Goal: Communication & Community: Share content

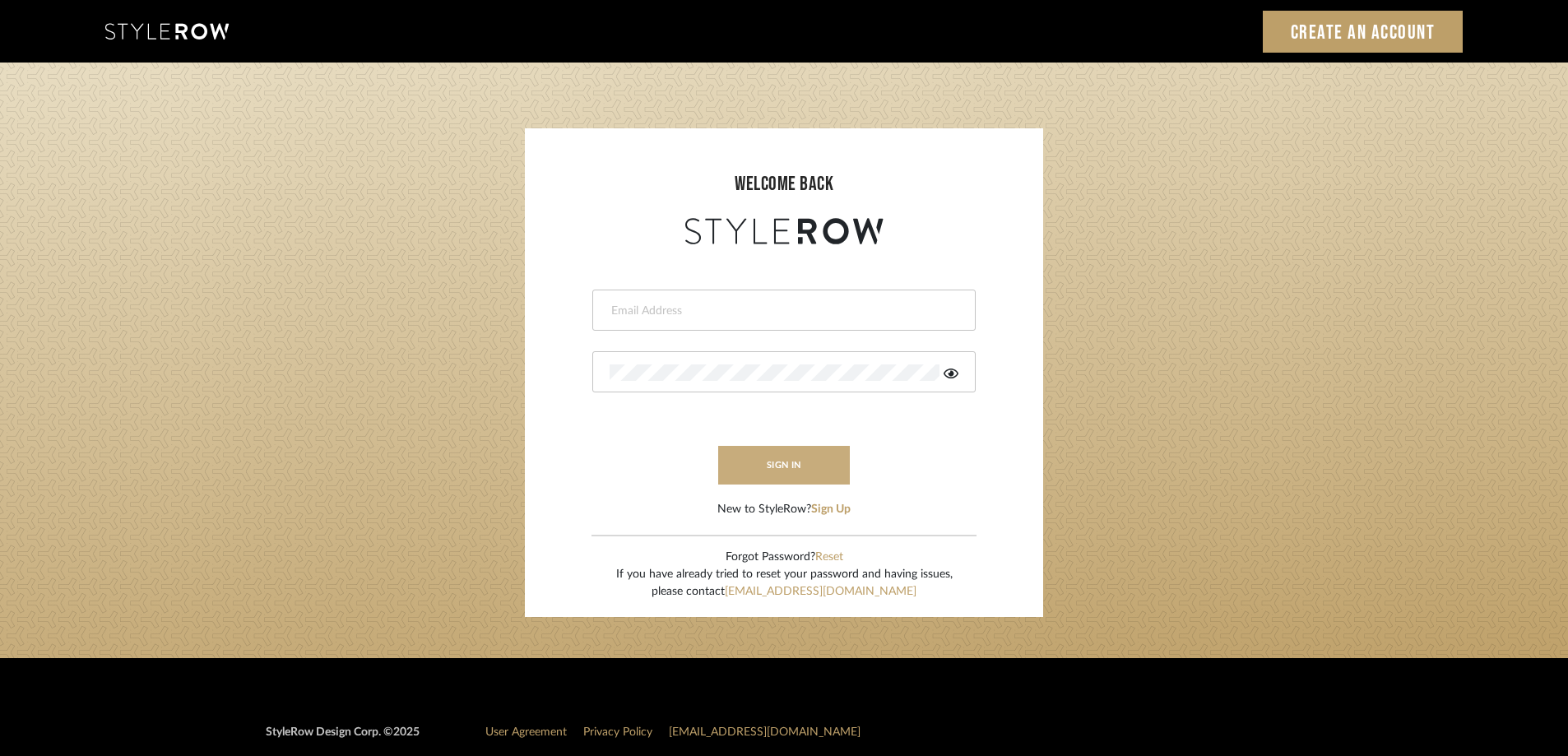
type input "melissa@melissaberryinteriors.com"
click at [830, 473] on button "sign in" at bounding box center [784, 465] width 131 height 39
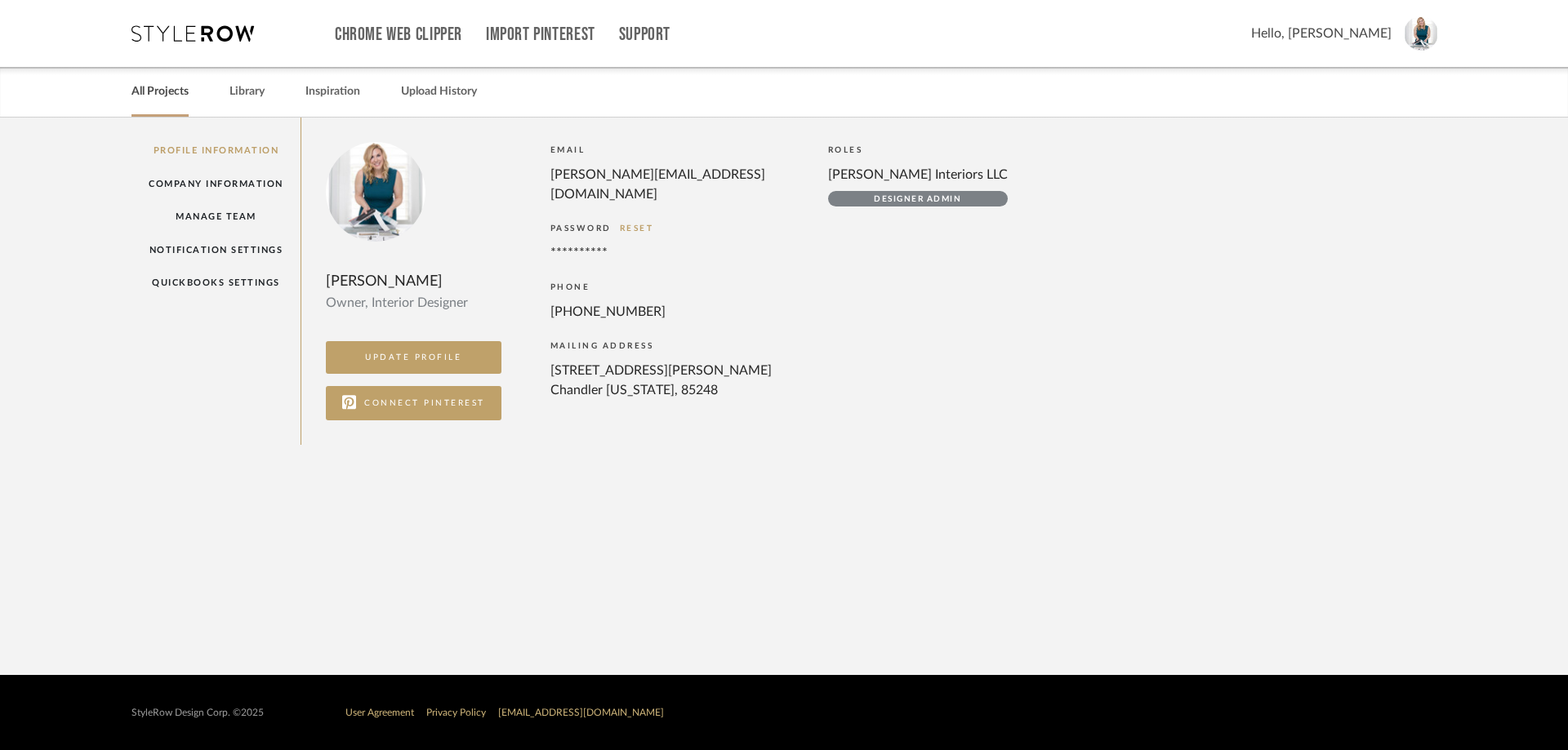
click at [175, 92] on link "All Projects" at bounding box center [160, 91] width 57 height 22
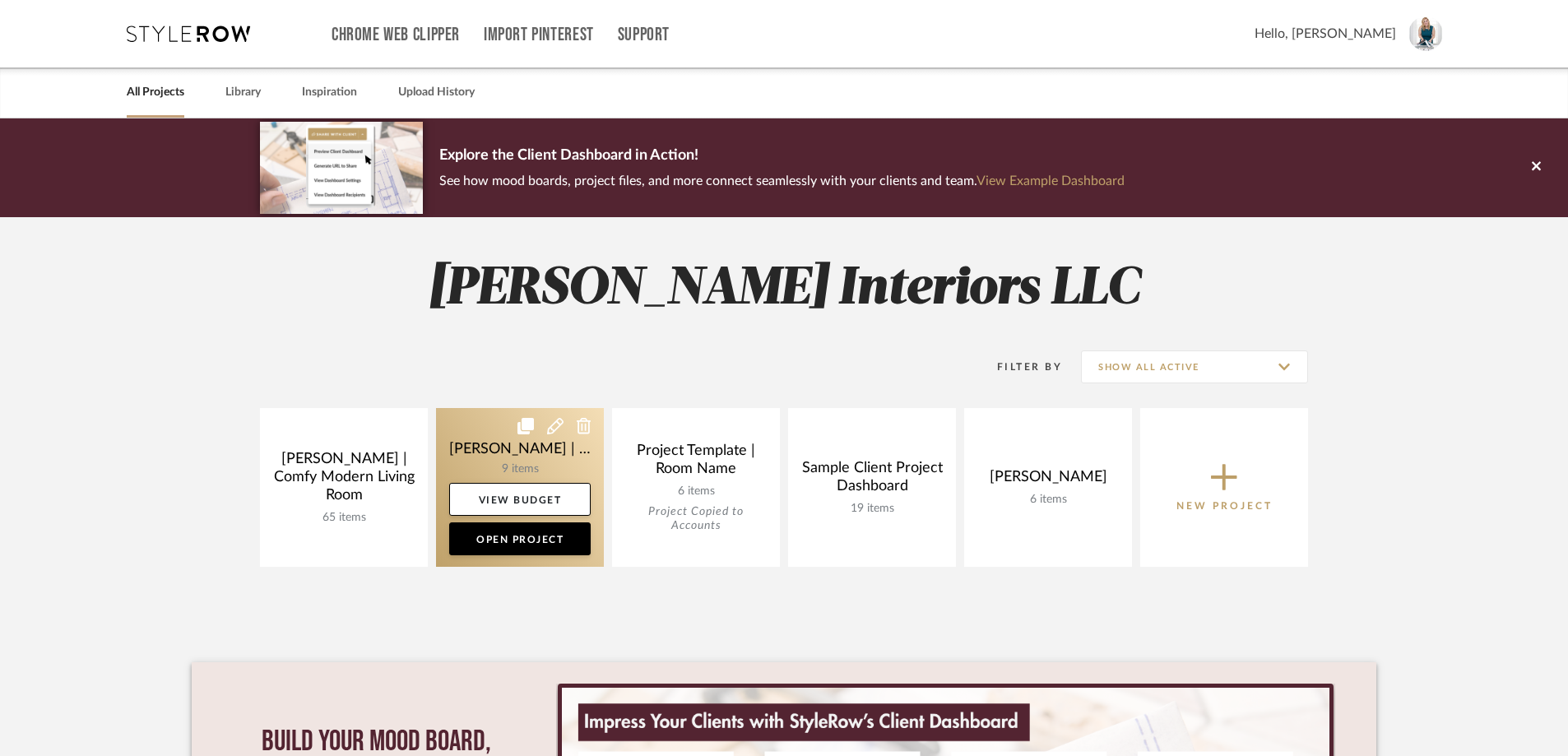
click at [527, 426] on icon at bounding box center [525, 425] width 16 height 16
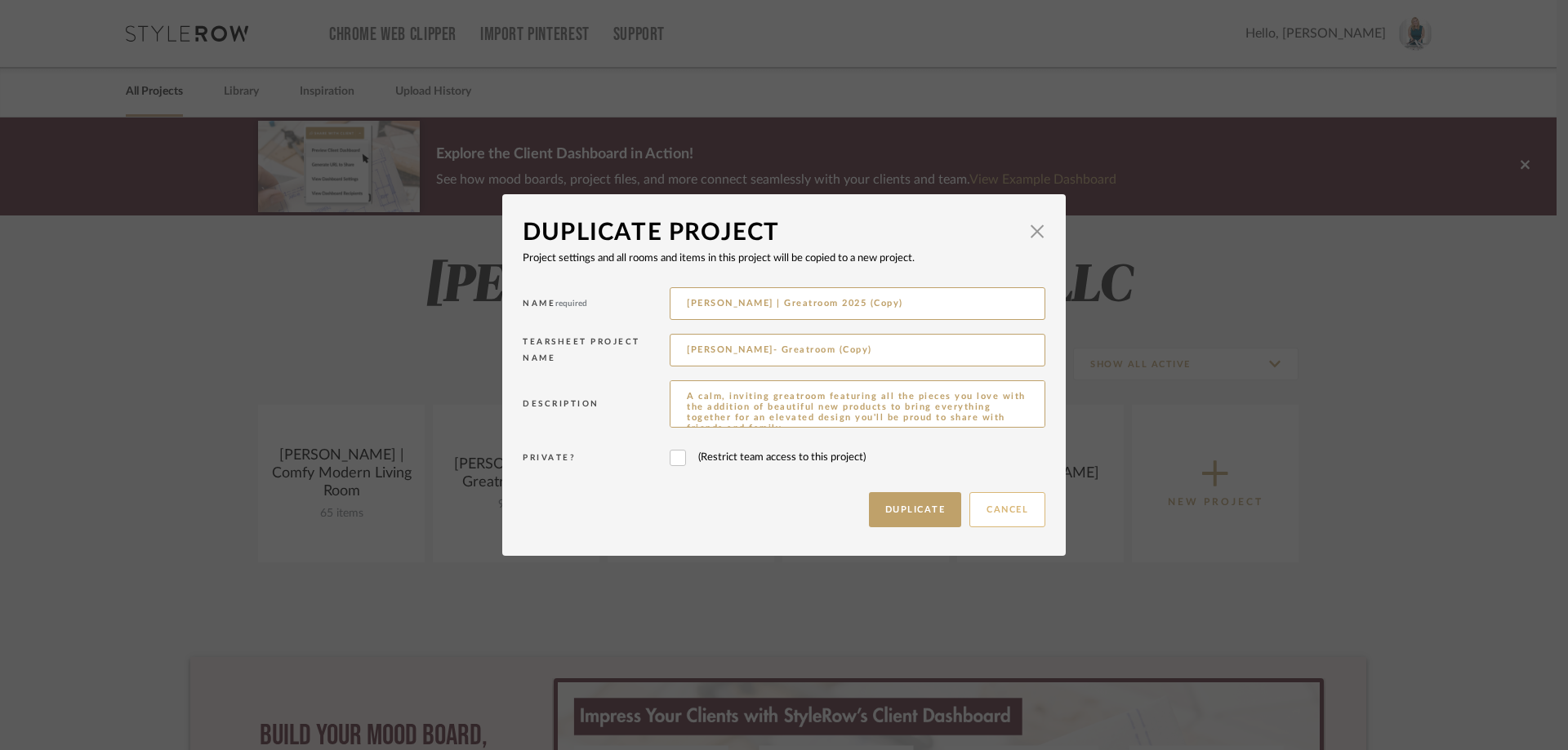
click at [993, 511] on button "Cancel" at bounding box center [1006, 509] width 76 height 35
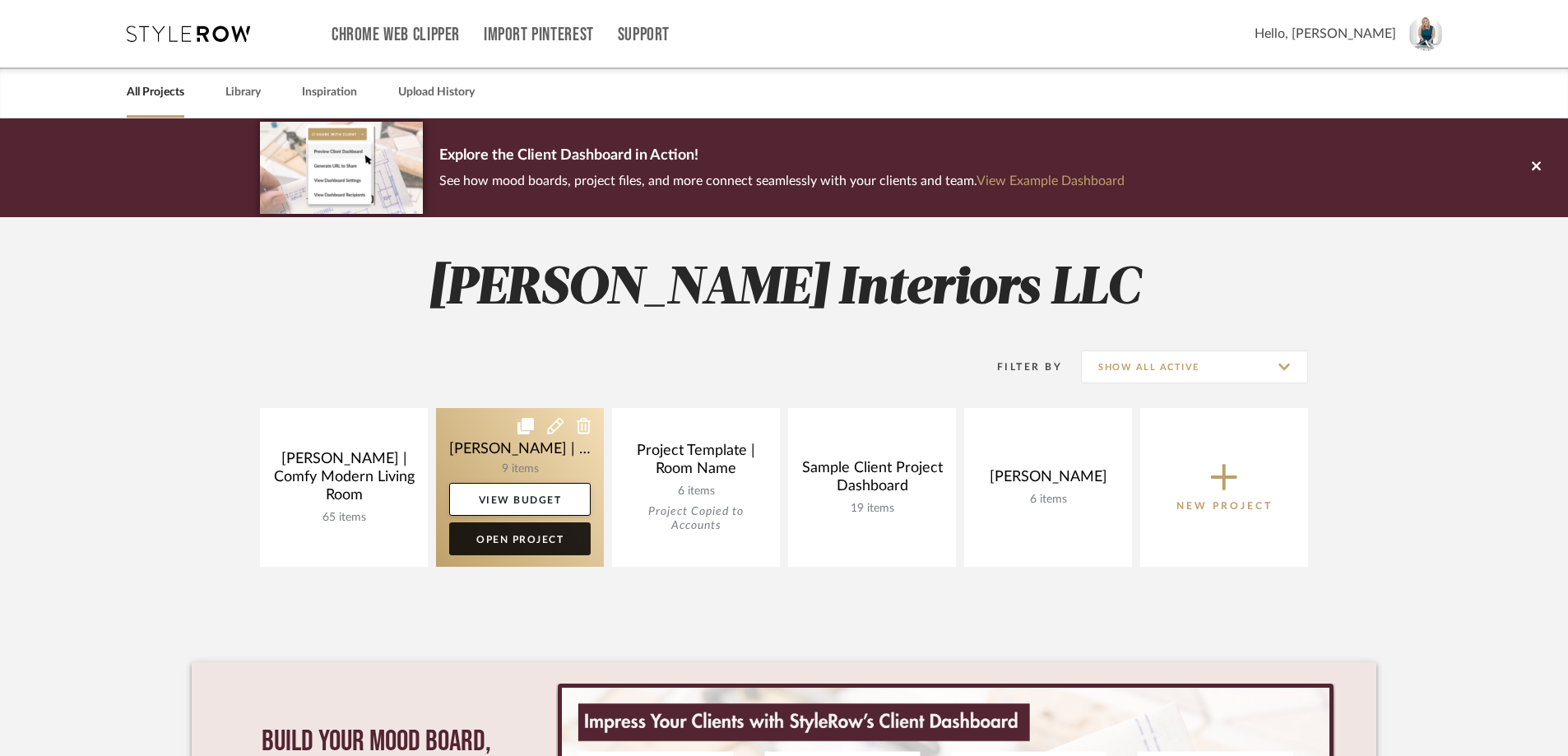
click at [522, 535] on link "Open Project" at bounding box center [520, 539] width 142 height 33
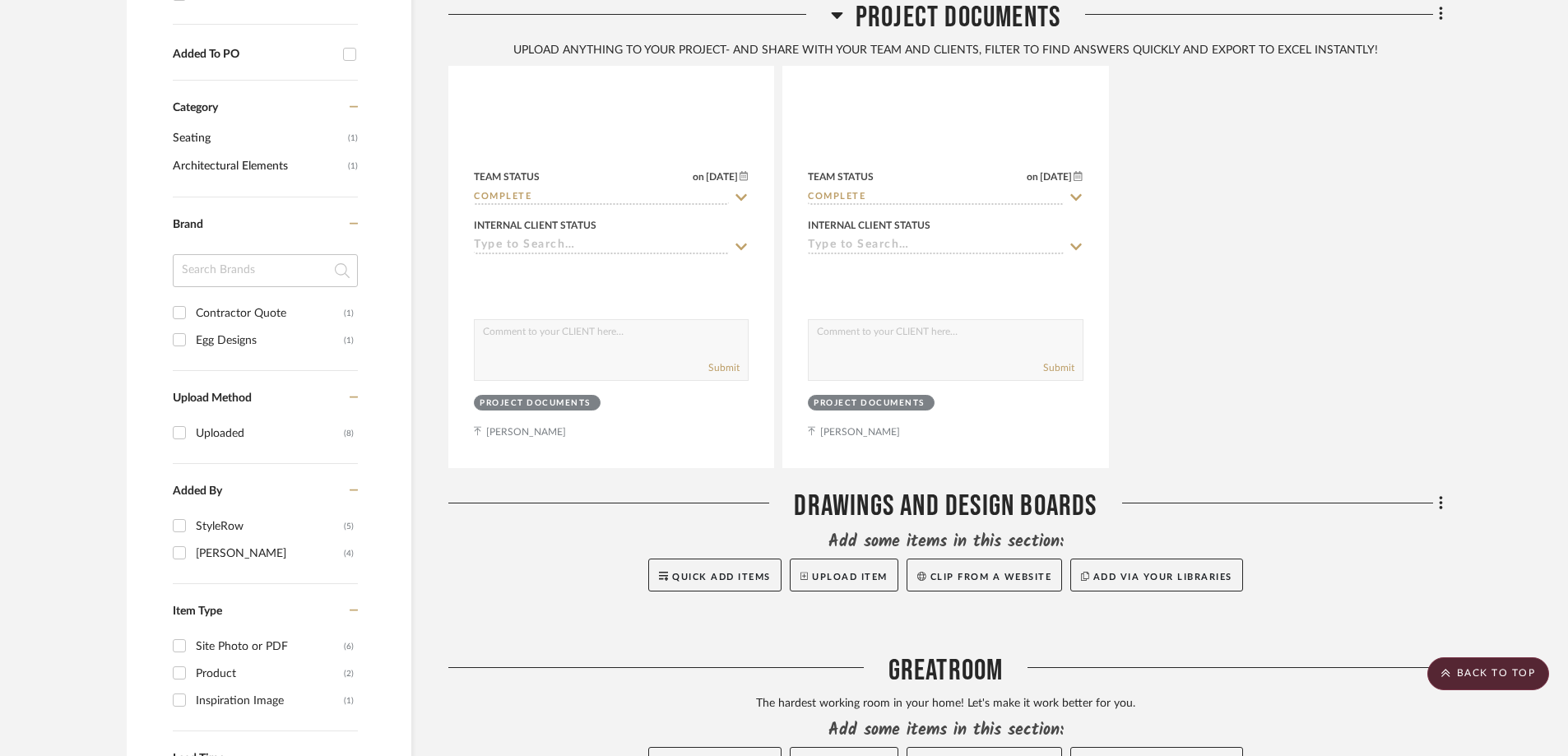
scroll to position [1233, 0]
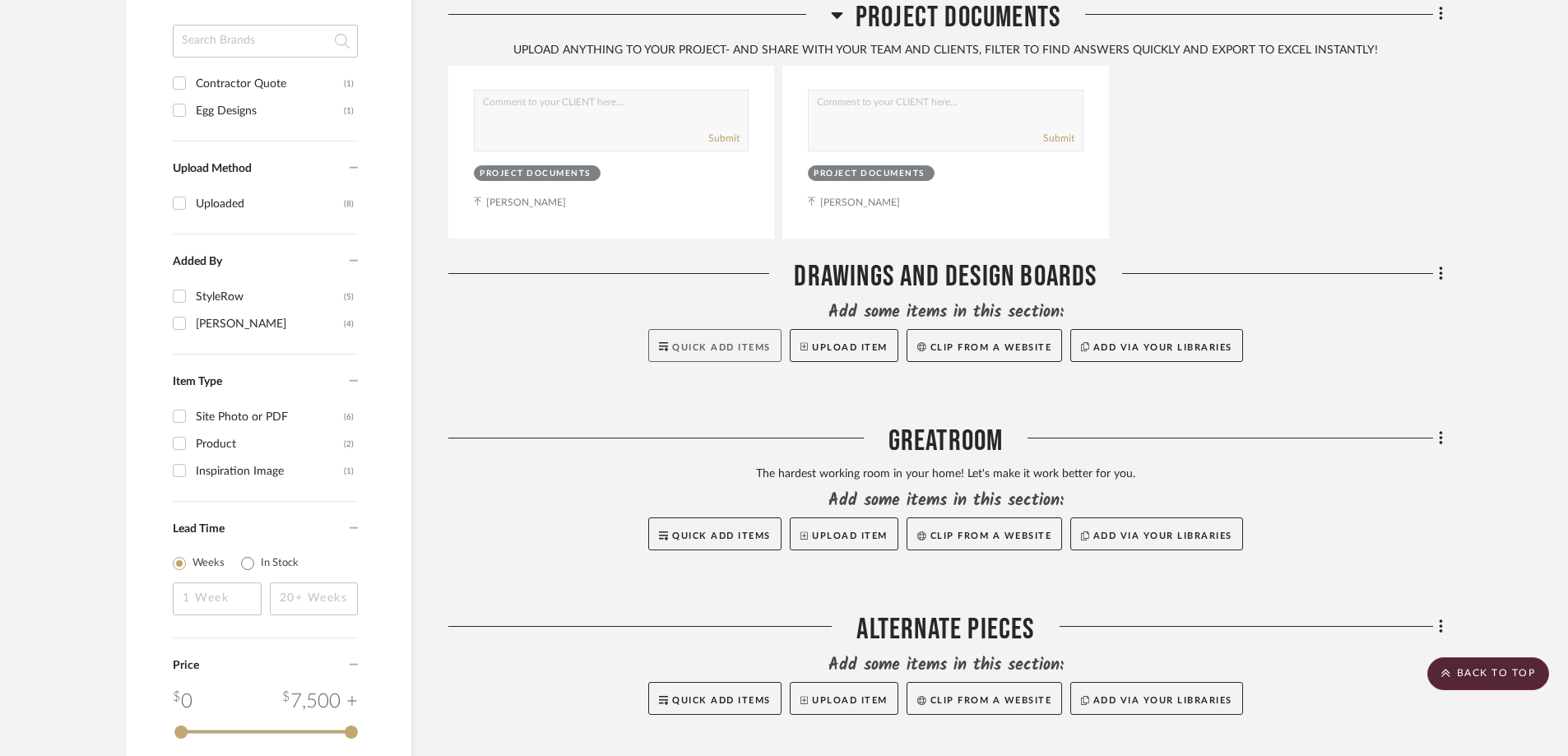
click at [718, 343] on span "Quick Add Items" at bounding box center [721, 347] width 98 height 9
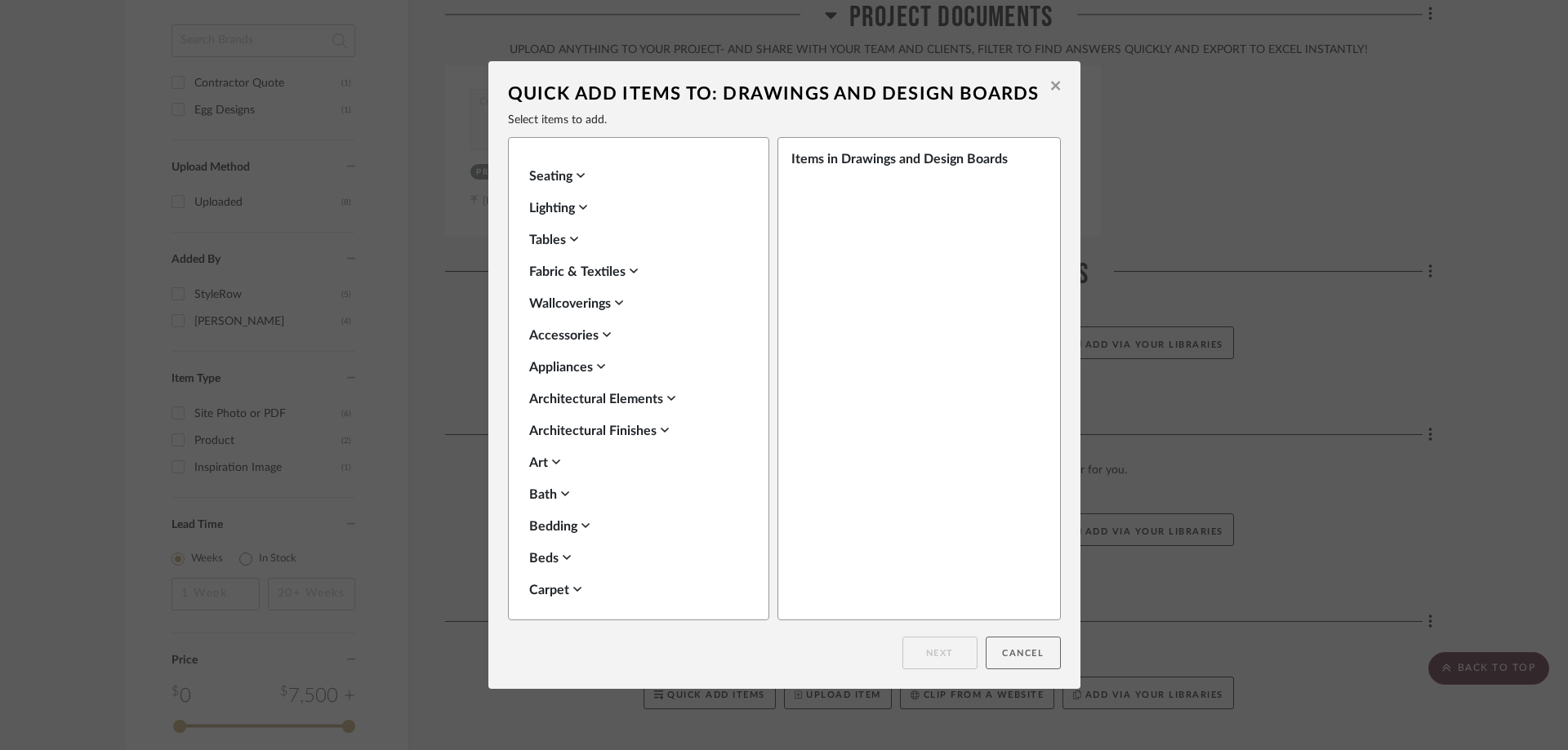
click at [1006, 660] on button "Cancel" at bounding box center [1022, 652] width 75 height 33
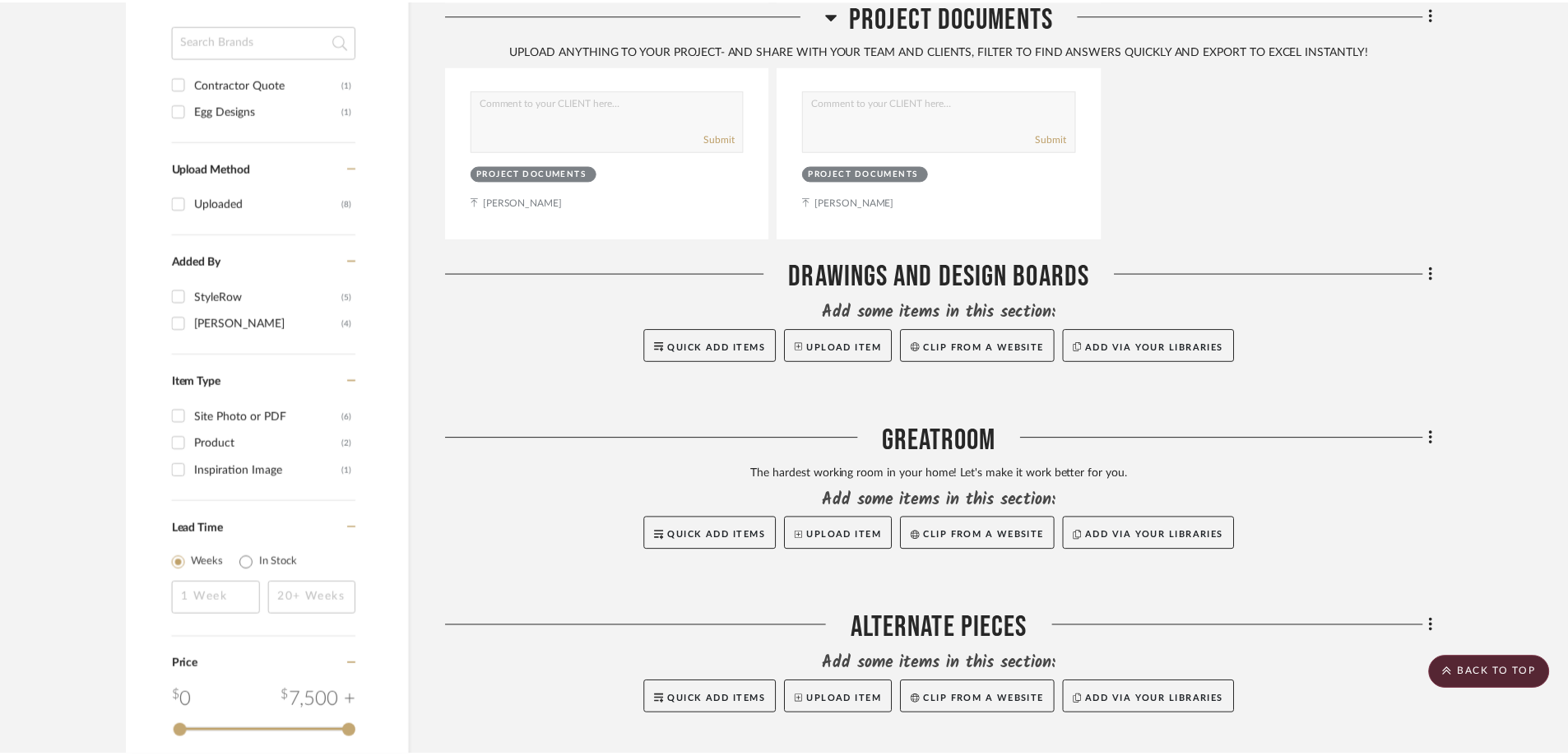
scroll to position [1233, 0]
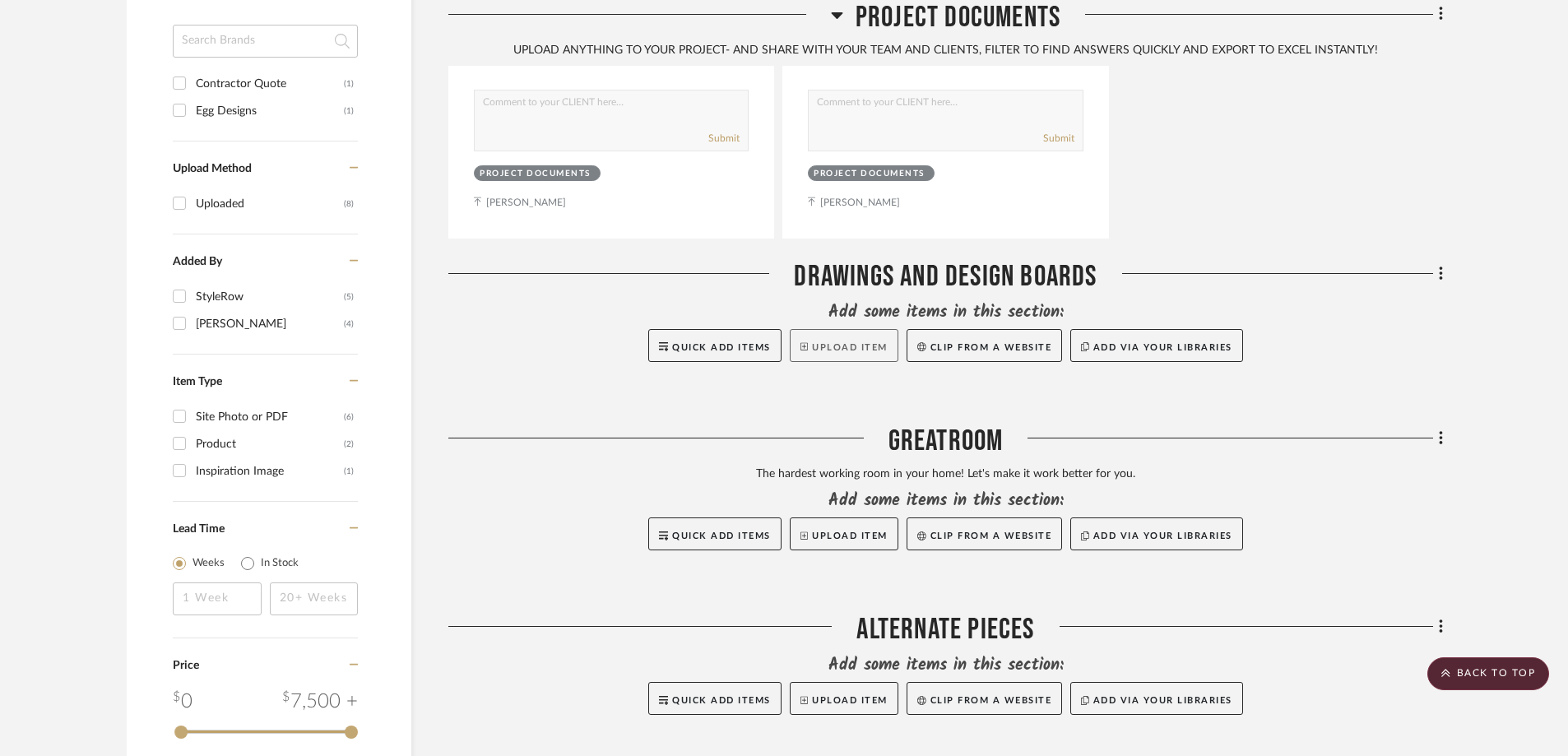
click at [871, 329] on button "Upload Item" at bounding box center [844, 345] width 109 height 33
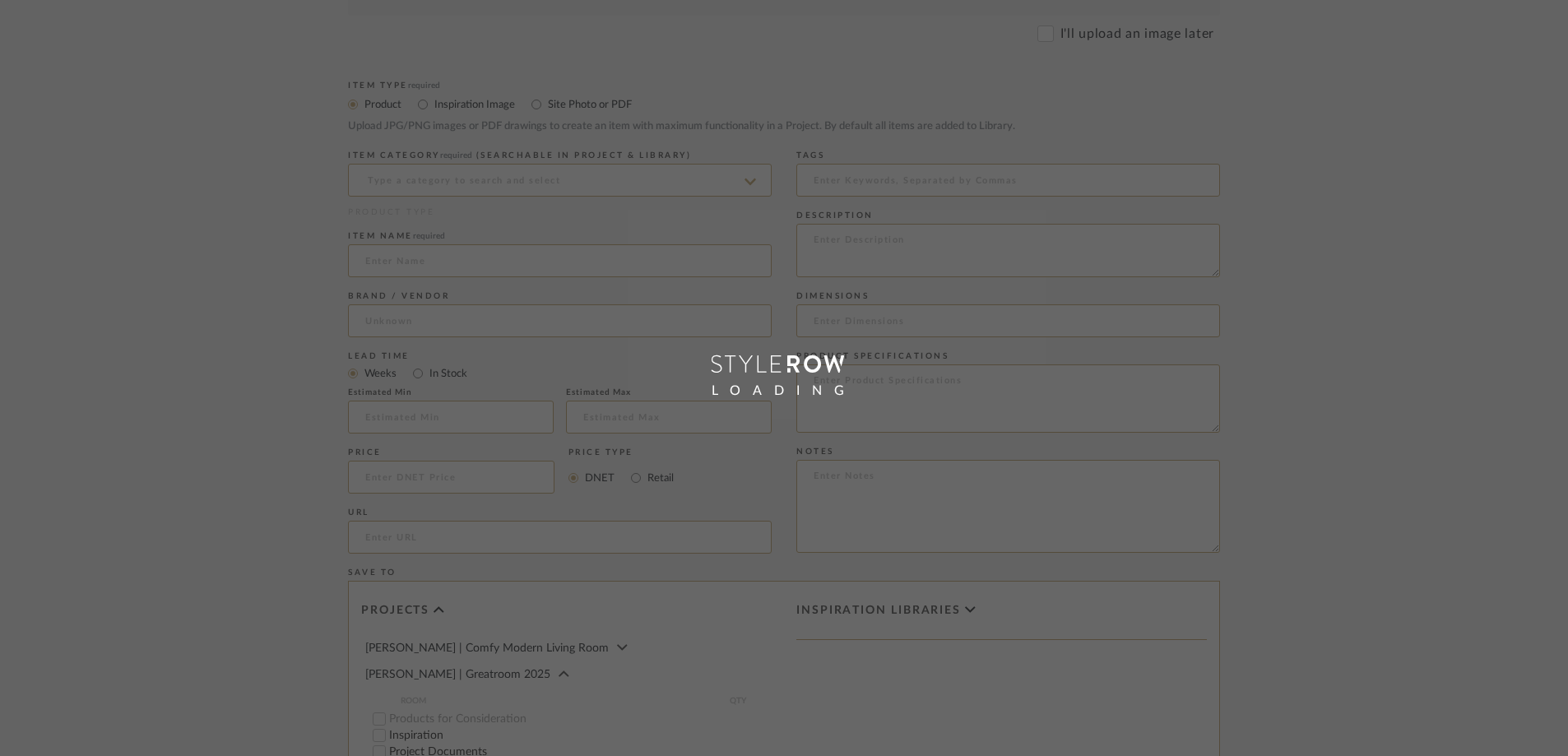
scroll to position [954, 0]
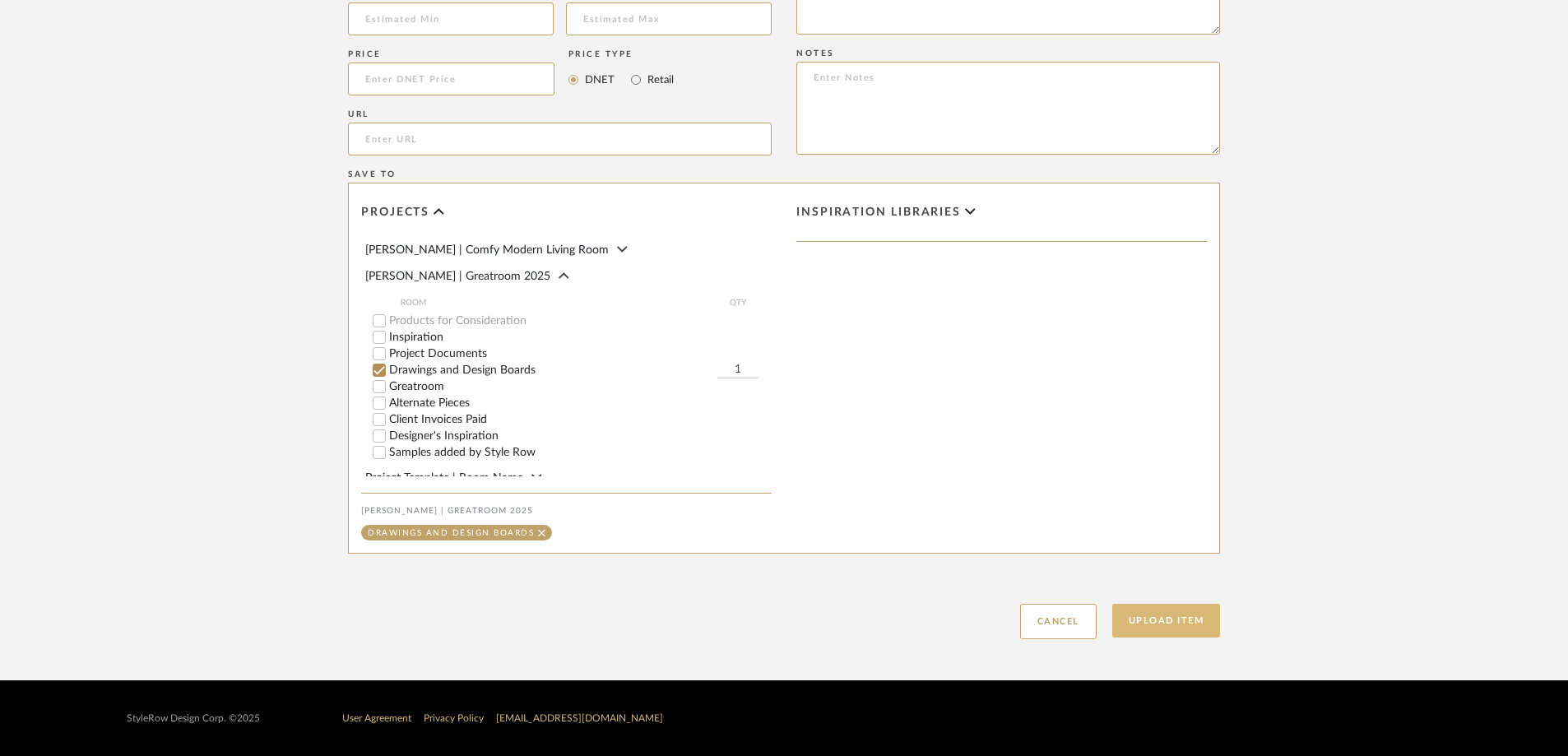
click at [1185, 626] on button "Upload Item" at bounding box center [1166, 620] width 109 height 34
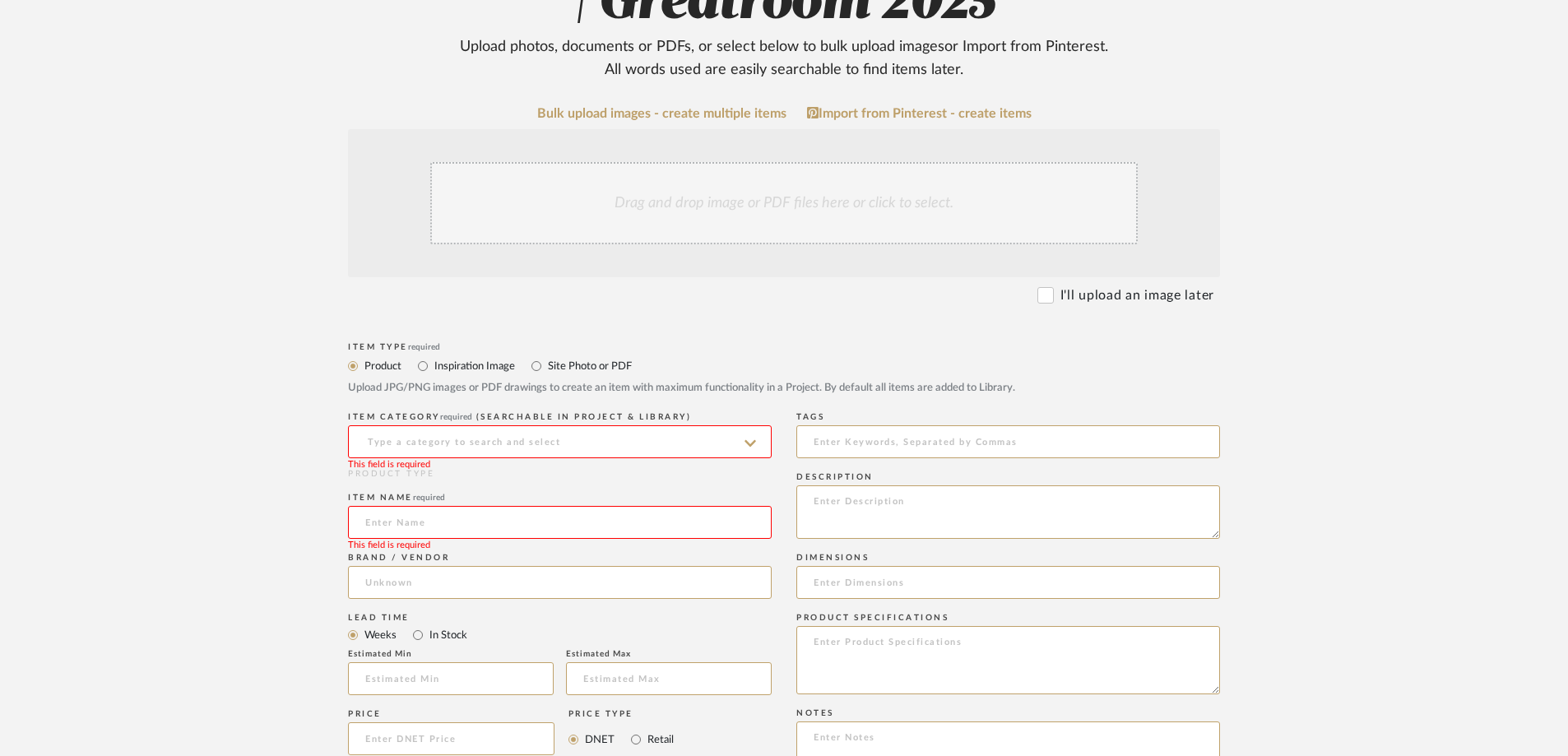
scroll to position [214, 0]
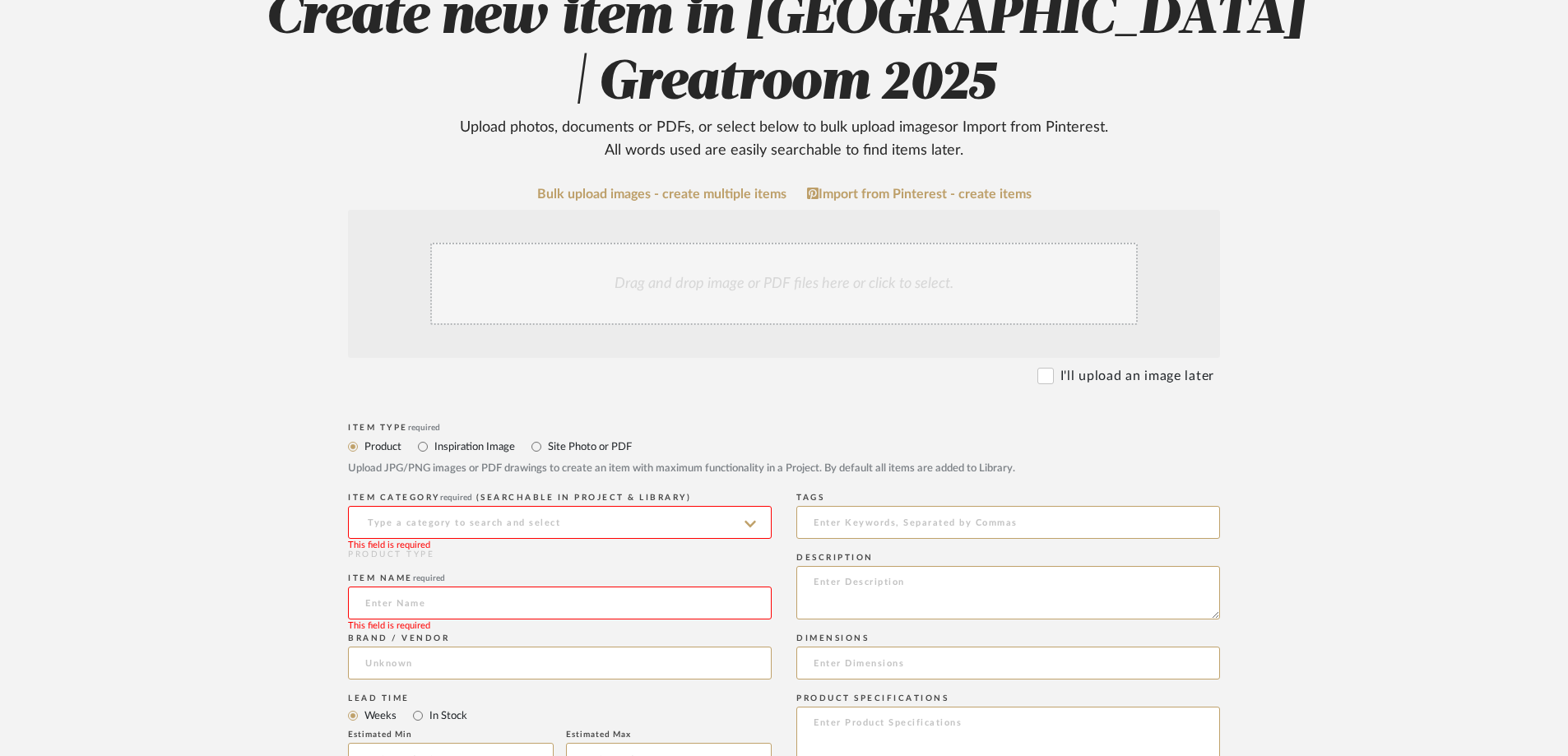
click at [786, 280] on div "Drag and drop image or PDF files here or click to select." at bounding box center [784, 284] width 708 height 82
click at [538, 445] on input "Site Photo or PDF" at bounding box center [536, 446] width 19 height 19
radio input "true"
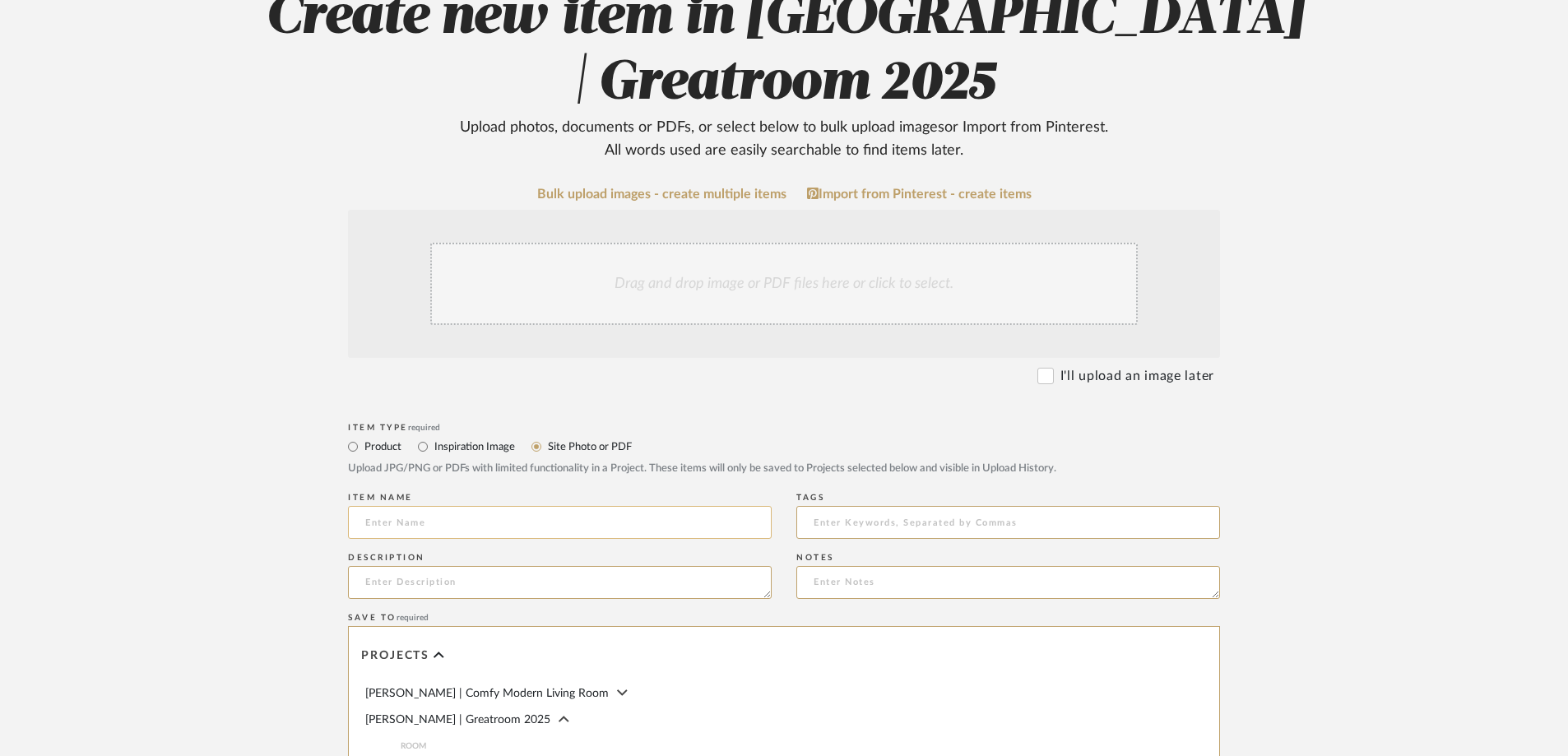
click at [539, 520] on input at bounding box center [559, 523] width 423 height 33
type input "Greatroom Mood Board"
click at [433, 584] on textarea at bounding box center [559, 582] width 423 height 33
type textarea "T"
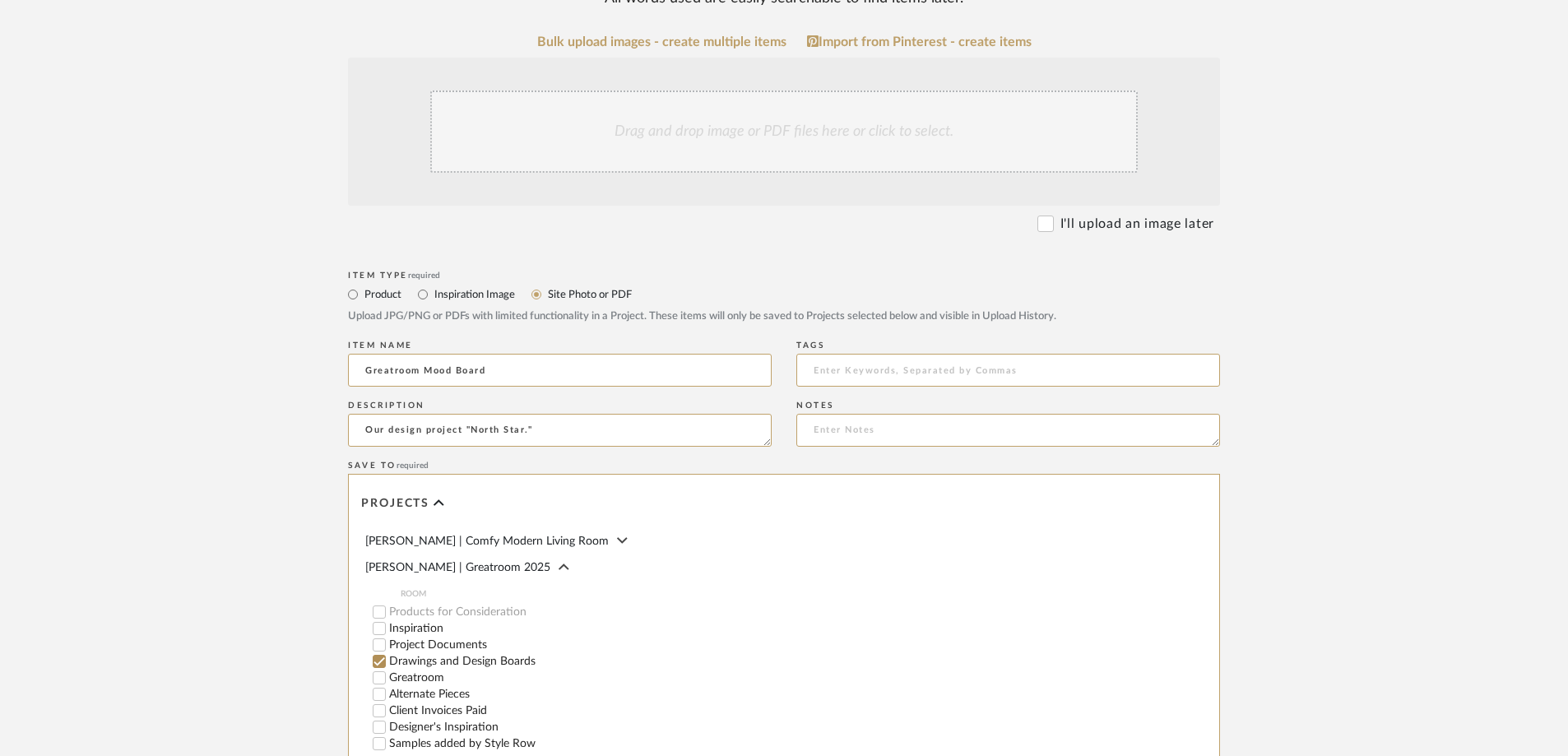
scroll to position [378, 0]
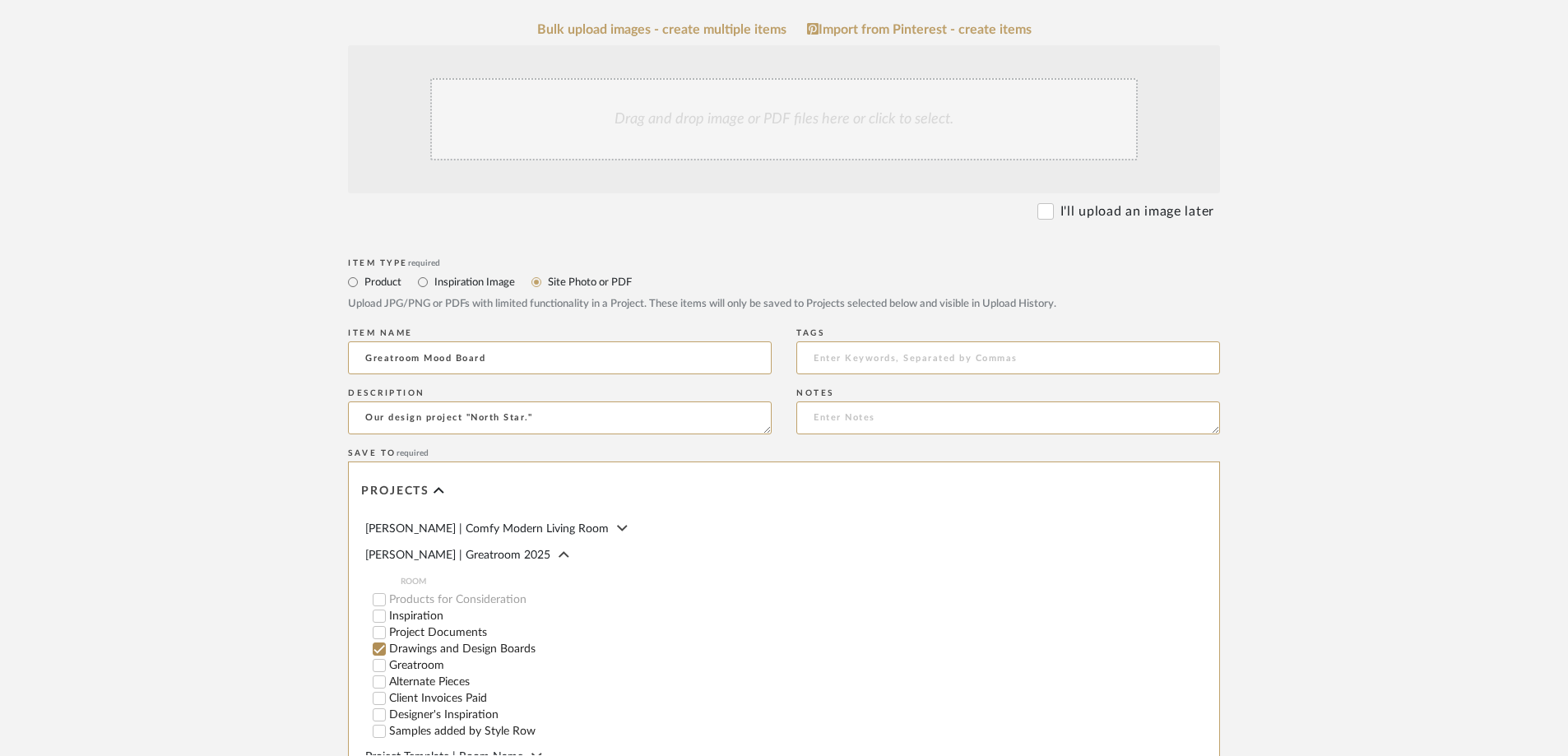
type textarea "Our design project "North Star.""
click at [563, 525] on div "Jeziorski | Comfy Modern Living Room" at bounding box center [568, 528] width 406 height 18
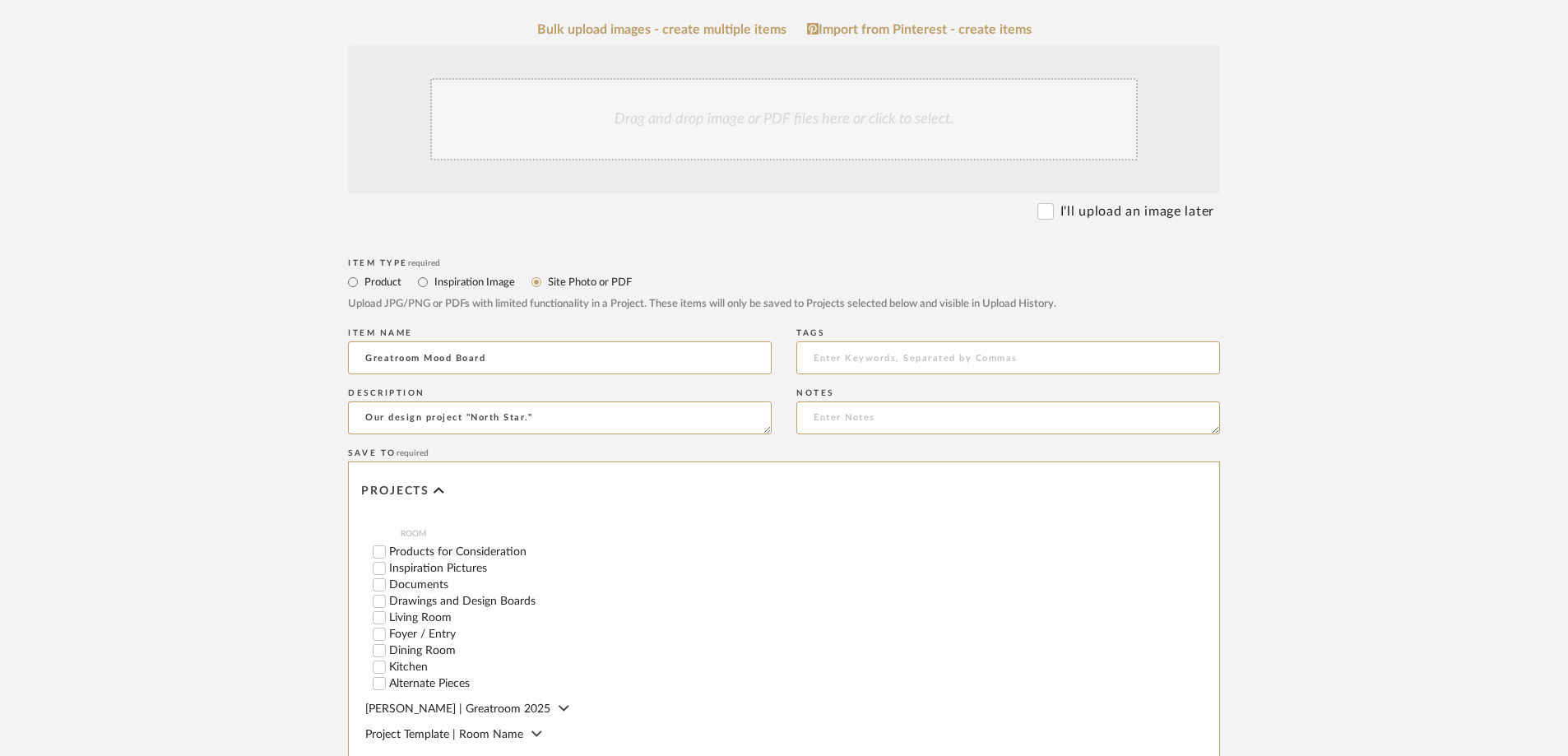
scroll to position [0, 0]
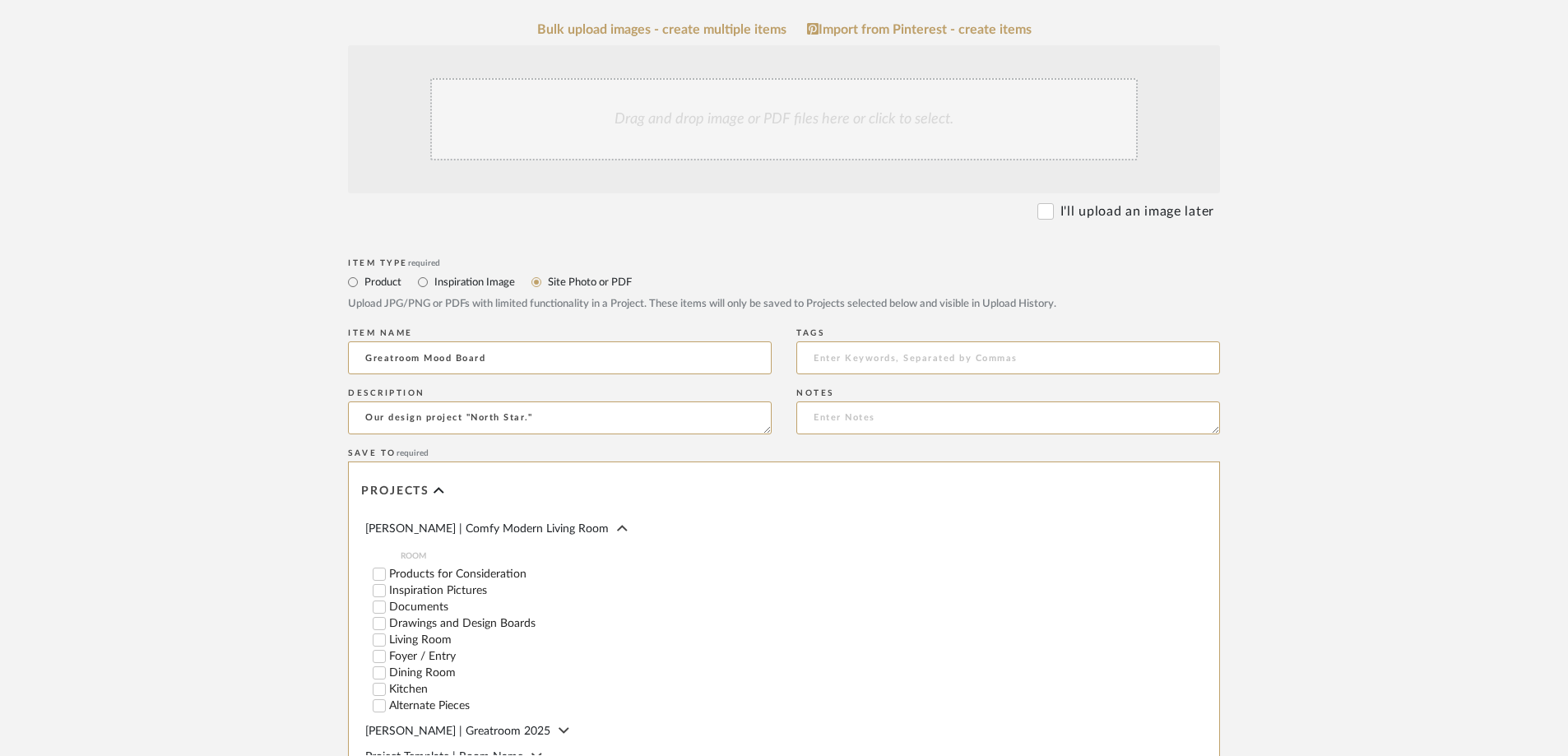
click at [617, 531] on icon at bounding box center [622, 527] width 11 height 16
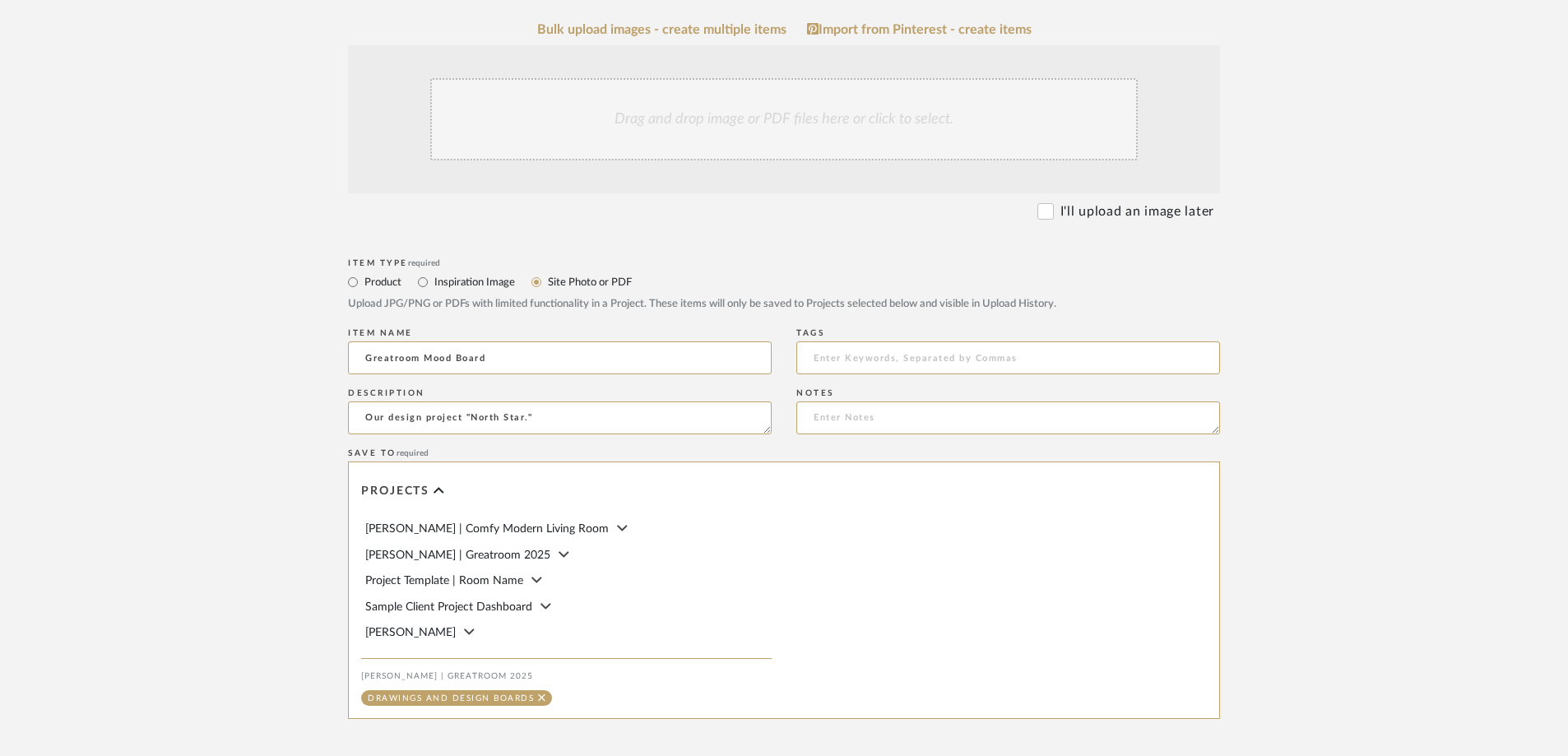
click at [558, 555] on icon at bounding box center [563, 554] width 11 height 6
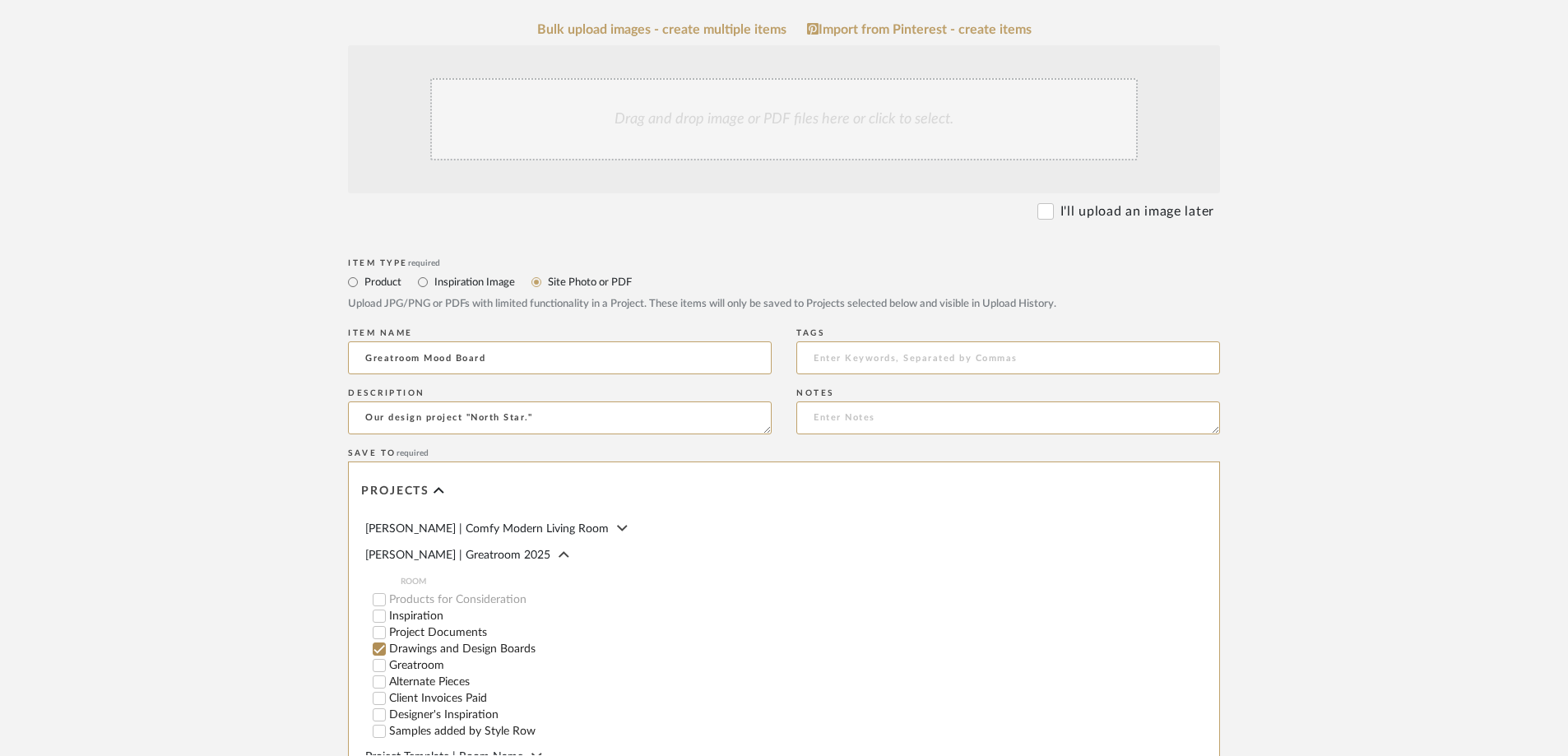
scroll to position [63, 0]
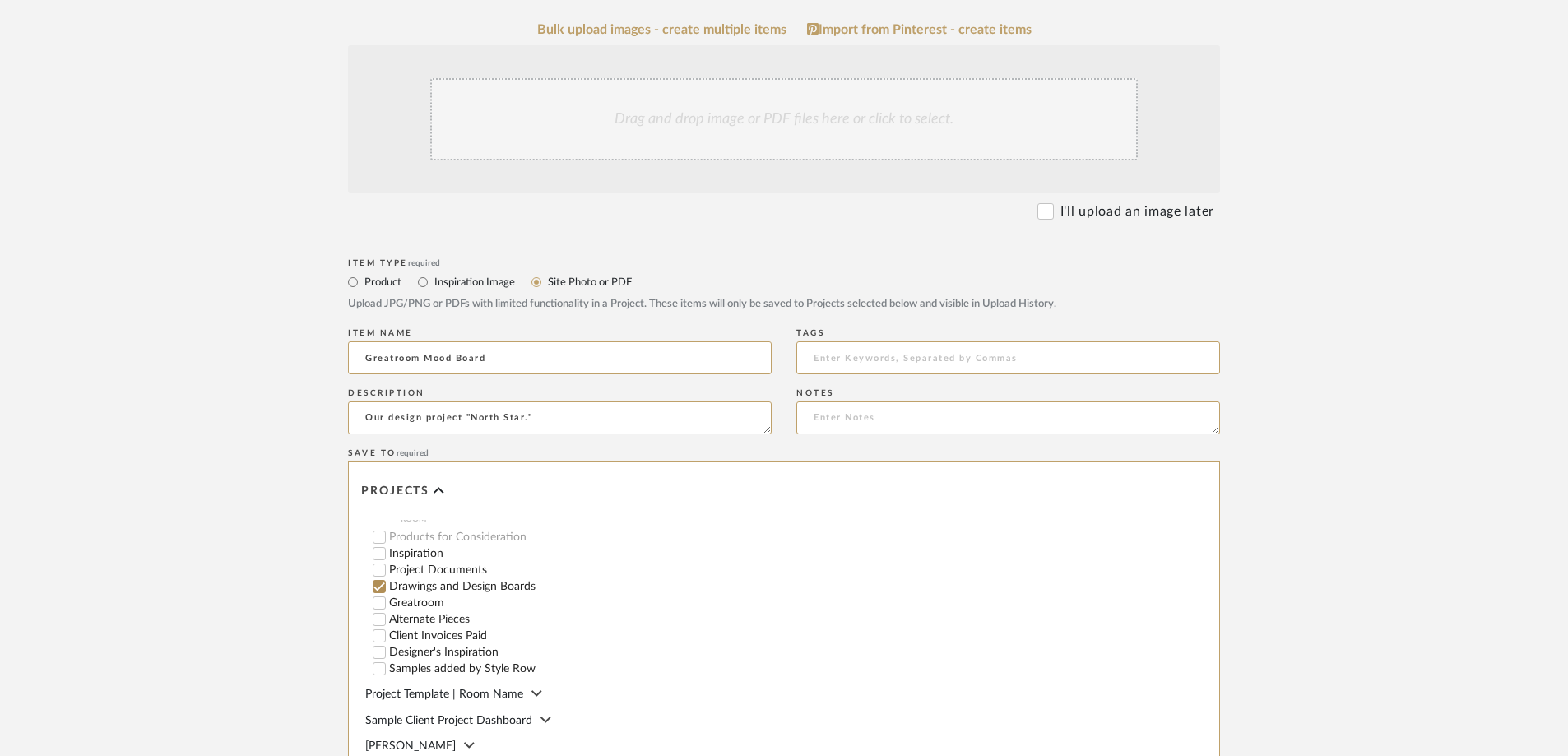
click at [537, 688] on icon at bounding box center [536, 692] width 11 height 16
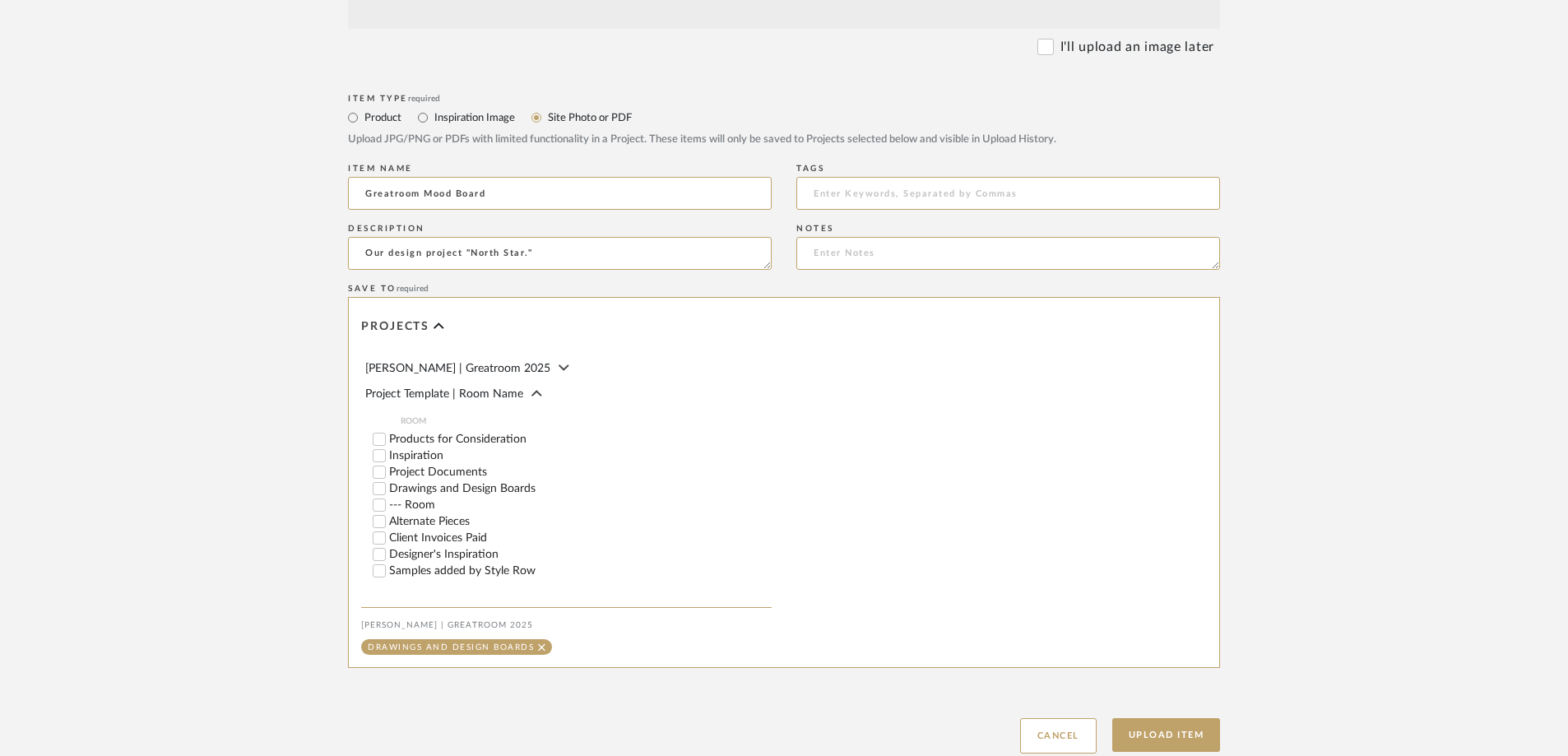
scroll to position [0, 0]
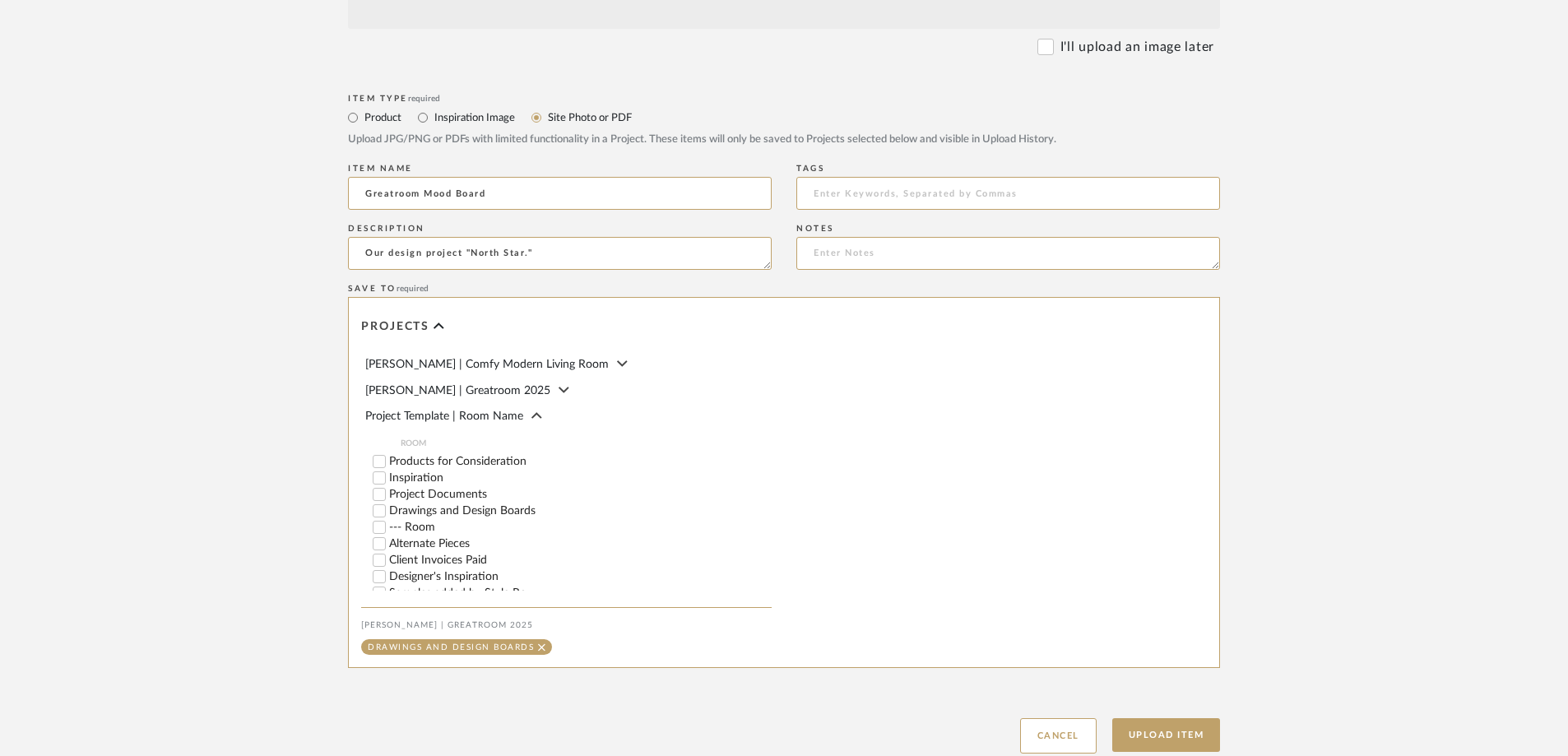
click at [531, 418] on icon at bounding box center [536, 415] width 11 height 16
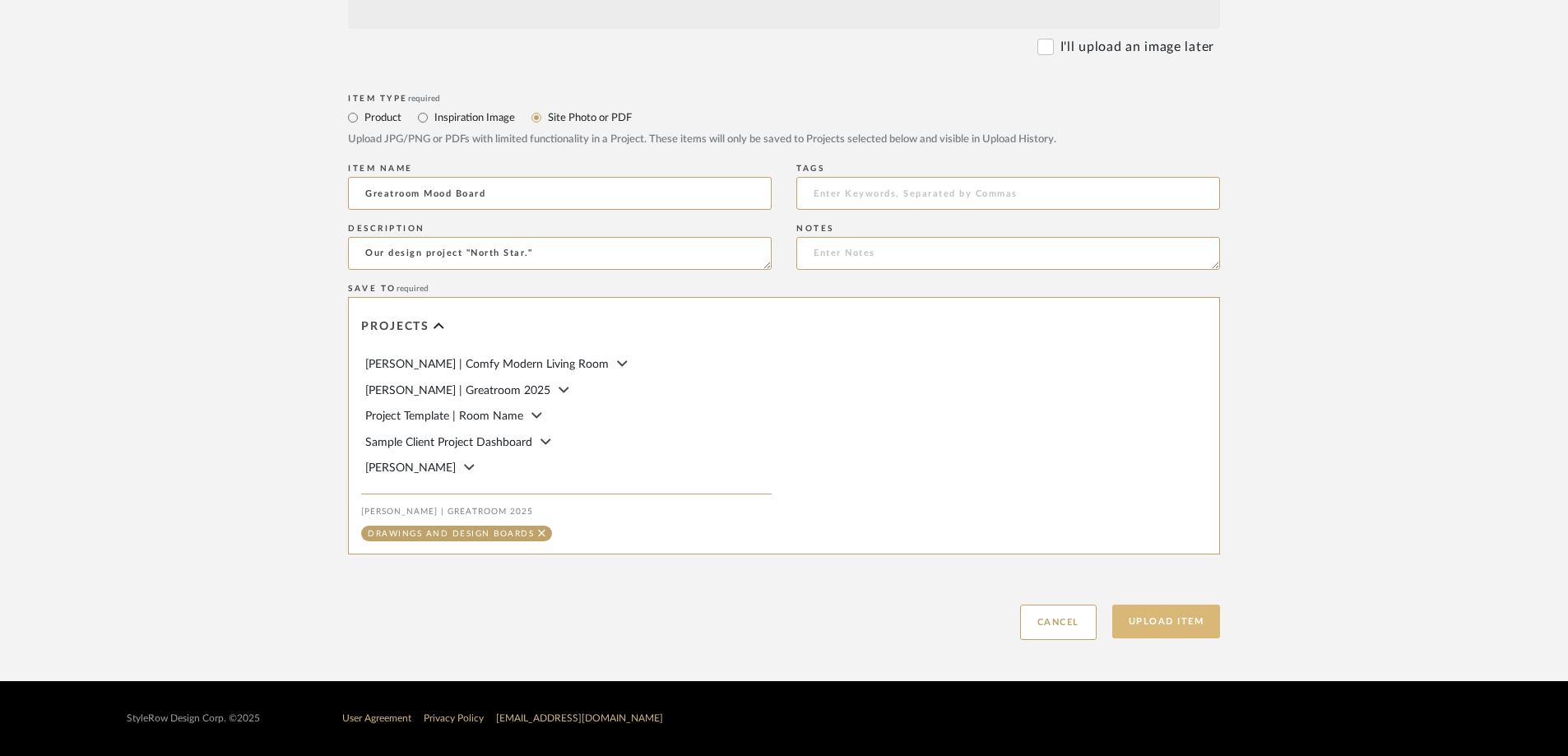
click at [1141, 619] on button "Upload Item" at bounding box center [1166, 621] width 109 height 34
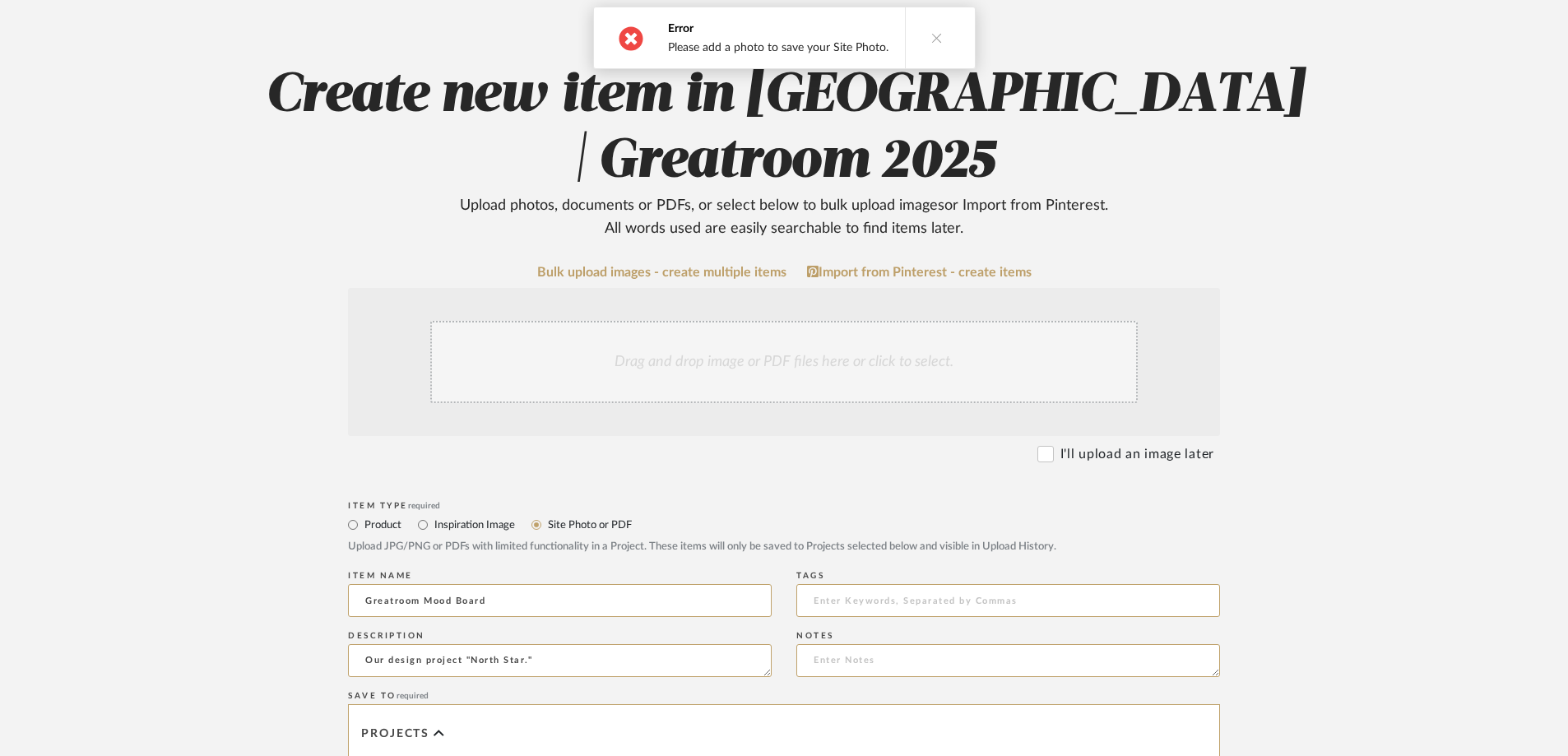
scroll to position [214, 0]
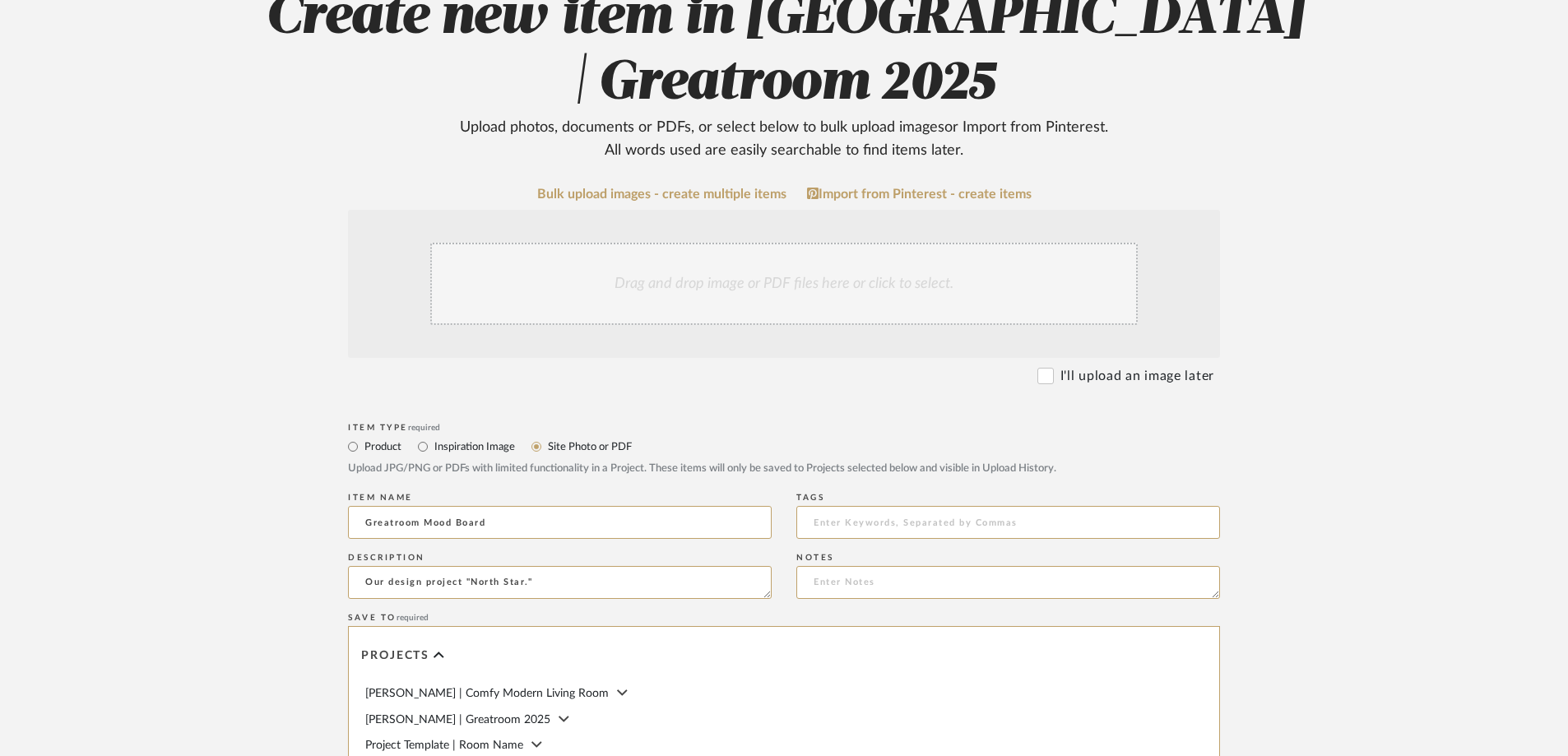
click at [781, 279] on div "Drag and drop image or PDF files here or click to select." at bounding box center [784, 284] width 708 height 82
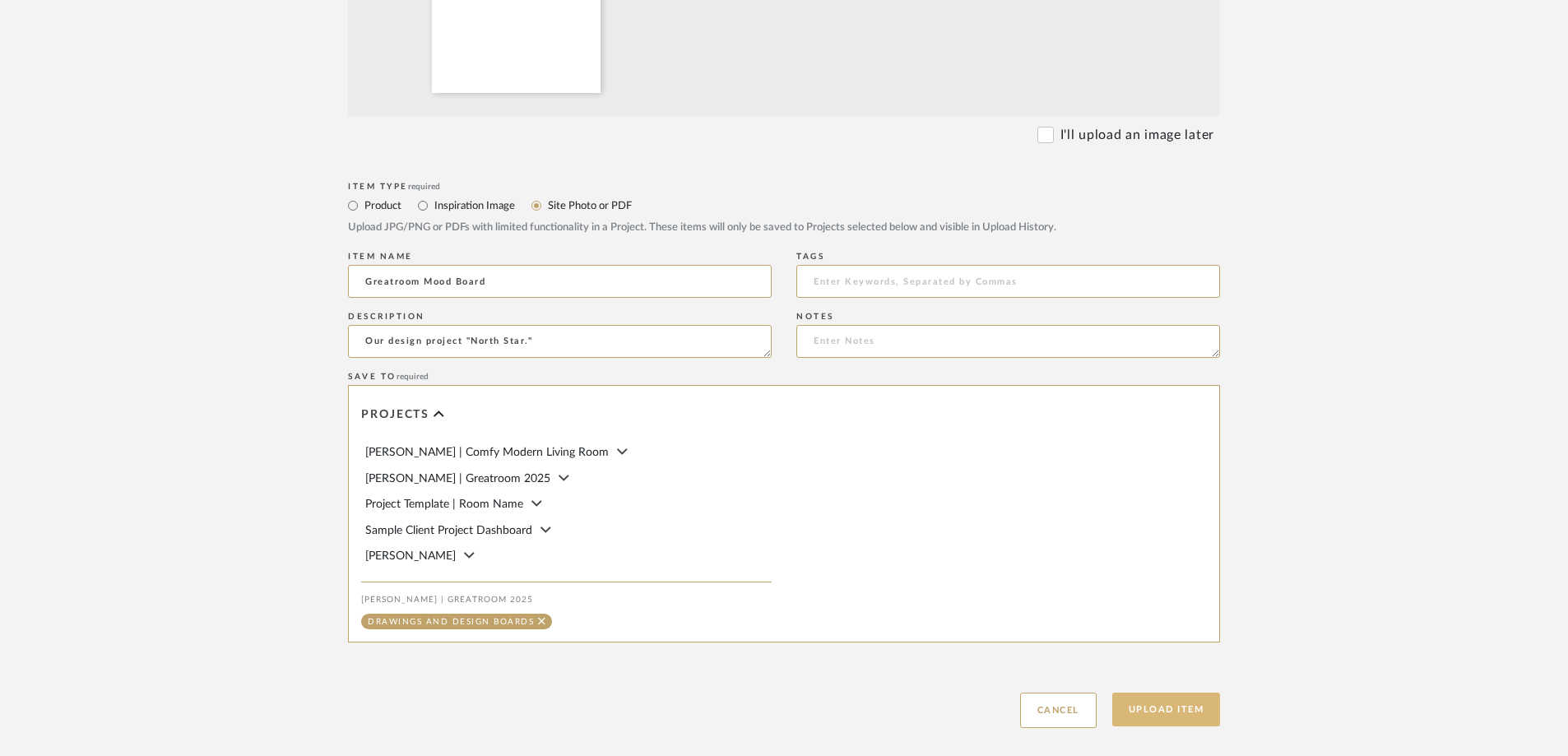
scroll to position [718, 0]
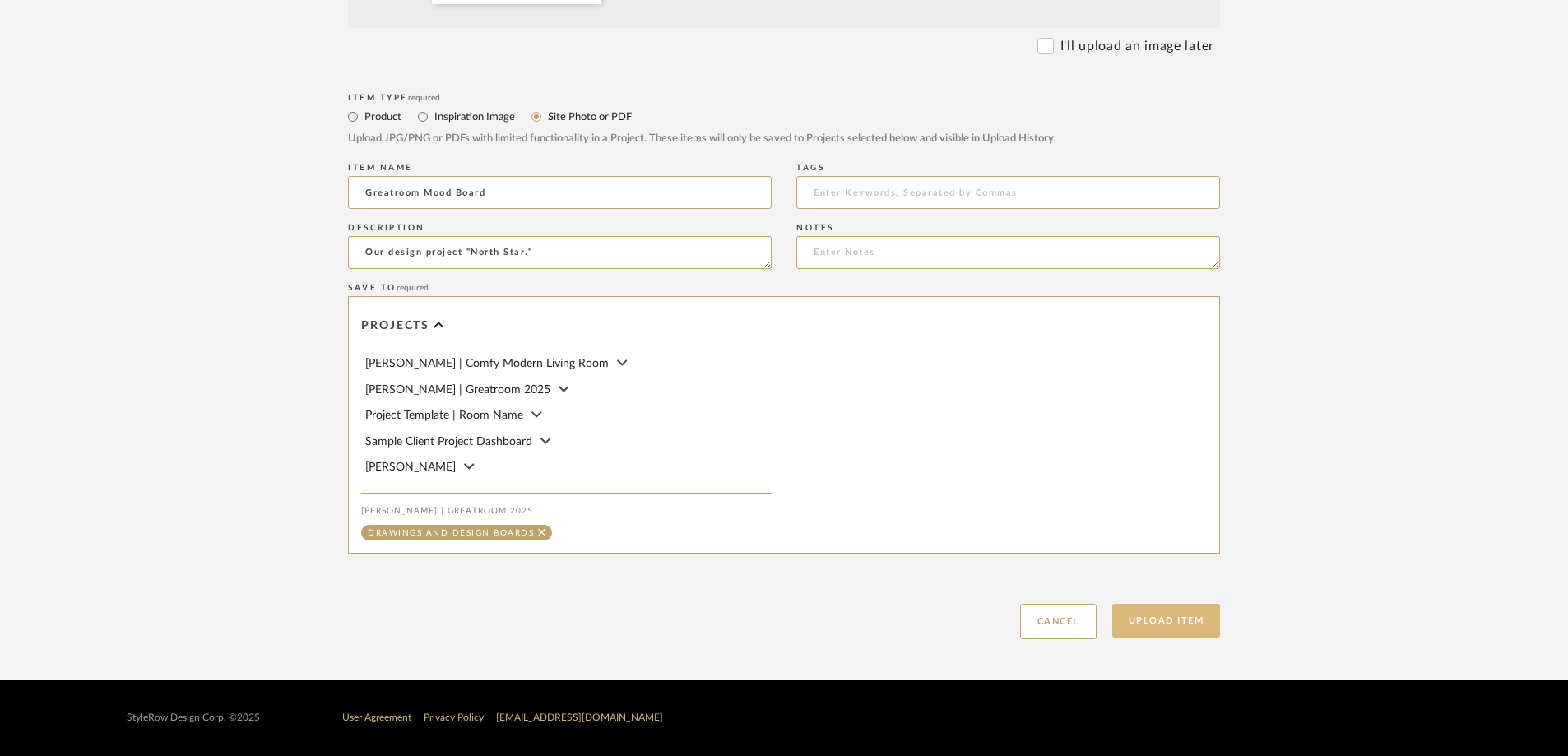
click at [1163, 623] on button "Upload Item" at bounding box center [1166, 620] width 109 height 34
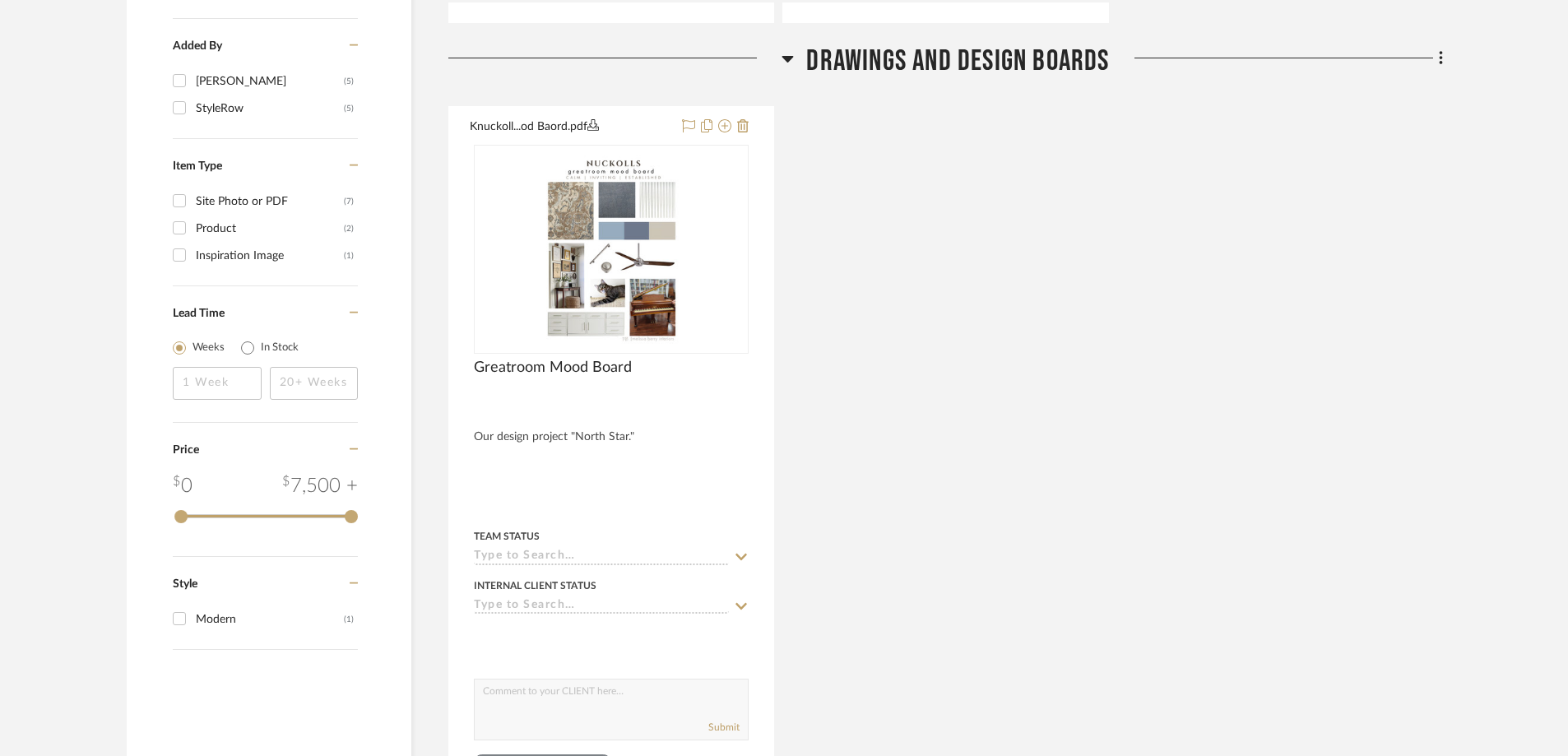
scroll to position [1451, 0]
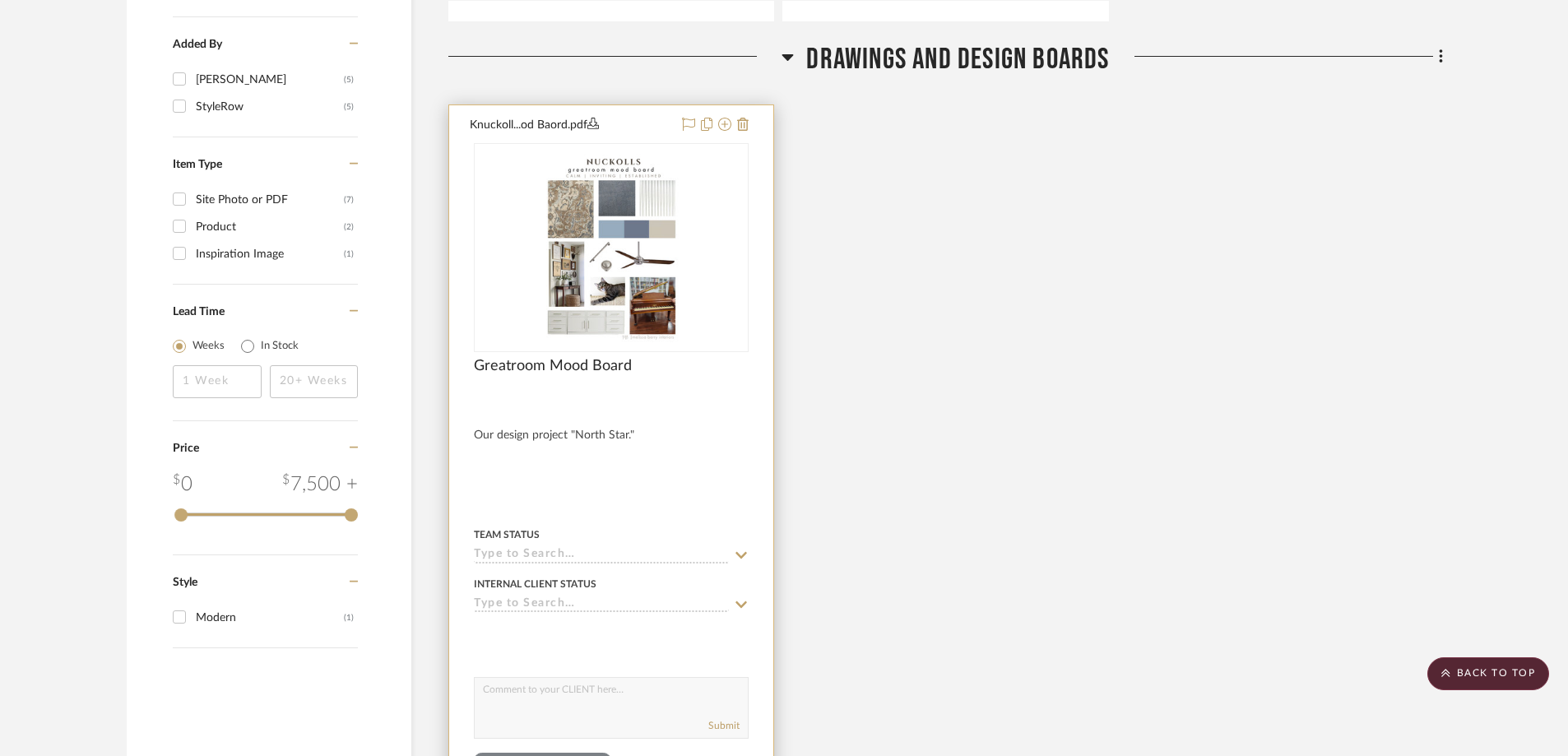
click at [616, 548] on input at bounding box center [601, 555] width 255 height 15
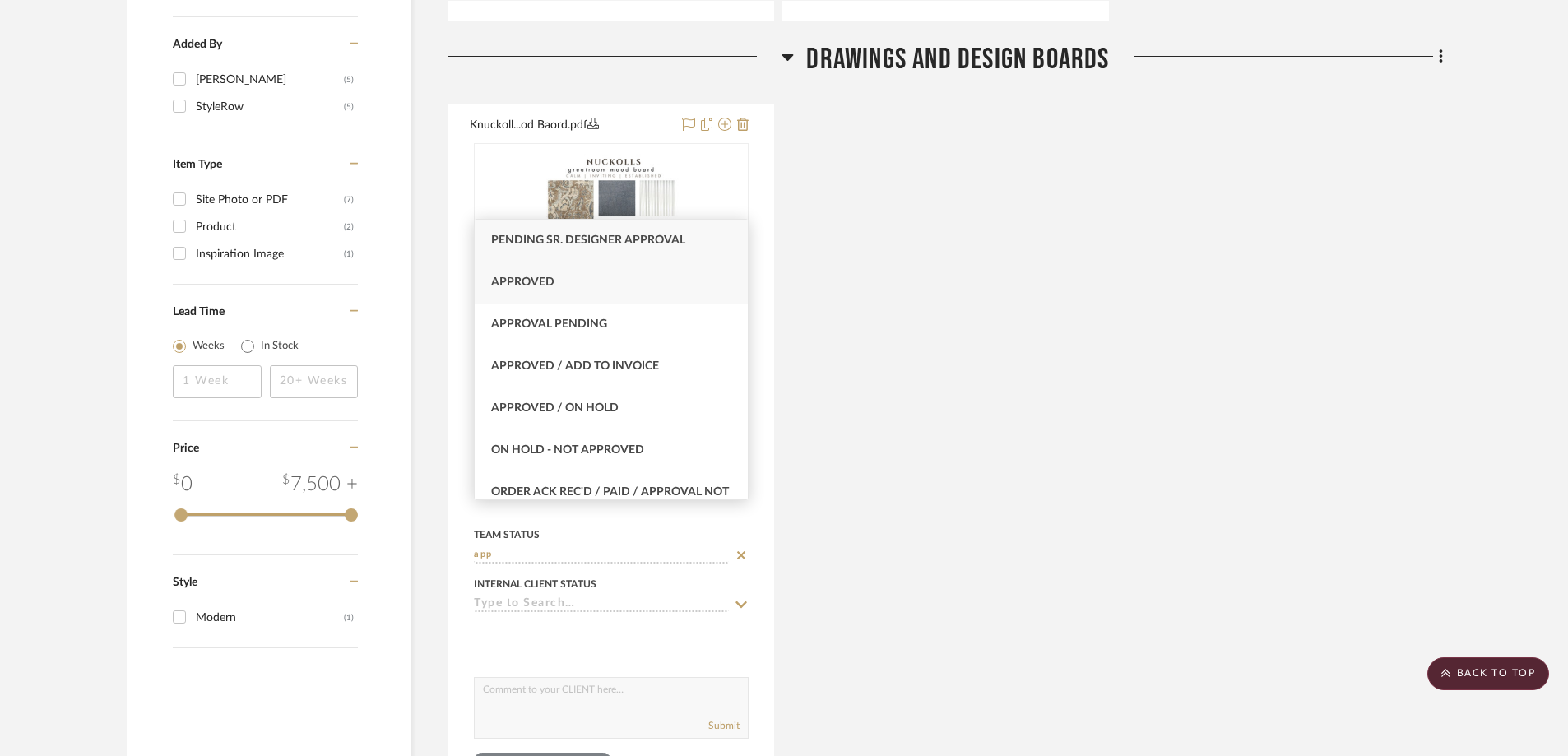
type input "app"
click at [566, 287] on div "Approved" at bounding box center [610, 282] width 273 height 41
type input "9/19/2025"
type input "Approved"
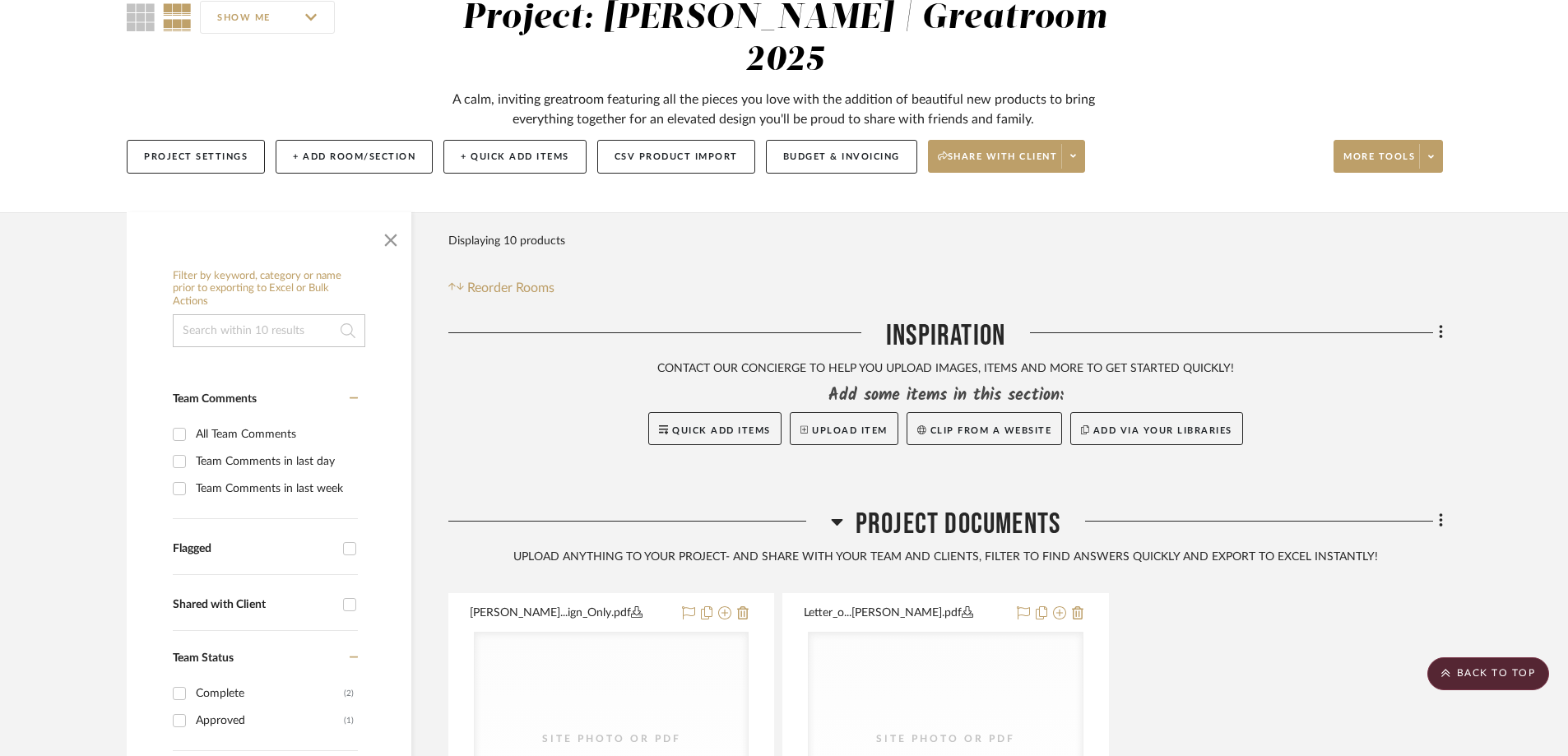
scroll to position [138, 0]
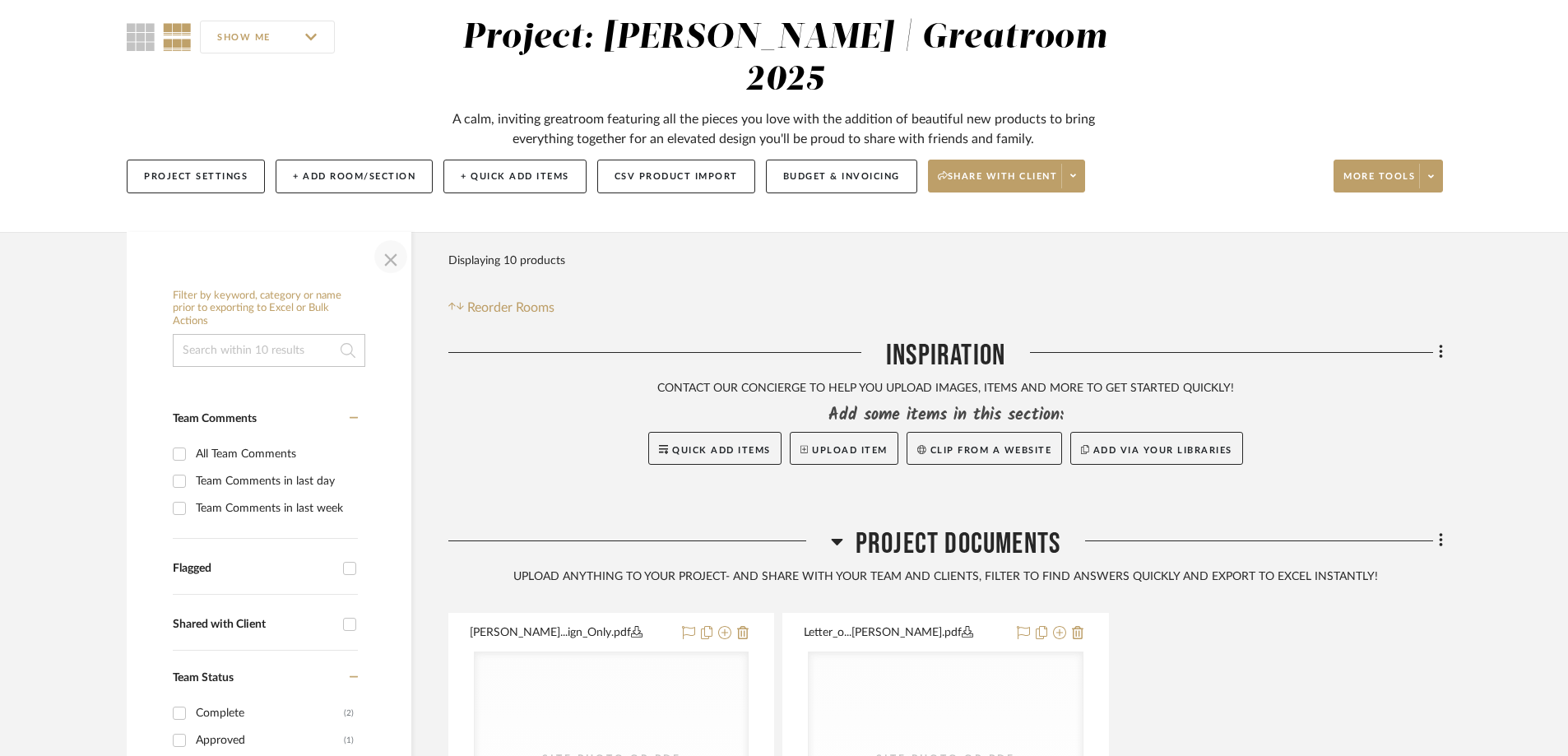
click at [387, 237] on span "button" at bounding box center [391, 256] width 40 height 40
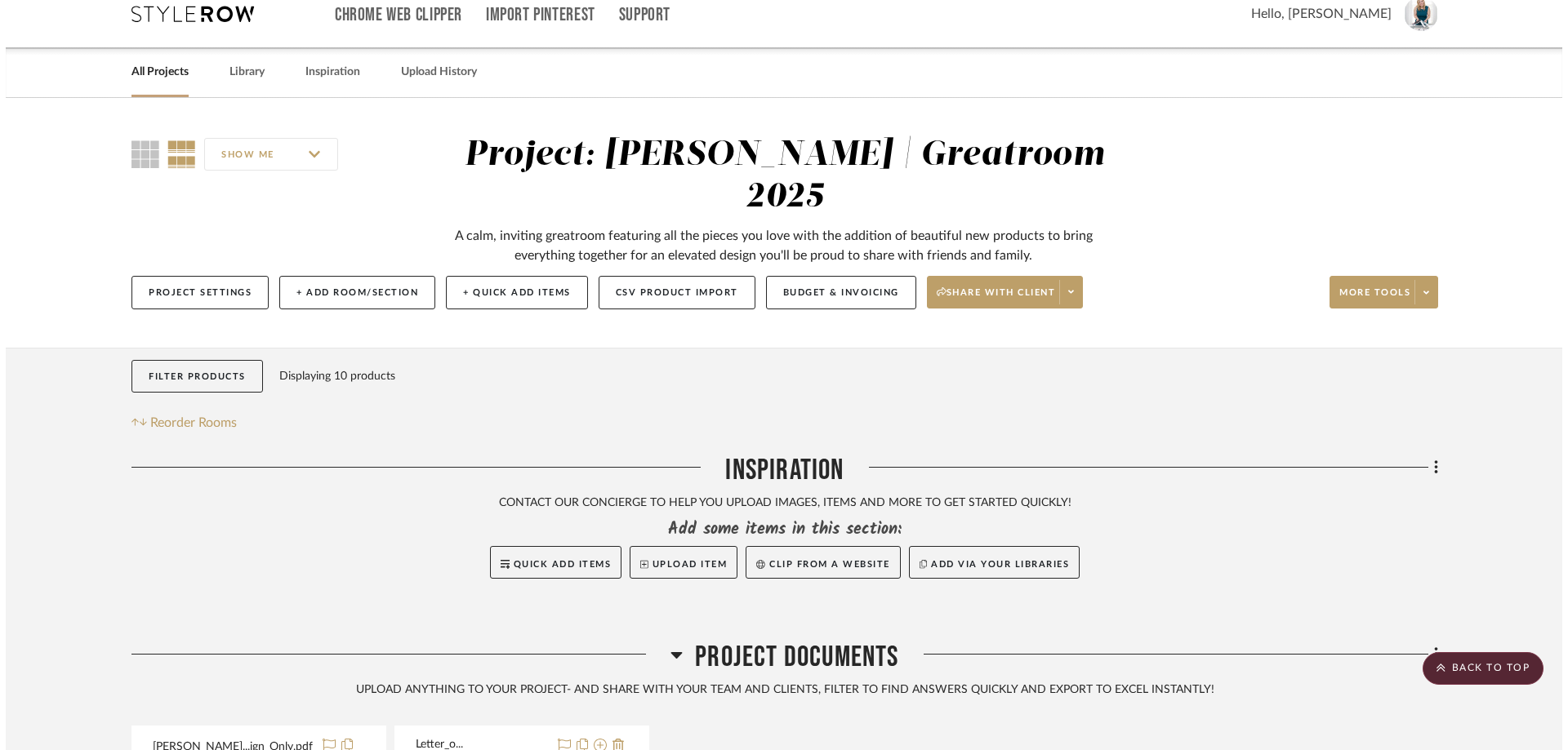
scroll to position [0, 0]
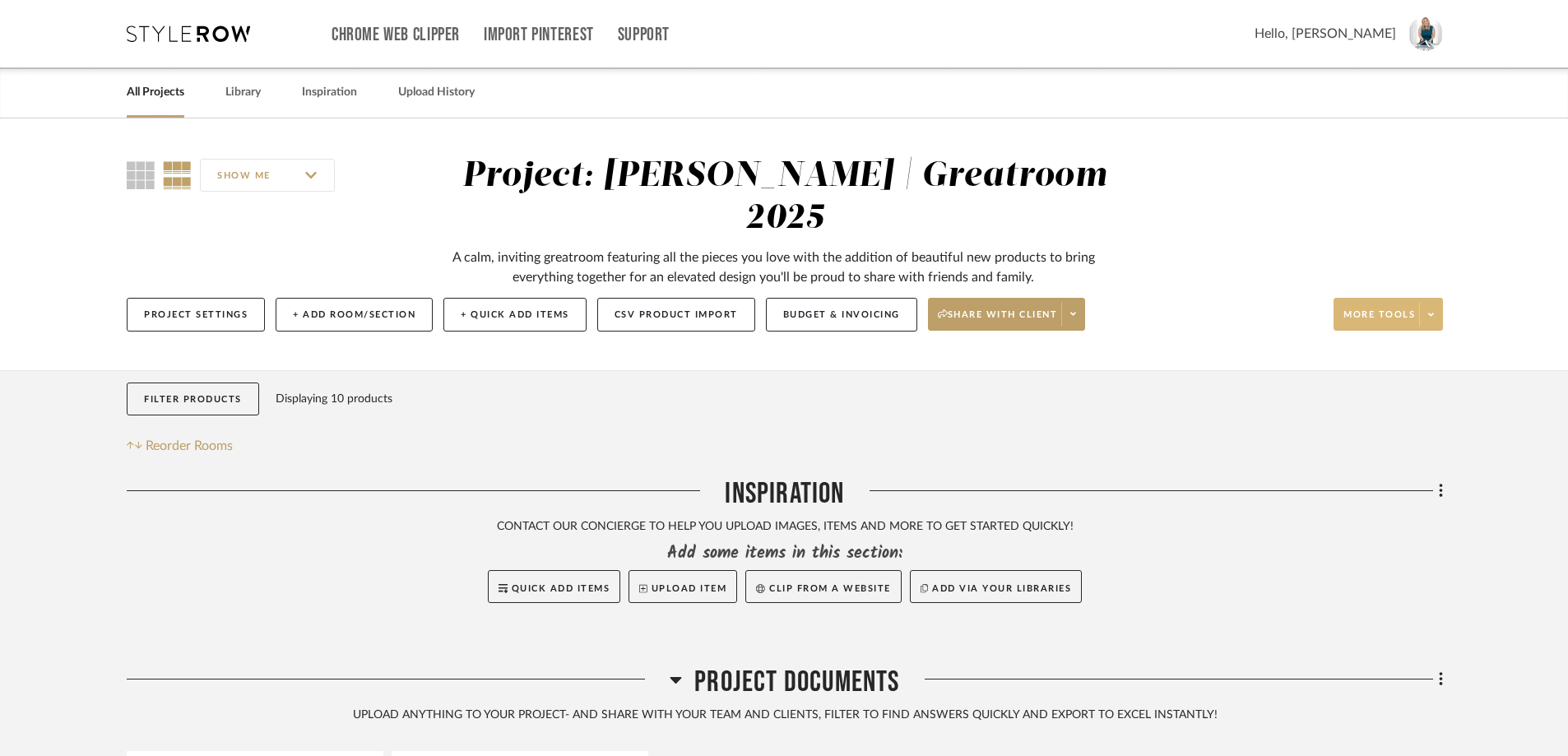
click at [1430, 310] on icon at bounding box center [1431, 314] width 6 height 9
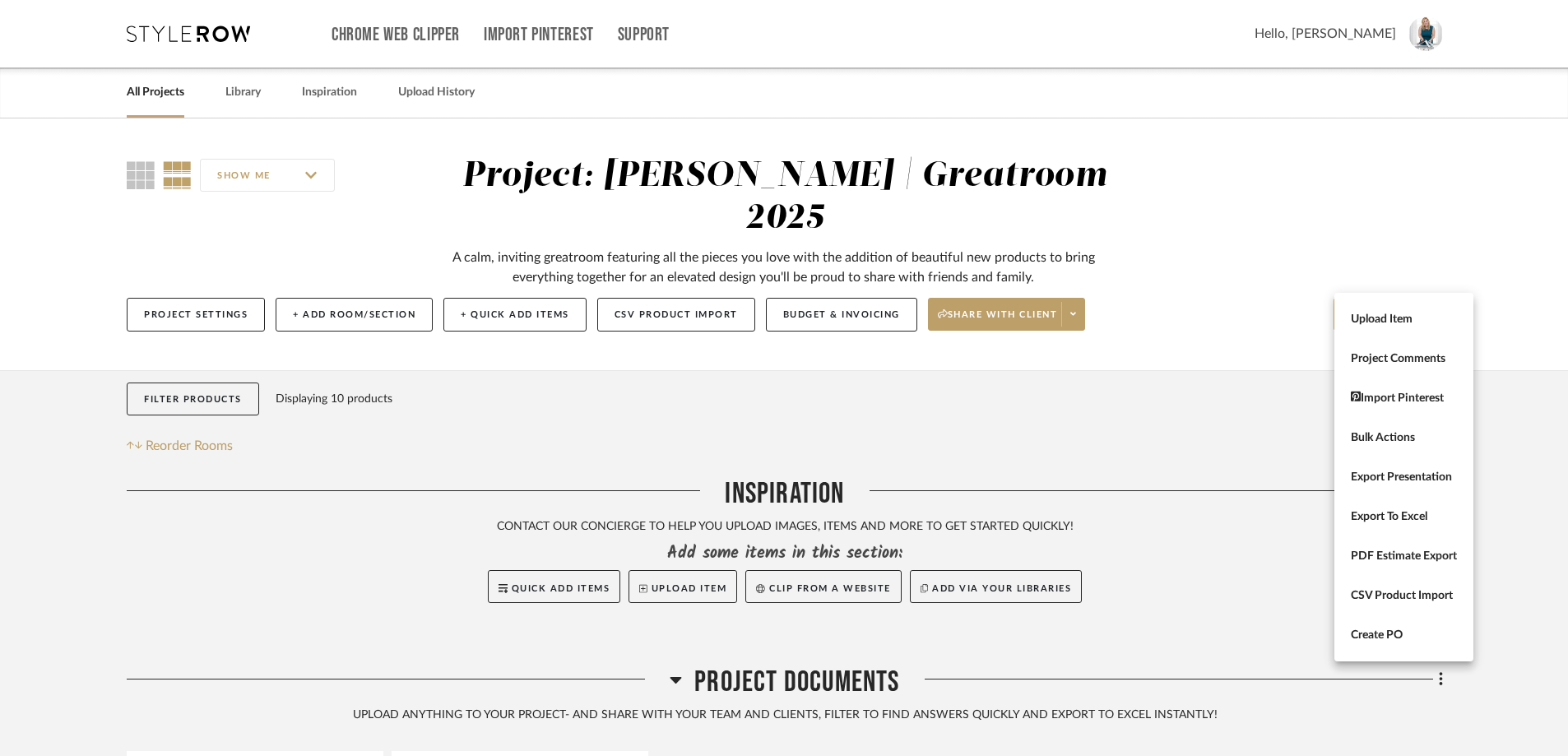
click at [408, 274] on div at bounding box center [784, 378] width 1568 height 756
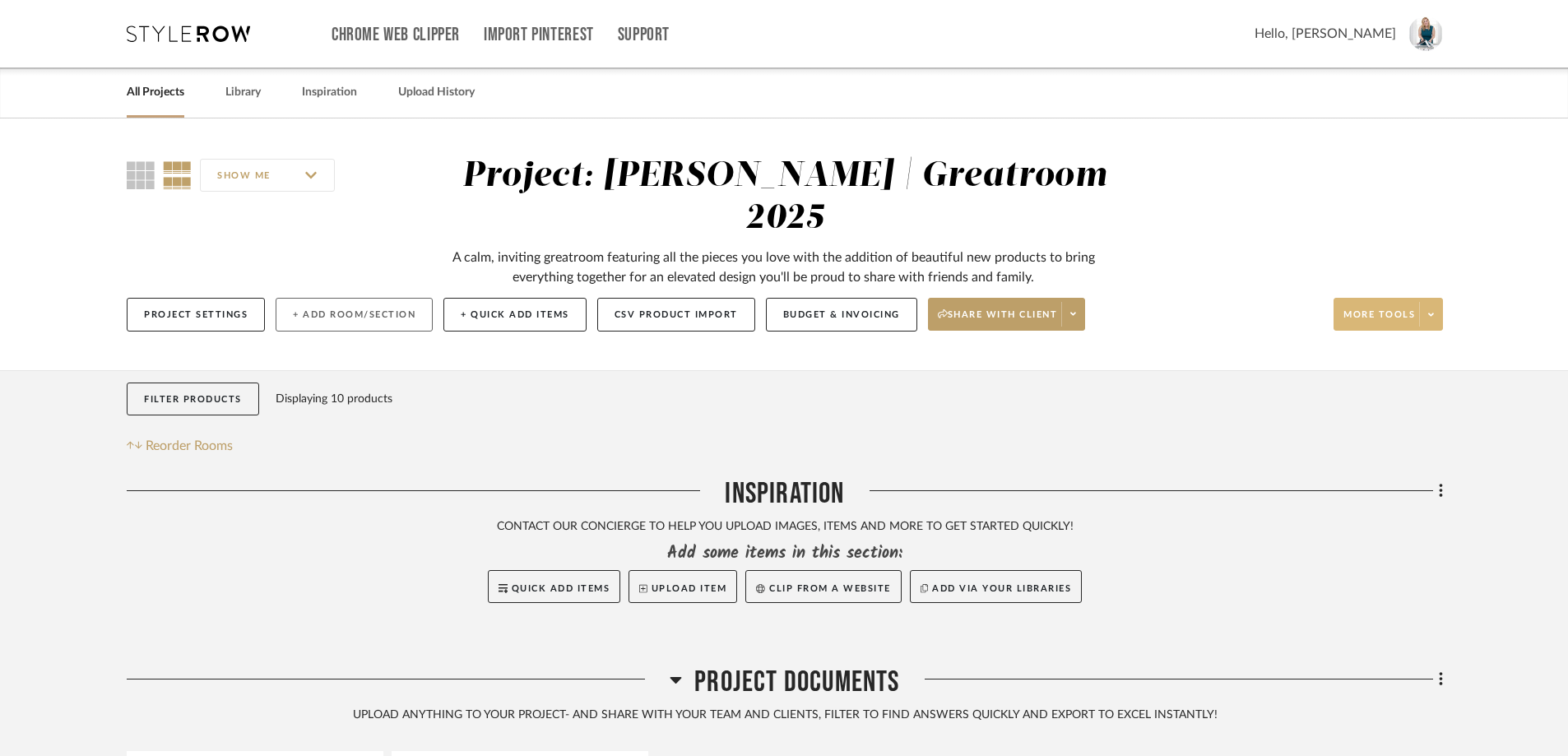
click at [327, 298] on button "+ Add Room/Section" at bounding box center [354, 314] width 157 height 34
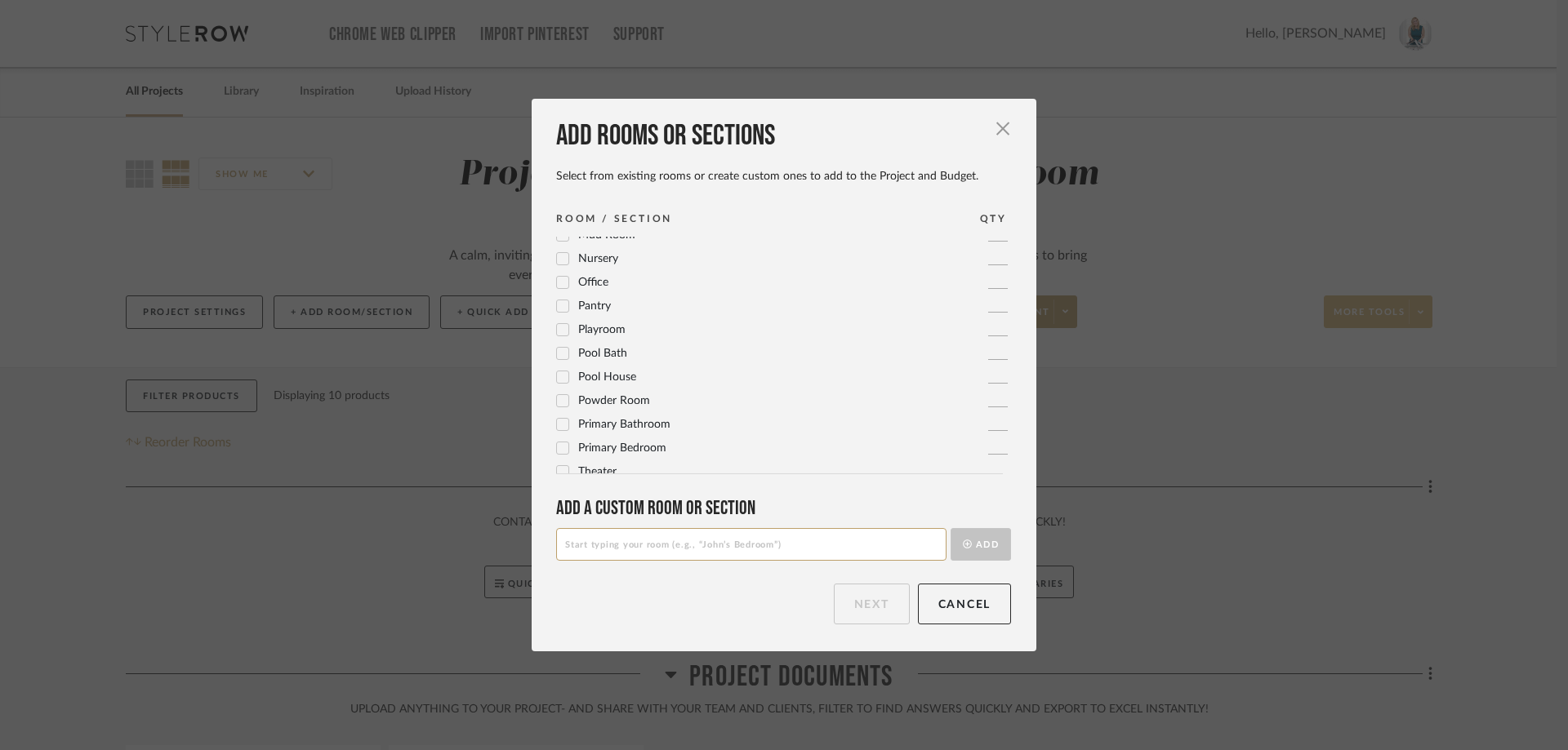
scroll to position [544, 0]
click at [758, 545] on input at bounding box center [751, 544] width 391 height 33
click at [606, 539] on input "Before PHotos" at bounding box center [751, 544] width 391 height 33
type input "Before Photos"
click at [974, 545] on button "Add" at bounding box center [980, 544] width 60 height 33
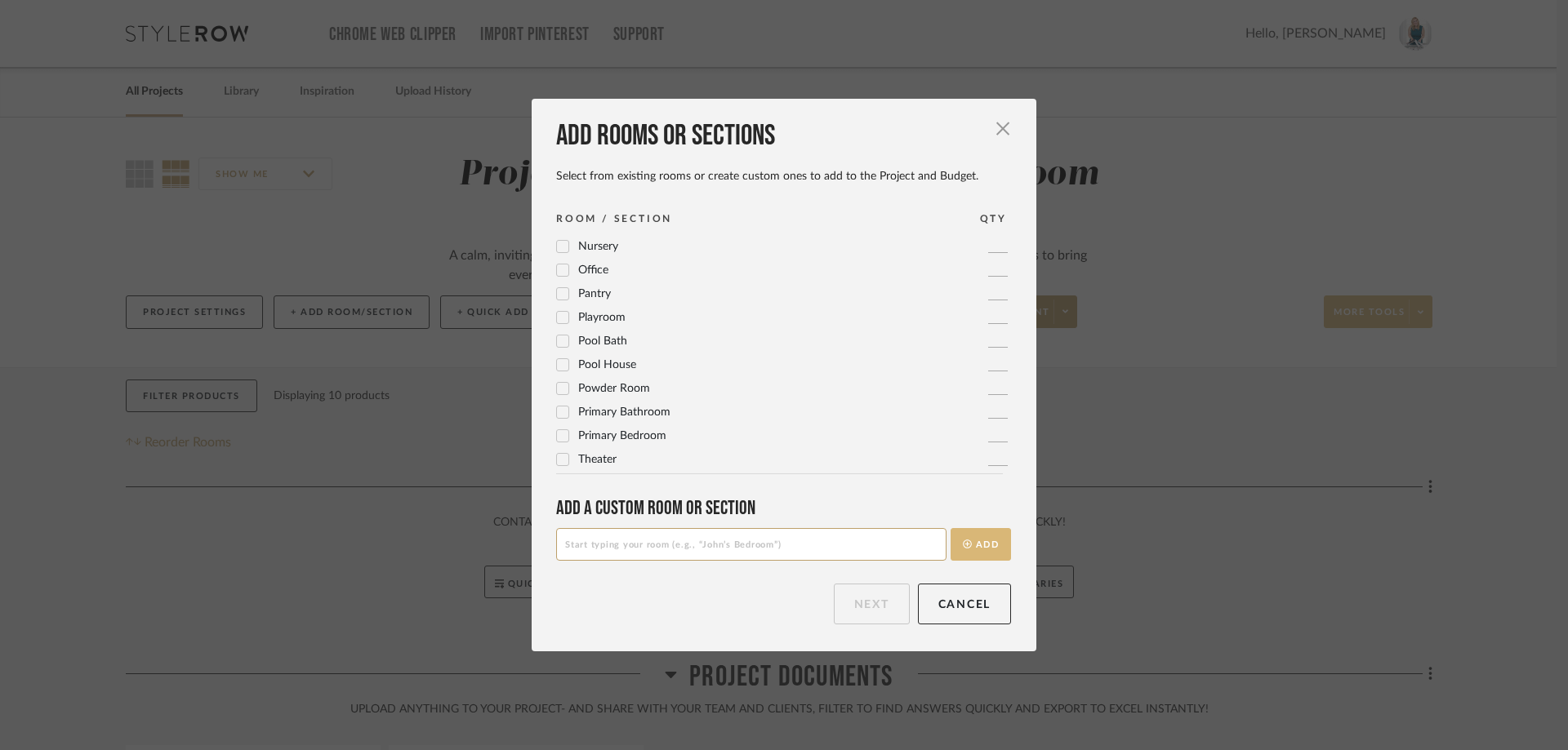
scroll to position [0, 0]
click at [863, 609] on button "Next" at bounding box center [871, 604] width 76 height 41
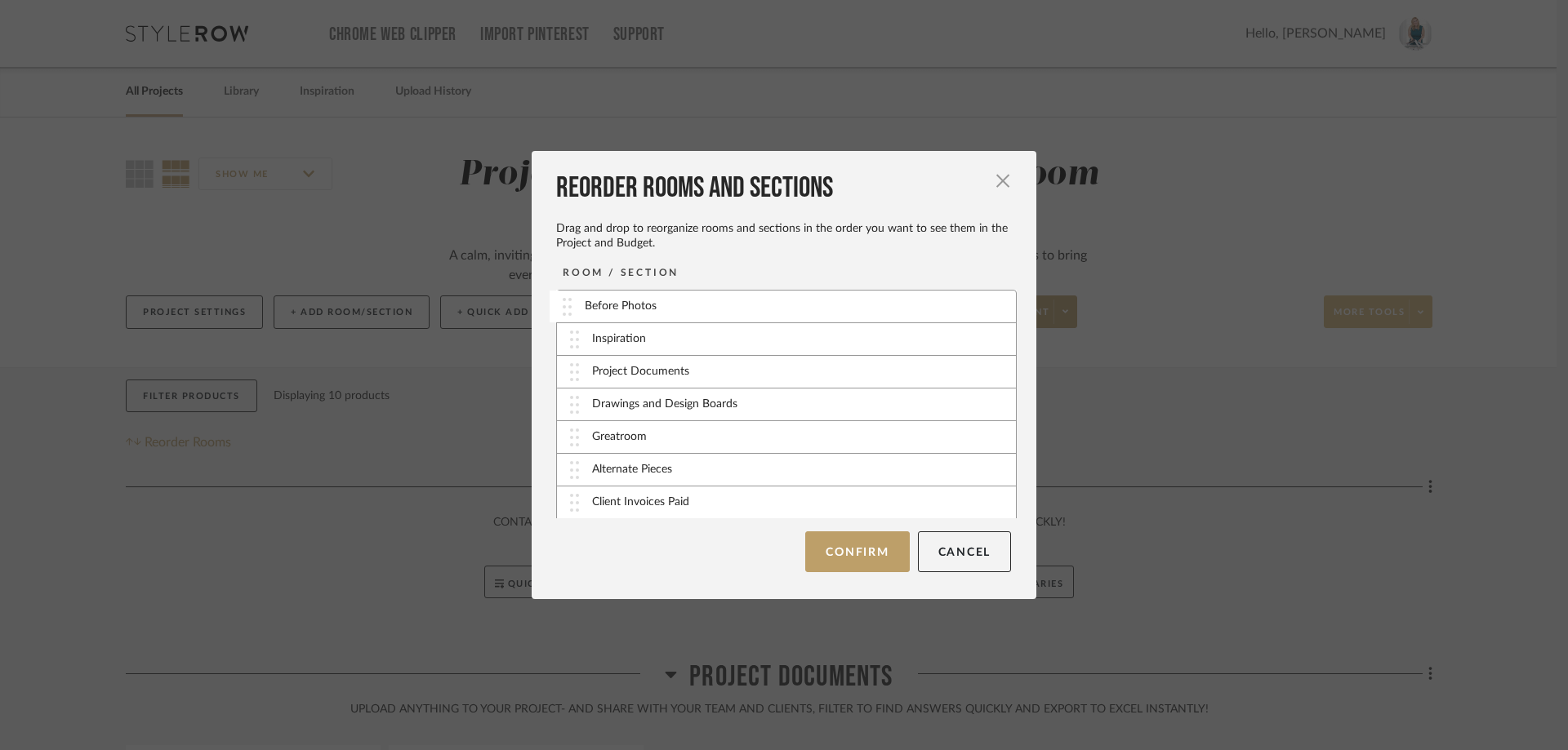
drag, startPoint x: 635, startPoint y: 507, endPoint x: 633, endPoint y: 312, distance: 195.0
click at [846, 556] on button "Confirm" at bounding box center [857, 551] width 103 height 41
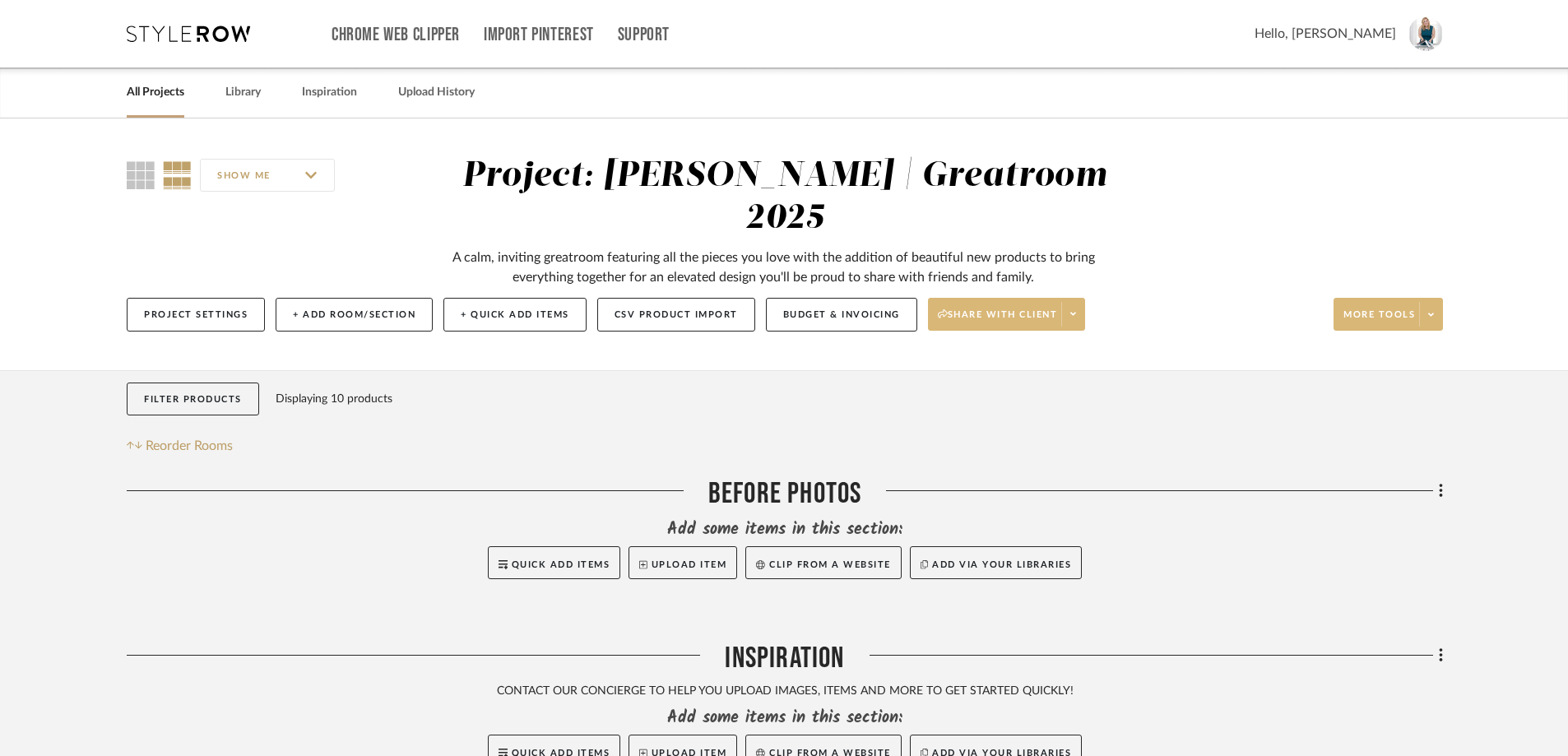
click at [1076, 310] on icon at bounding box center [1073, 313] width 6 height 9
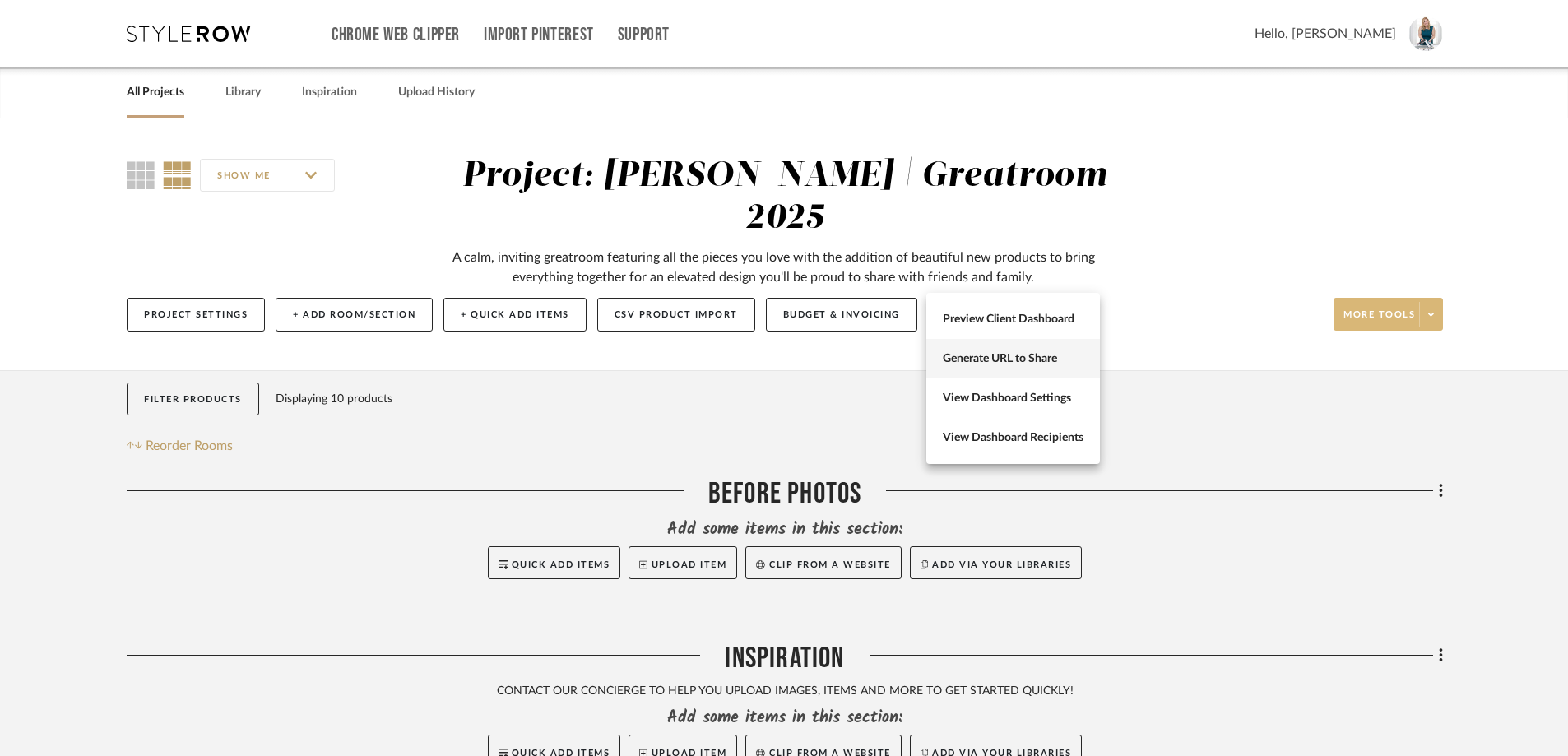
click at [1054, 348] on button "Generate URL to Share" at bounding box center [1013, 358] width 174 height 40
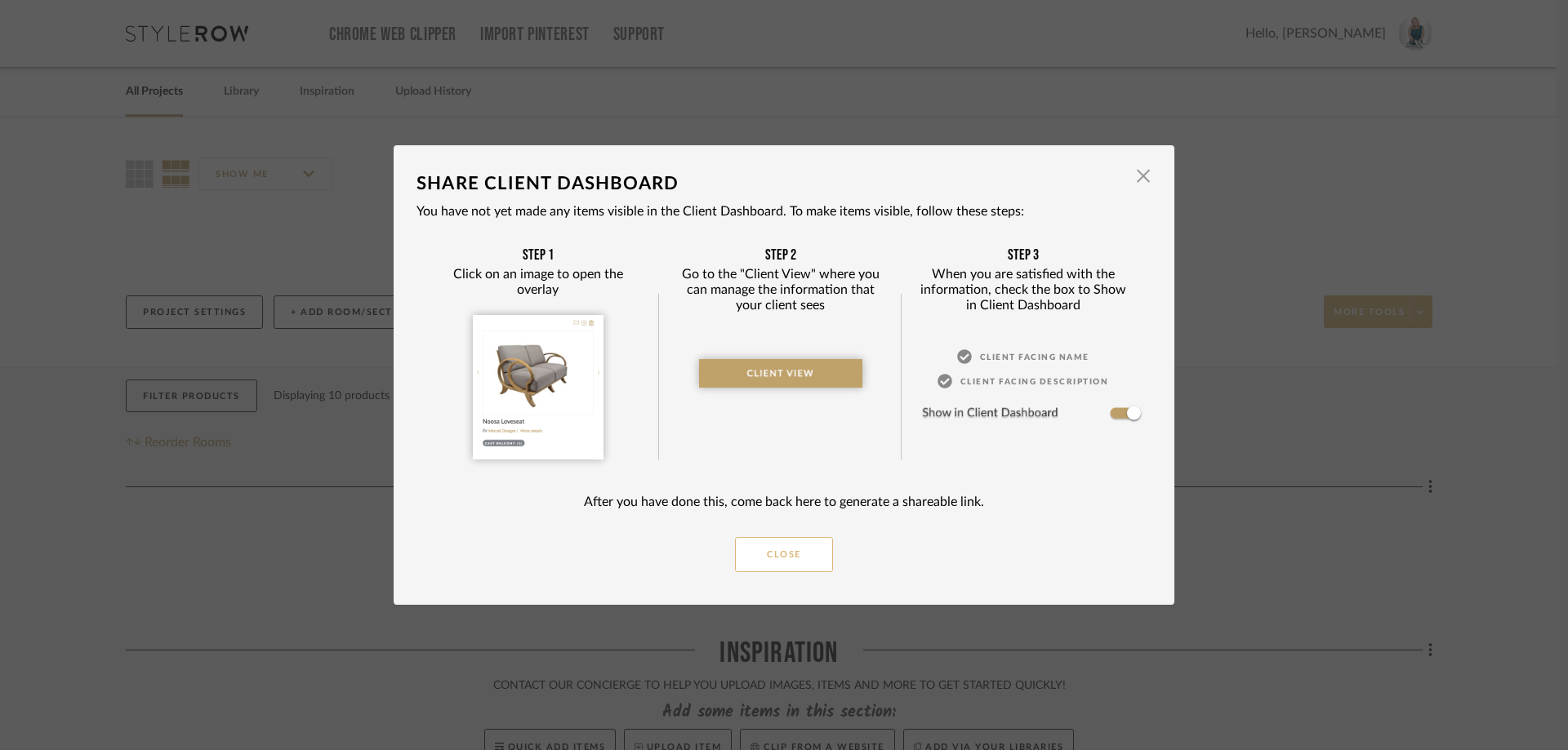
click at [811, 550] on button "Close" at bounding box center [784, 554] width 98 height 35
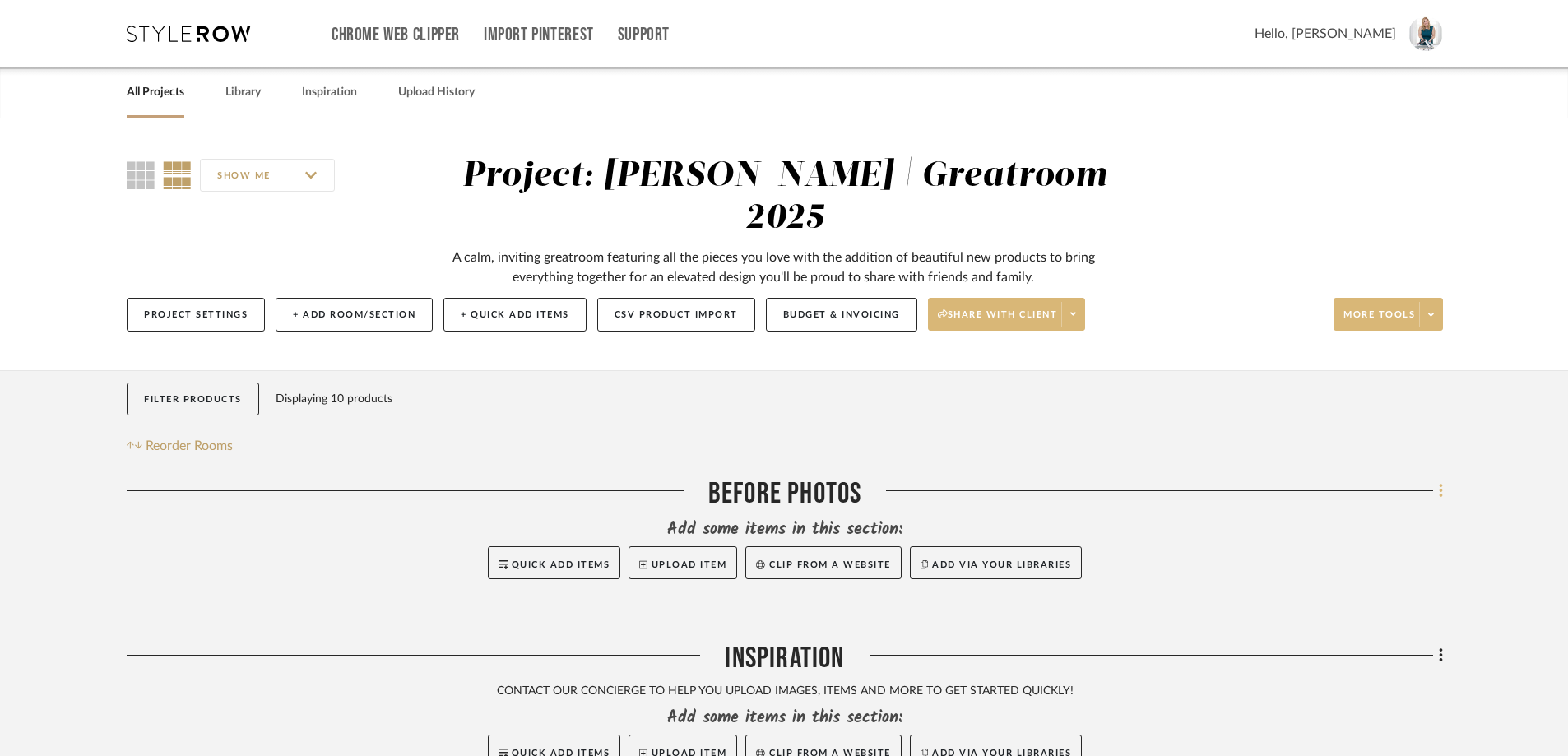
click at [1439, 482] on icon at bounding box center [1441, 491] width 5 height 18
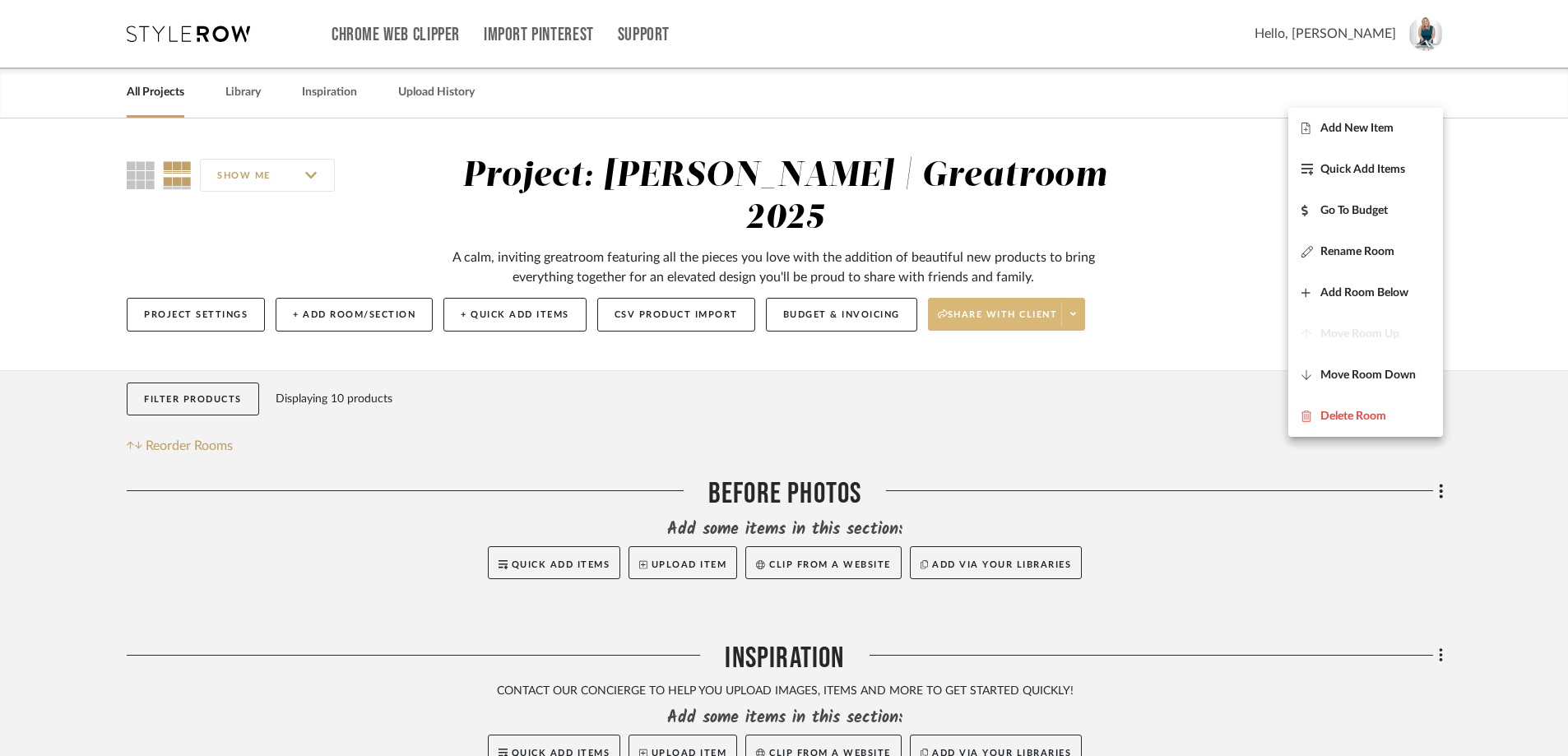
click at [1502, 224] on div at bounding box center [784, 378] width 1568 height 756
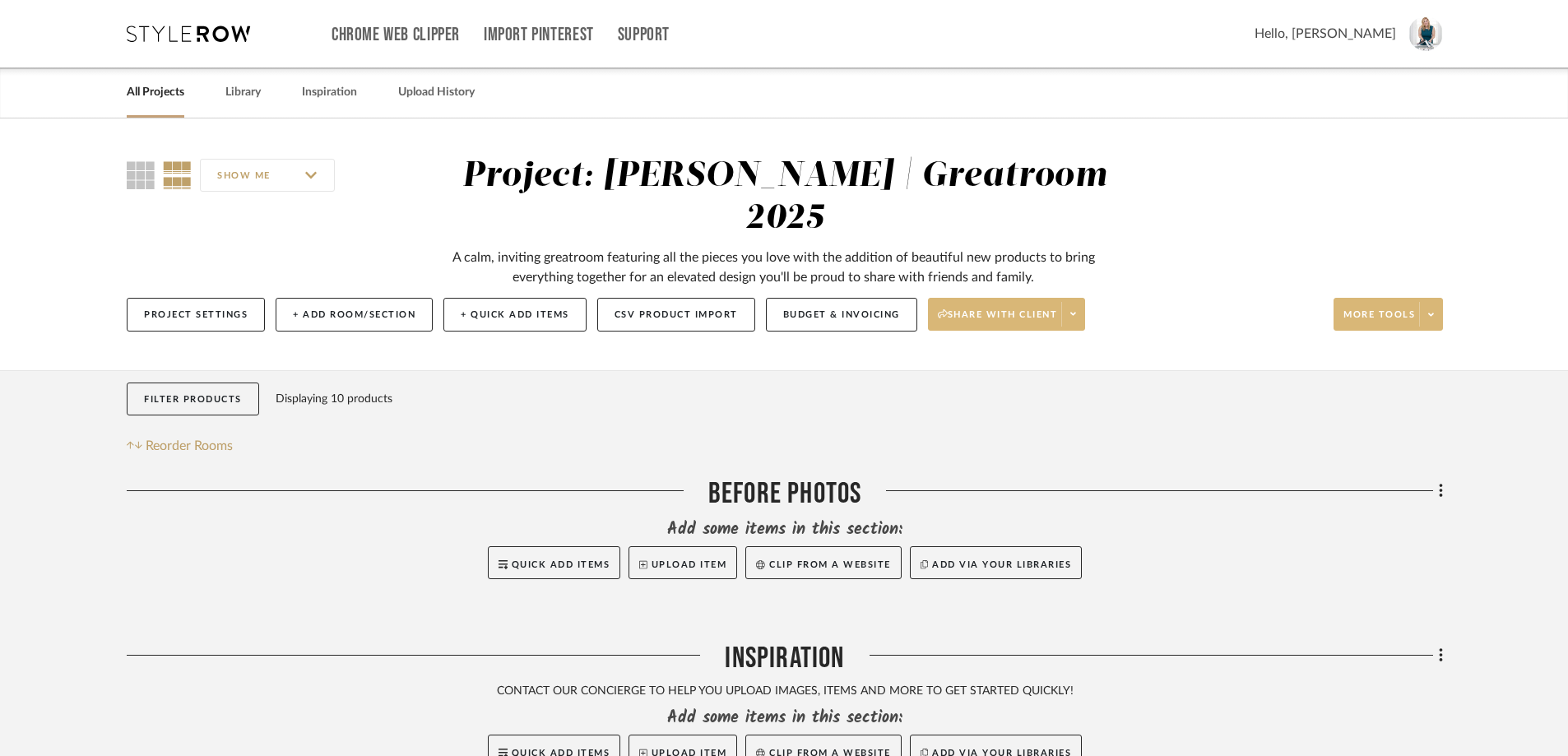
click at [1079, 302] on span at bounding box center [1072, 314] width 23 height 25
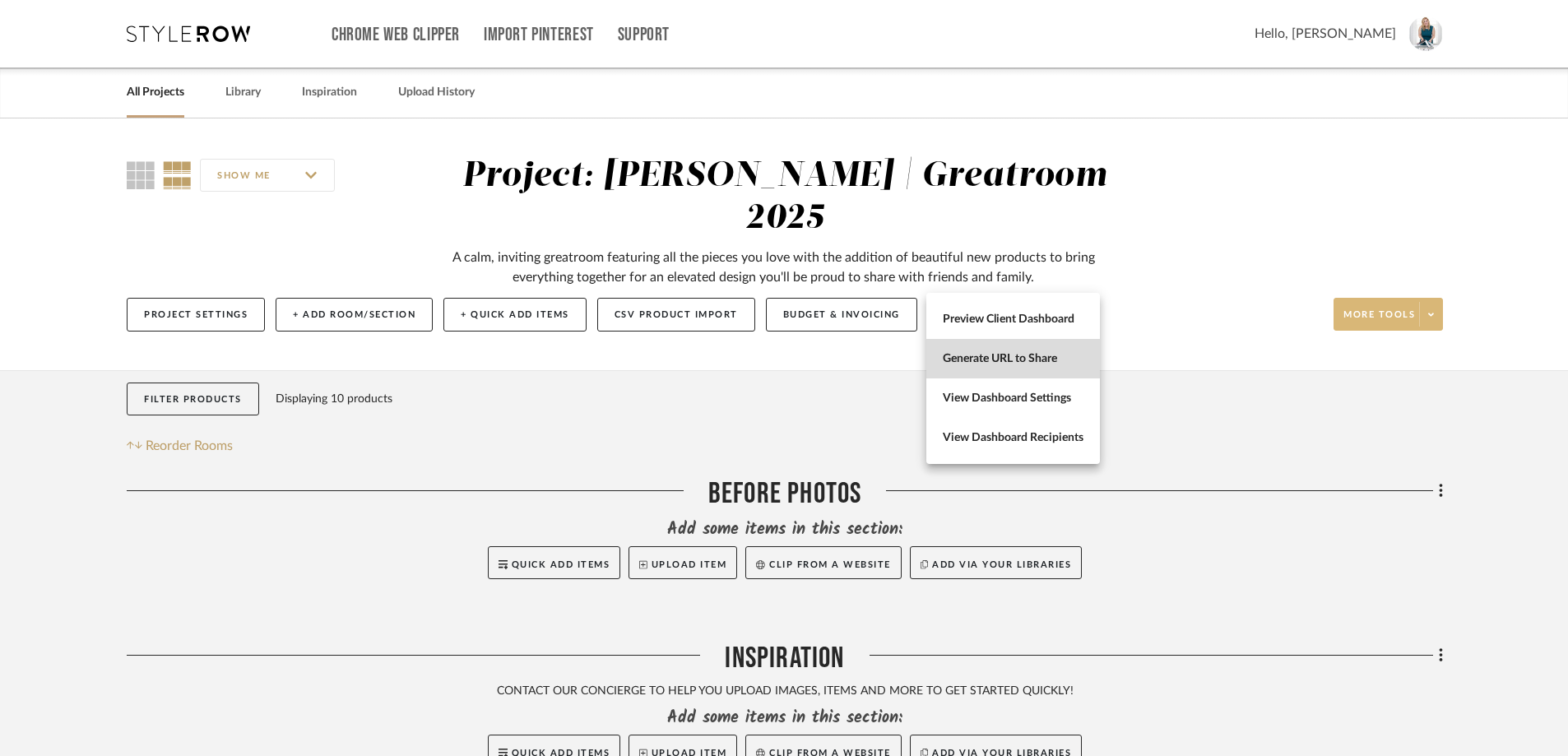
click at [1051, 359] on span "Generate URL to Share" at bounding box center [1013, 359] width 141 height 14
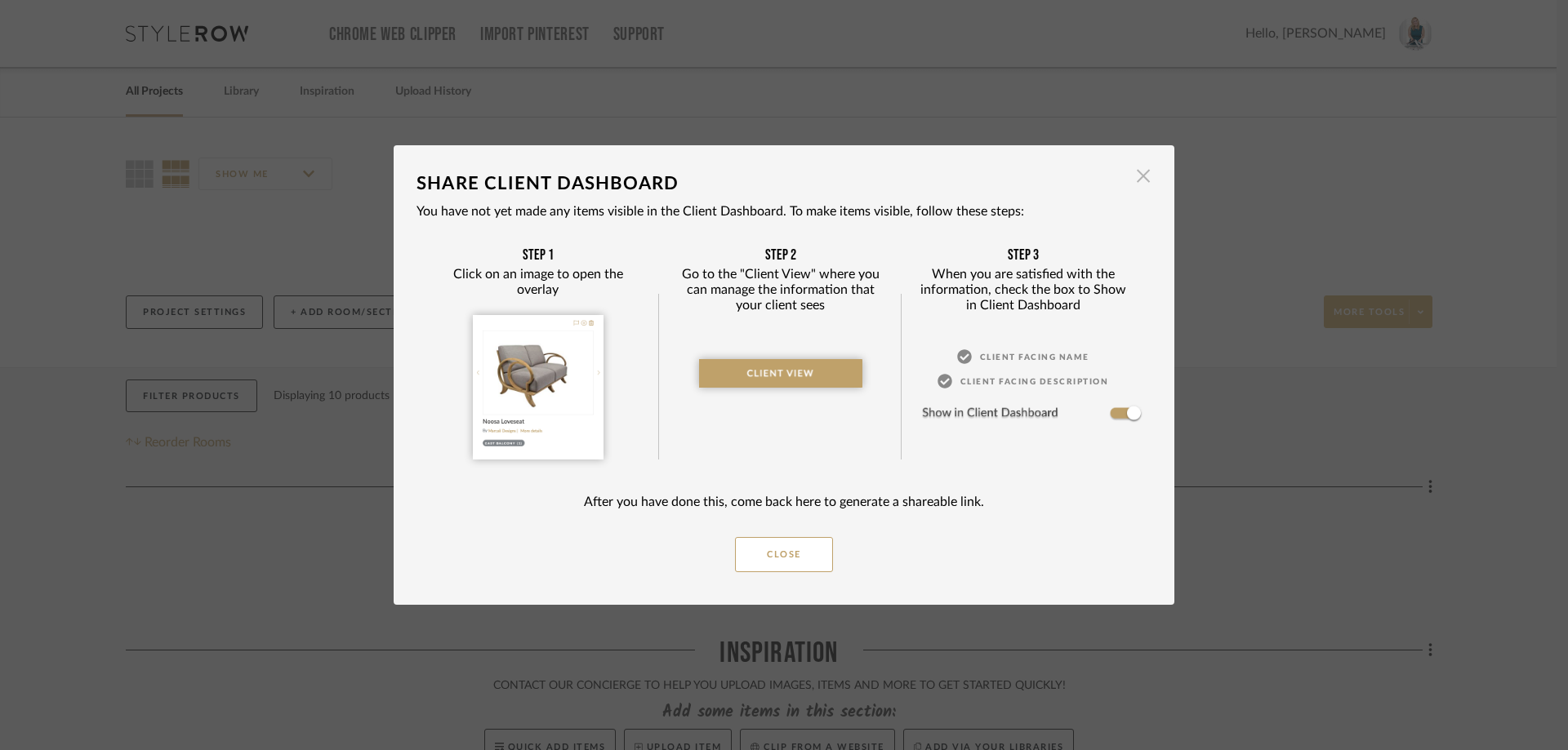
click at [1140, 177] on span "button" at bounding box center [1143, 175] width 33 height 33
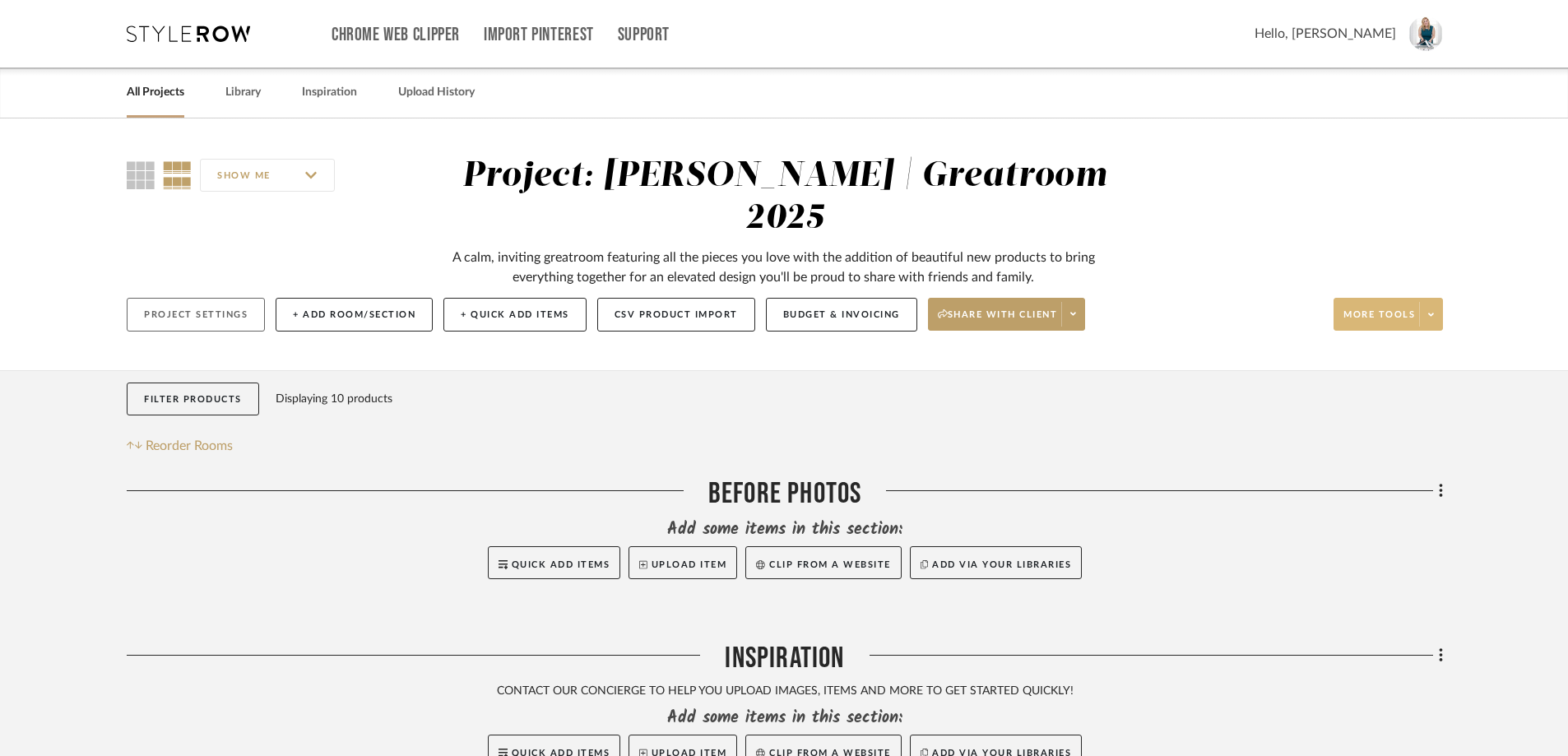
click at [219, 298] on button "Project Settings" at bounding box center [195, 314] width 138 height 34
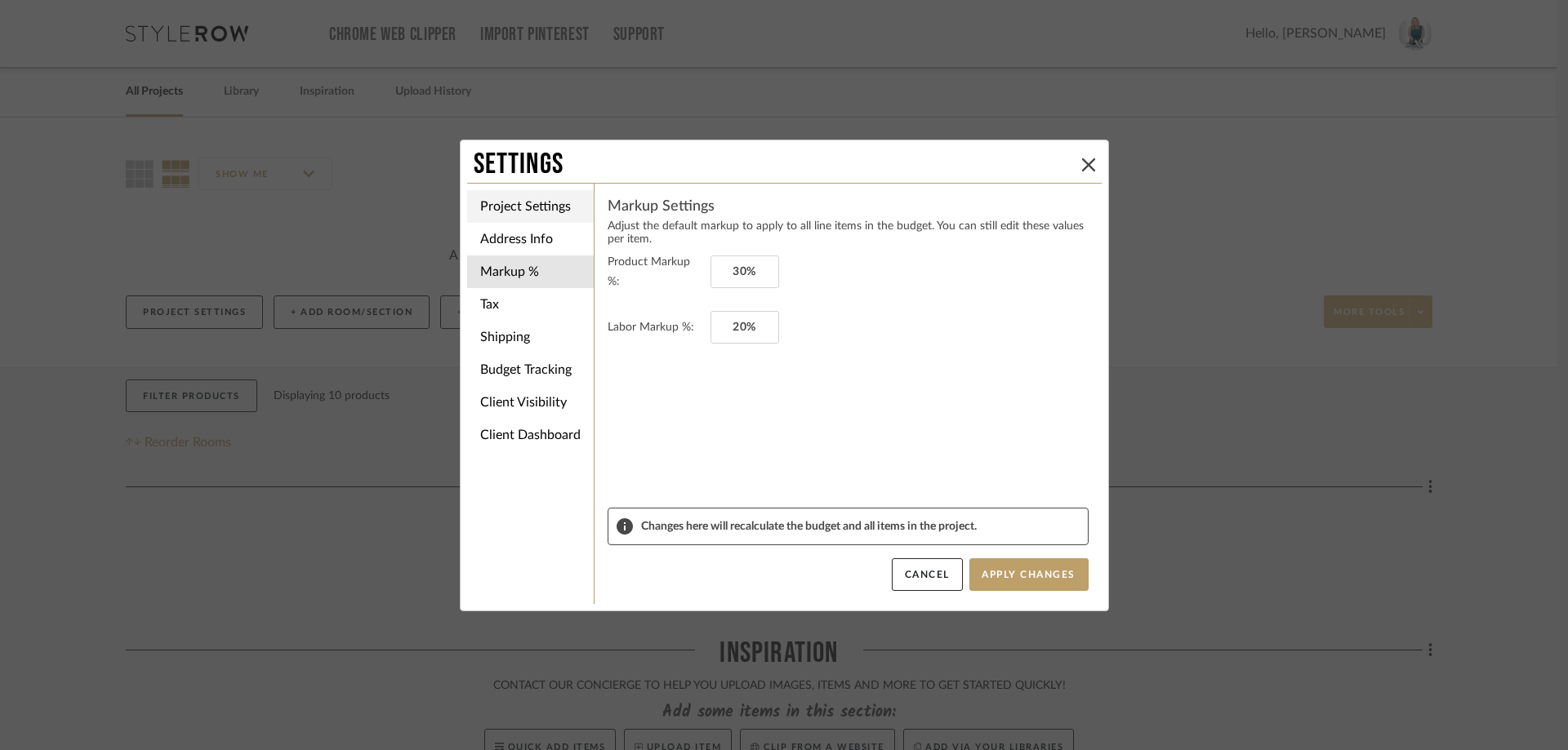
click at [501, 208] on li "Project Settings" at bounding box center [530, 207] width 126 height 33
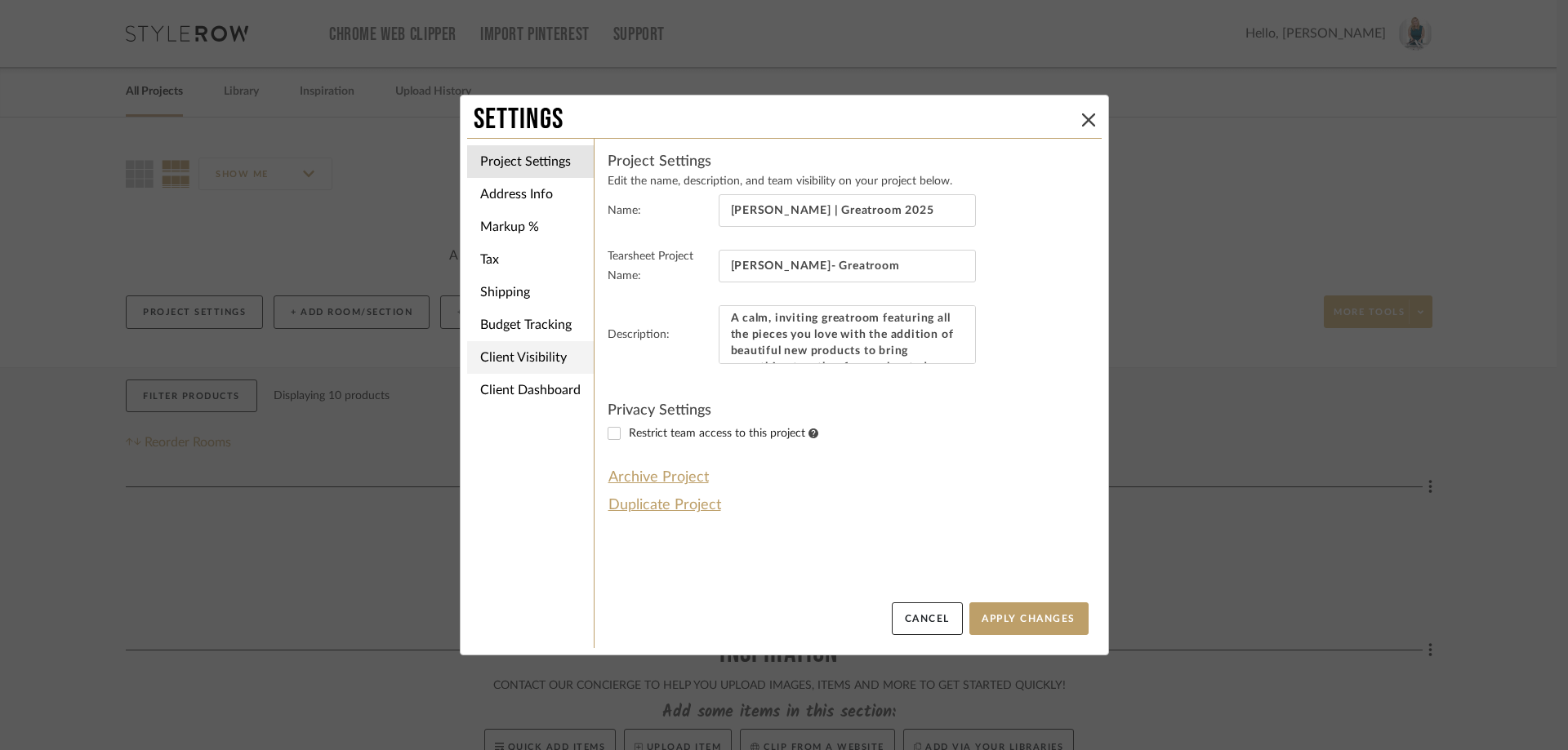
click at [546, 360] on li "Client Visibility" at bounding box center [530, 358] width 126 height 33
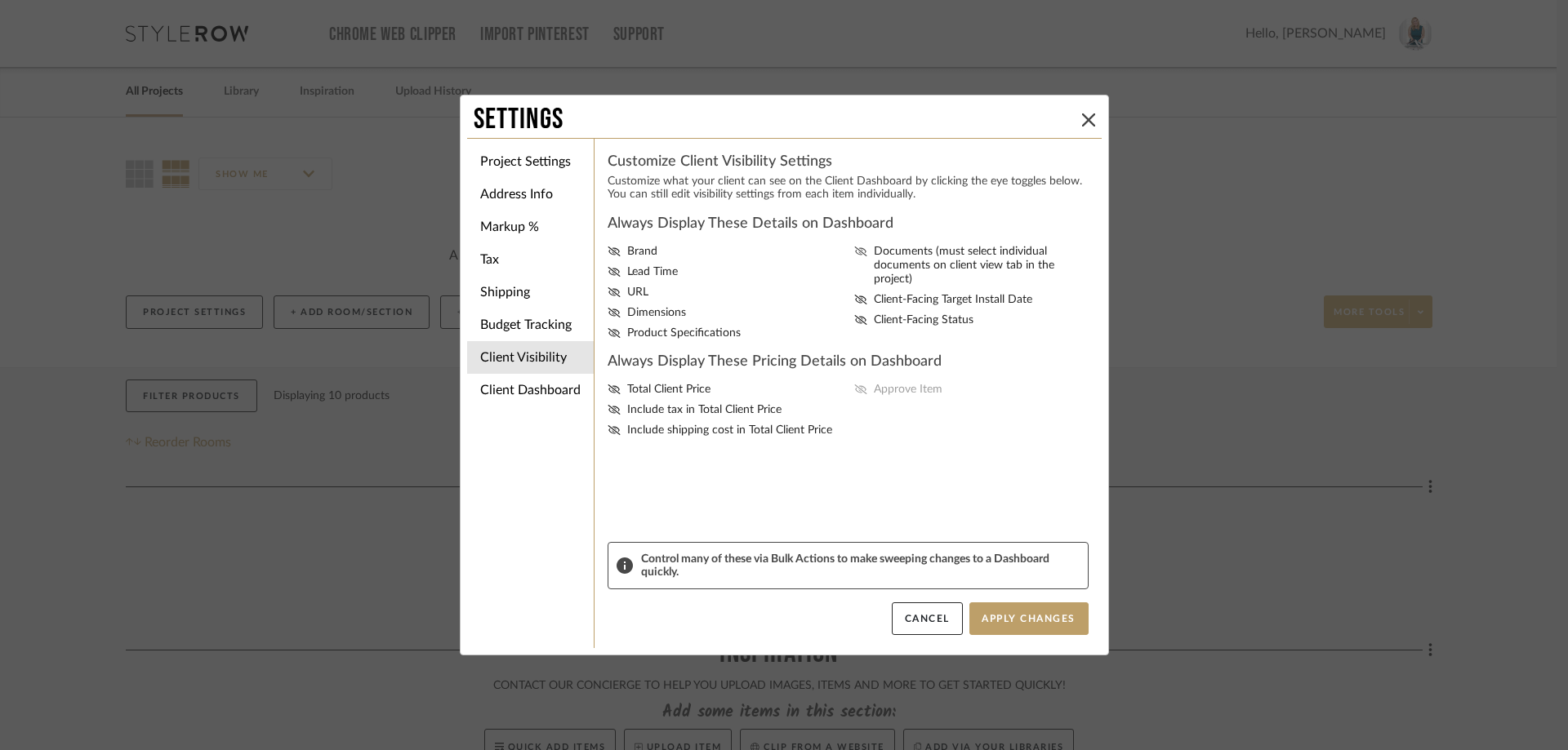
click at [856, 249] on icon at bounding box center [861, 252] width 13 height 10
click at [0, 0] on input "Documents (must select individual documents on client view tab in the project)" at bounding box center [0, 0] width 0 height 0
click at [854, 293] on fa-icon at bounding box center [861, 299] width 13 height 13
click at [0, 0] on input "Client-Facing Target Install Date" at bounding box center [0, 0] width 0 height 0
click at [863, 293] on label "Client-Facing Target Install Date" at bounding box center [974, 299] width 241 height 13
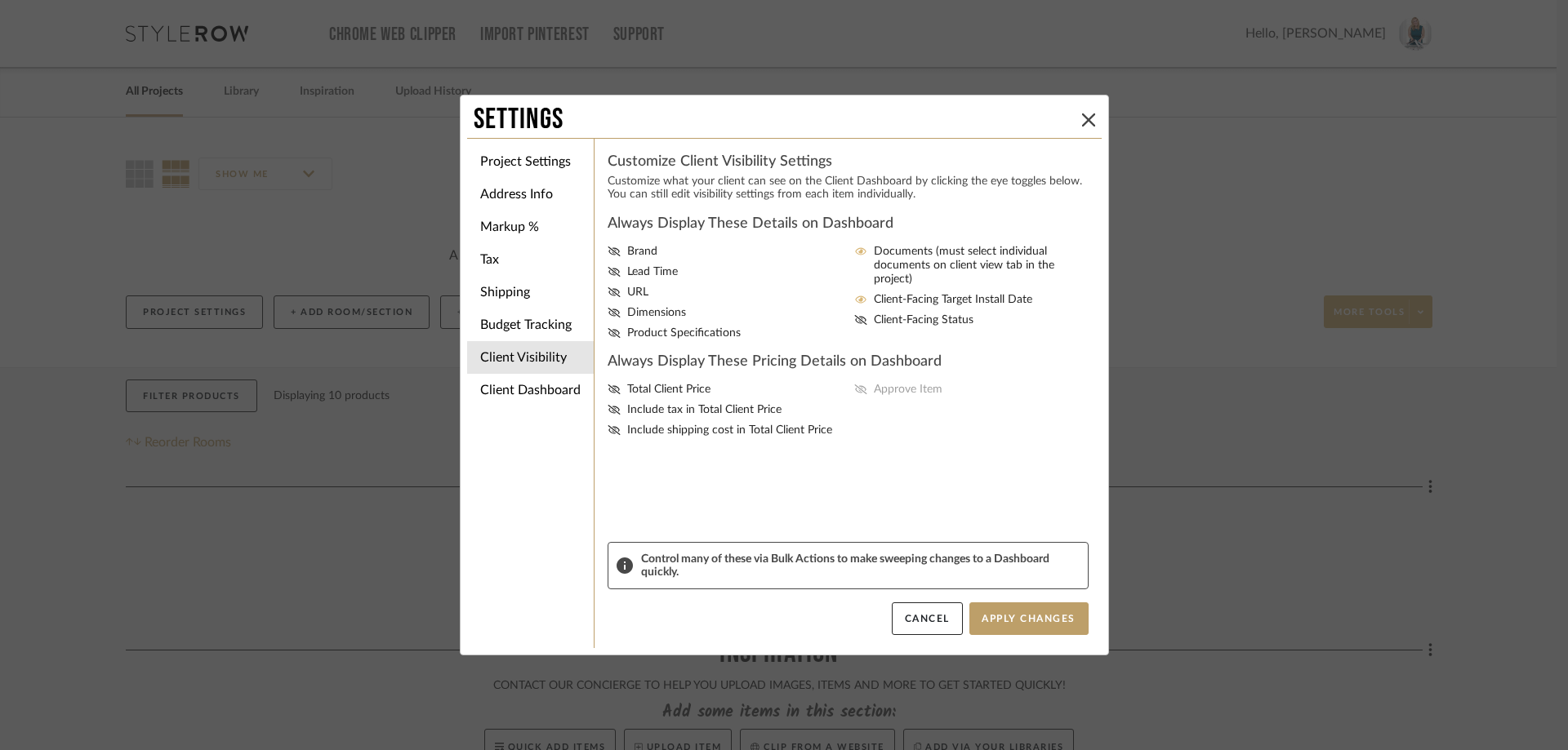
click at [0, 0] on input "Client-Facing Target Install Date" at bounding box center [0, 0] width 0 height 0
click at [858, 247] on icon at bounding box center [861, 252] width 13 height 10
click at [0, 0] on input "Documents (must select individual documents on client view tab in the project)" at bounding box center [0, 0] width 0 height 0
click at [536, 399] on li "Client Dashboard" at bounding box center [530, 390] width 126 height 33
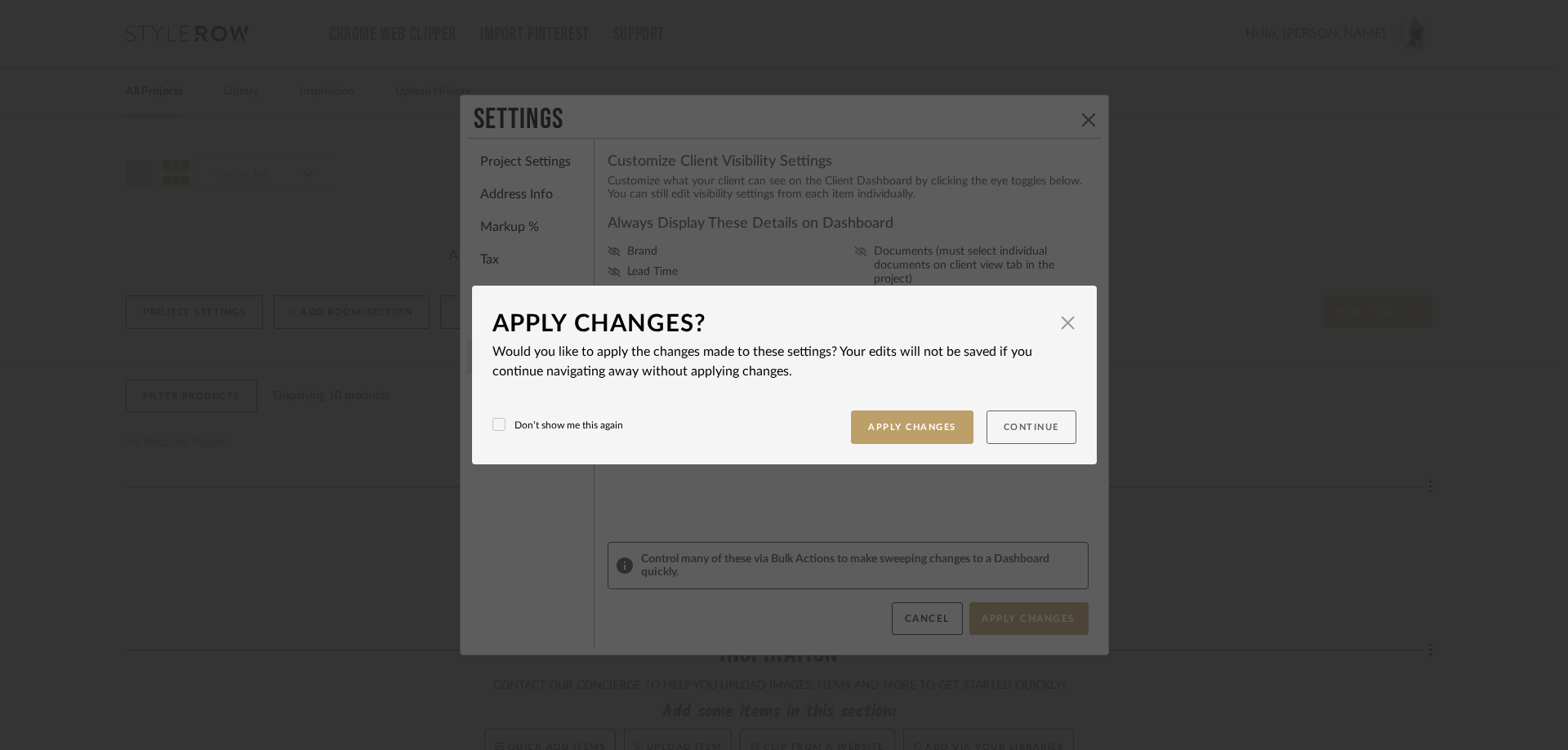
click at [1035, 429] on button "Continue" at bounding box center [1031, 427] width 90 height 33
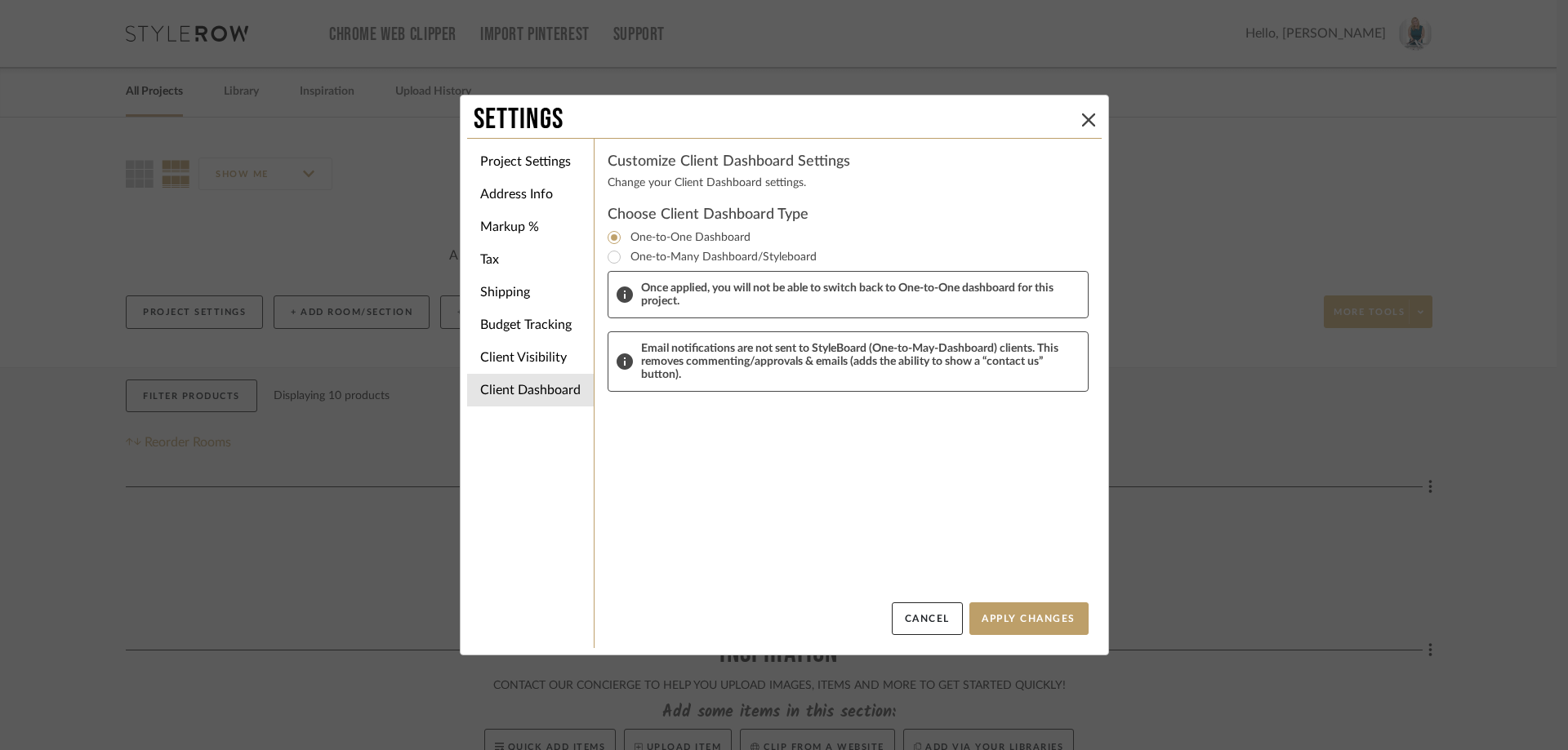
click at [765, 260] on label "One-to-Many Dashboard/Styleboard" at bounding box center [720, 256] width 192 height 19
click at [624, 260] on input "One-to-Many Dashboard/Styleboard" at bounding box center [614, 256] width 19 height 19
radio input "true"
click at [614, 234] on input "One-to-One Dashboard" at bounding box center [614, 237] width 19 height 19
radio input "true"
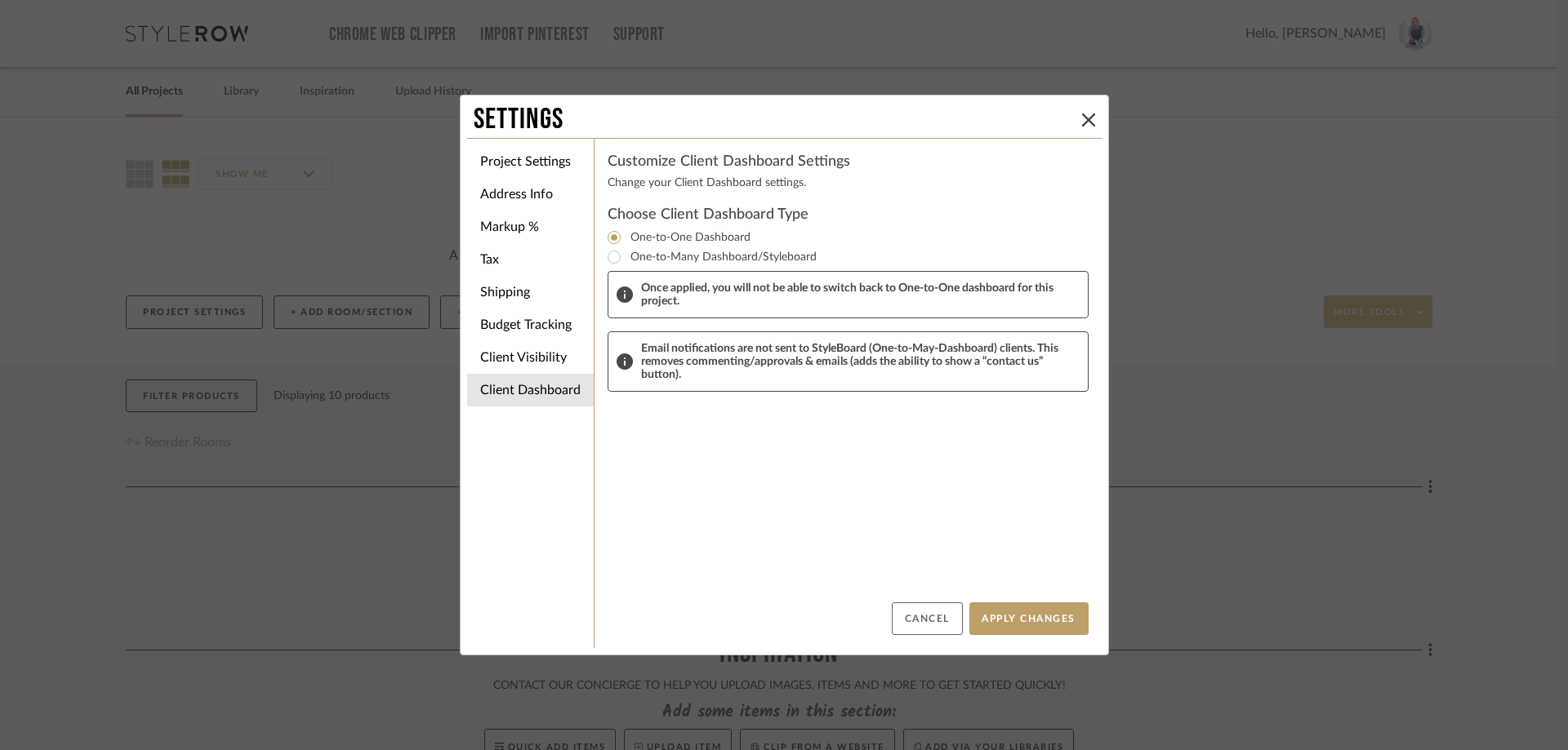
click at [927, 617] on button "Cancel" at bounding box center [927, 618] width 71 height 33
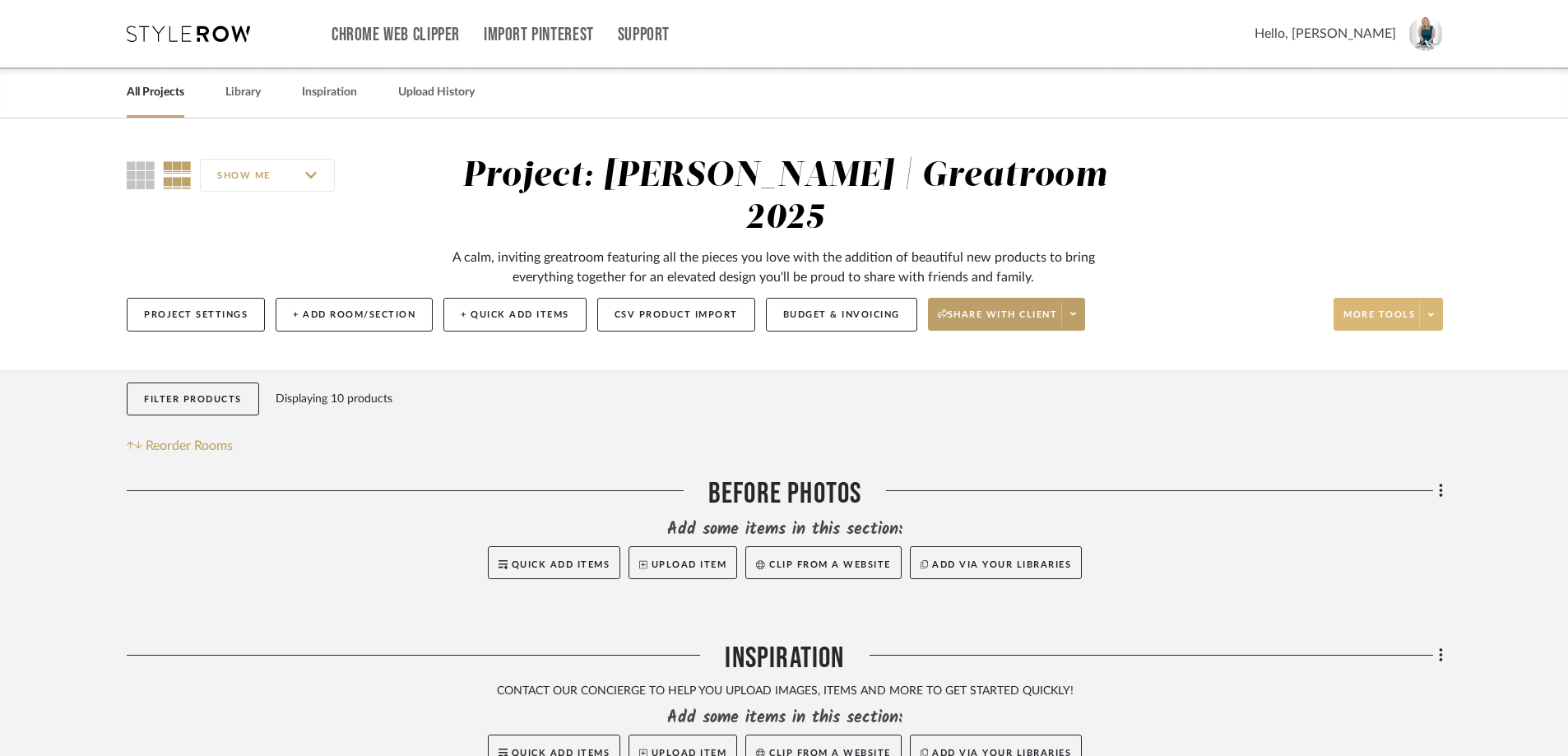
click at [257, 179] on input "SHOW ME" at bounding box center [267, 176] width 135 height 33
click at [421, 162] on div "SHOW ME" at bounding box center [276, 175] width 300 height 40
click at [1032, 309] on span "Share with client" at bounding box center [997, 321] width 121 height 25
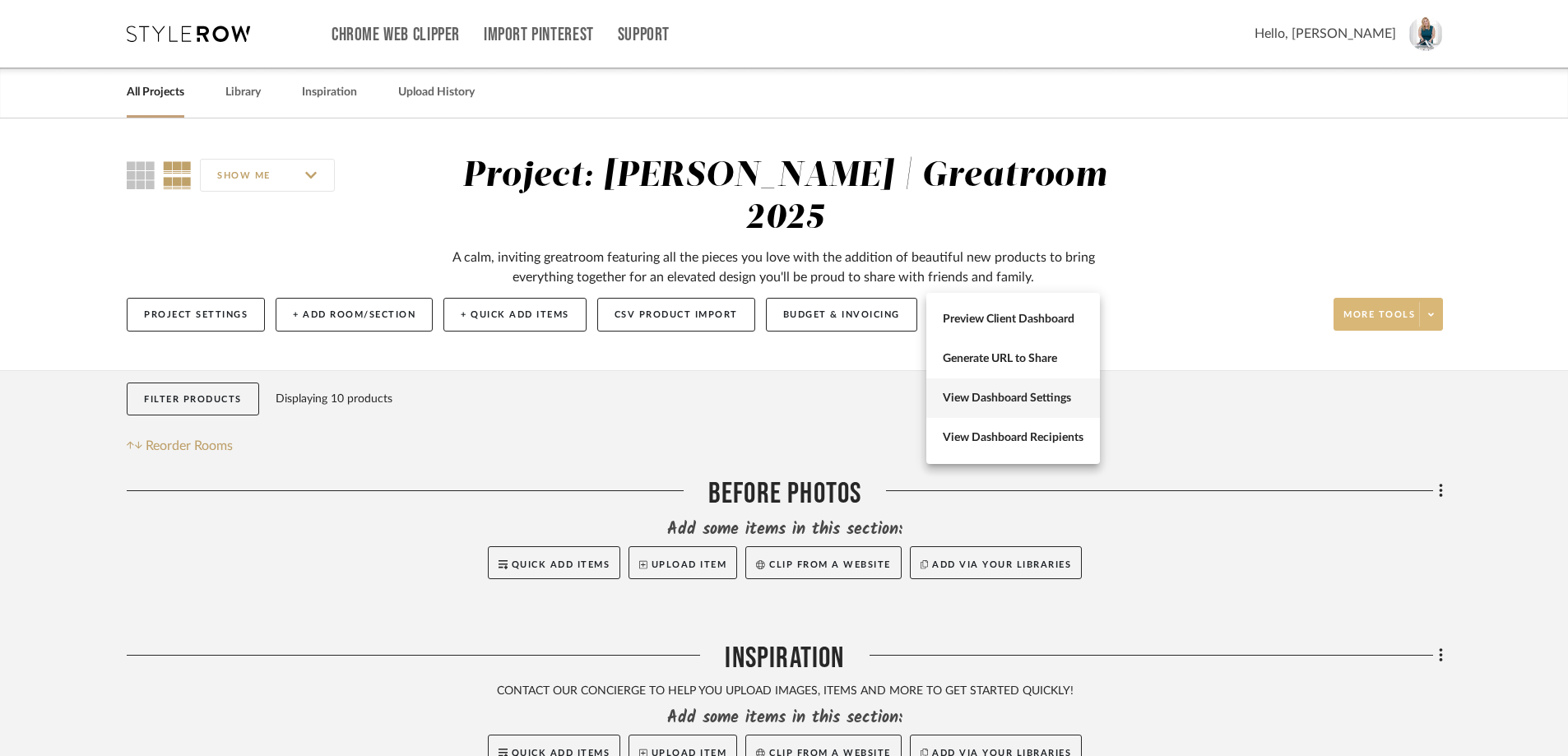
click at [1008, 388] on button "View Dashboard Settings" at bounding box center [1013, 397] width 174 height 40
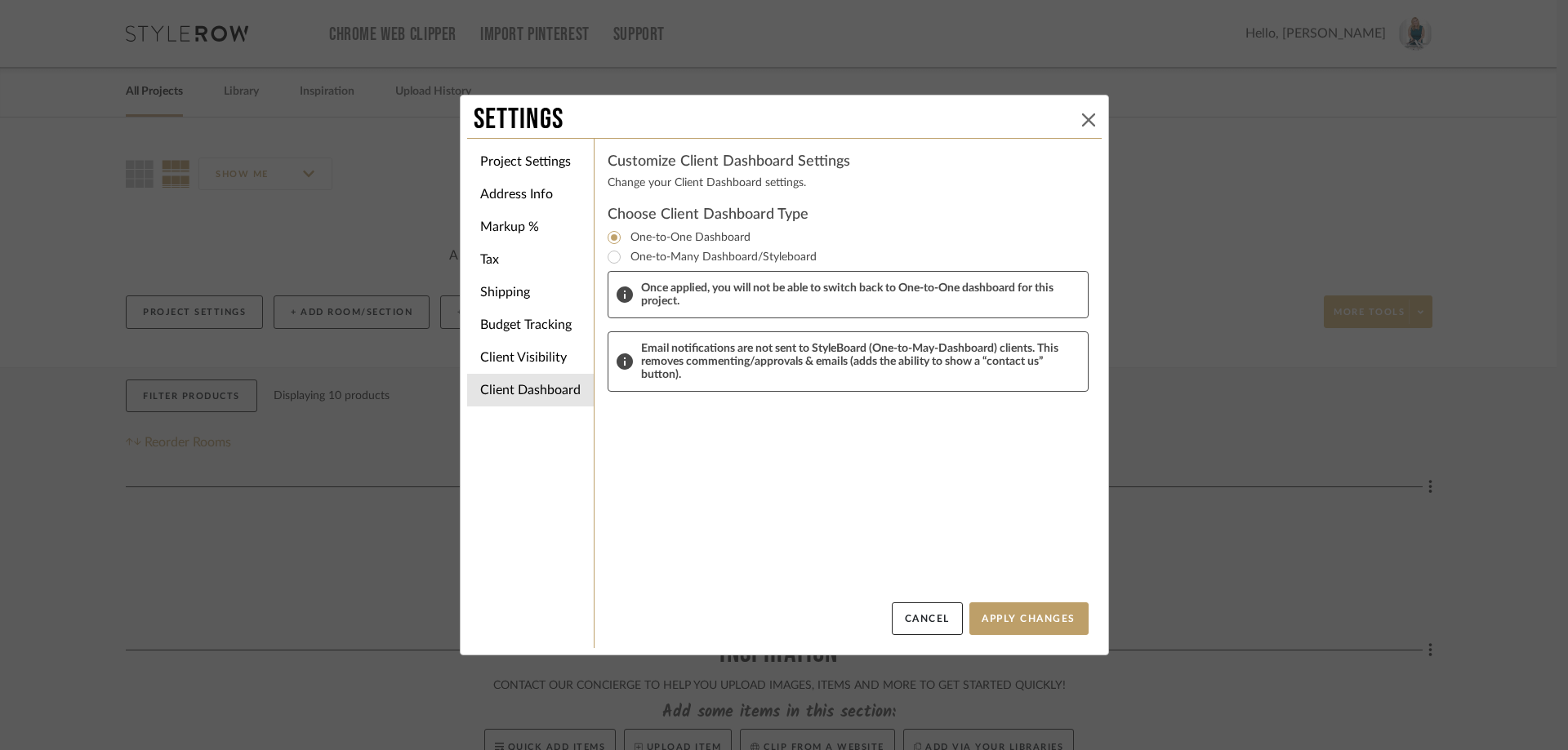
click at [1088, 114] on icon at bounding box center [1088, 121] width 13 height 13
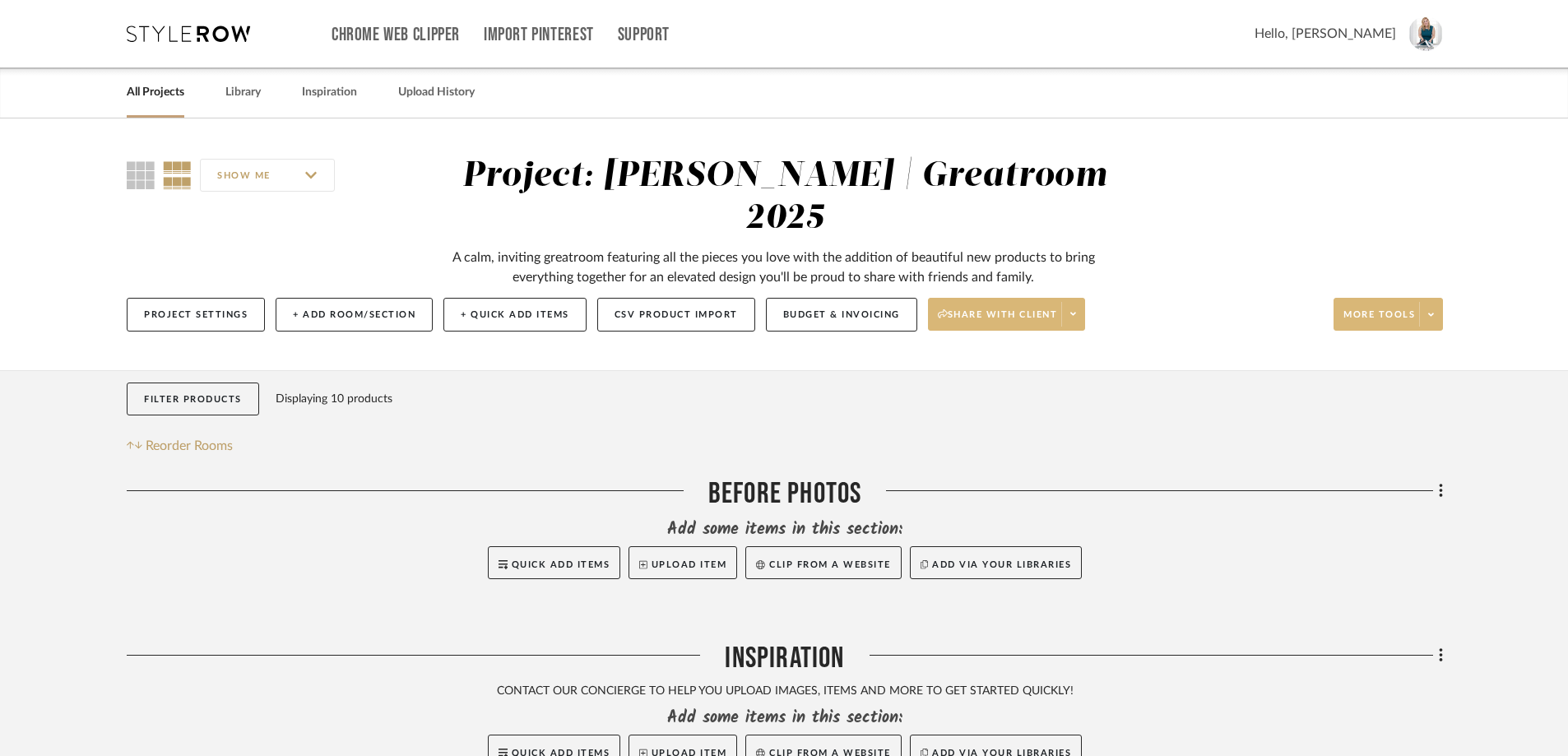
click at [1029, 309] on span "Share with client" at bounding box center [997, 321] width 121 height 25
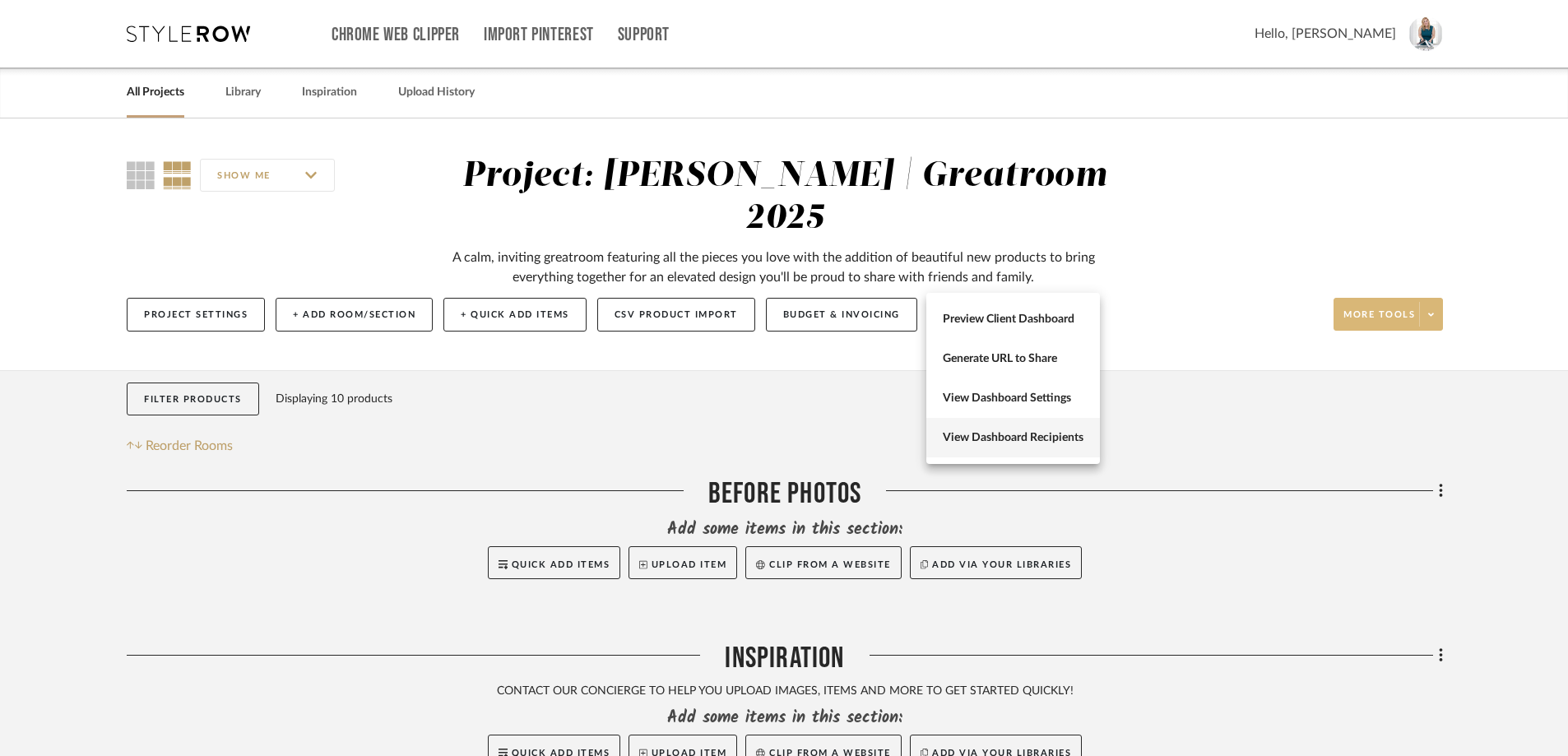
click at [992, 429] on button "View Dashboard Recipients" at bounding box center [1013, 437] width 174 height 40
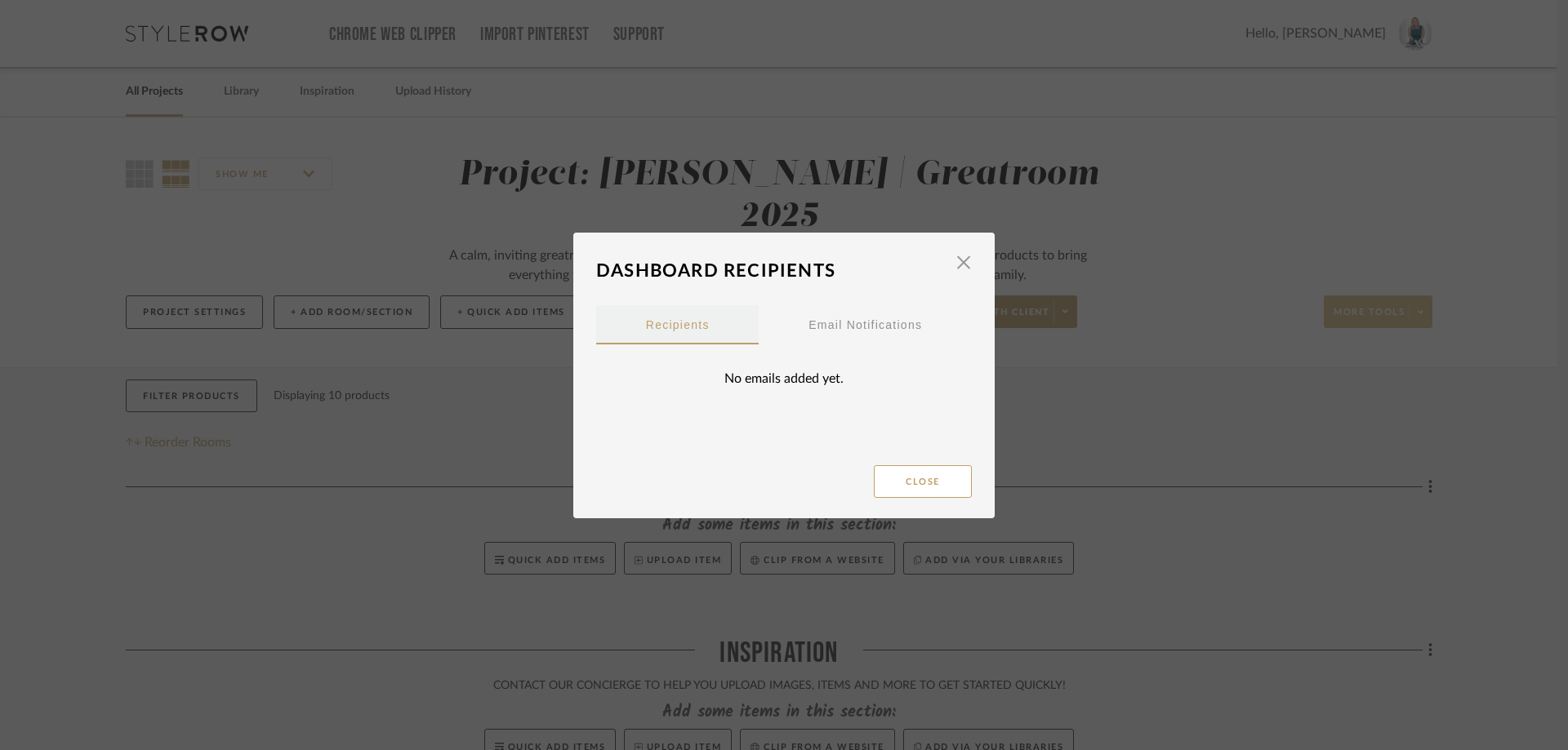
click at [724, 325] on div "Recipients" at bounding box center [678, 324] width 163 height 39
click at [738, 380] on div "No emails added yet." at bounding box center [784, 379] width 375 height 69
click at [723, 378] on div "No emails added yet." at bounding box center [784, 379] width 375 height 69
click at [694, 332] on span "Recipients" at bounding box center [678, 324] width 64 height 39
click at [954, 261] on span "button" at bounding box center [963, 263] width 33 height 33
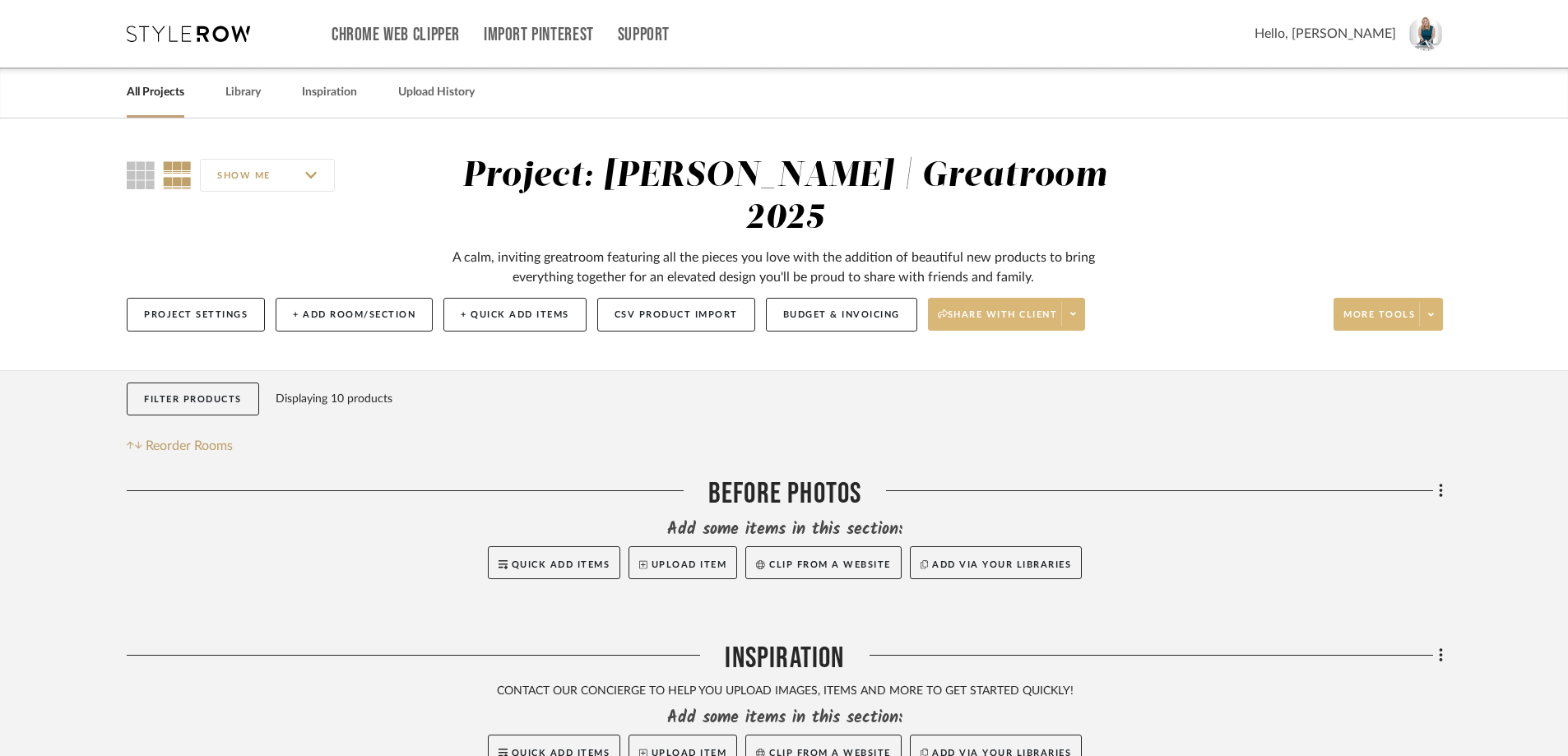
click at [1057, 309] on span "Share with client" at bounding box center [997, 321] width 121 height 25
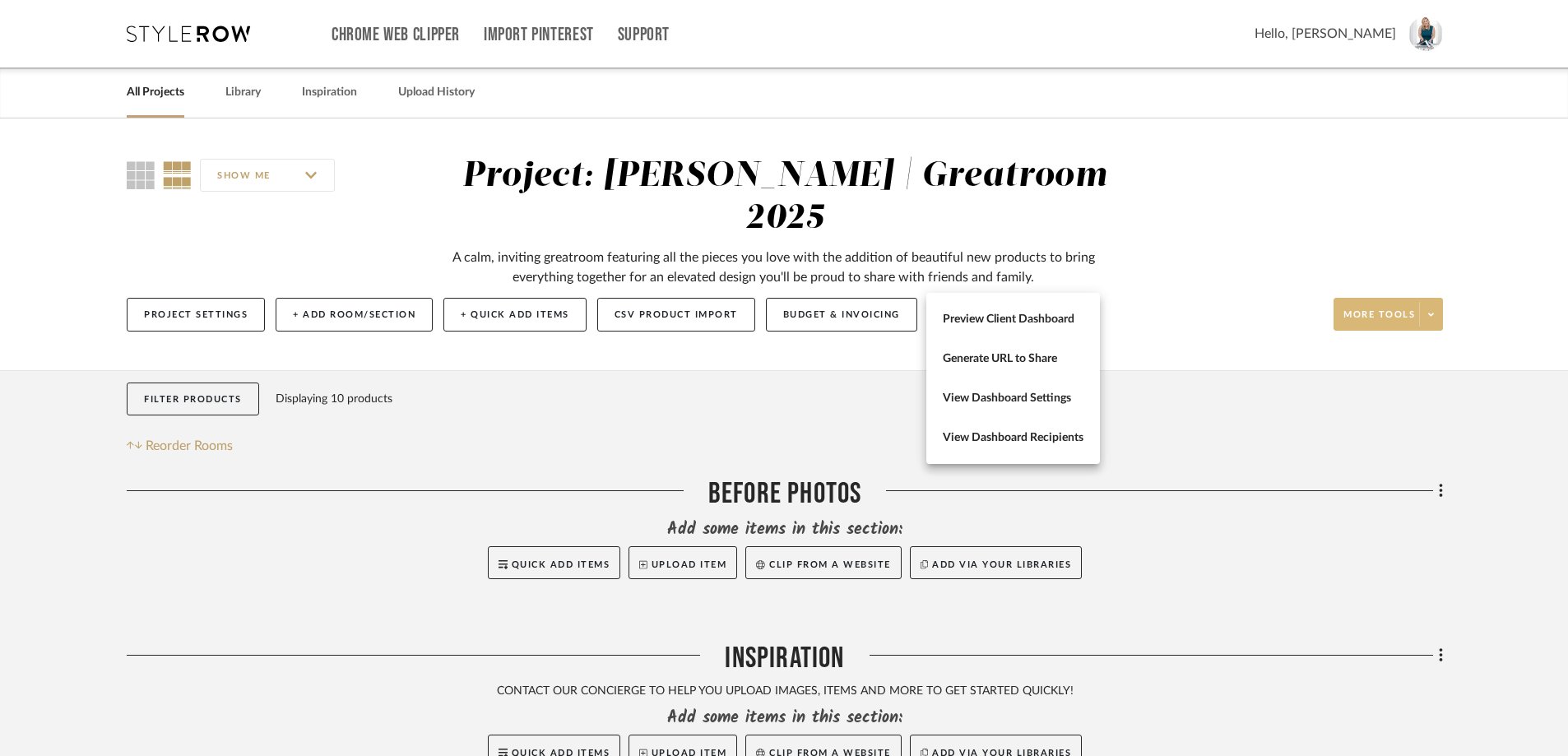
click at [1433, 277] on div at bounding box center [784, 378] width 1568 height 756
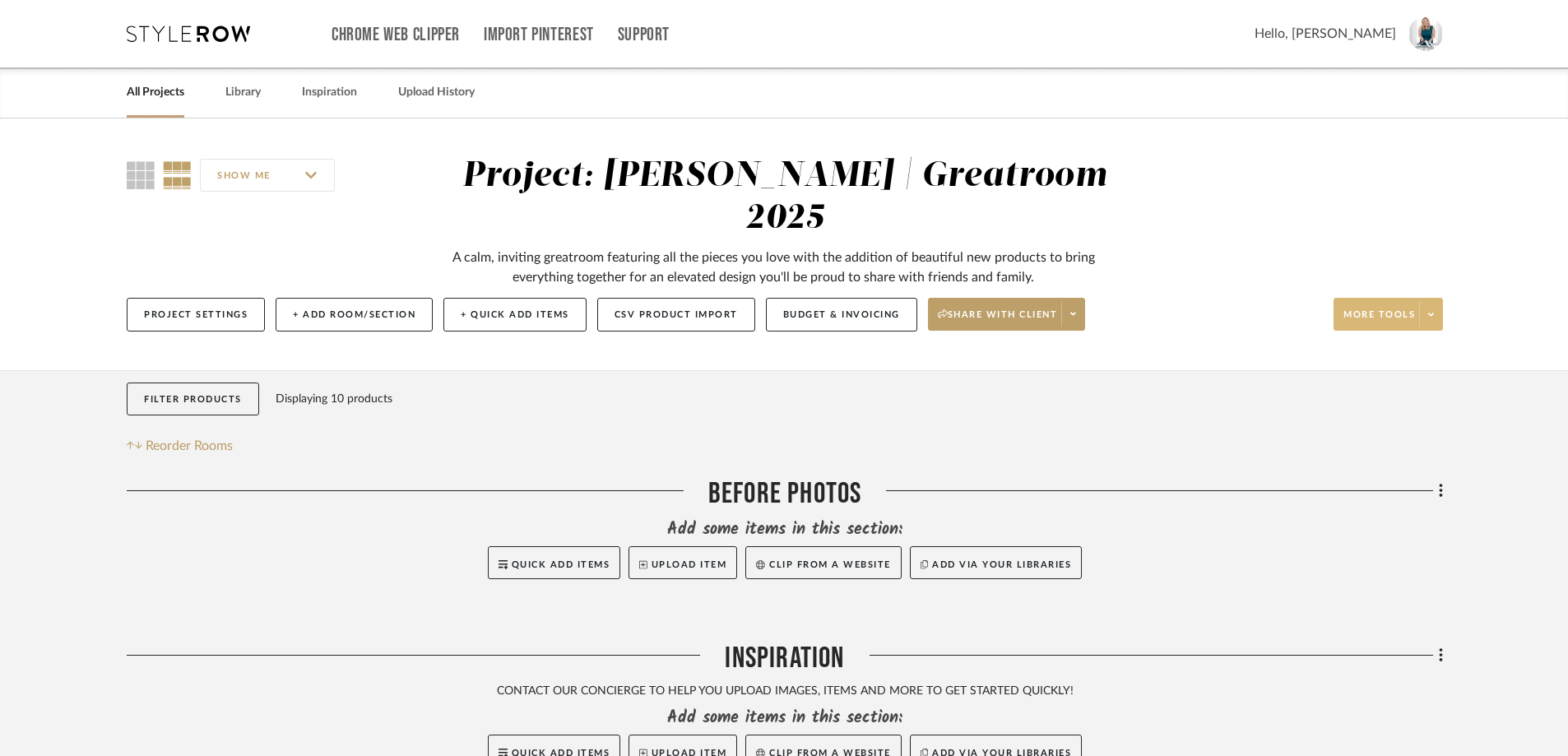
click at [1433, 302] on span at bounding box center [1430, 314] width 23 height 25
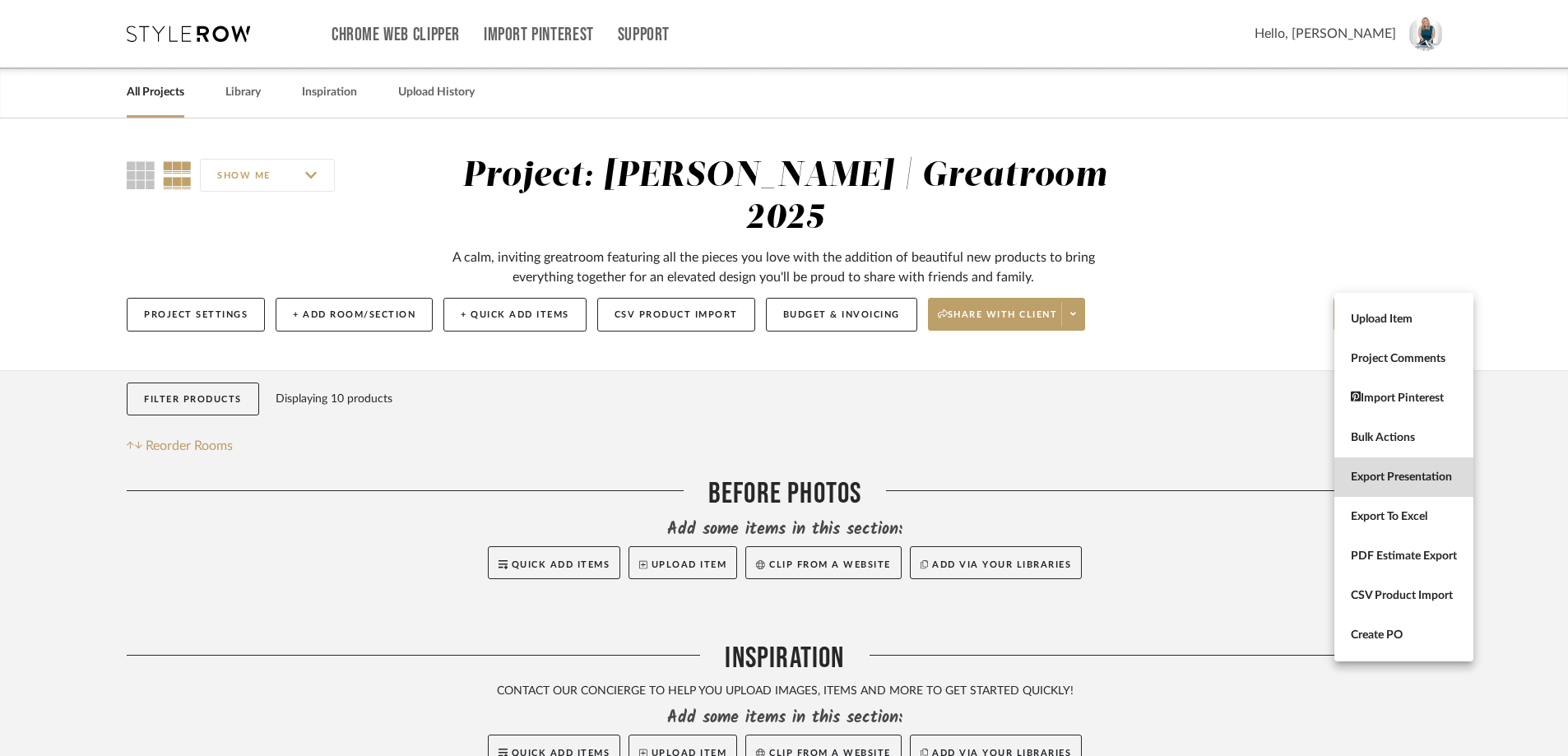
click at [1376, 475] on span "Export Presentation" at bounding box center [1403, 477] width 106 height 14
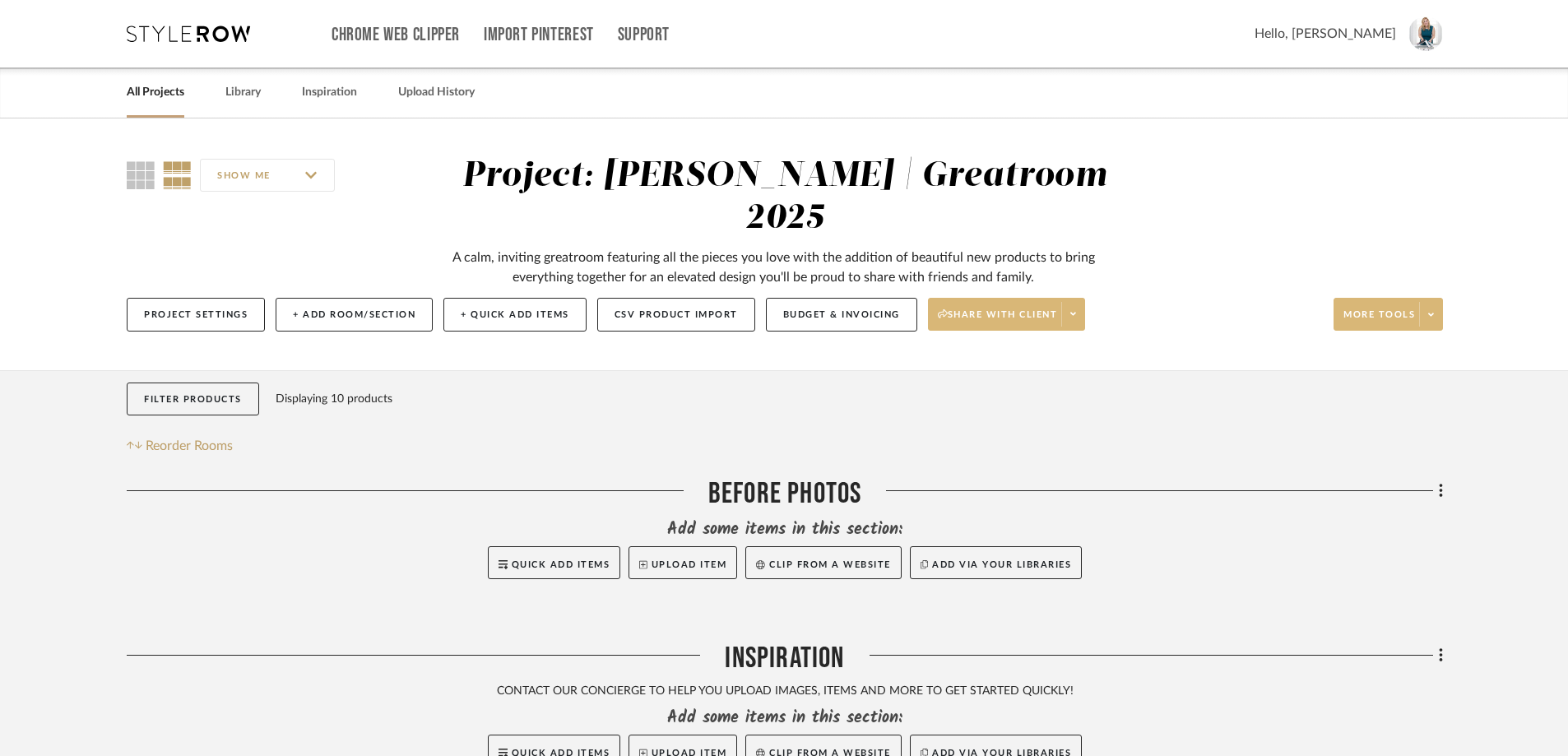
click at [1084, 302] on span at bounding box center [1072, 314] width 23 height 25
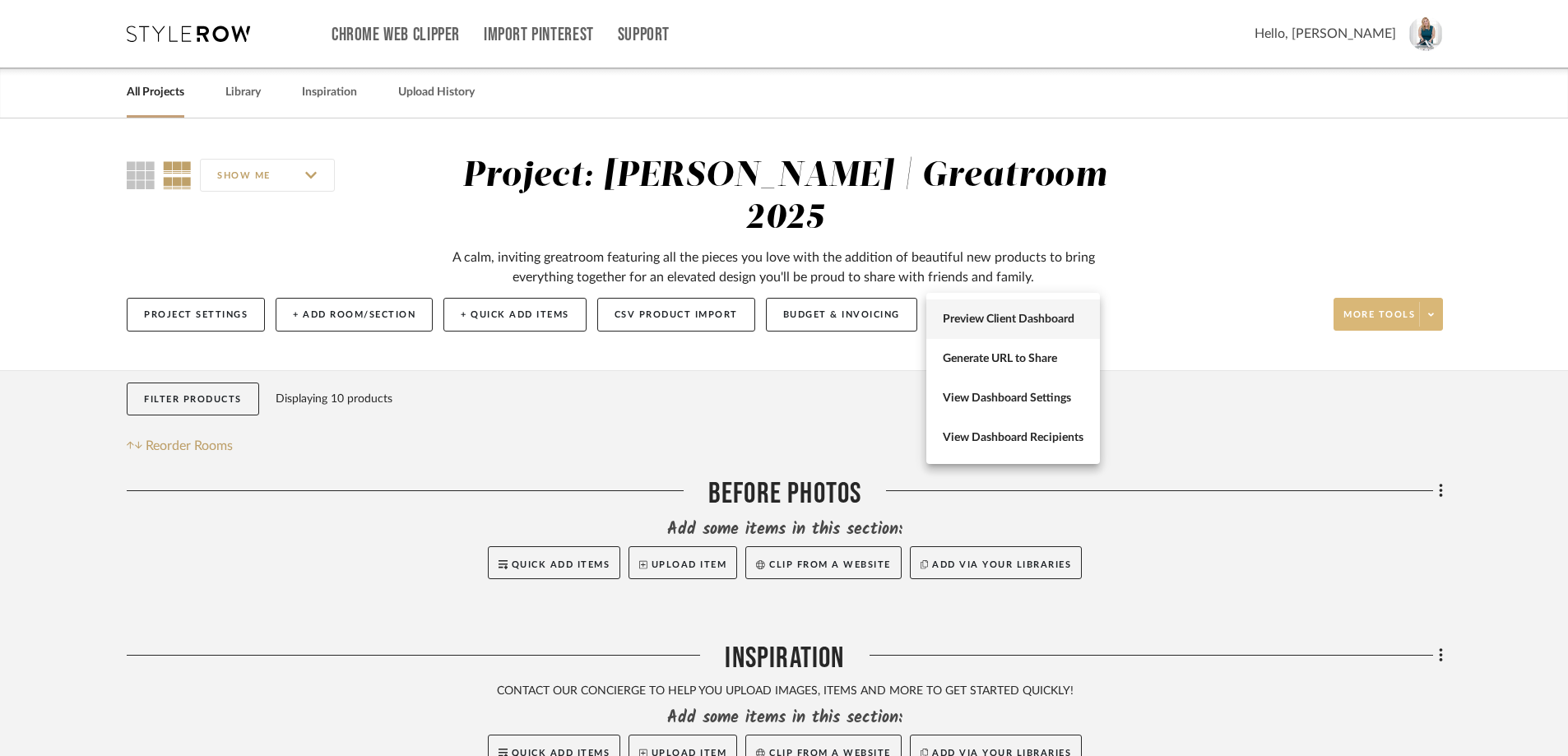
click at [1033, 316] on span "Preview Client Dashboard" at bounding box center [1013, 319] width 141 height 14
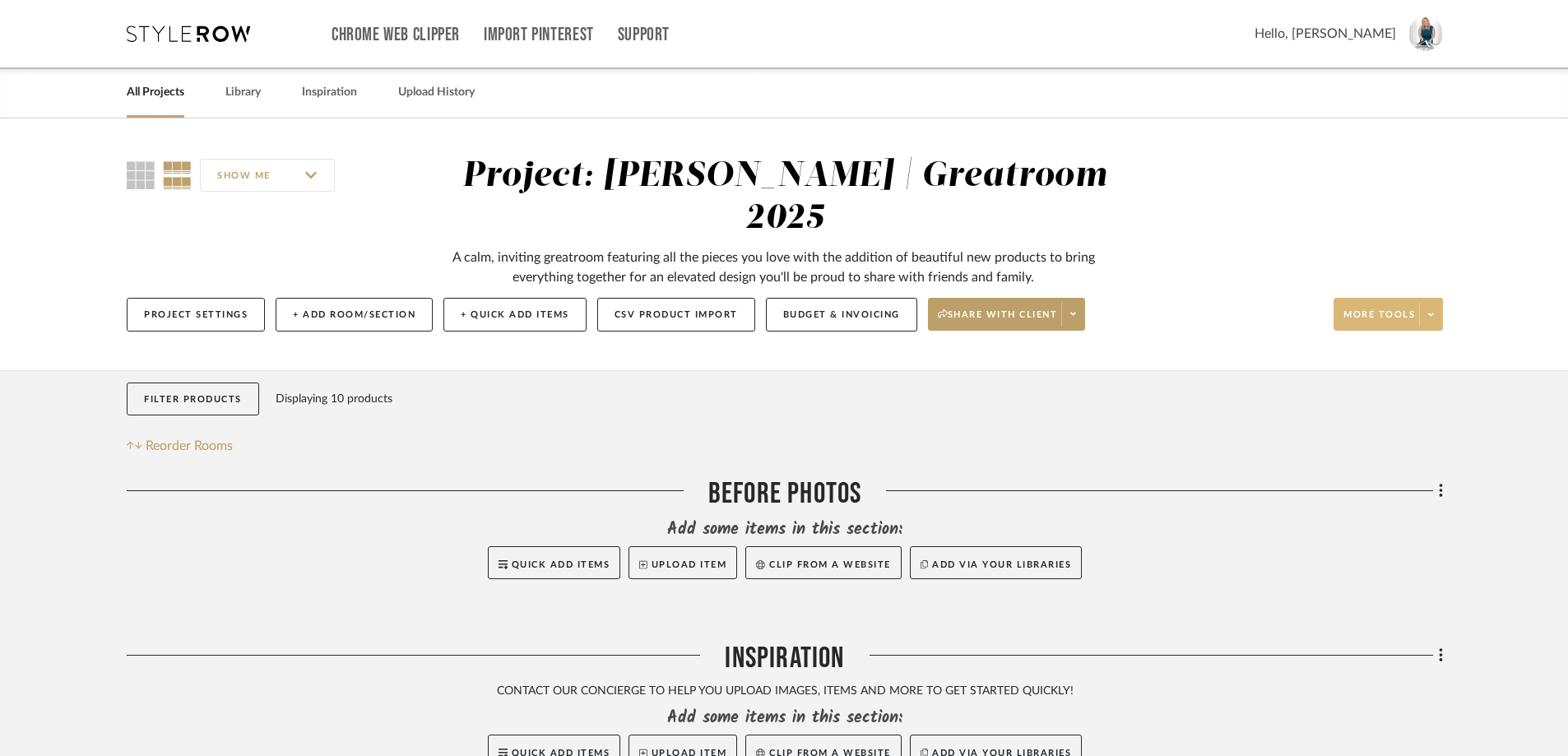
click at [1076, 310] on icon at bounding box center [1073, 313] width 6 height 9
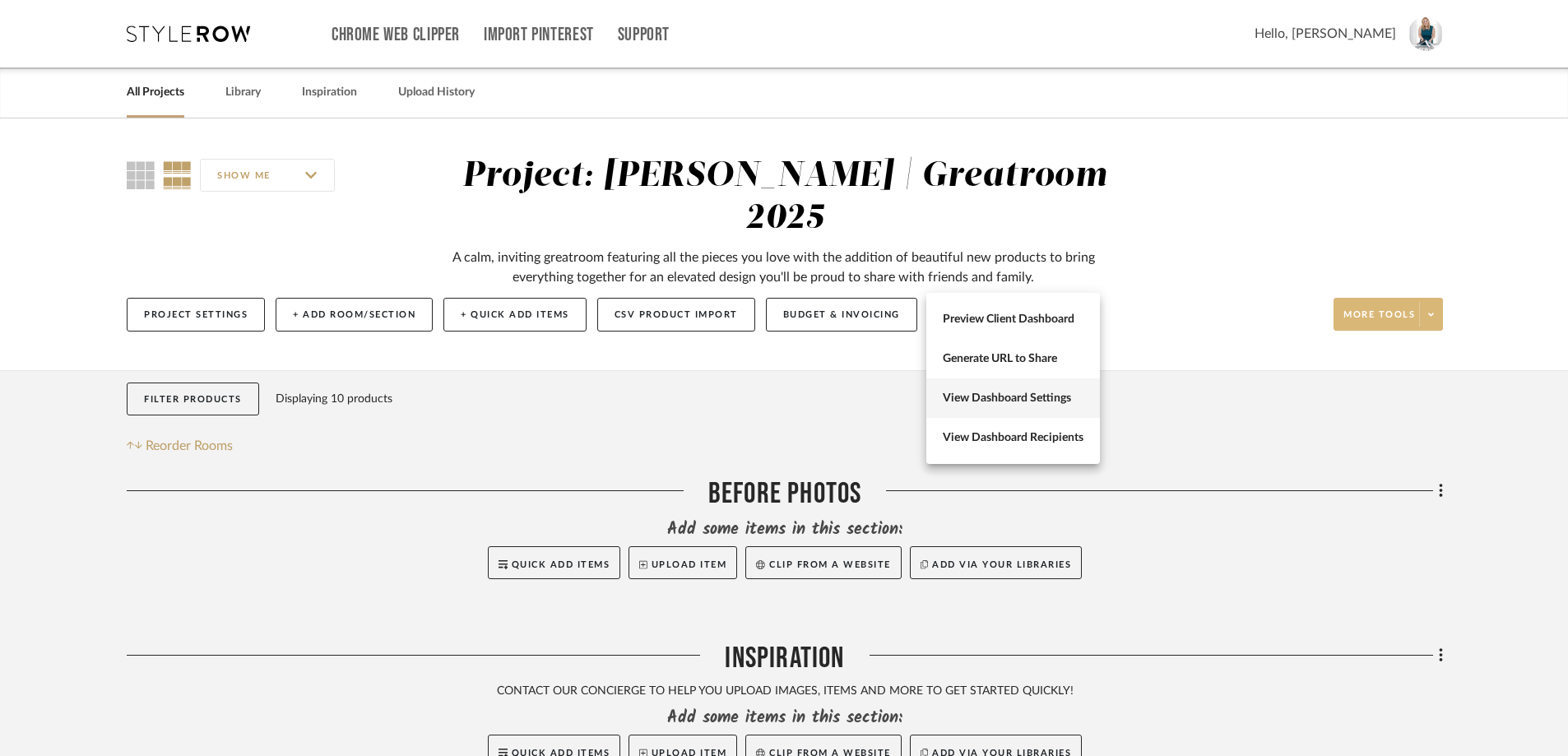
click at [1066, 399] on span "View Dashboard Settings" at bounding box center [1013, 398] width 141 height 14
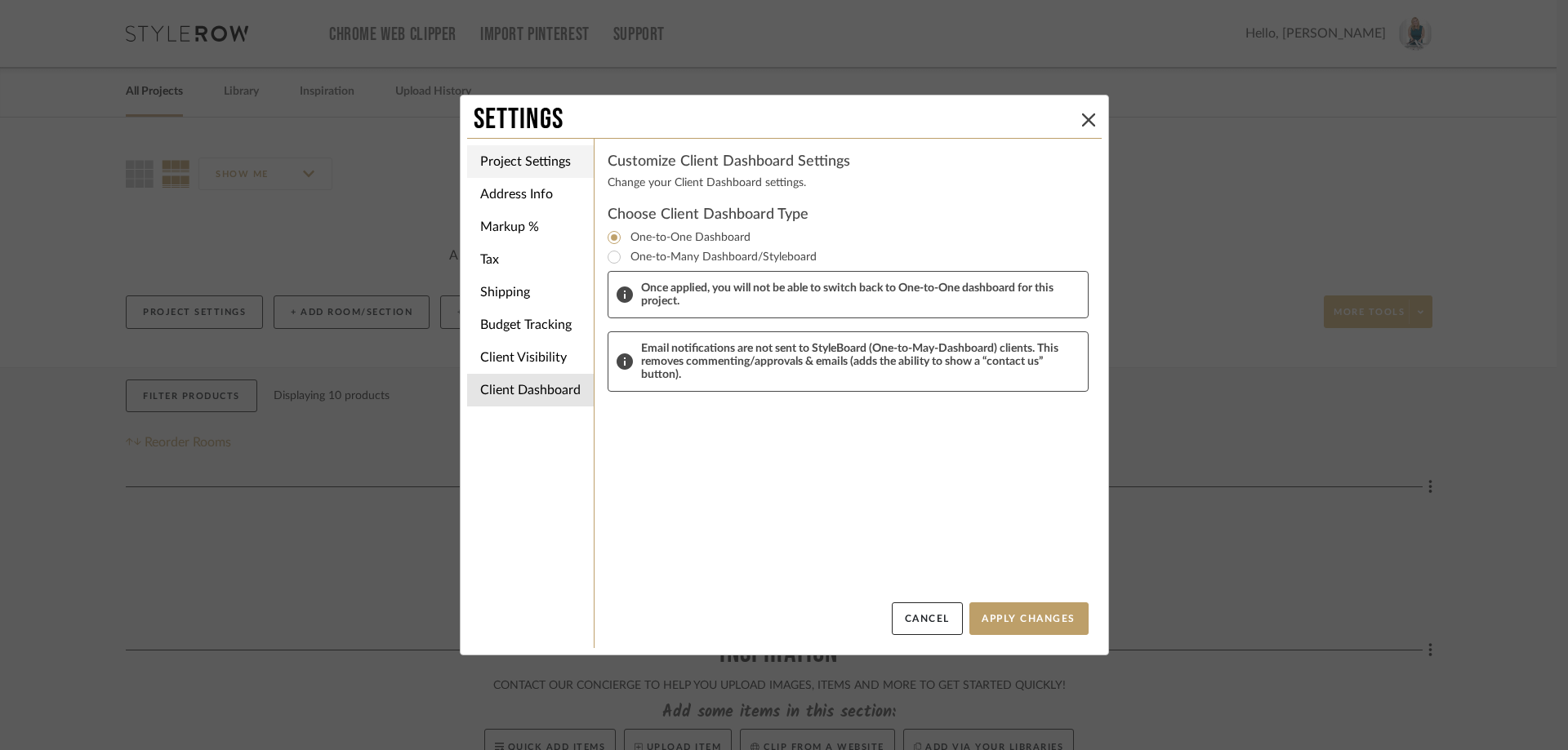
click at [508, 153] on li "Project Settings" at bounding box center [530, 162] width 126 height 33
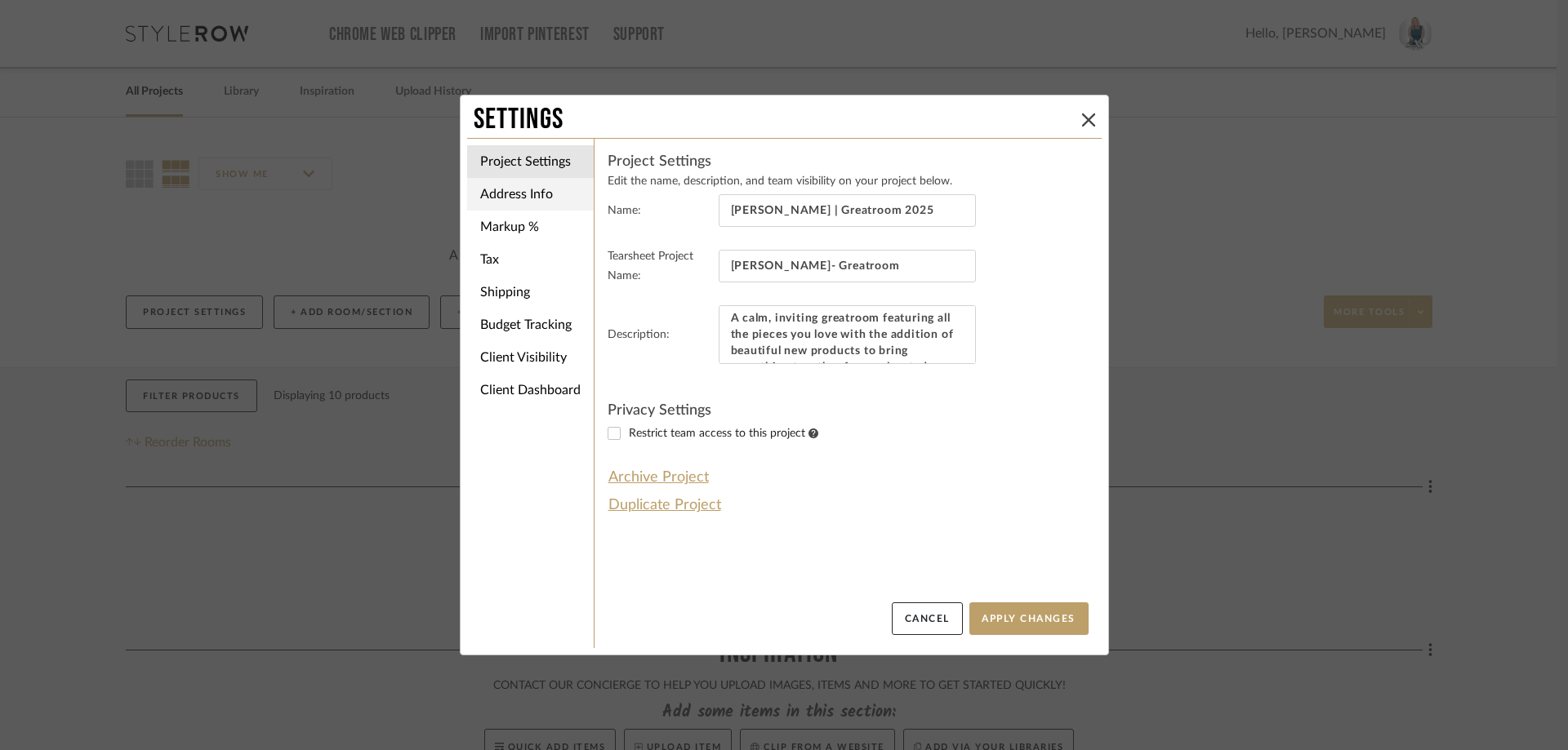
click at [514, 195] on li "Address Info" at bounding box center [530, 194] width 126 height 33
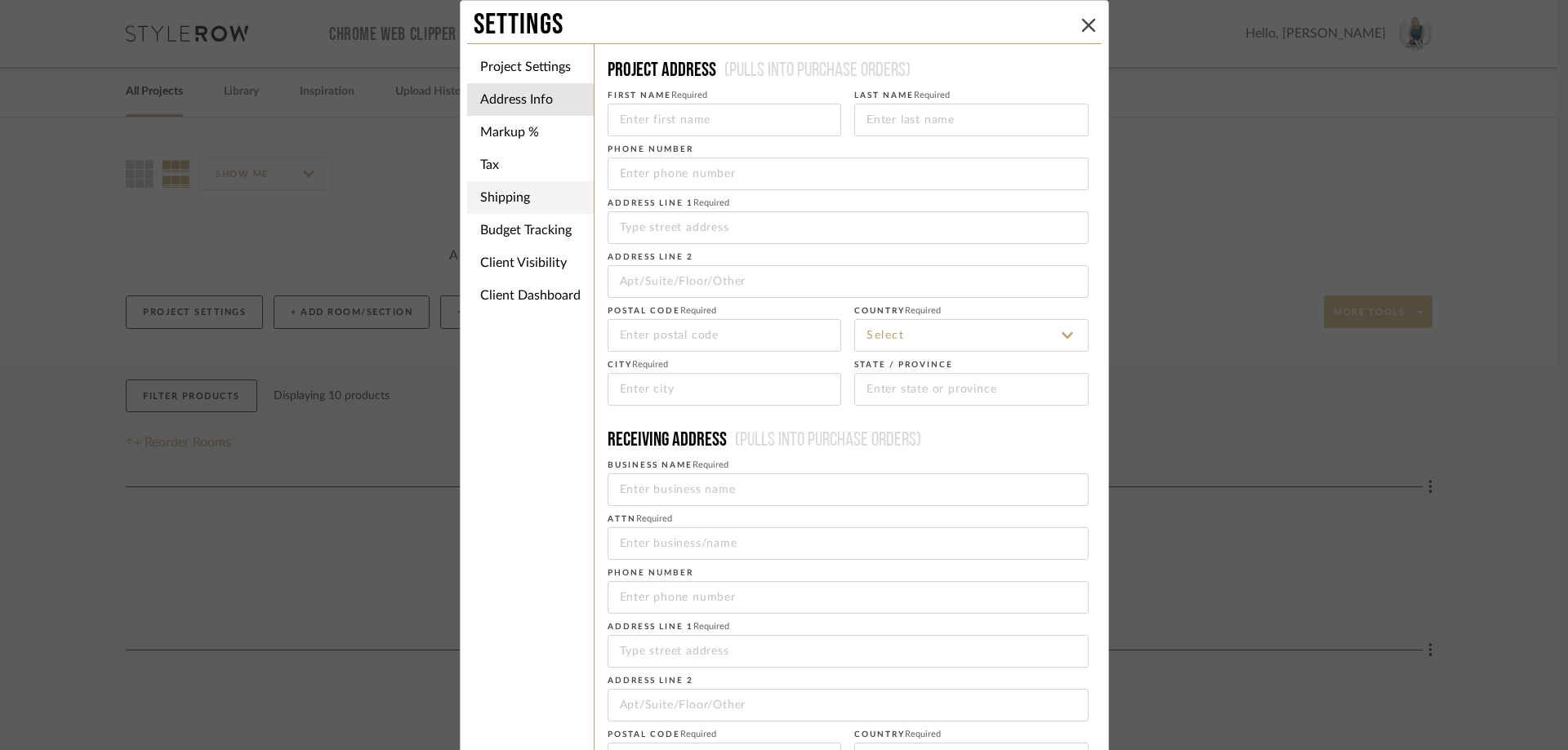
click at [527, 194] on li "Shipping" at bounding box center [530, 197] width 126 height 33
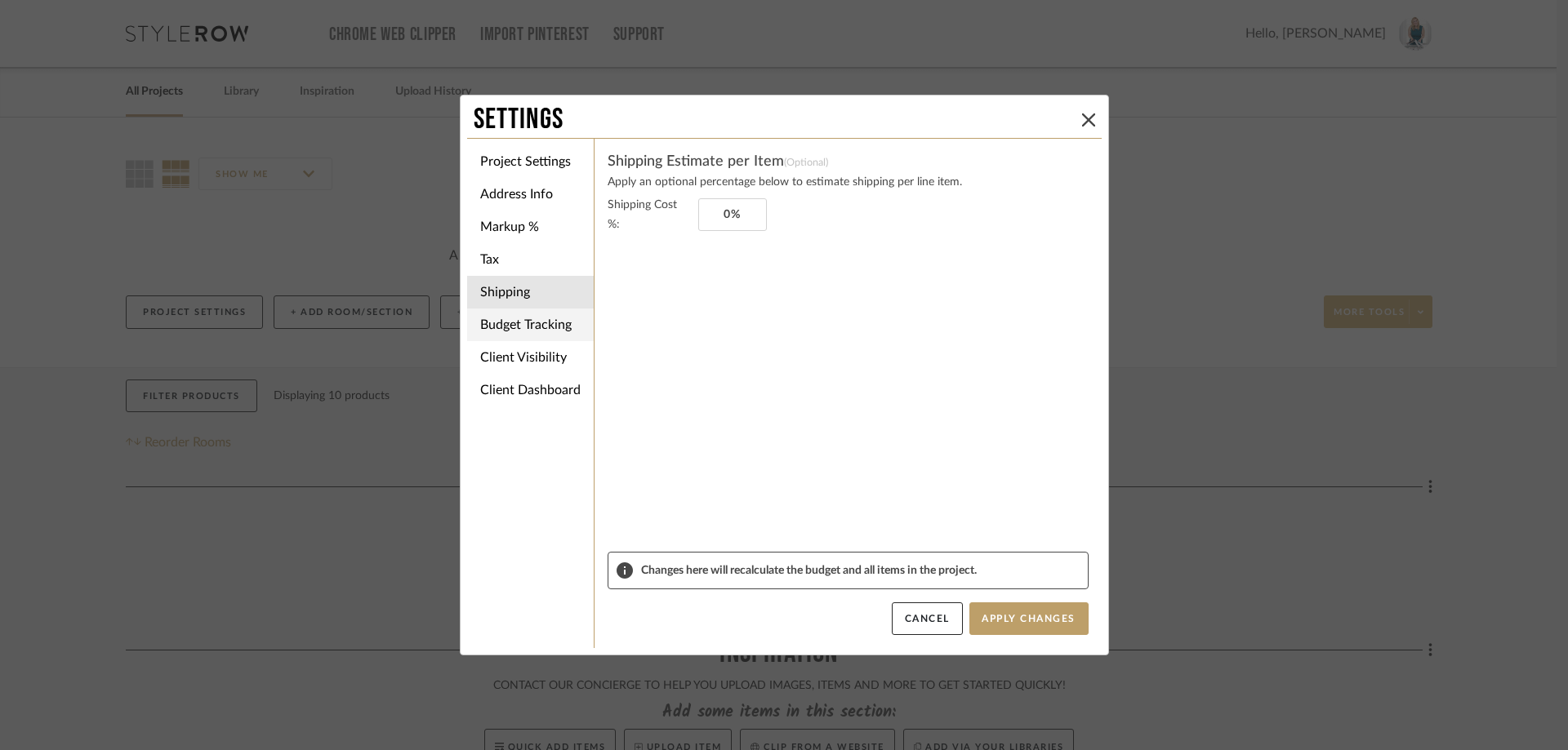
click at [528, 329] on li "Budget Tracking" at bounding box center [530, 324] width 126 height 33
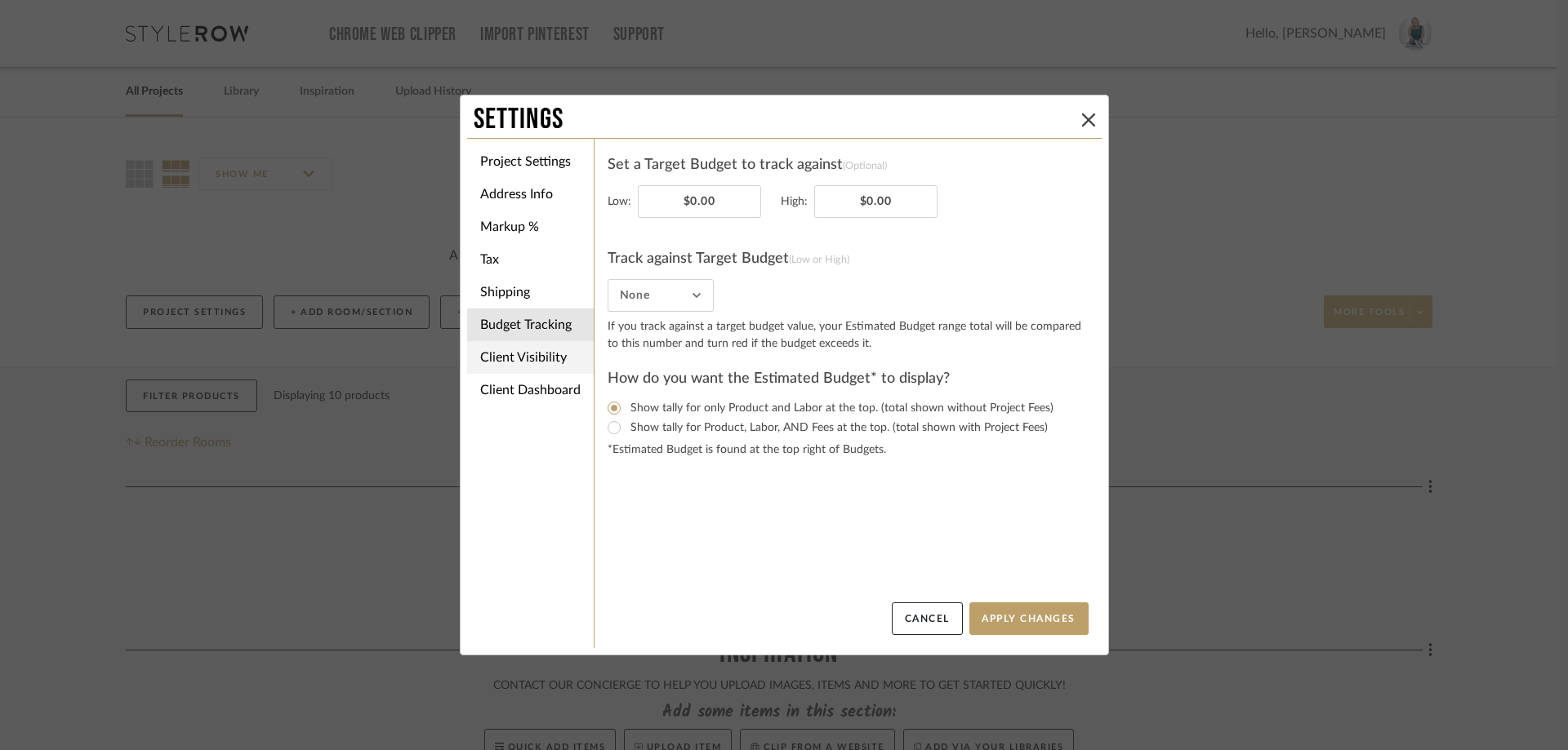
click at [524, 355] on li "Client Visibility" at bounding box center [530, 358] width 126 height 33
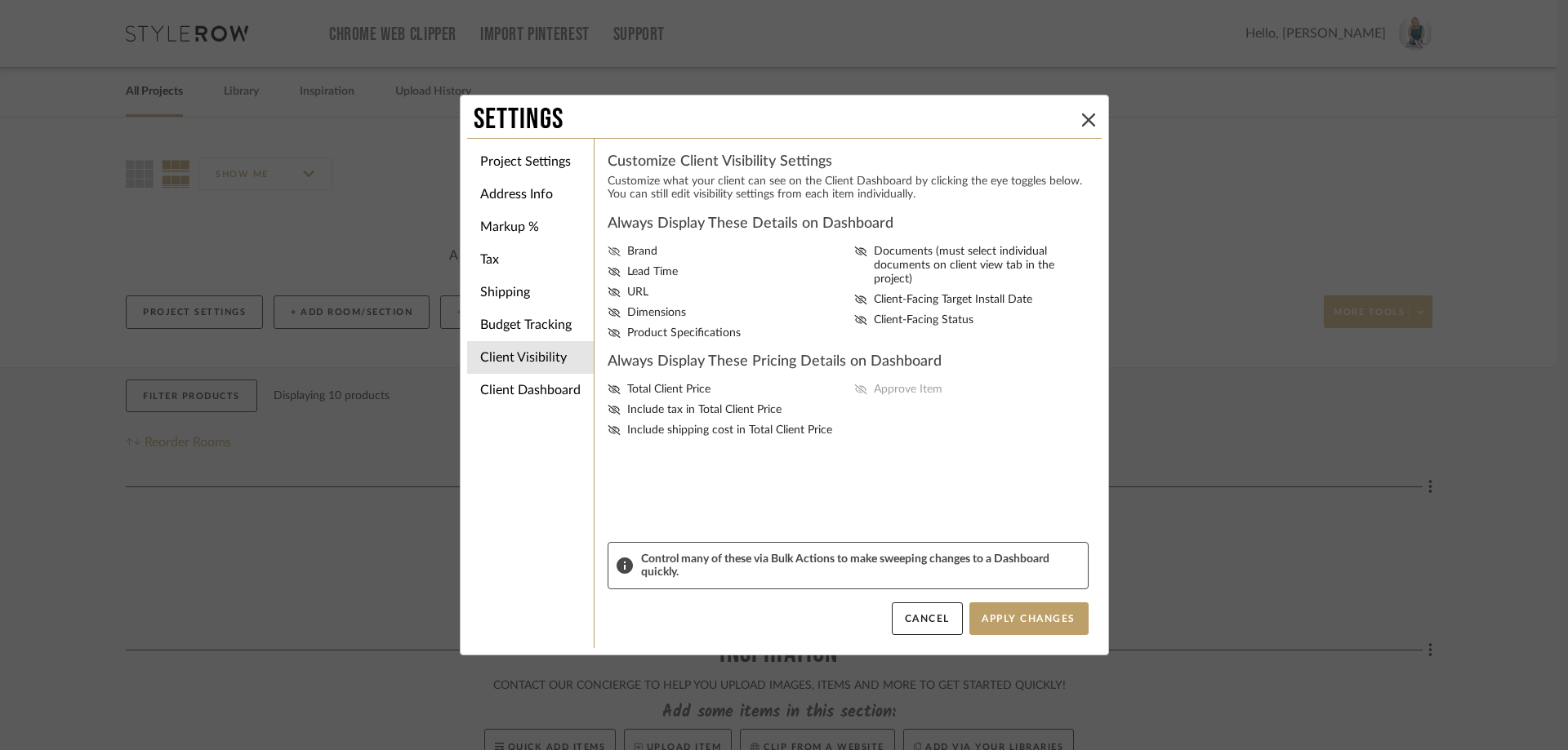
click at [619, 256] on label "Brand" at bounding box center [728, 252] width 241 height 13
click at [0, 0] on input "Brand" at bounding box center [0, 0] width 0 height 0
click at [616, 269] on label "Lead Time" at bounding box center [728, 272] width 241 height 13
click at [0, 0] on input "Lead Time" at bounding box center [0, 0] width 0 height 0
click at [608, 291] on icon at bounding box center [615, 292] width 13 height 10
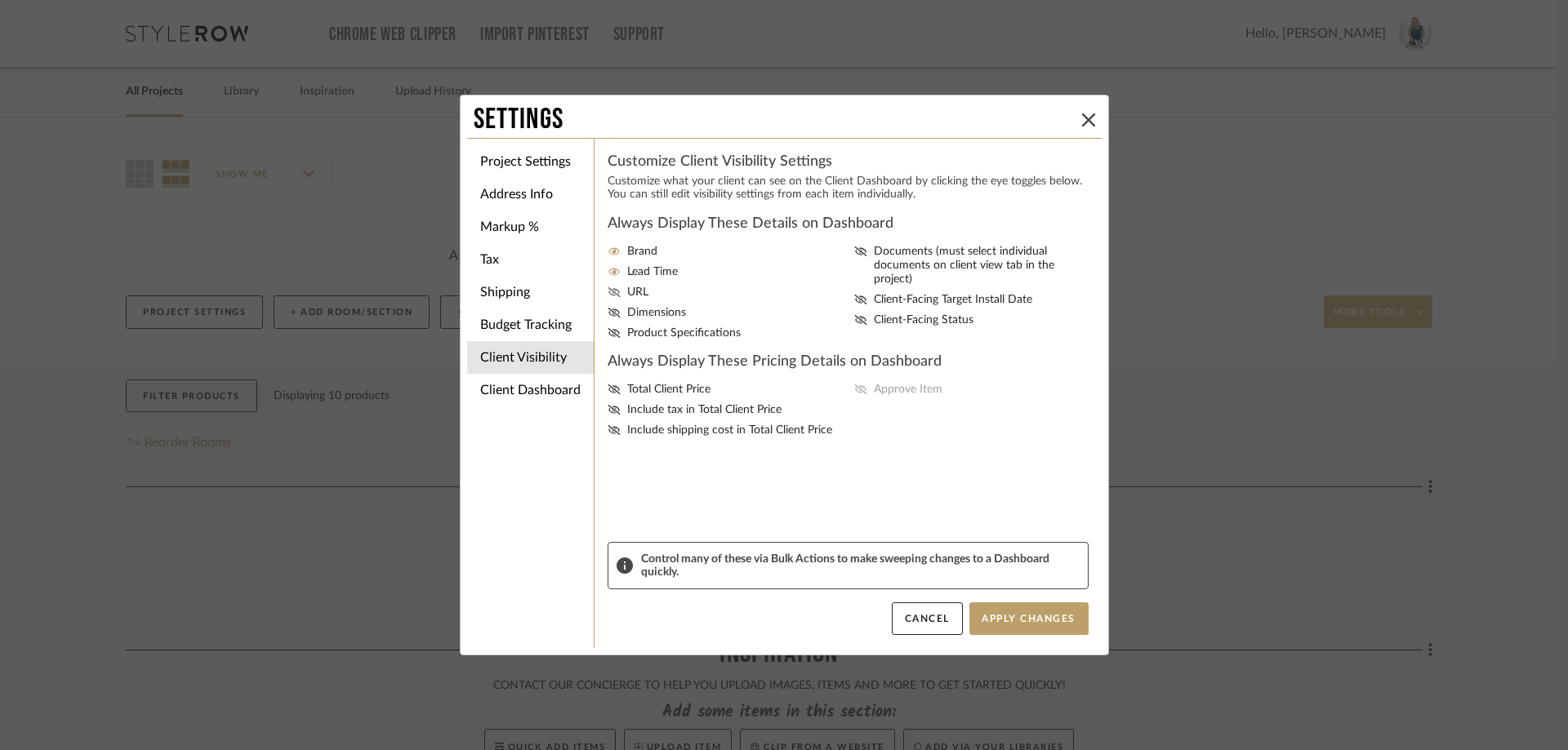
click at [0, 0] on input "URL" at bounding box center [0, 0] width 0 height 0
click at [618, 311] on label "Dimensions" at bounding box center [728, 313] width 241 height 13
click at [0, 0] on input "Dimensions" at bounding box center [0, 0] width 0 height 0
click at [609, 330] on icon at bounding box center [615, 333] width 13 height 10
click at [0, 0] on input "Product Specifications" at bounding box center [0, 0] width 0 height 0
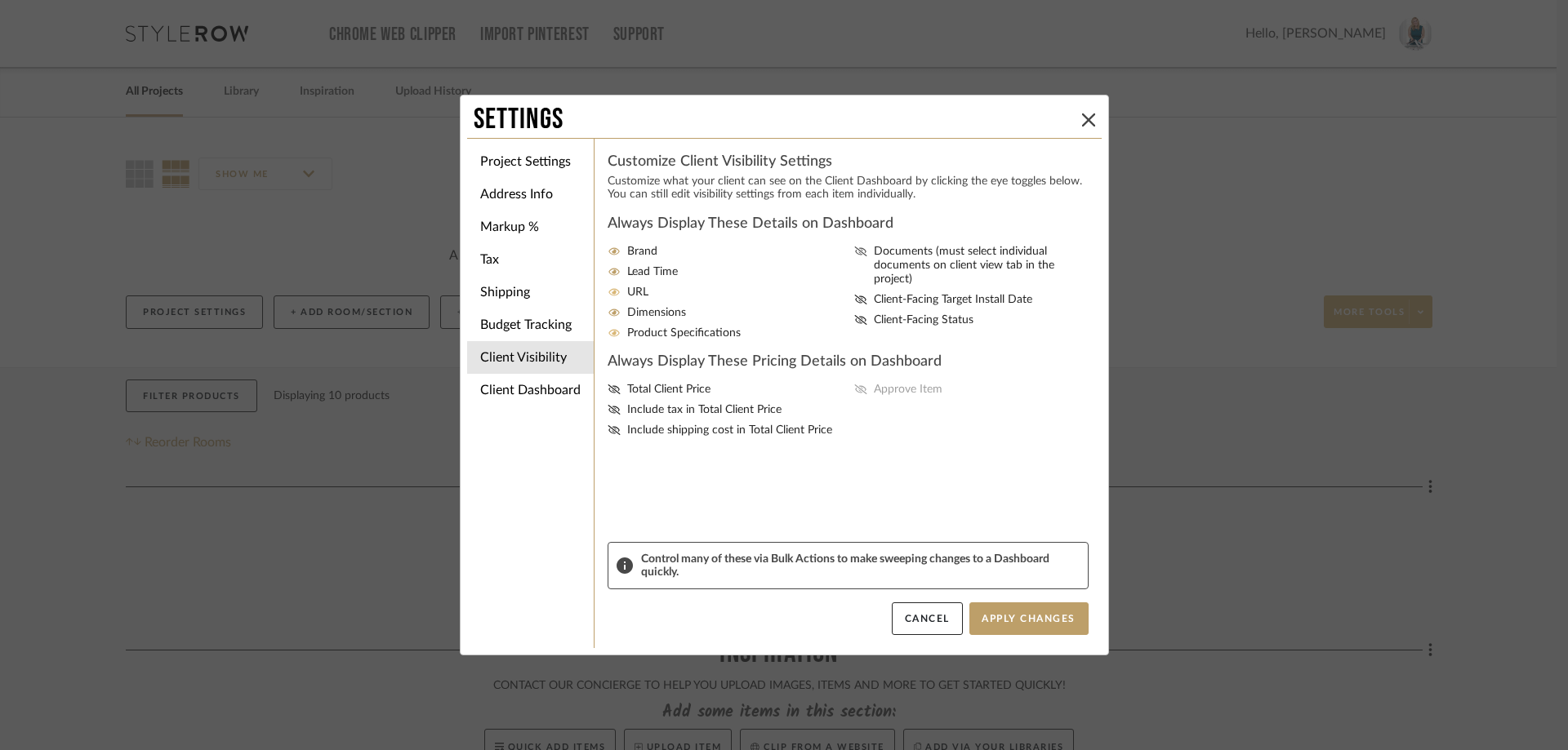
click at [854, 253] on icon at bounding box center [861, 252] width 13 height 10
click at [0, 0] on input "Documents (must select individual documents on client view tab in the project)" at bounding box center [0, 0] width 0 height 0
click at [854, 295] on icon at bounding box center [860, 299] width 12 height 10
click at [0, 0] on input "Client-Facing Target Install Date" at bounding box center [0, 0] width 0 height 0
click at [861, 315] on icon at bounding box center [861, 320] width 13 height 10
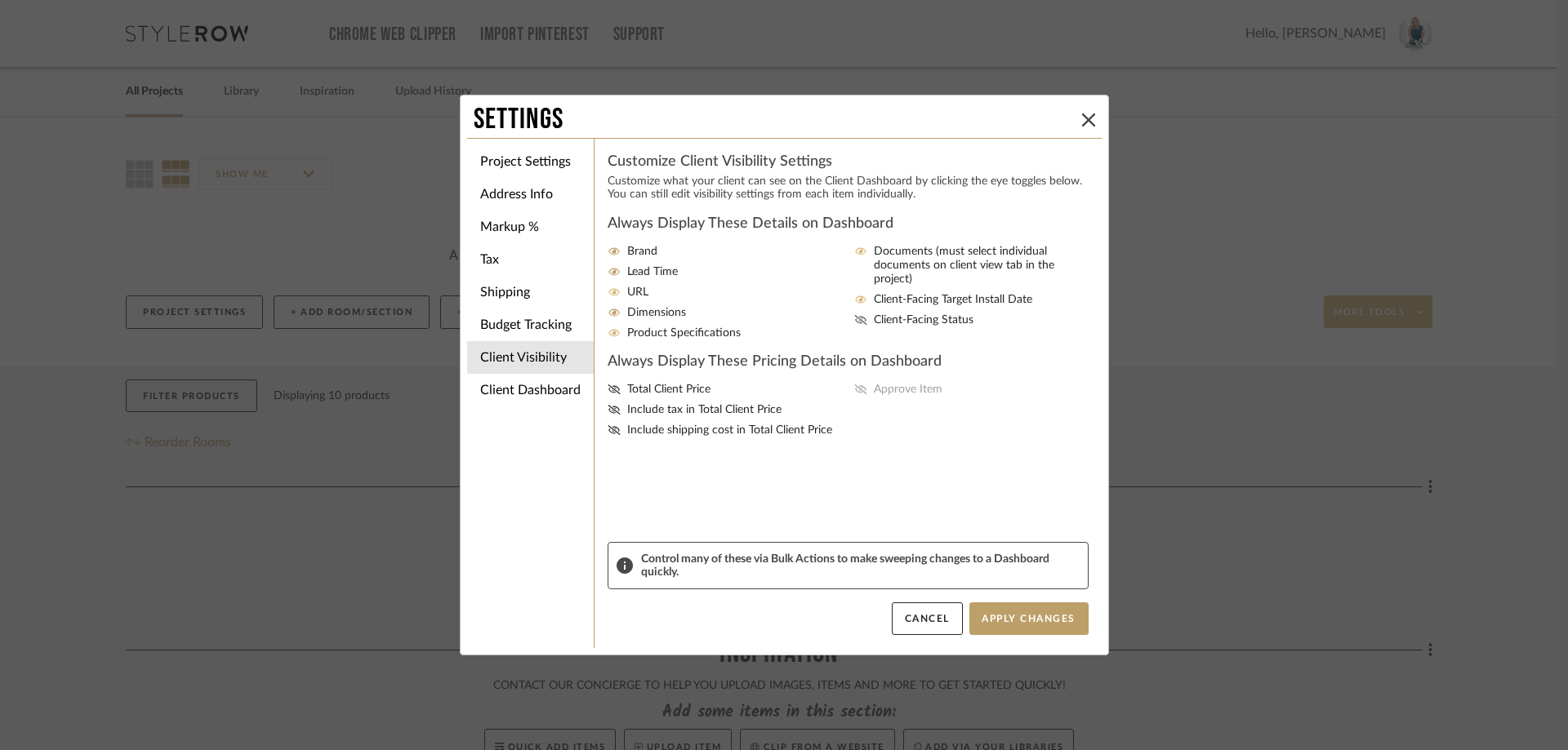
click at [0, 0] on input "Client-Facing Status" at bounding box center [0, 0] width 0 height 0
click at [856, 295] on icon at bounding box center [861, 299] width 13 height 10
click at [0, 0] on input "Client-Facing Target Install Date" at bounding box center [0, 0] width 0 height 0
click at [1006, 613] on button "Apply Changes" at bounding box center [1028, 618] width 120 height 33
click at [1082, 120] on icon at bounding box center [1088, 121] width 13 height 13
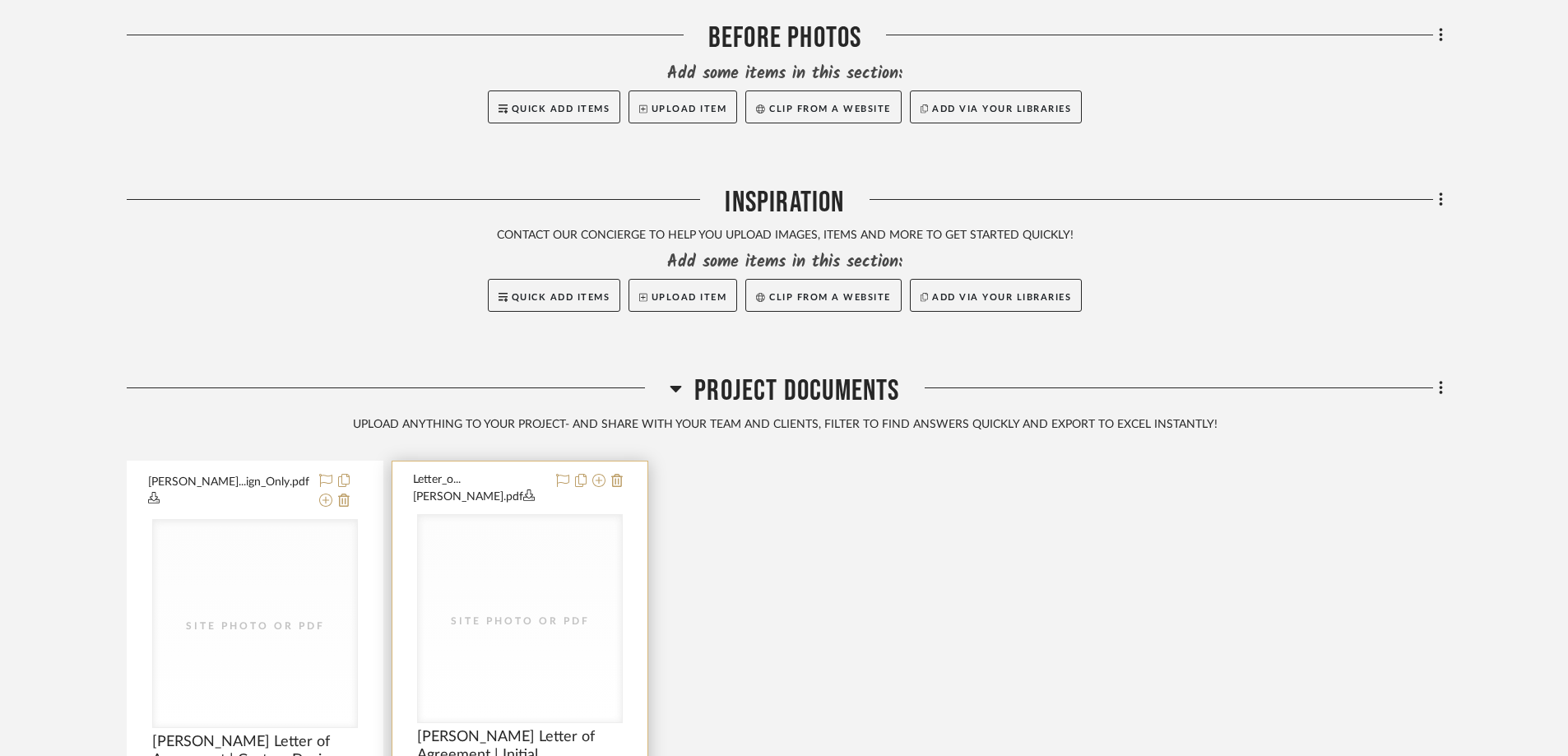
scroll to position [494, 0]
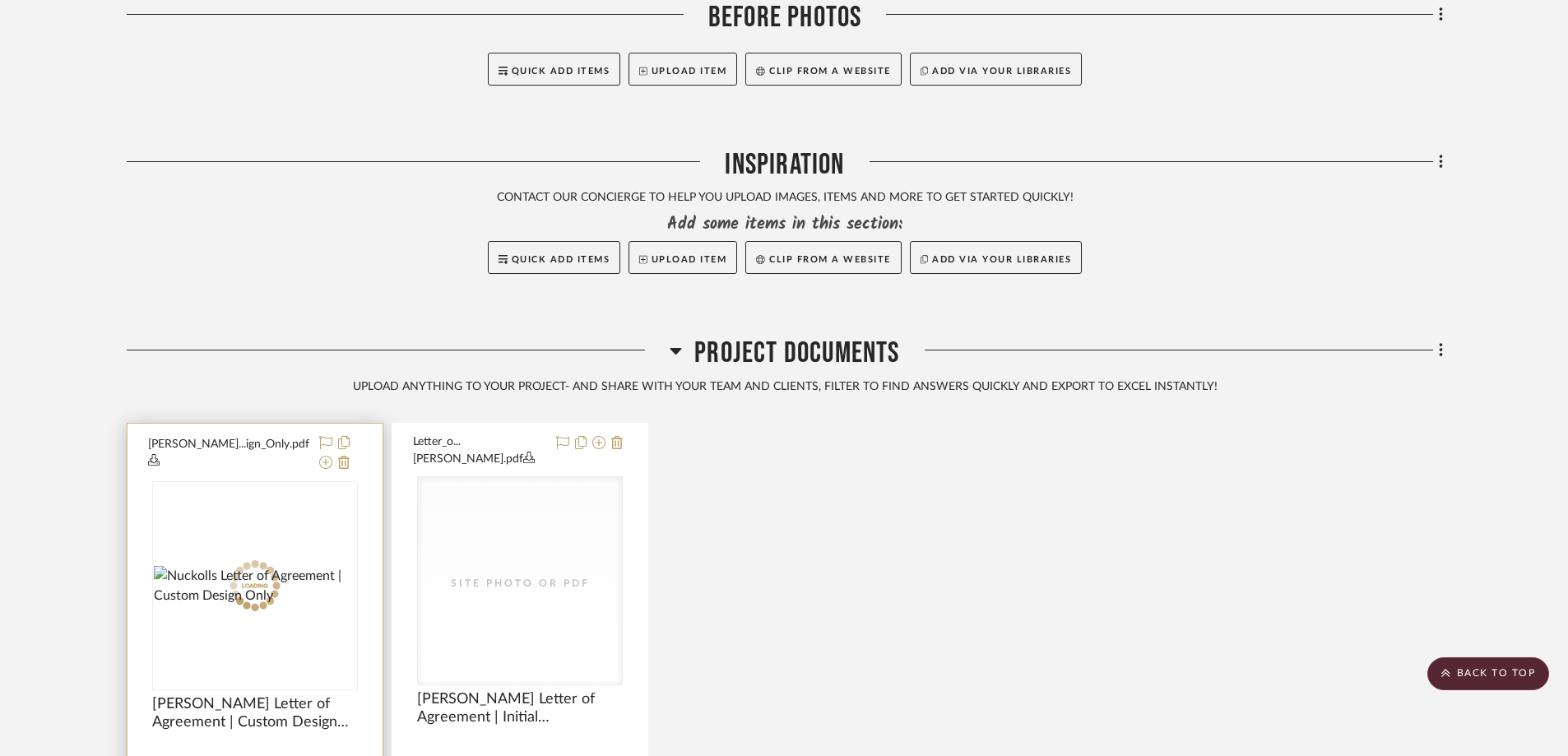
click at [0, 0] on div "Site Photo or PDF" at bounding box center [0, 0] width 0 height 0
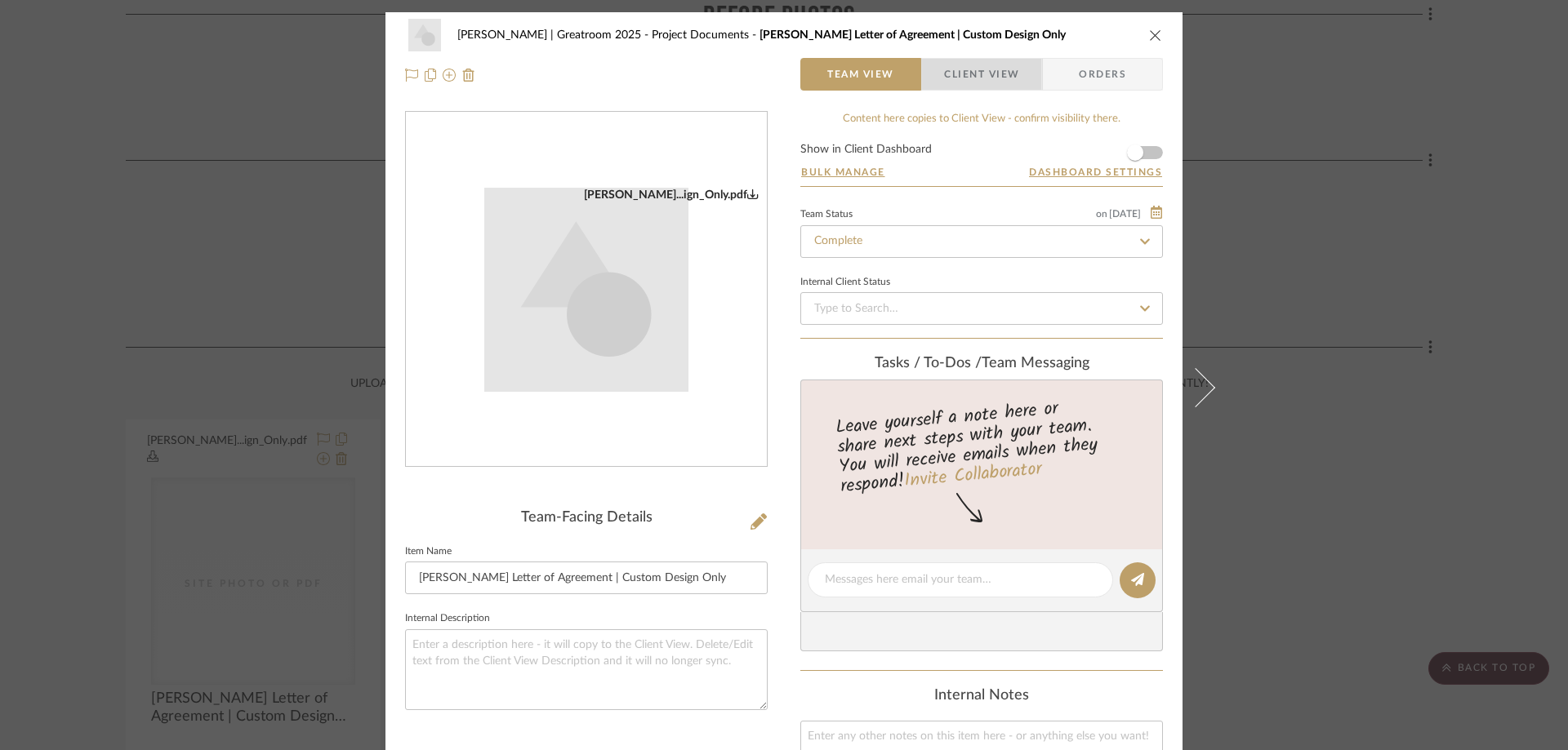
click at [987, 83] on span "Client View" at bounding box center [981, 75] width 75 height 33
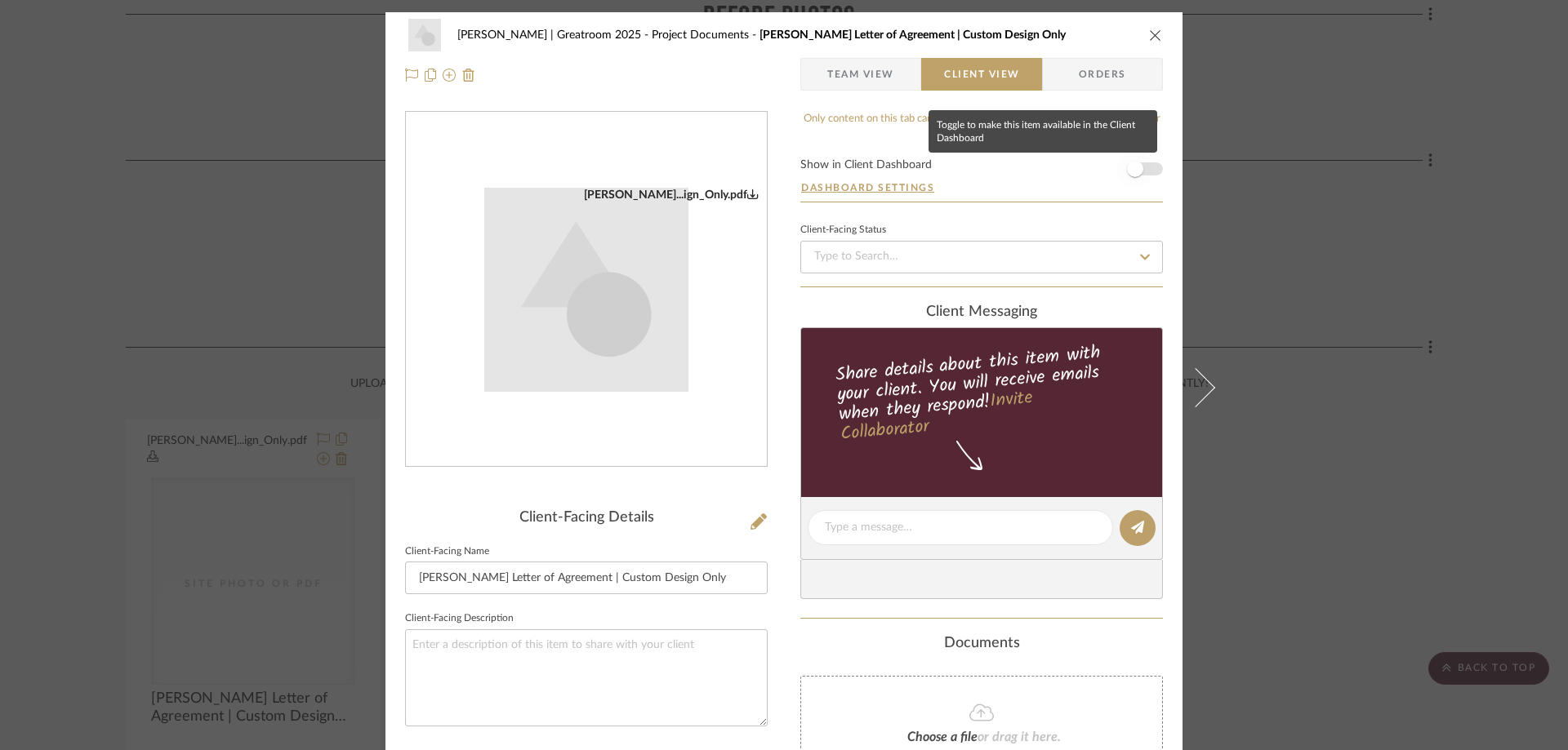
click at [1143, 165] on span "button" at bounding box center [1135, 169] width 36 height 36
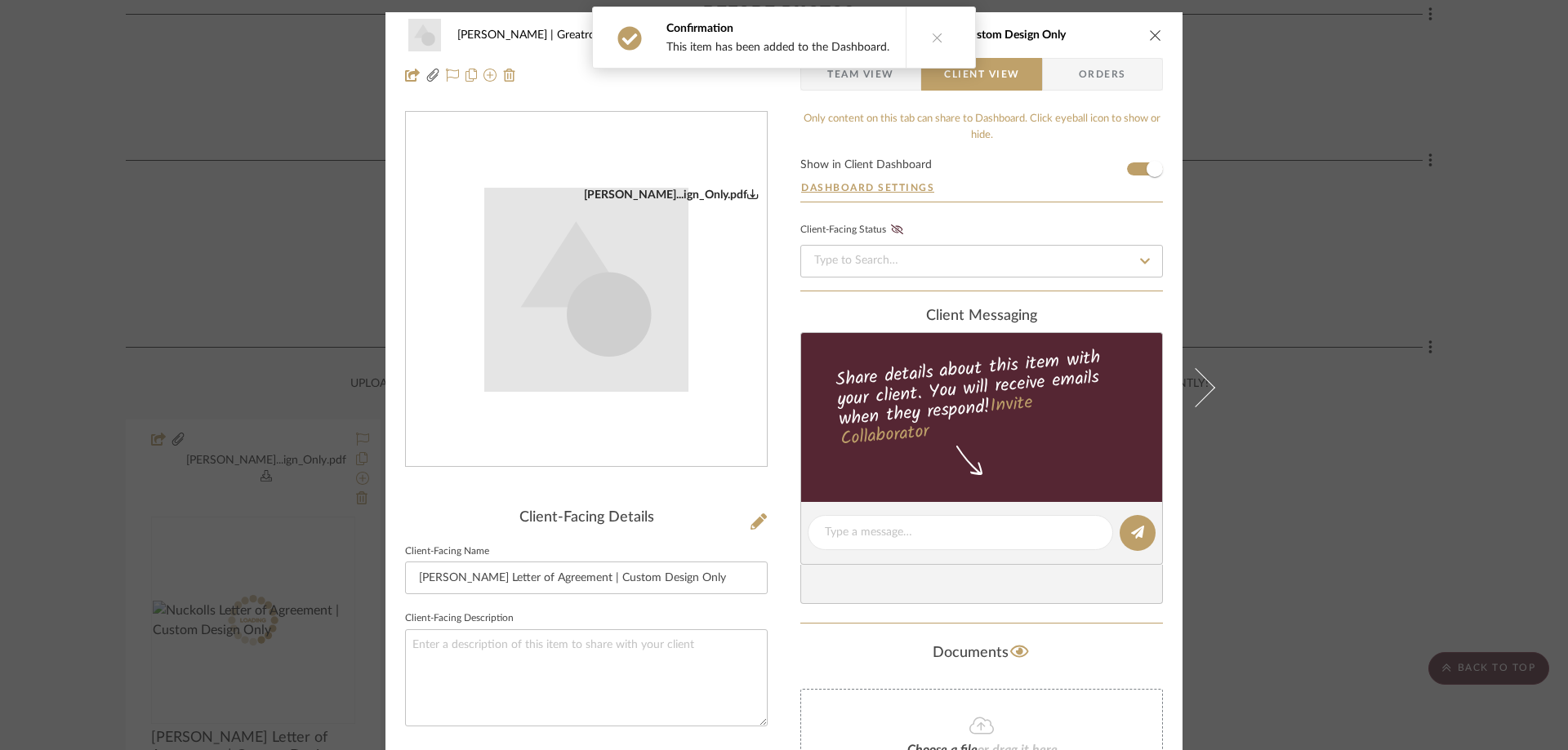
click at [1149, 30] on icon "close" at bounding box center [1155, 35] width 13 height 13
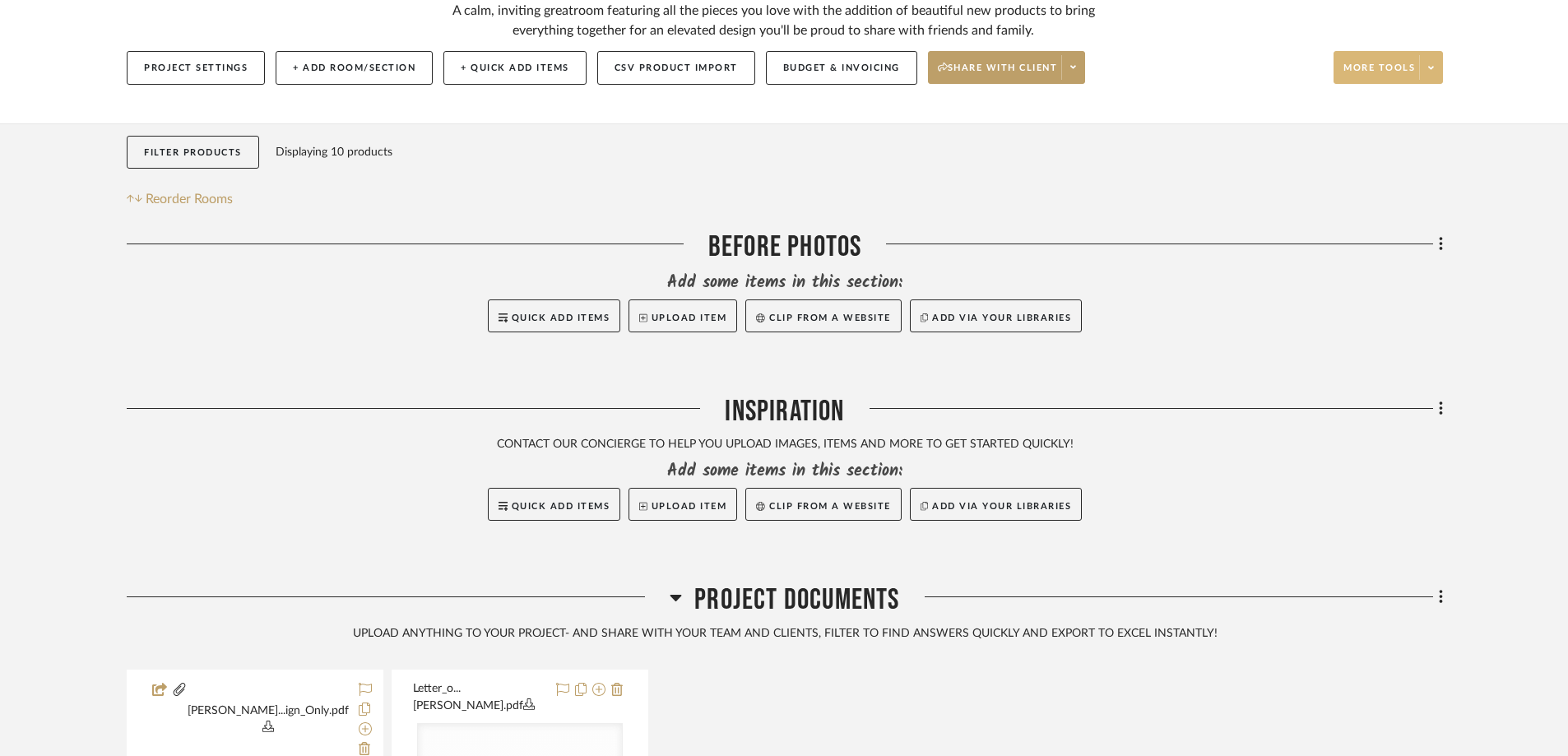
scroll to position [494, 0]
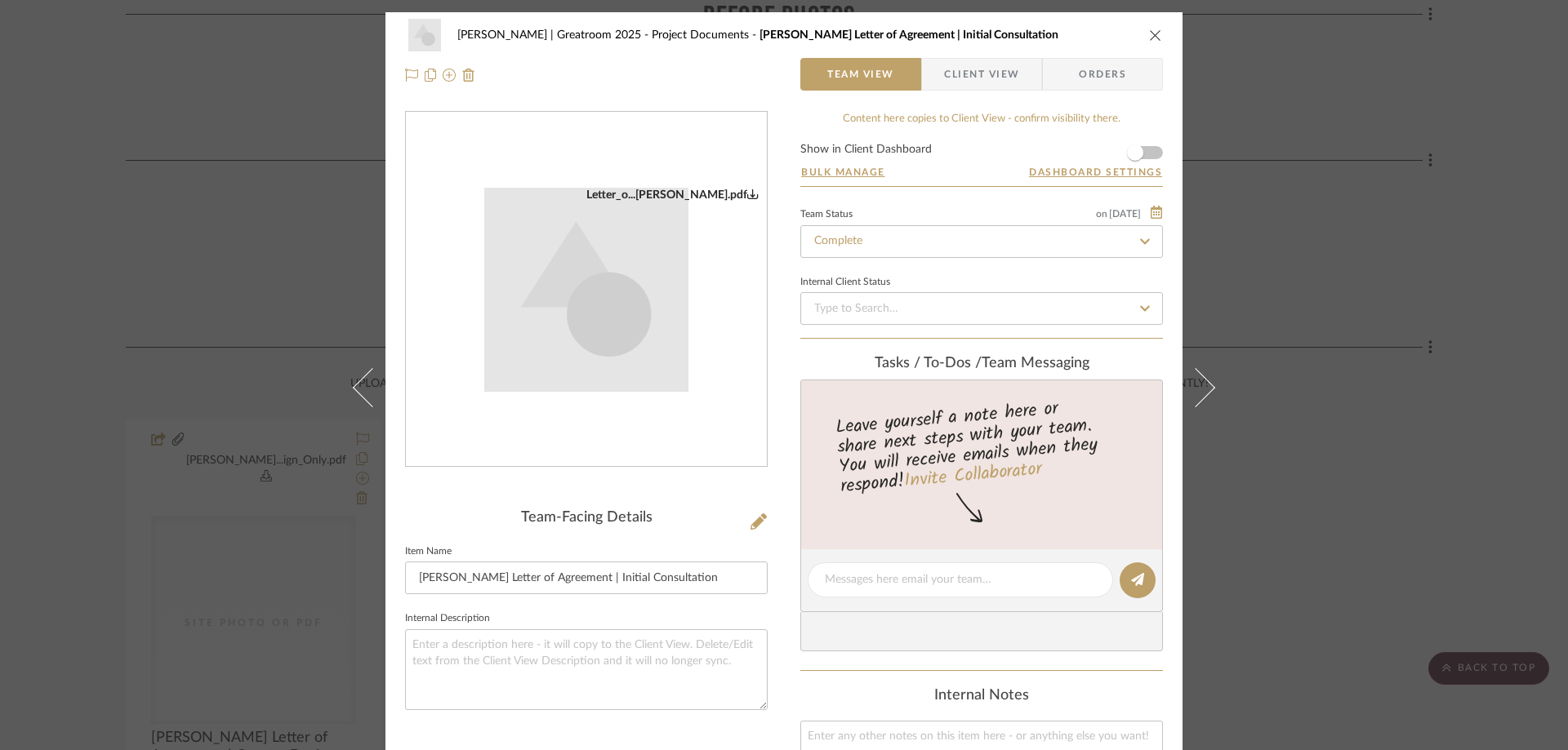
click at [972, 77] on span "Client View" at bounding box center [981, 75] width 75 height 33
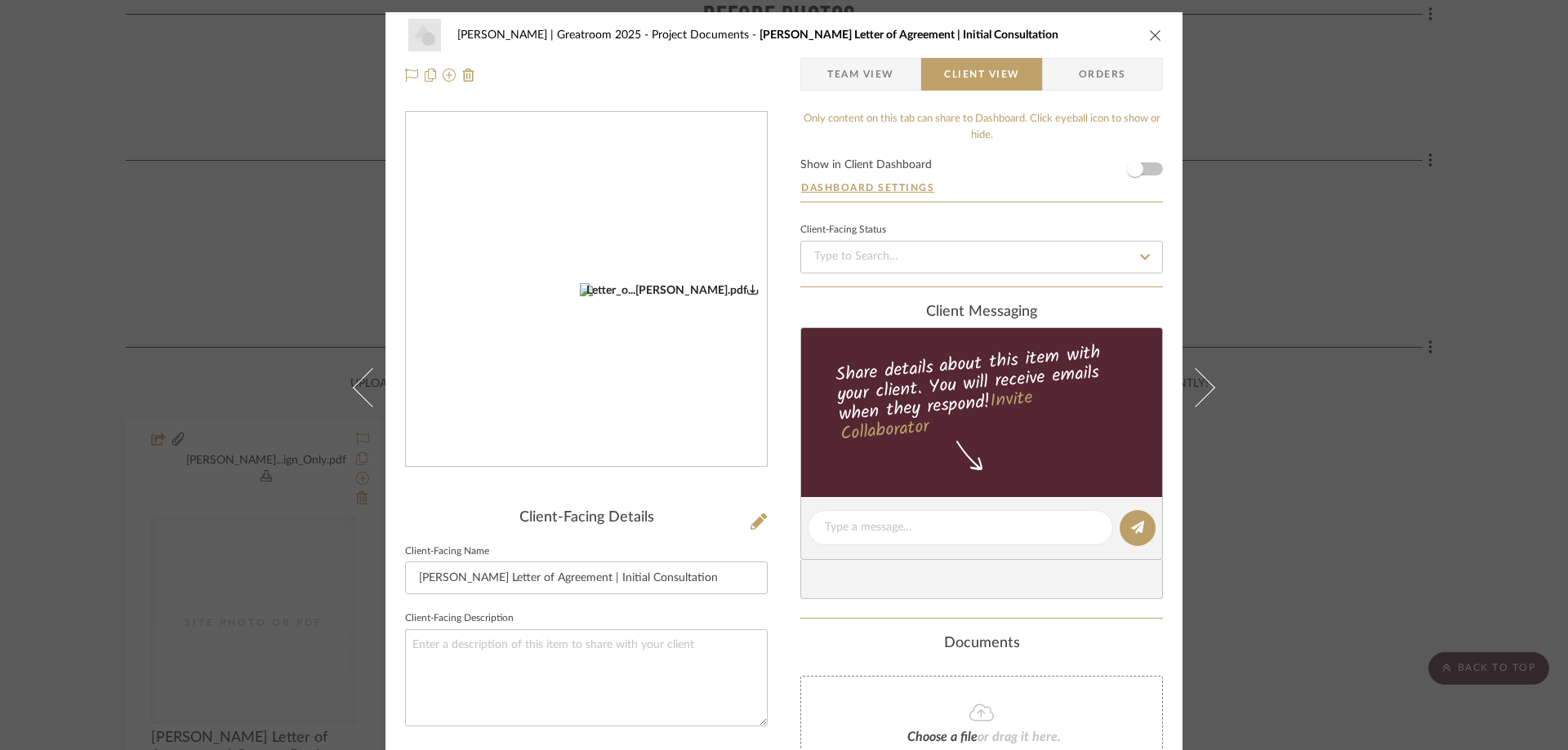
click at [1148, 162] on form "Show in Client Dashboard Dashboard Settings" at bounding box center [981, 180] width 363 height 42
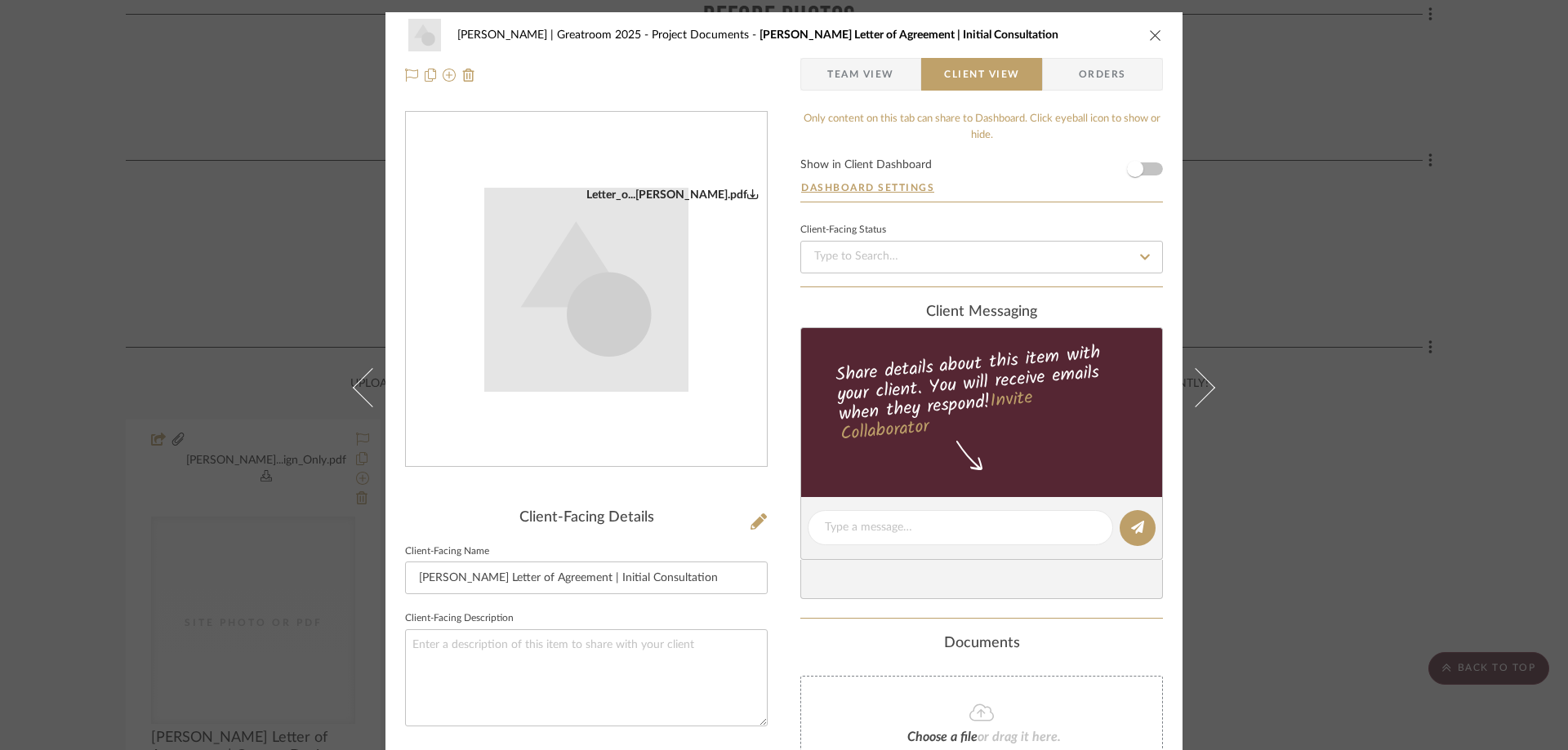
click at [1153, 175] on form "Show in Client Dashboard Dashboard Settings" at bounding box center [981, 180] width 363 height 42
click at [885, 188] on button "Dashboard Settings" at bounding box center [867, 187] width 135 height 14
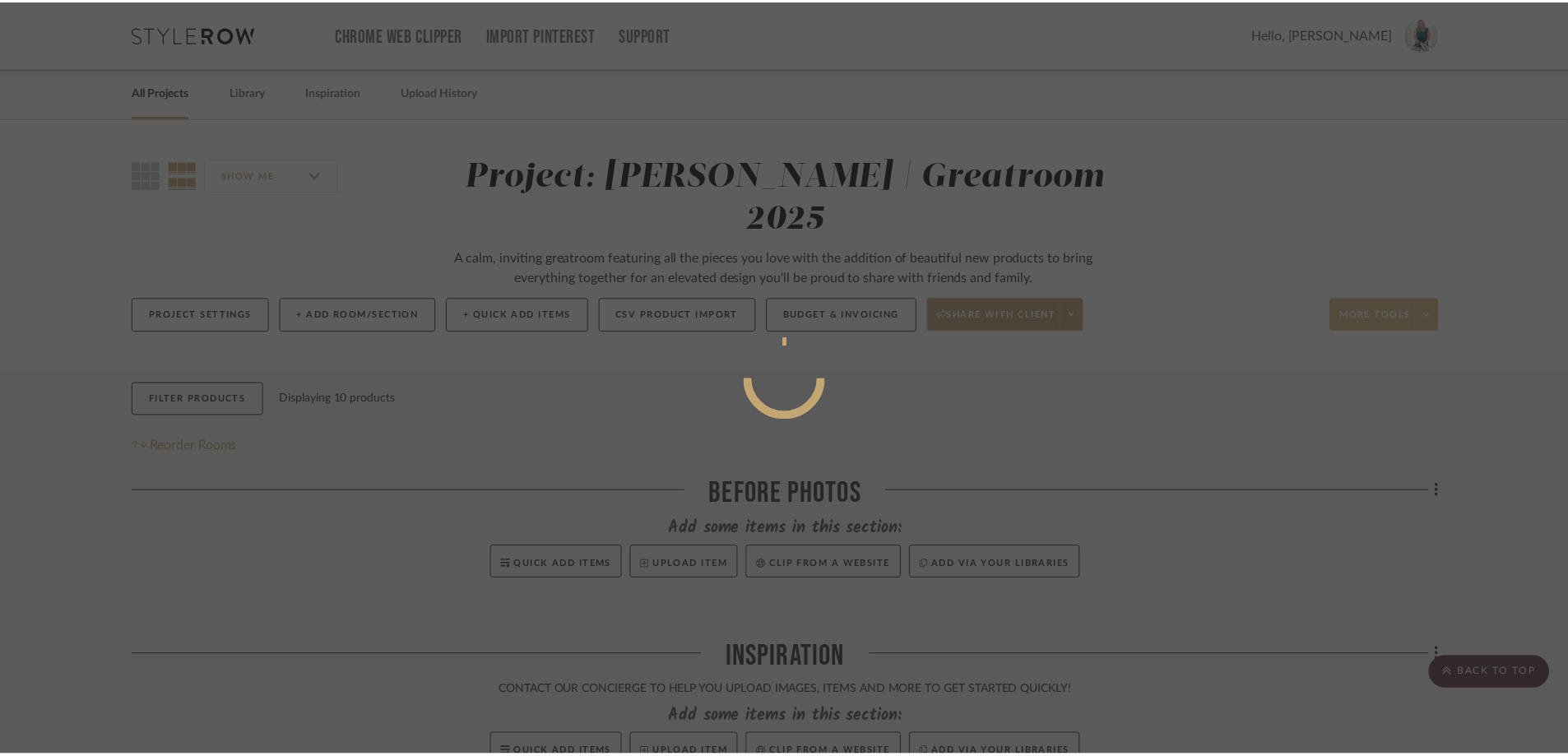
scroll to position [494, 0]
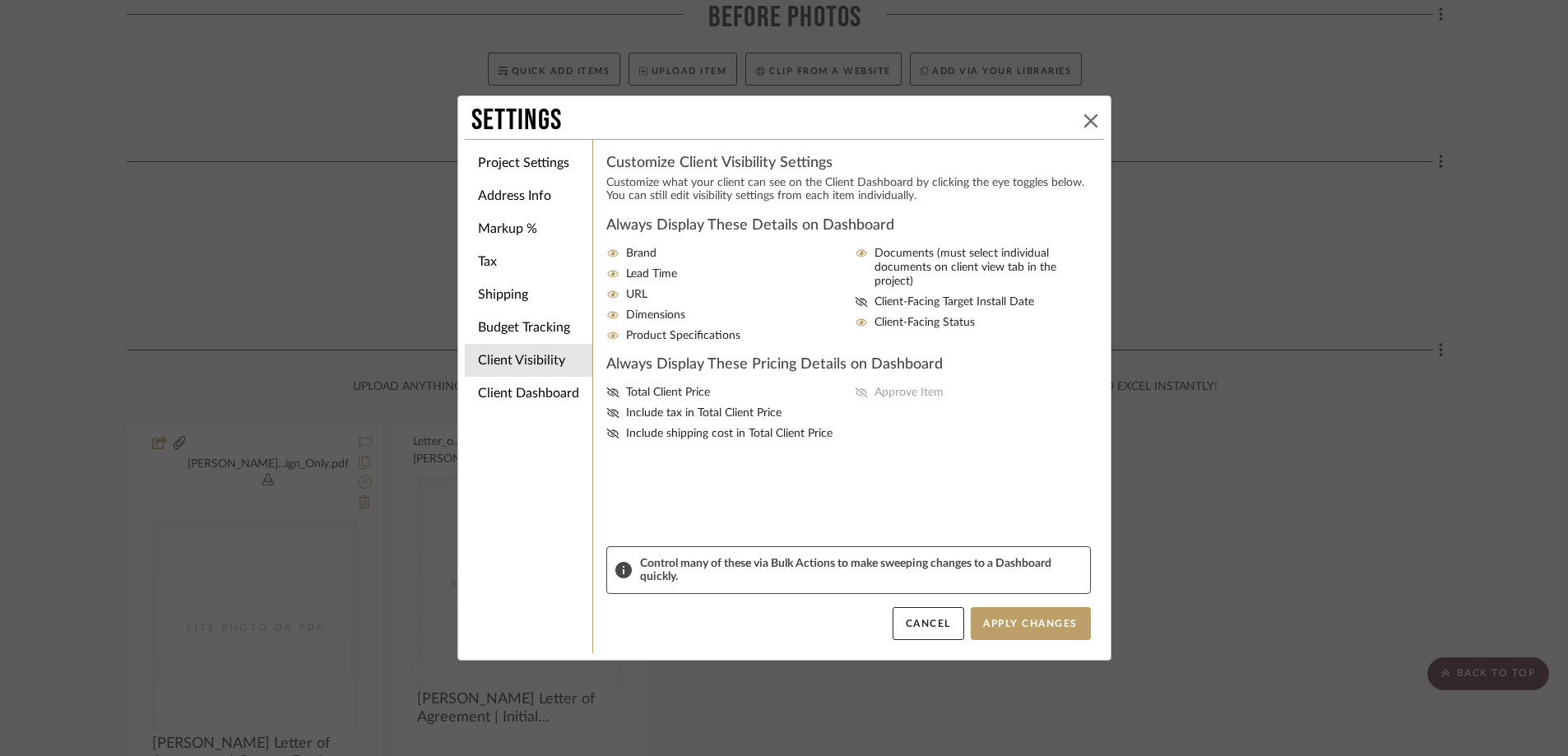
click at [1084, 122] on icon at bounding box center [1091, 122] width 14 height 14
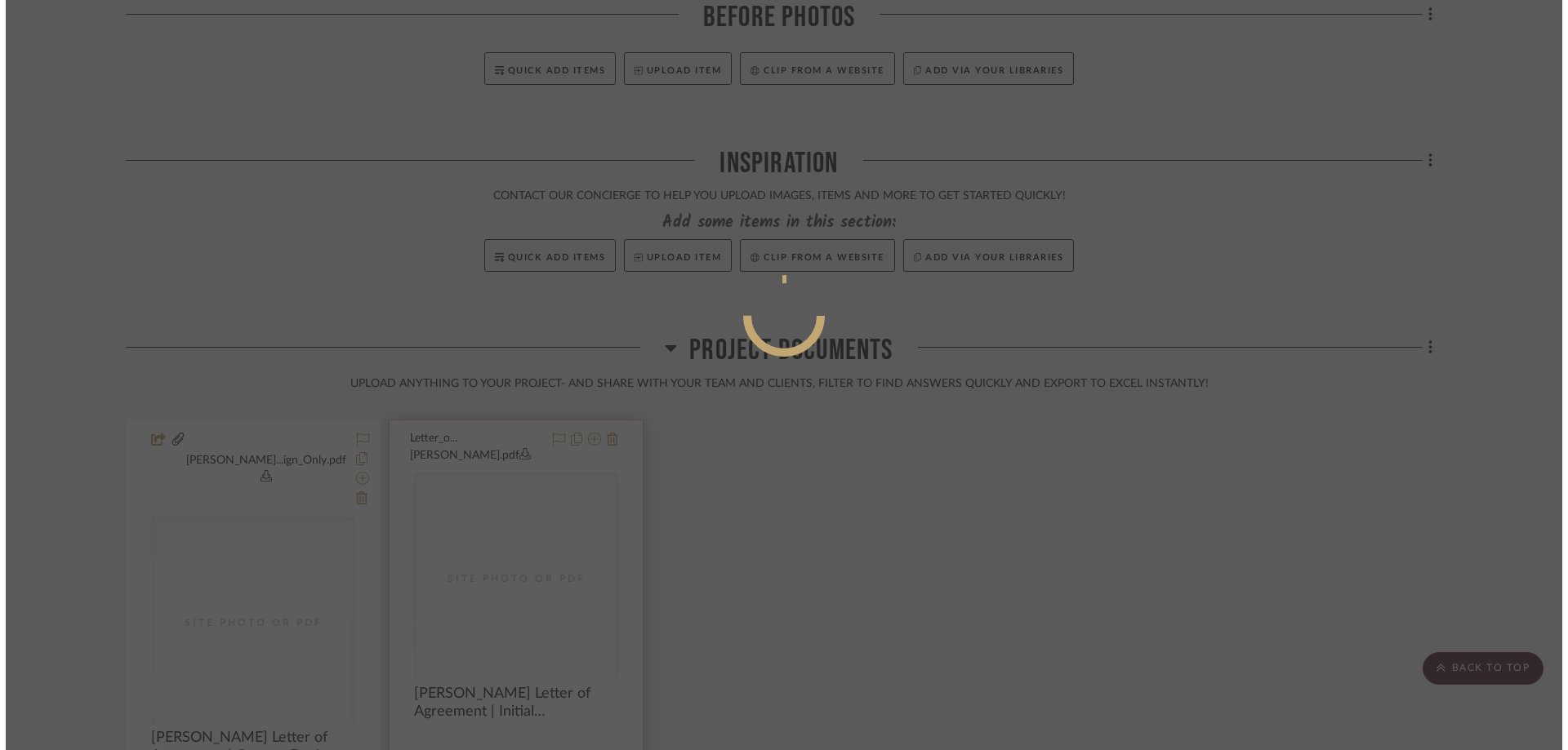
scroll to position [0, 0]
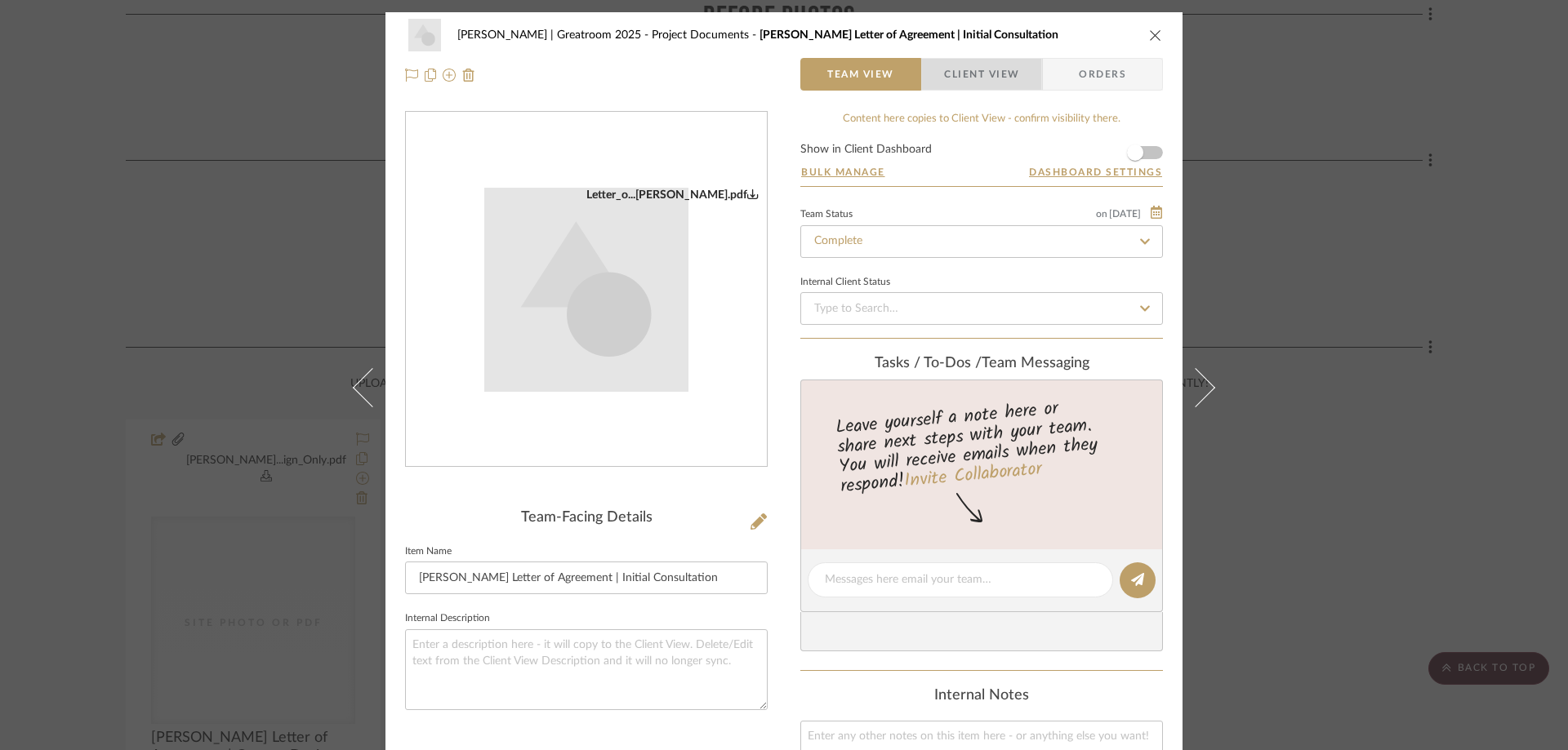
click at [998, 80] on span "Client View" at bounding box center [981, 75] width 75 height 33
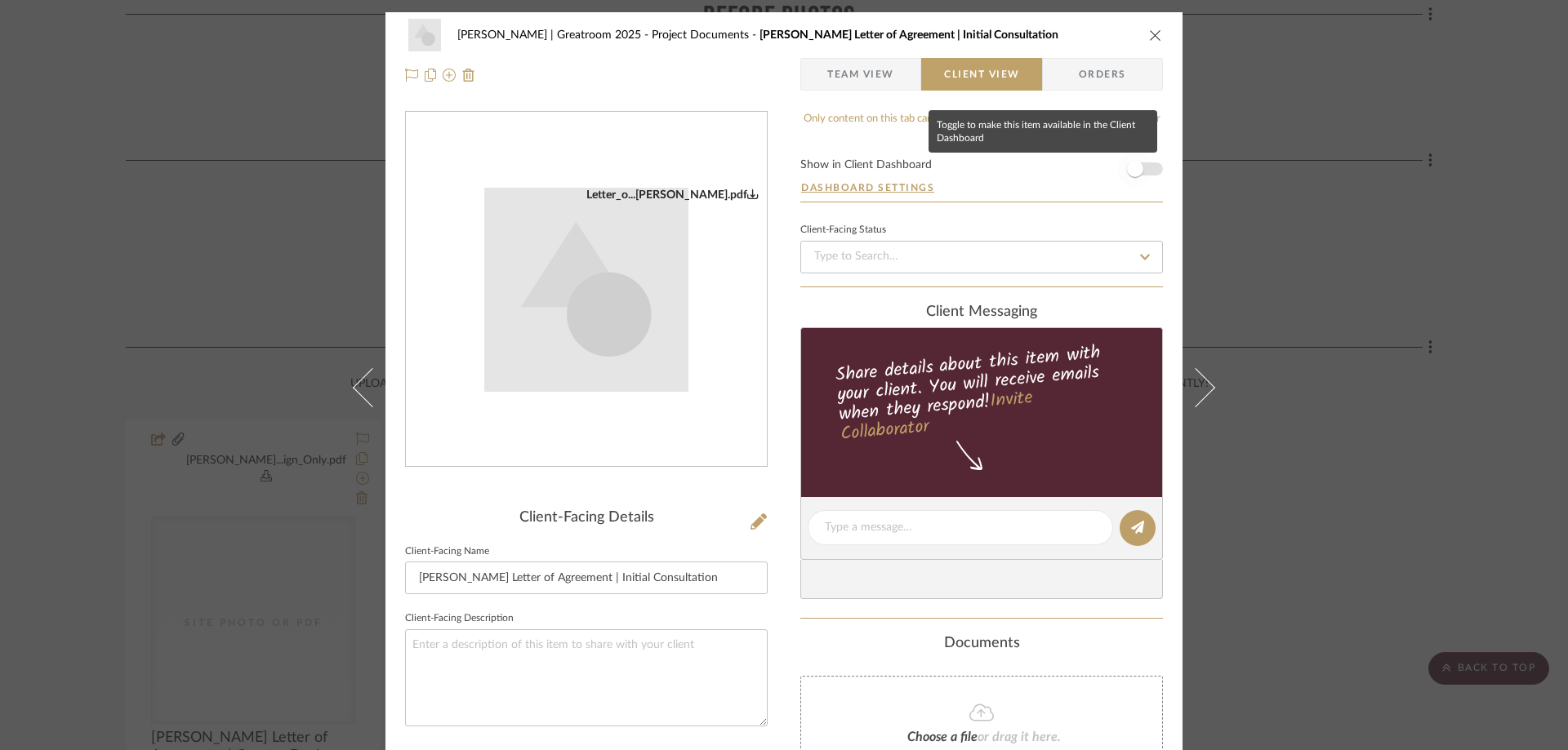
click at [1146, 169] on span "button" at bounding box center [1135, 169] width 36 height 36
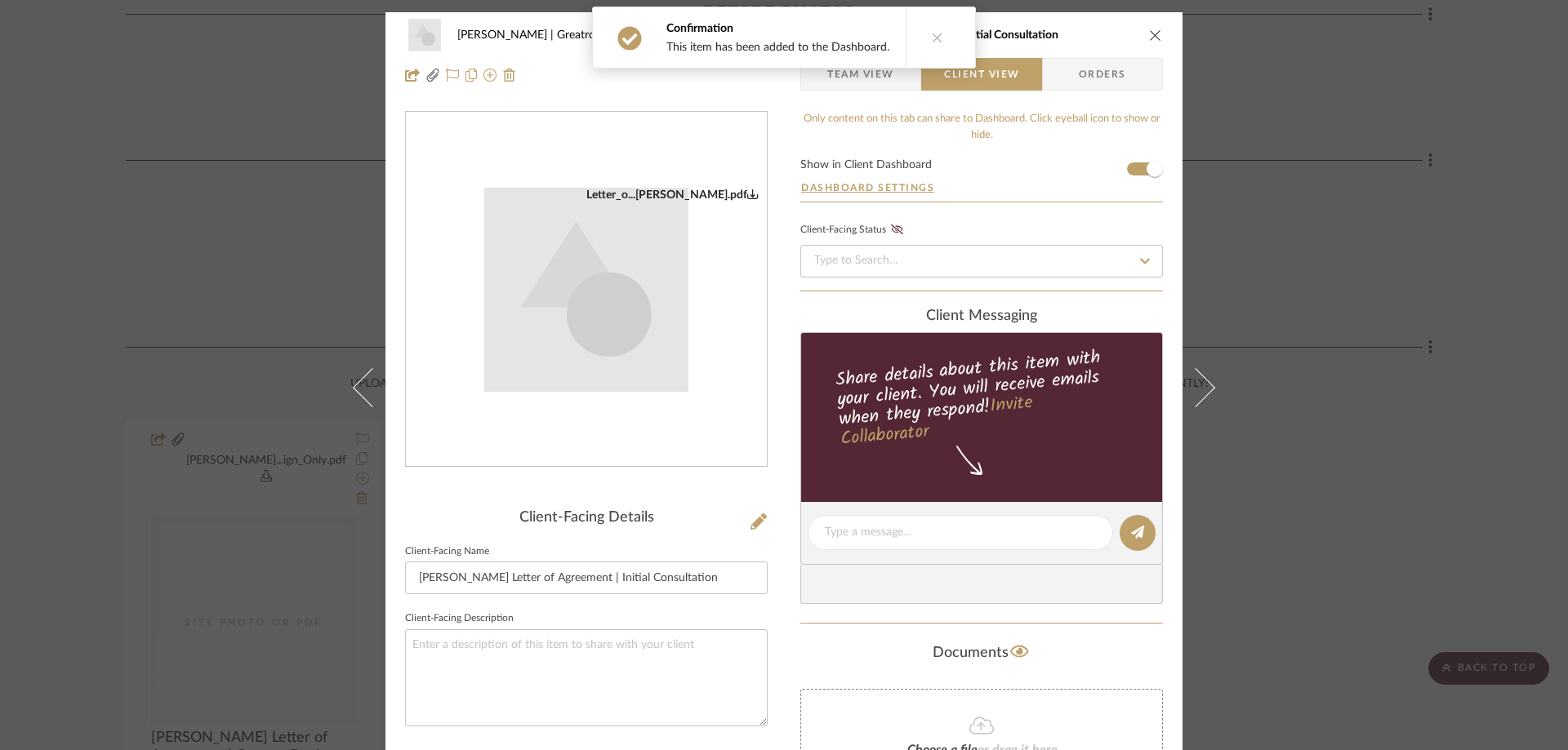
click at [1149, 33] on icon "close" at bounding box center [1155, 35] width 13 height 13
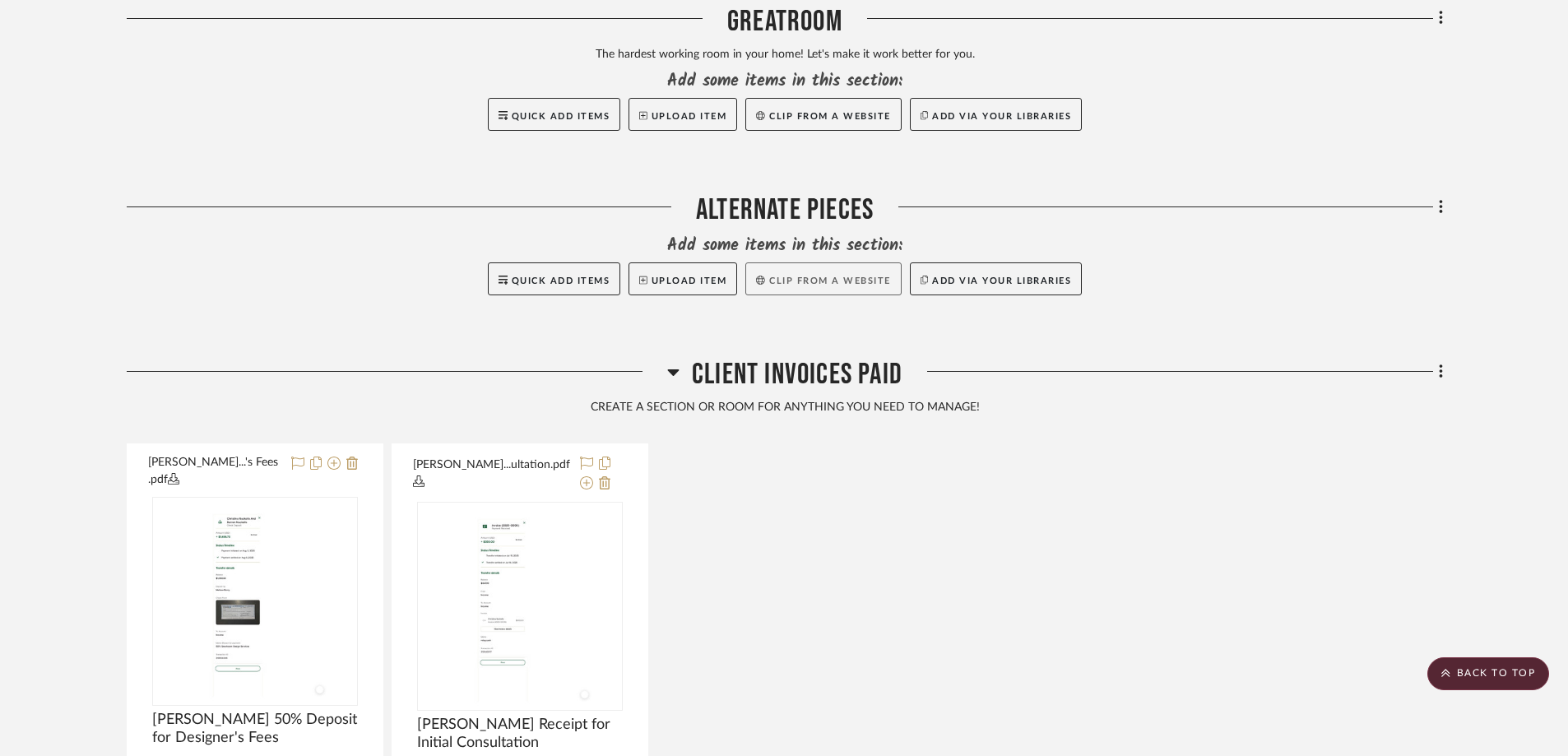
scroll to position [2550, 0]
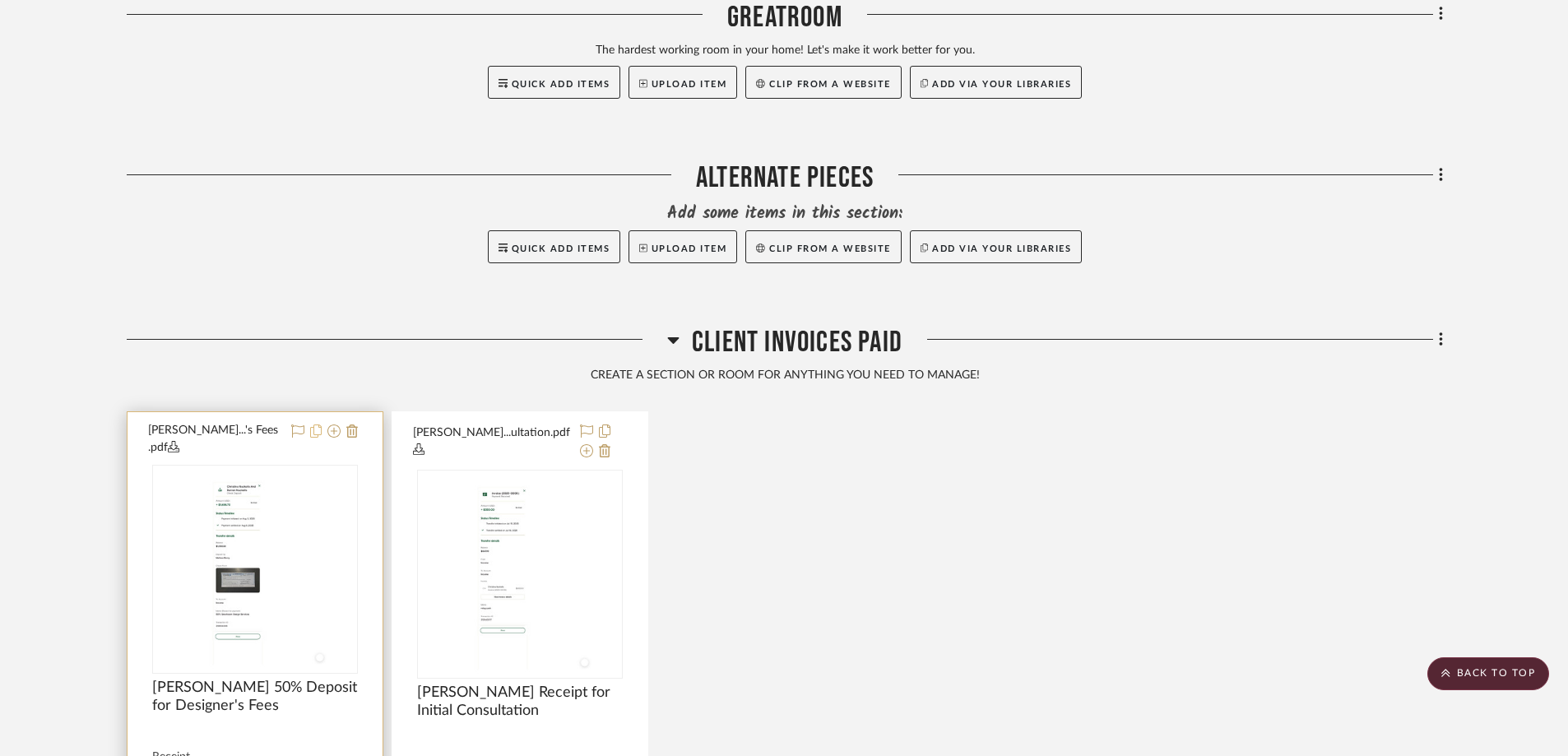
click at [315, 424] on icon at bounding box center [316, 431] width 12 height 14
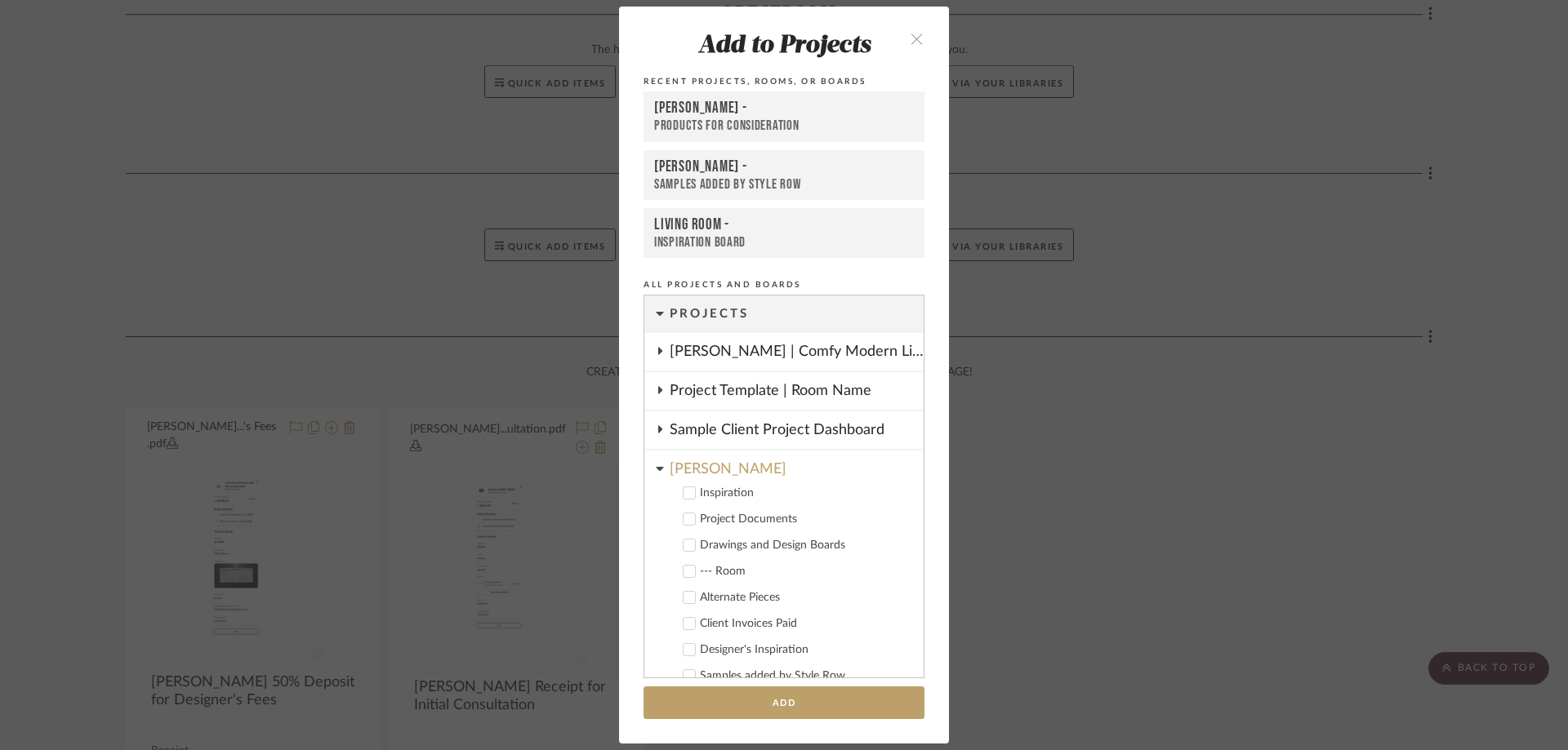
scroll to position [82, 0]
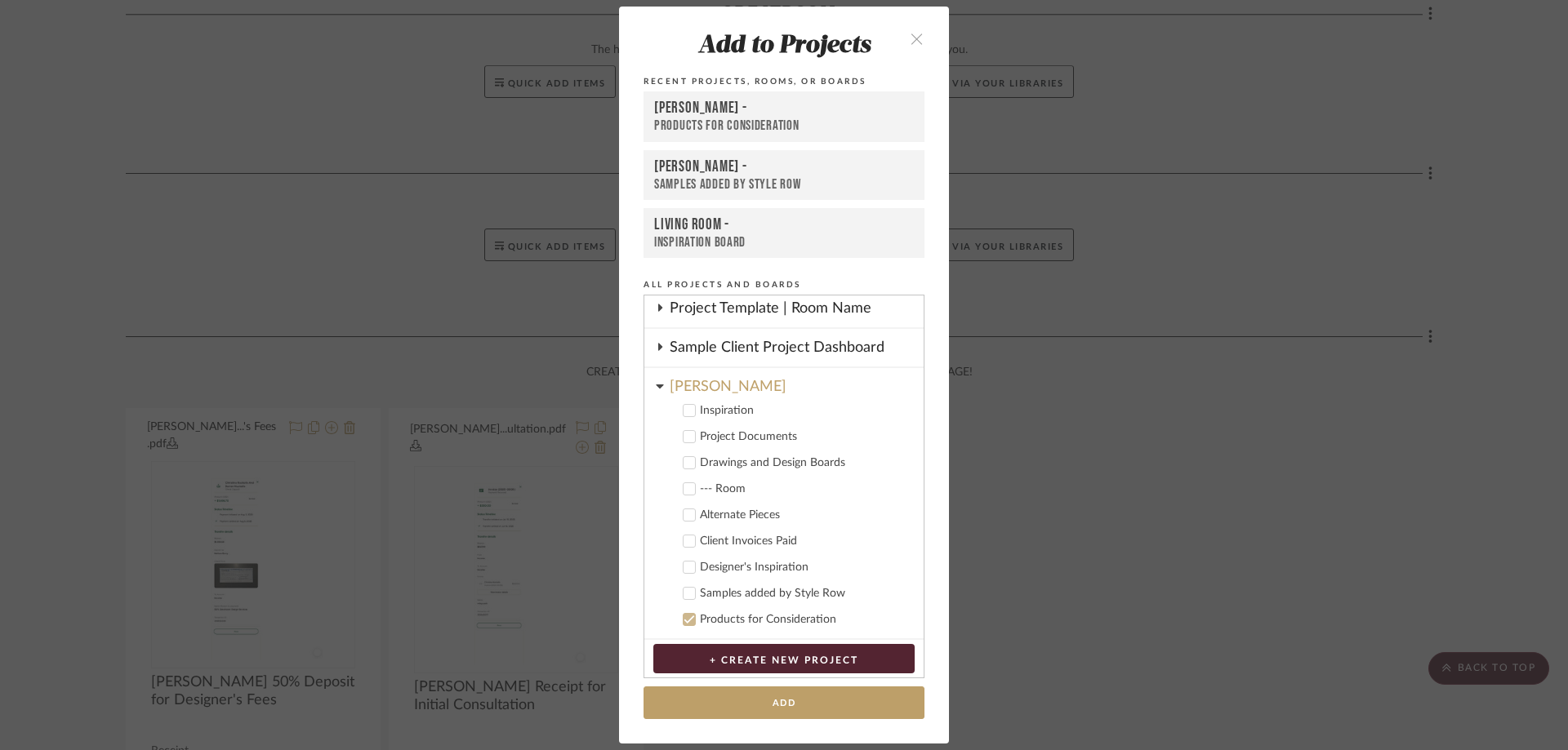
click at [914, 37] on icon "close" at bounding box center [916, 38] width 13 height 13
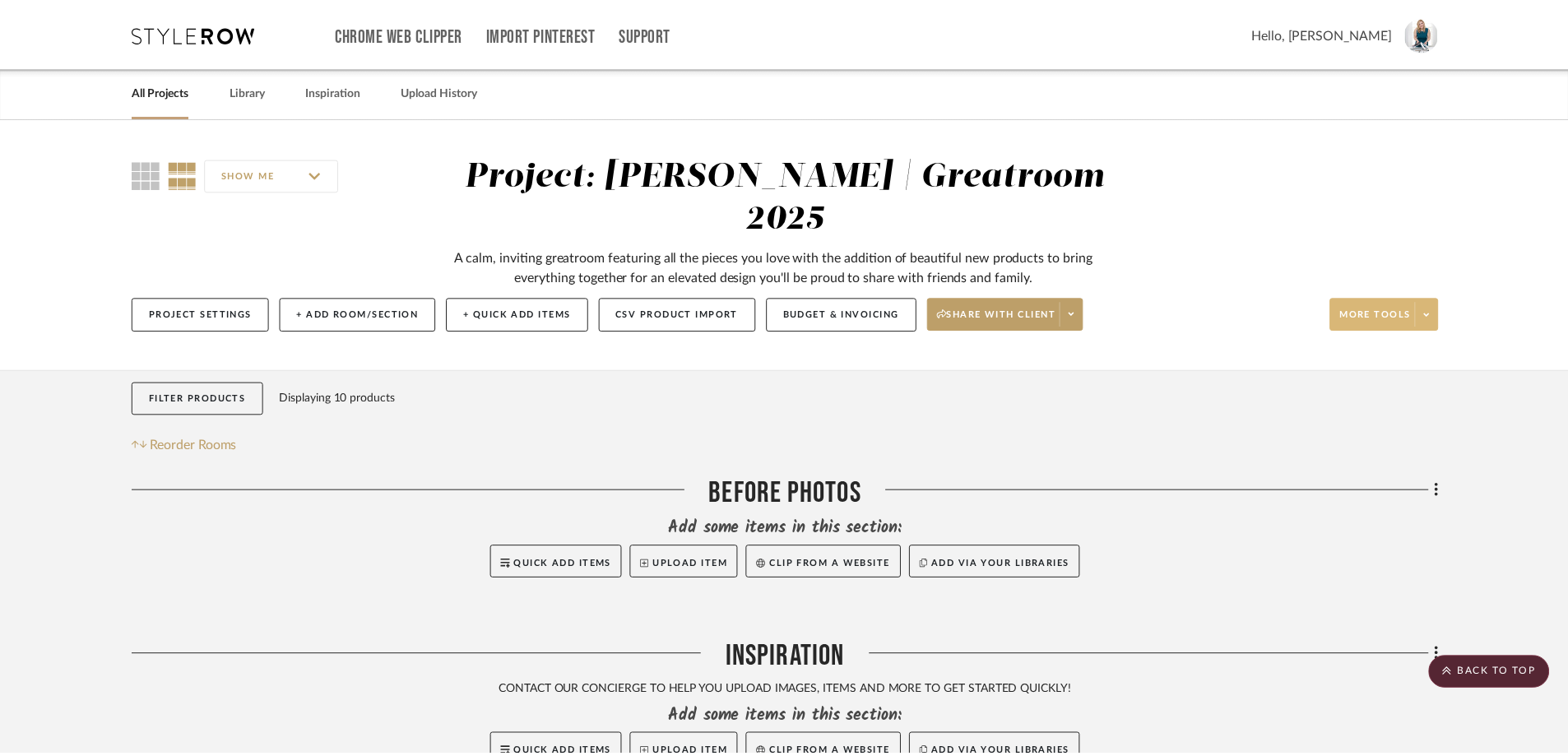
scroll to position [2550, 0]
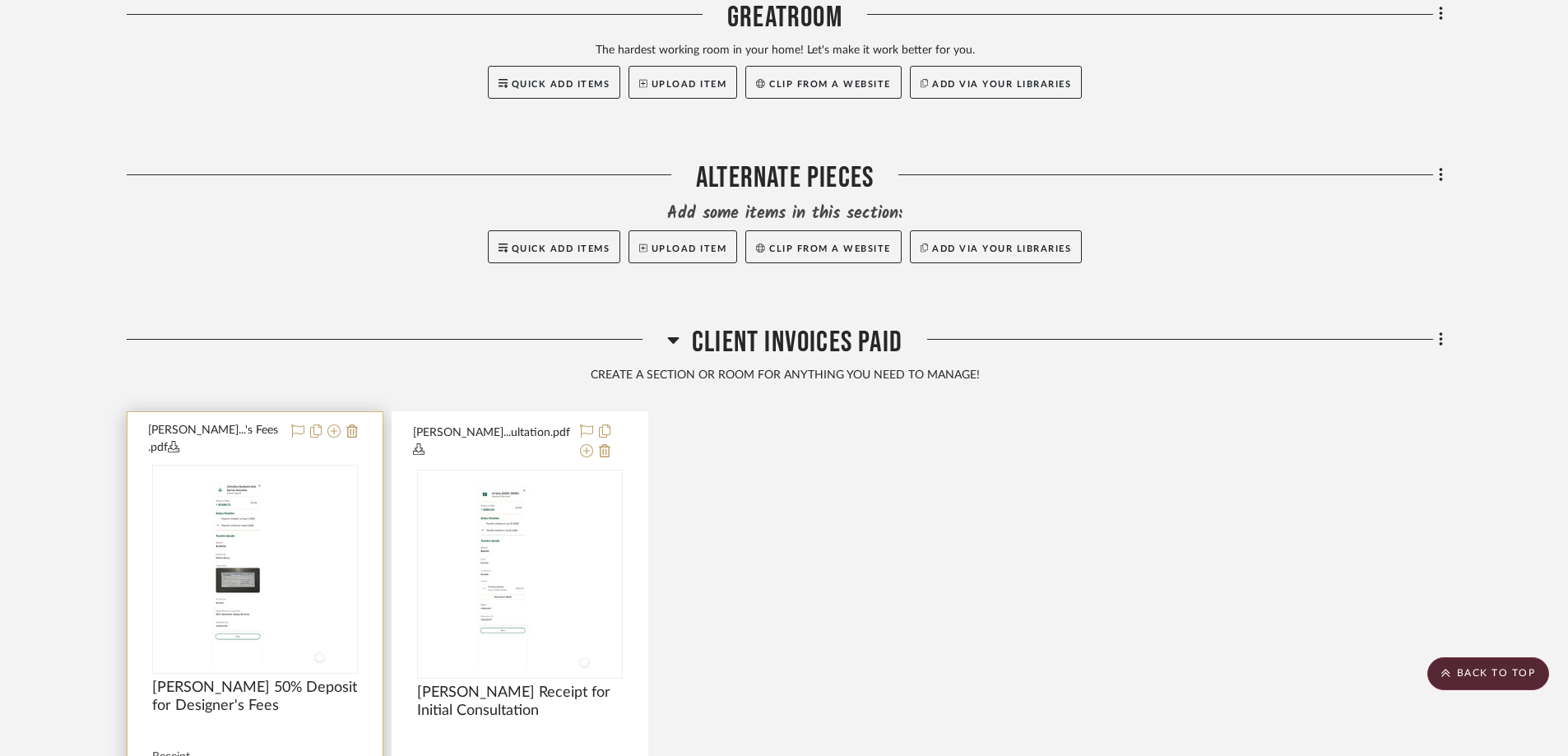
click at [270, 422] on button "[PERSON_NAME]...'s Fees .pdf" at bounding box center [215, 440] width 133 height 35
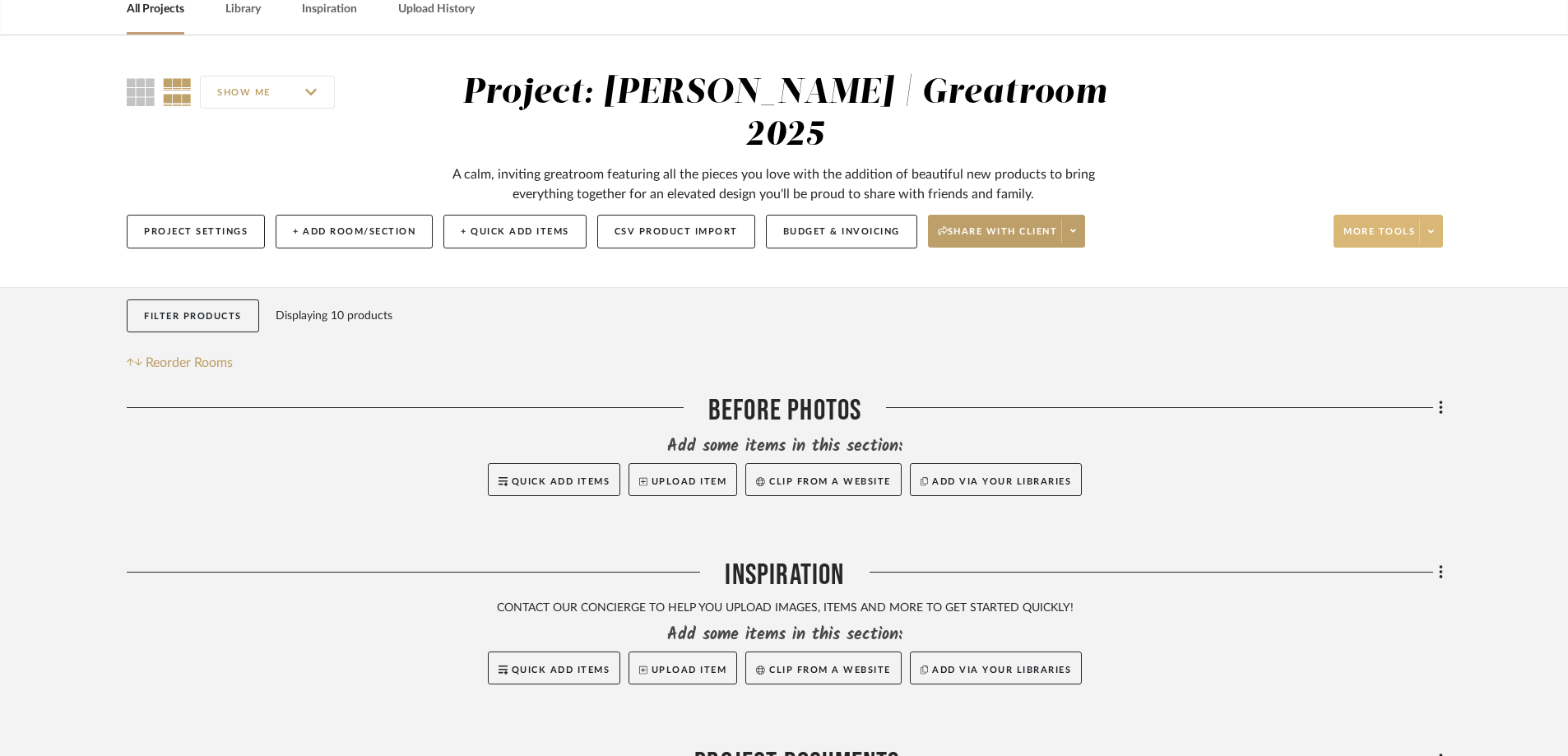
scroll to position [82, 0]
click at [1073, 227] on icon at bounding box center [1073, 230] width 6 height 9
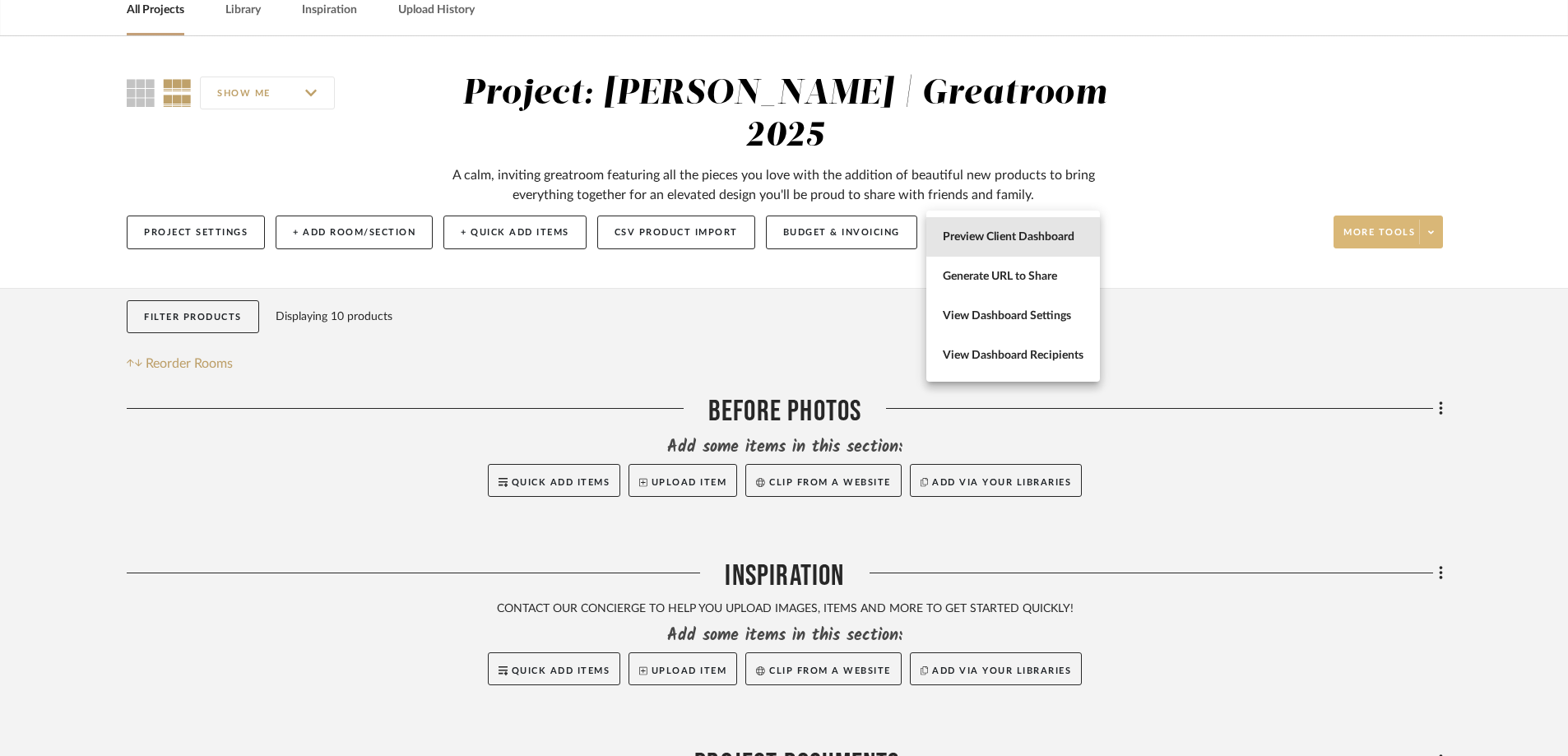
click at [1020, 234] on span "Preview Client Dashboard" at bounding box center [1013, 237] width 141 height 14
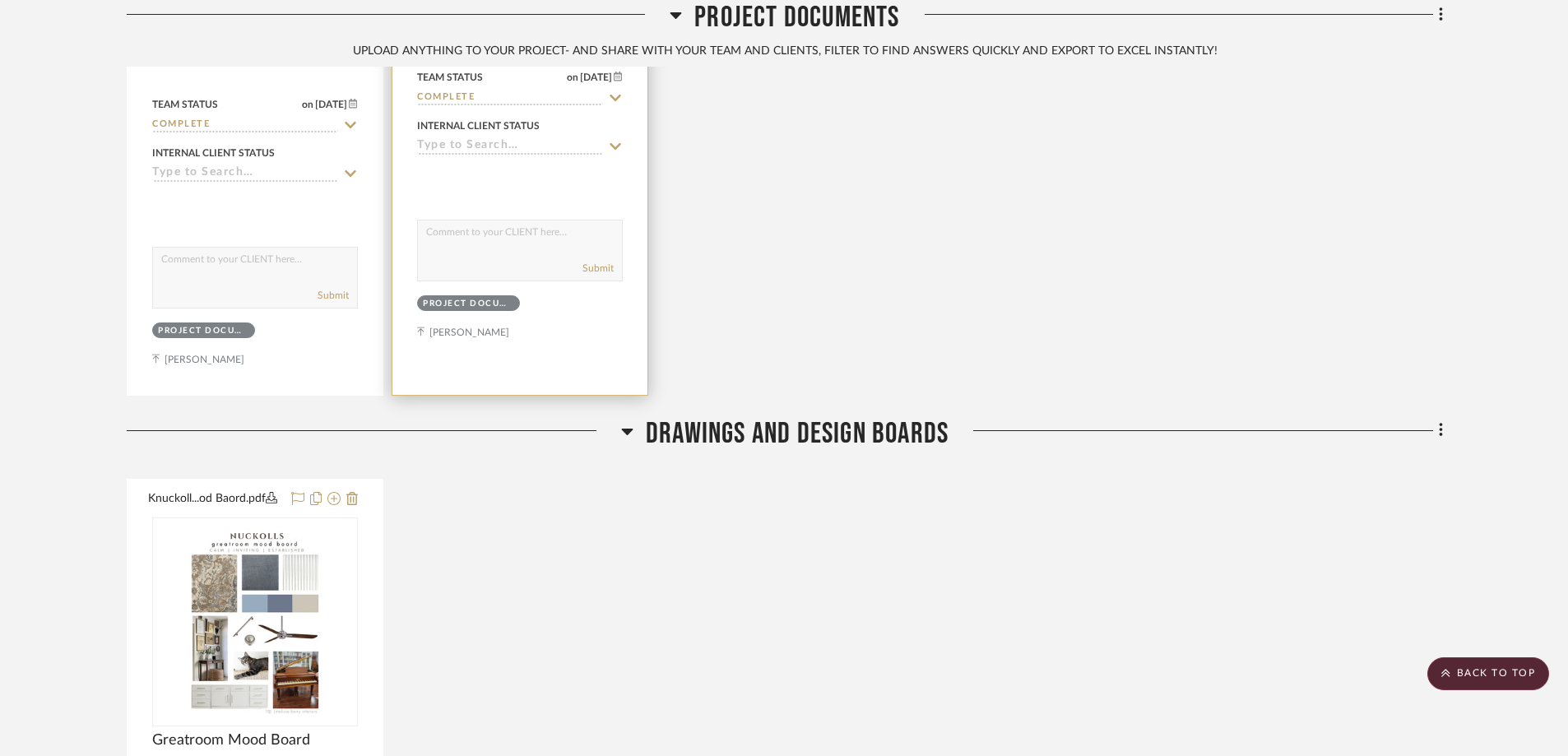
scroll to position [1316, 0]
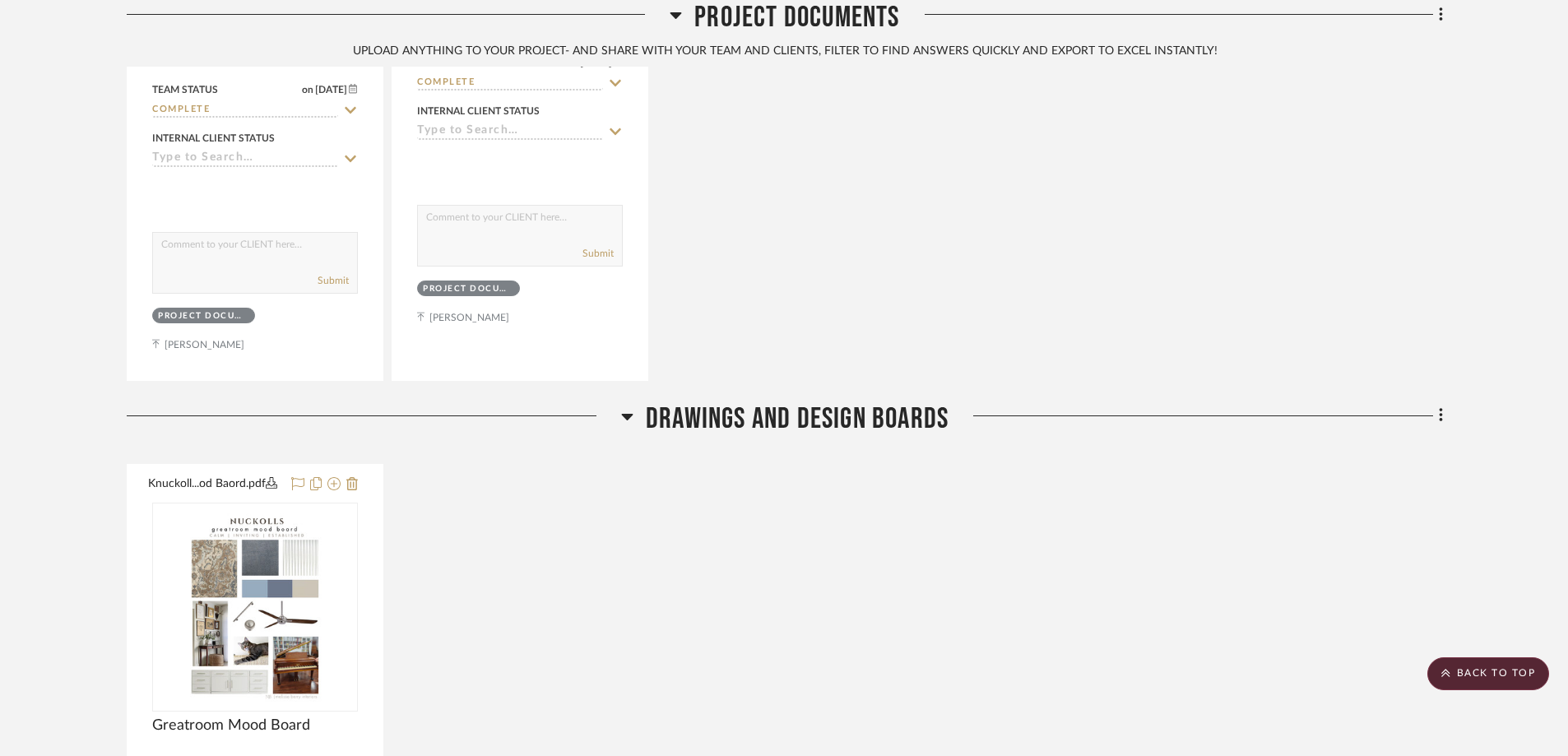
click at [627, 414] on icon at bounding box center [627, 417] width 12 height 7
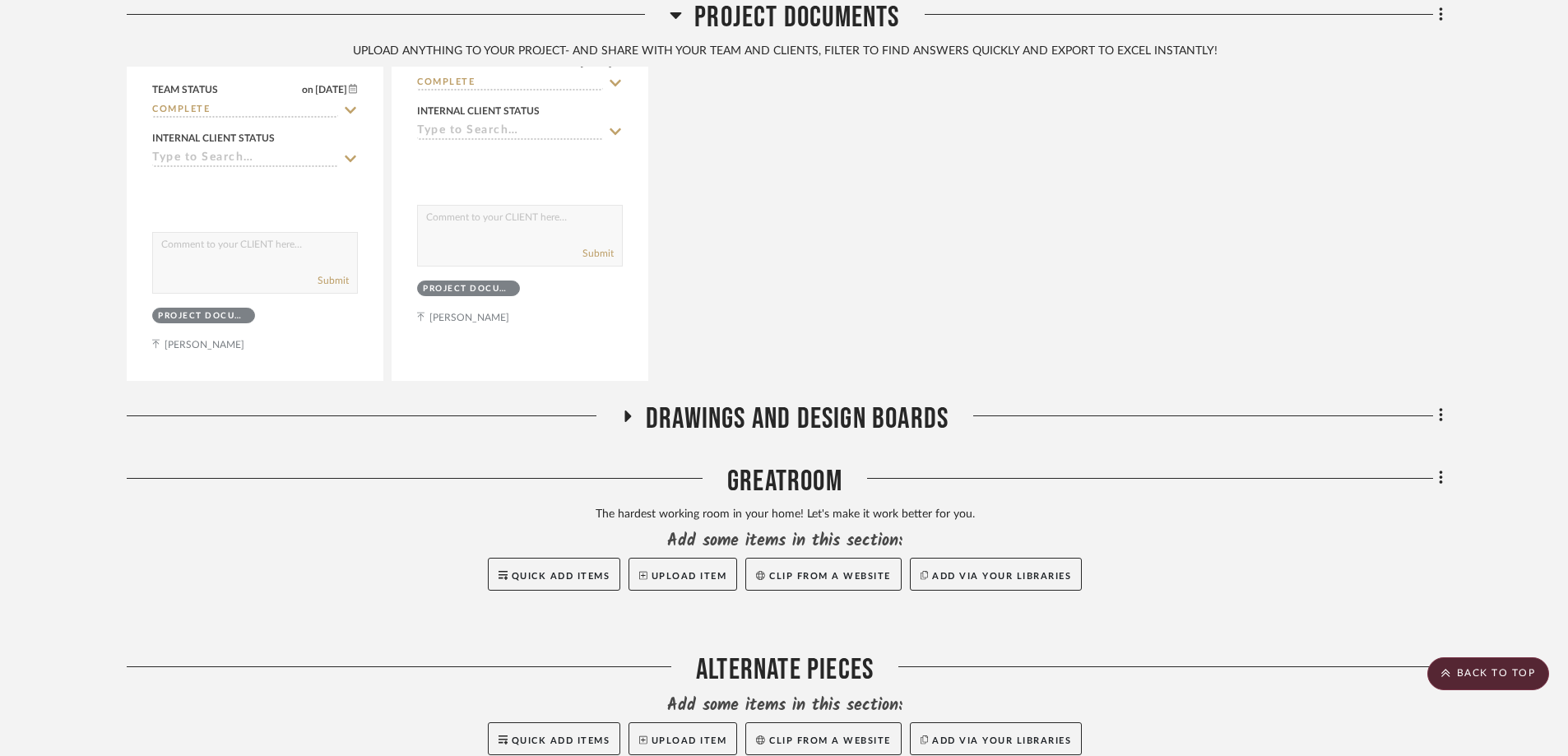
click at [627, 411] on icon at bounding box center [627, 417] width 7 height 12
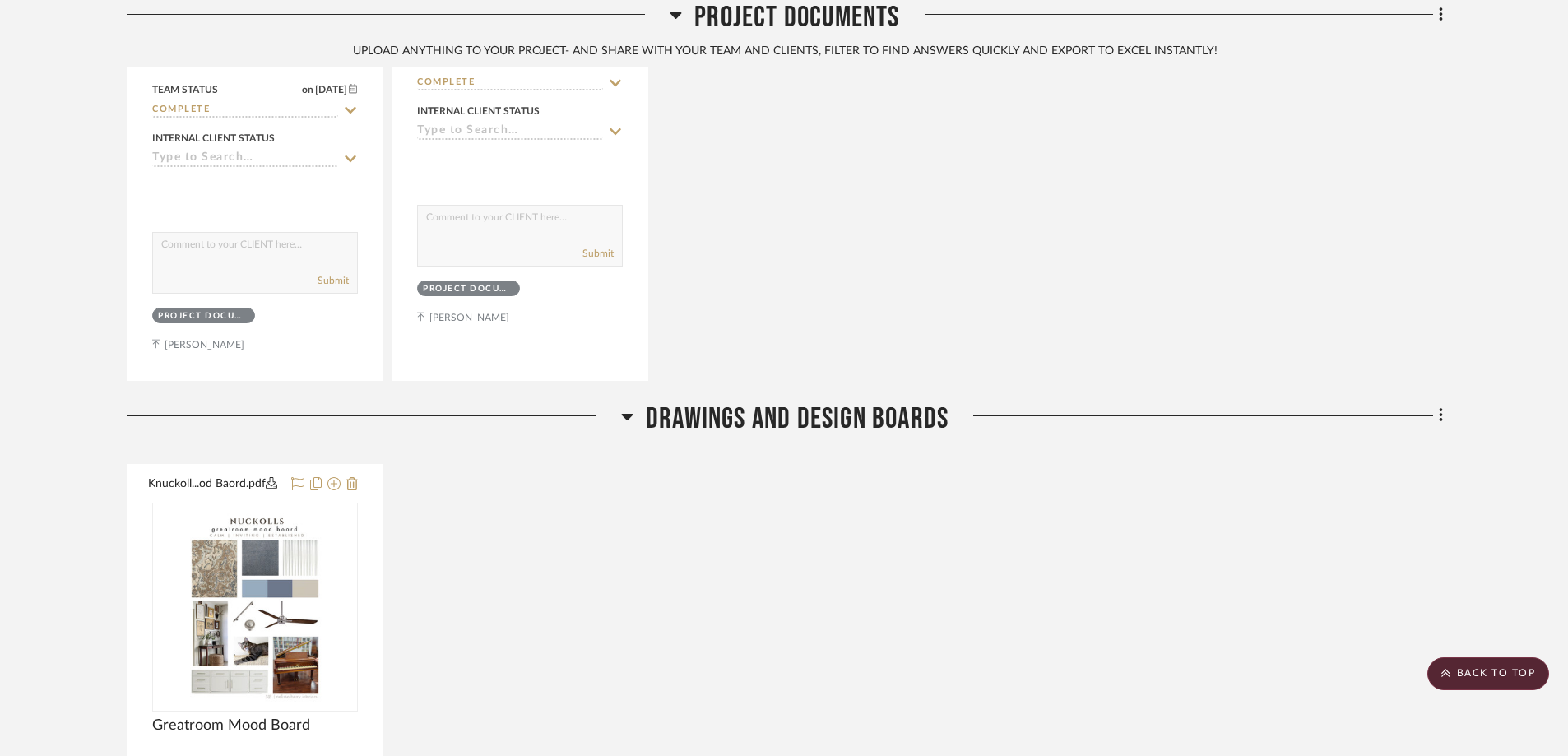
click at [1442, 409] on icon at bounding box center [1440, 416] width 3 height 14
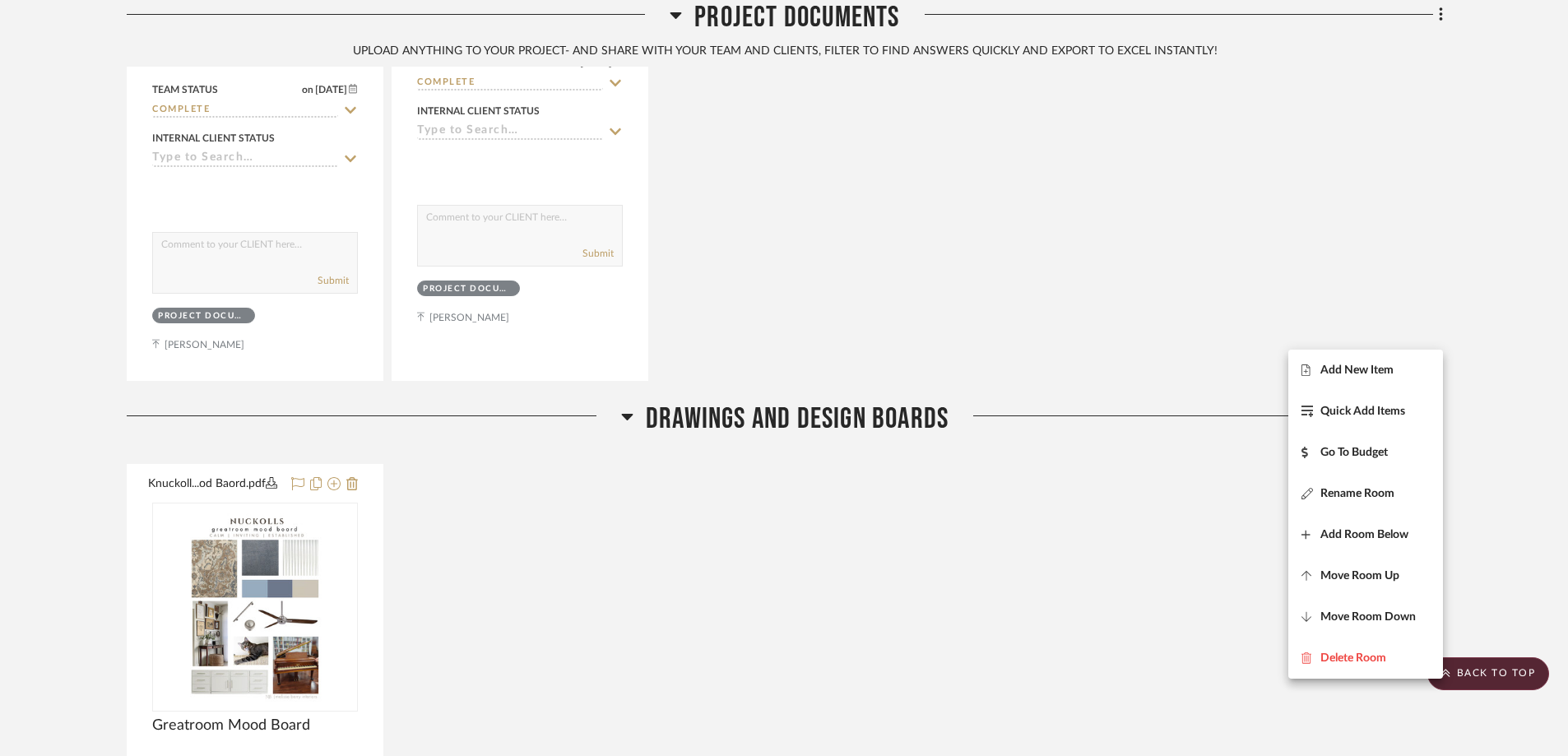
click at [971, 454] on div at bounding box center [784, 378] width 1568 height 756
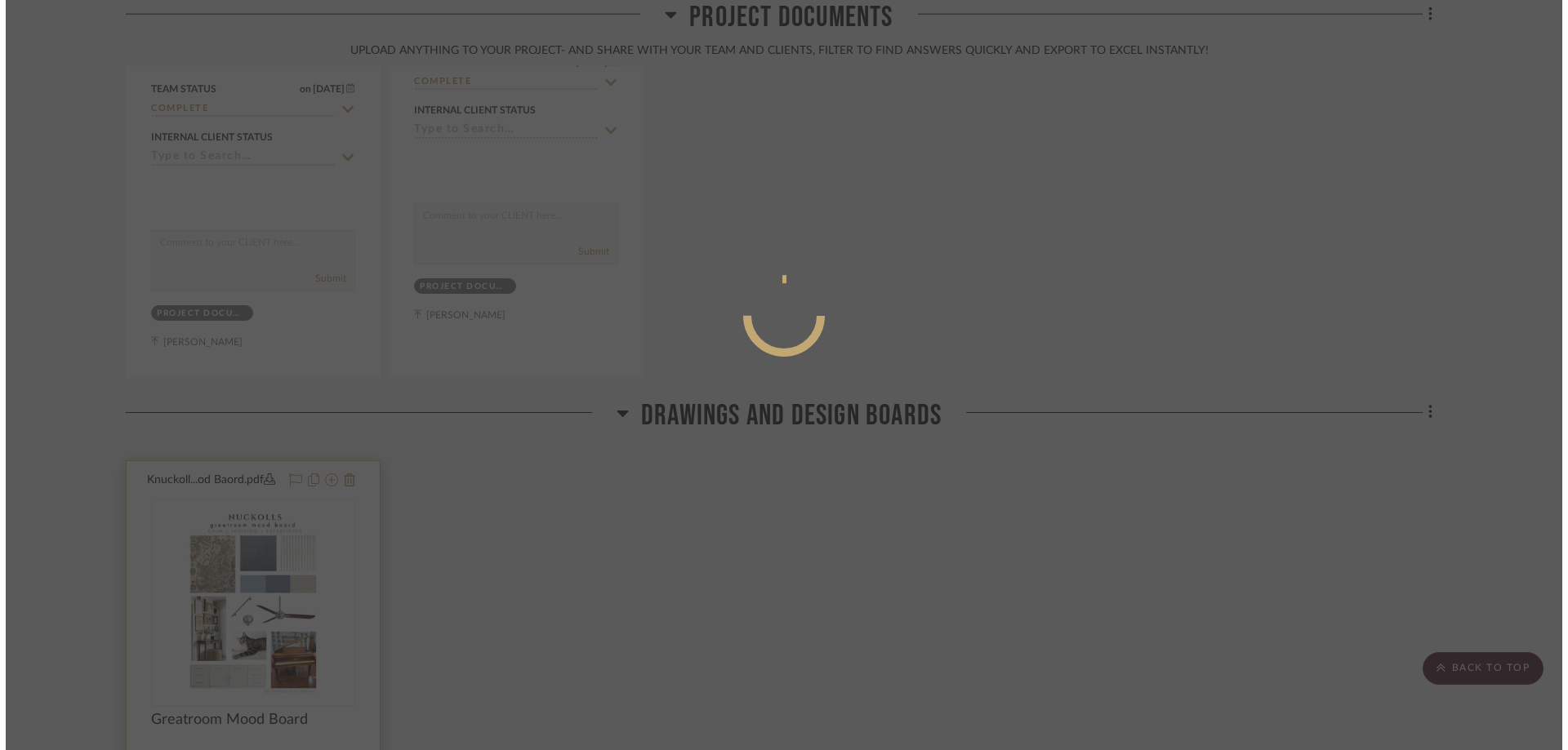
scroll to position [0, 0]
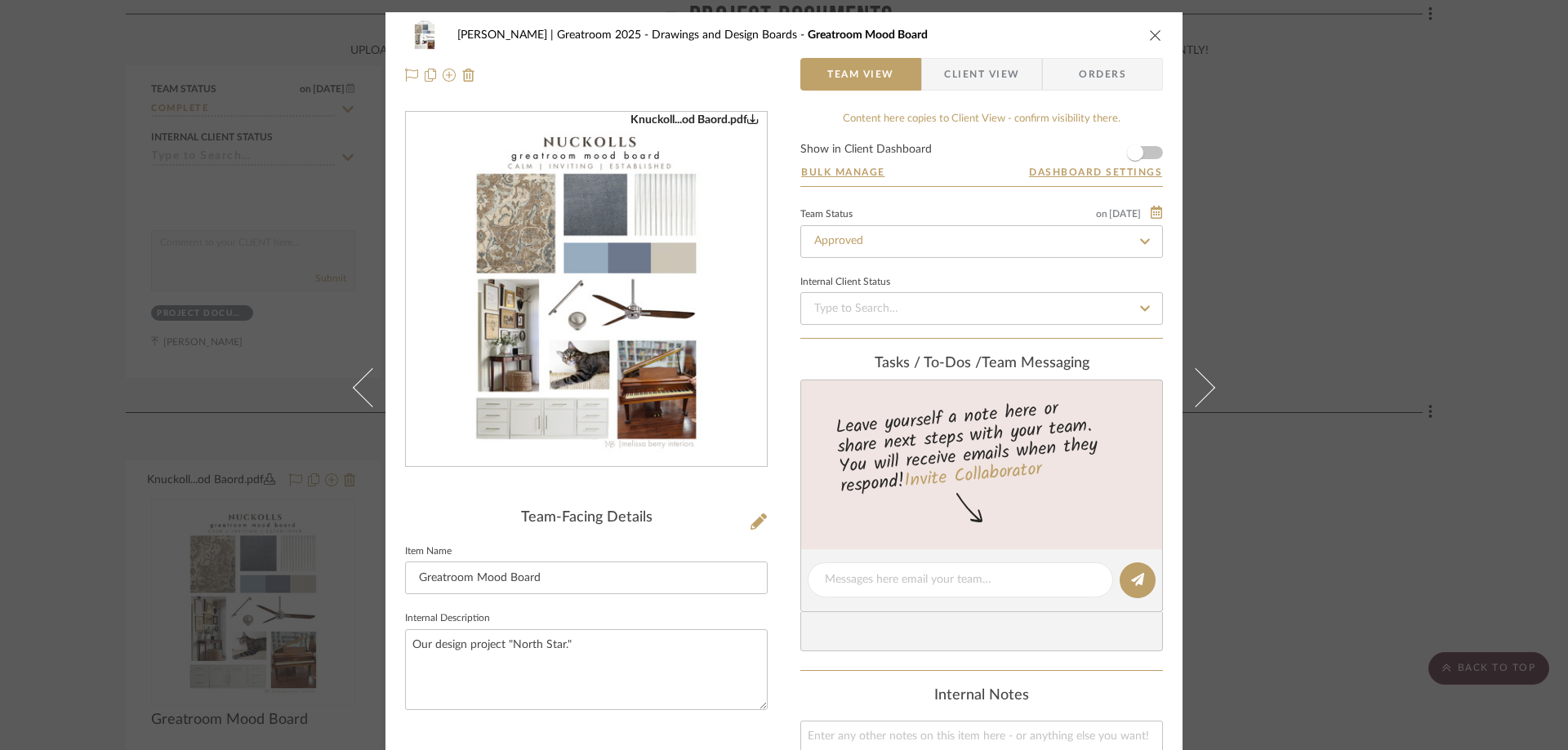
click at [981, 66] on span "Client View" at bounding box center [981, 75] width 75 height 33
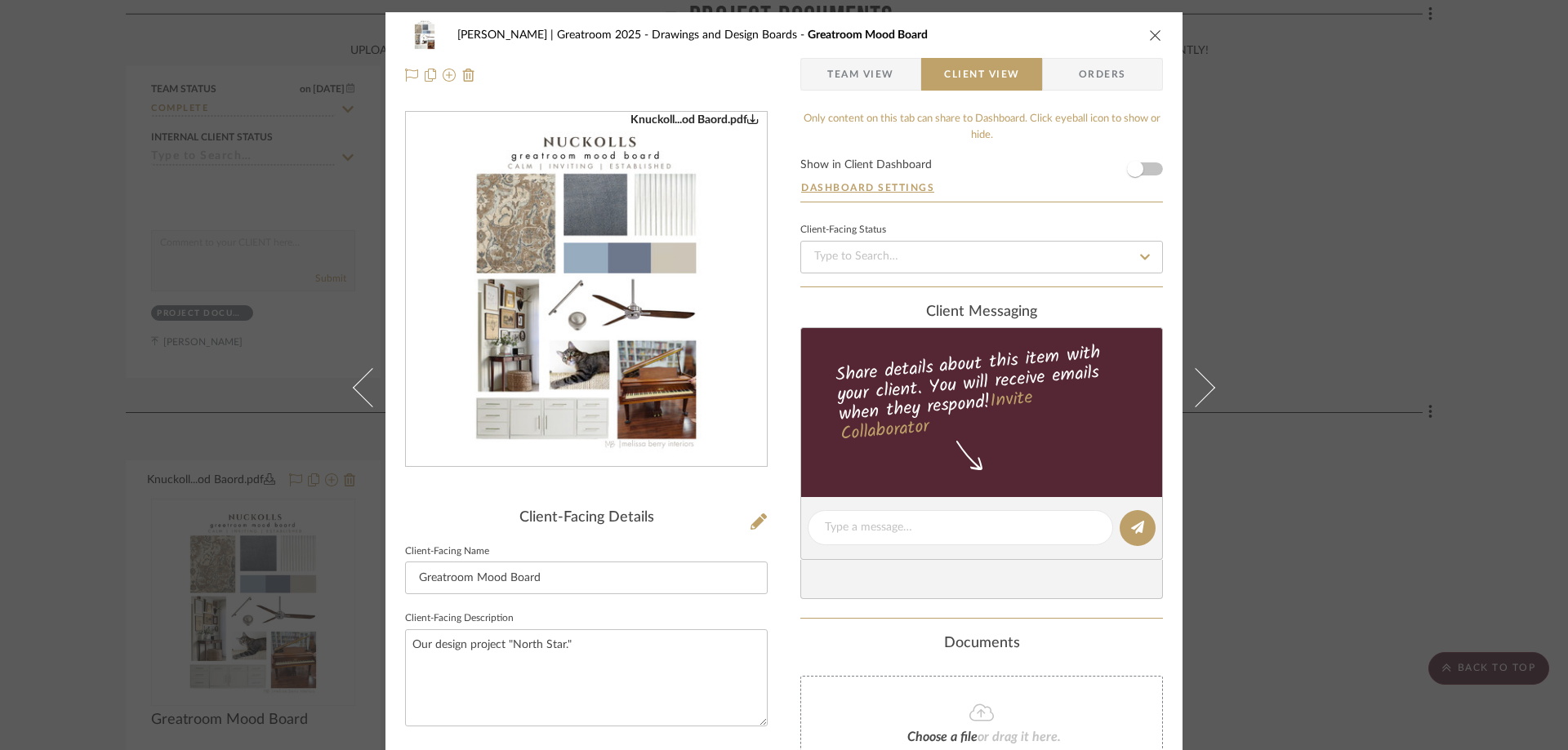
click at [1147, 169] on form "Show in Client Dashboard Dashboard Settings" at bounding box center [981, 180] width 363 height 42
click at [1149, 39] on icon "close" at bounding box center [1155, 35] width 13 height 13
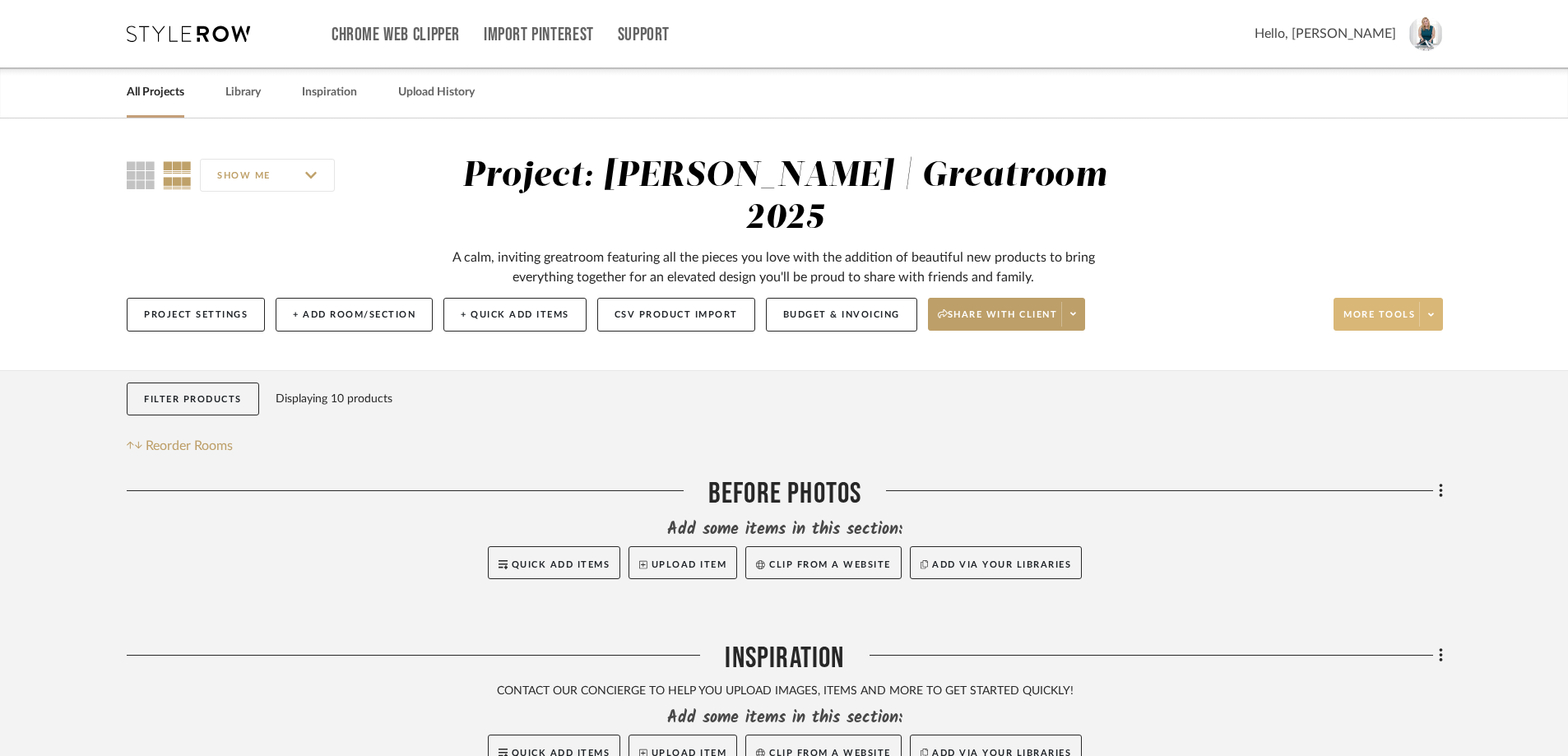
click at [1075, 310] on icon at bounding box center [1073, 313] width 6 height 9
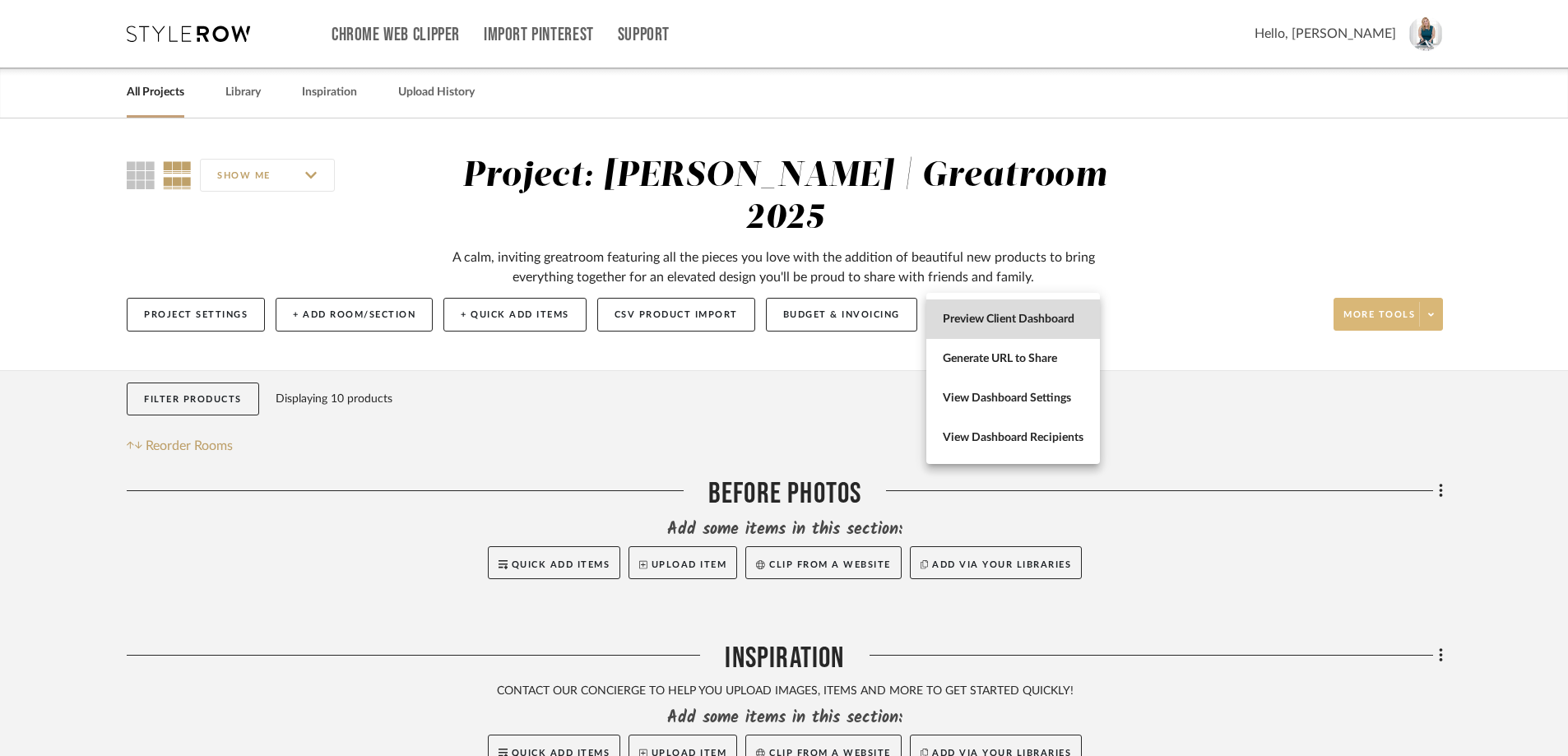
click at [1072, 321] on span "Preview Client Dashboard" at bounding box center [1013, 319] width 141 height 14
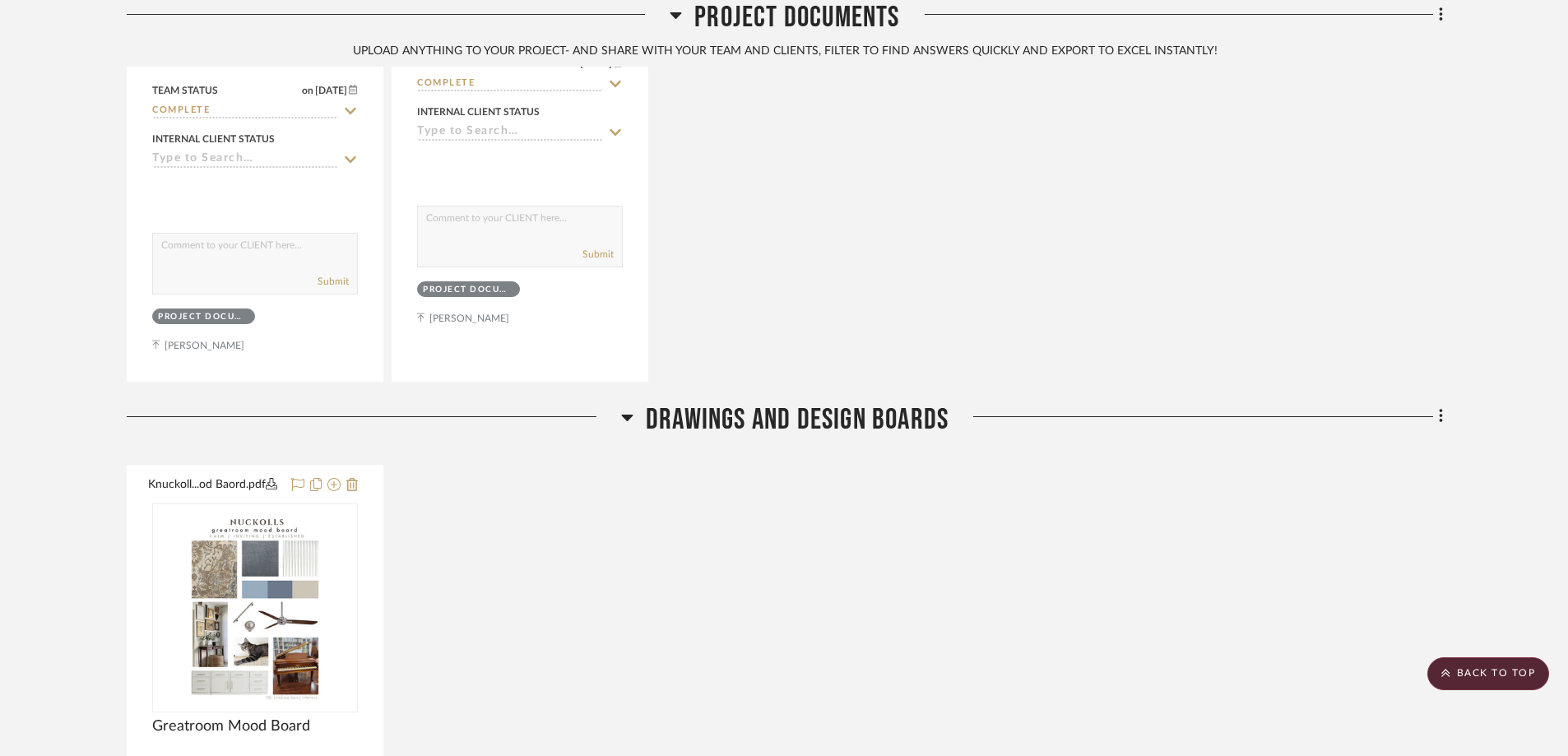
scroll to position [1563, 0]
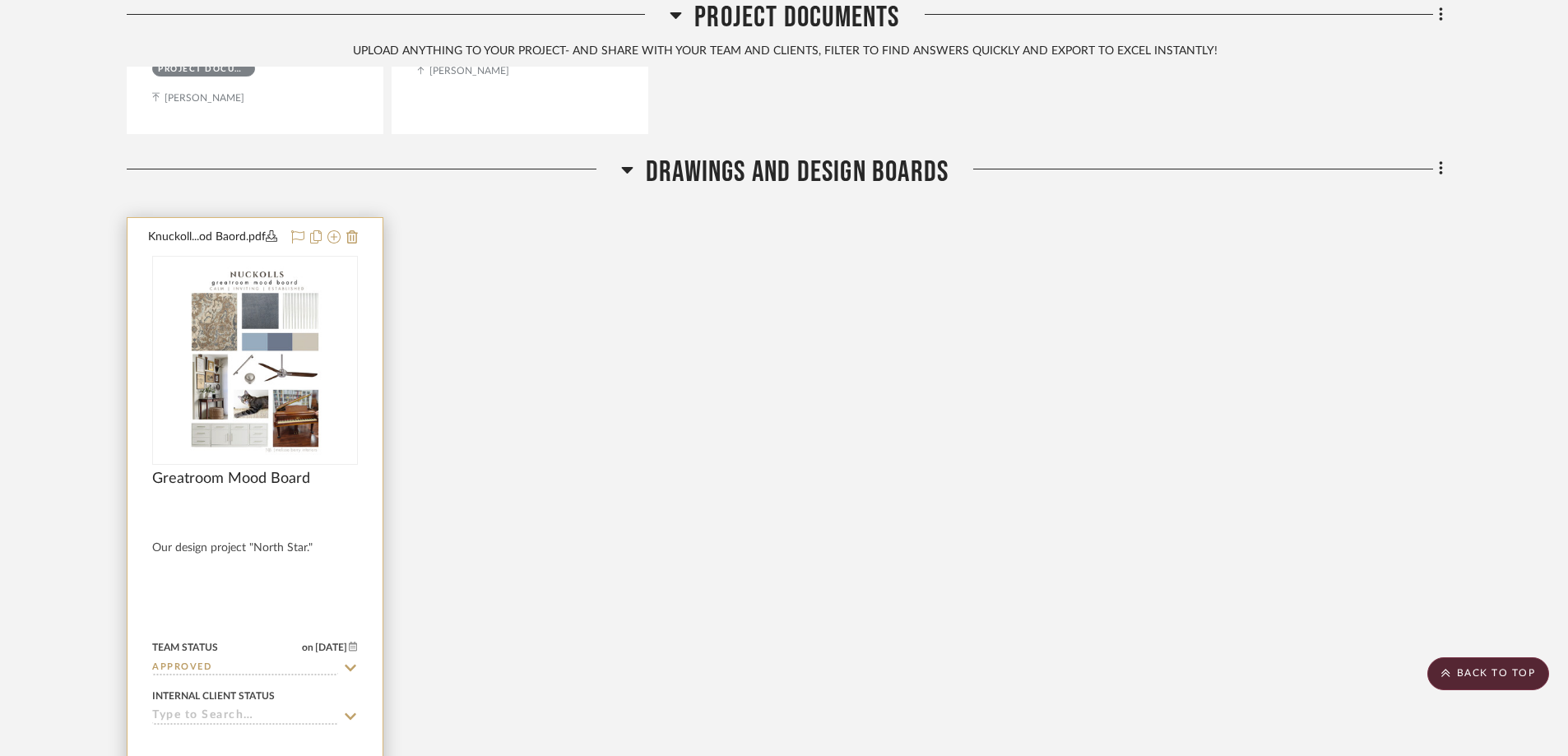
click at [363, 218] on div at bounding box center [255, 578] width 255 height 719
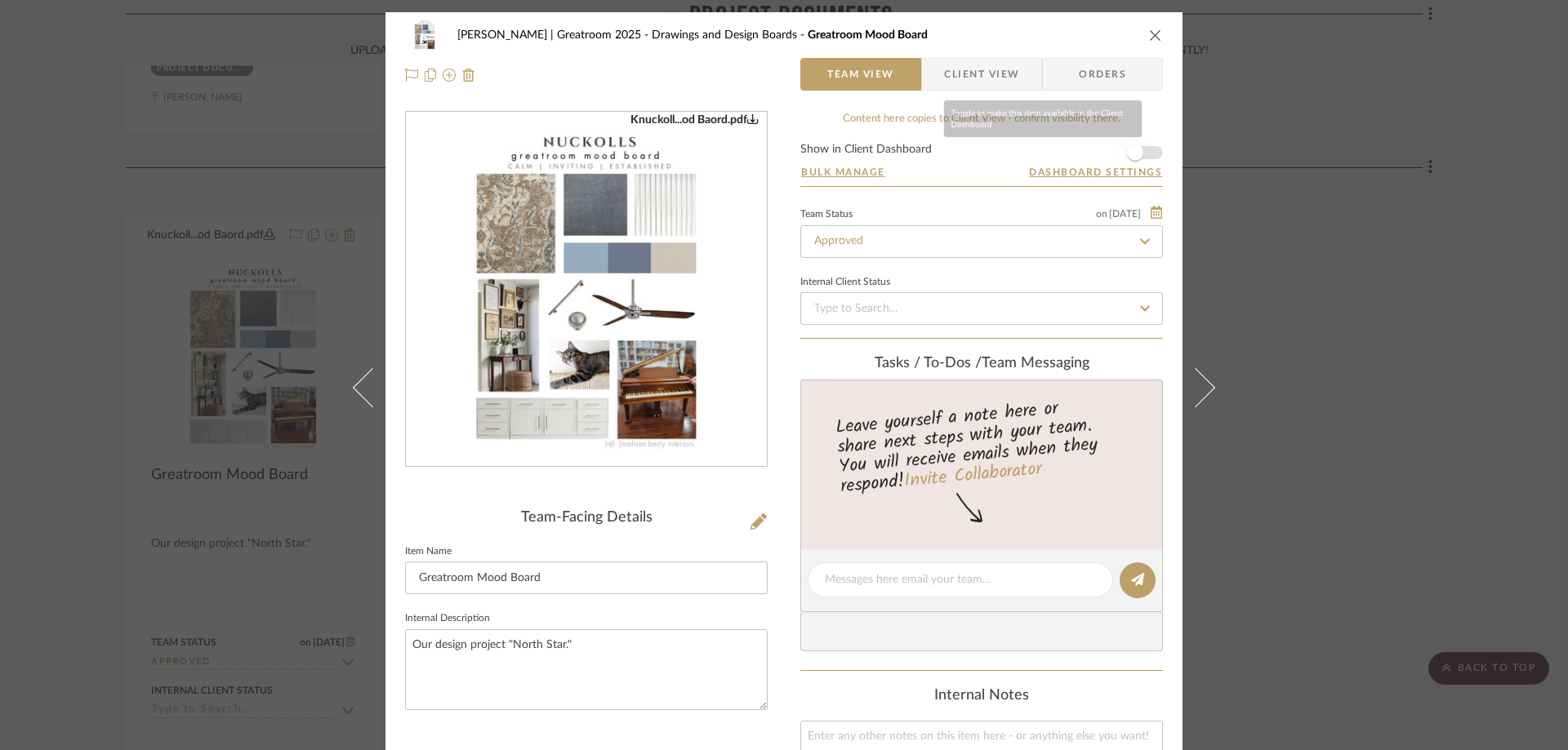
click at [1146, 149] on span "button" at bounding box center [1135, 153] width 36 height 36
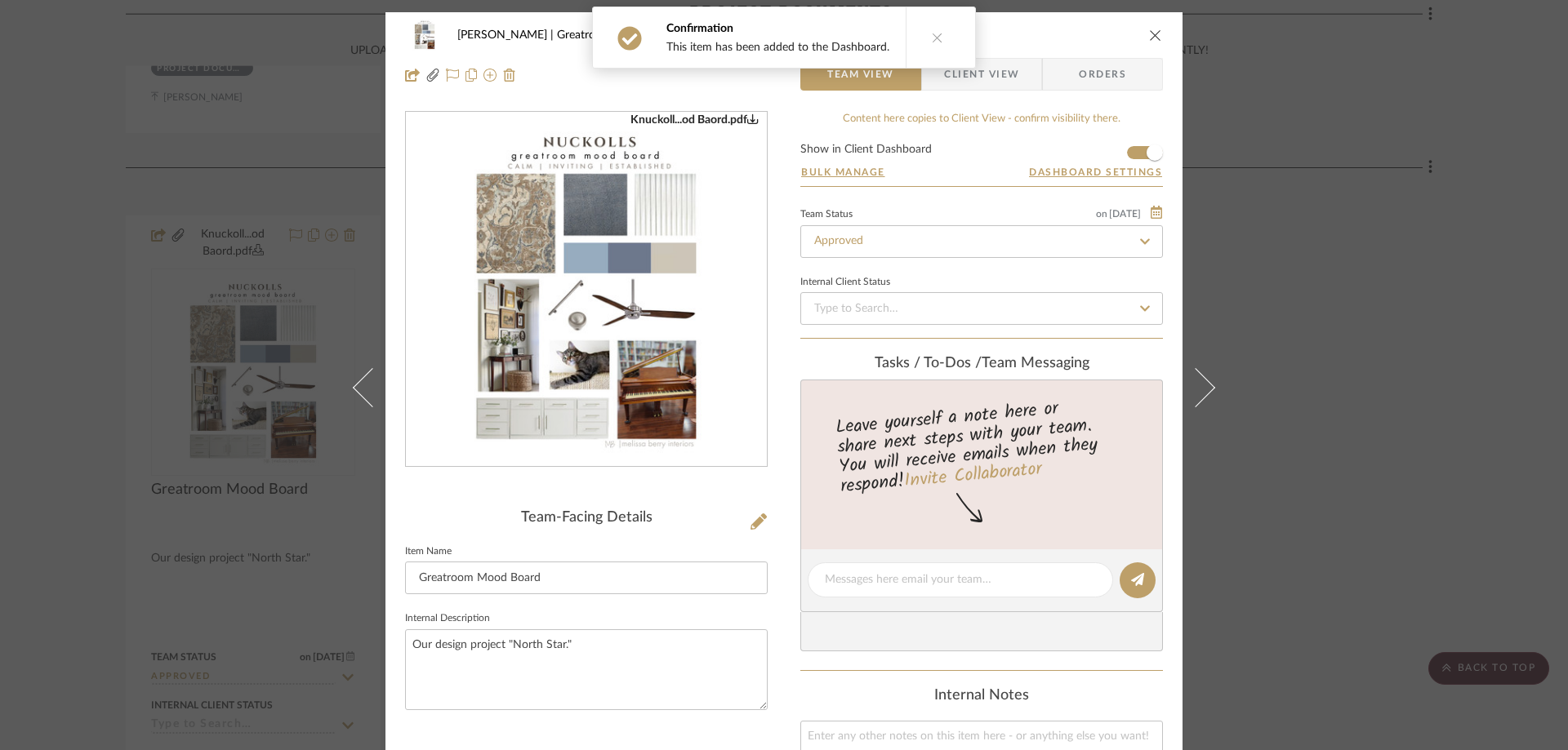
click at [997, 82] on span "Client View" at bounding box center [981, 75] width 75 height 33
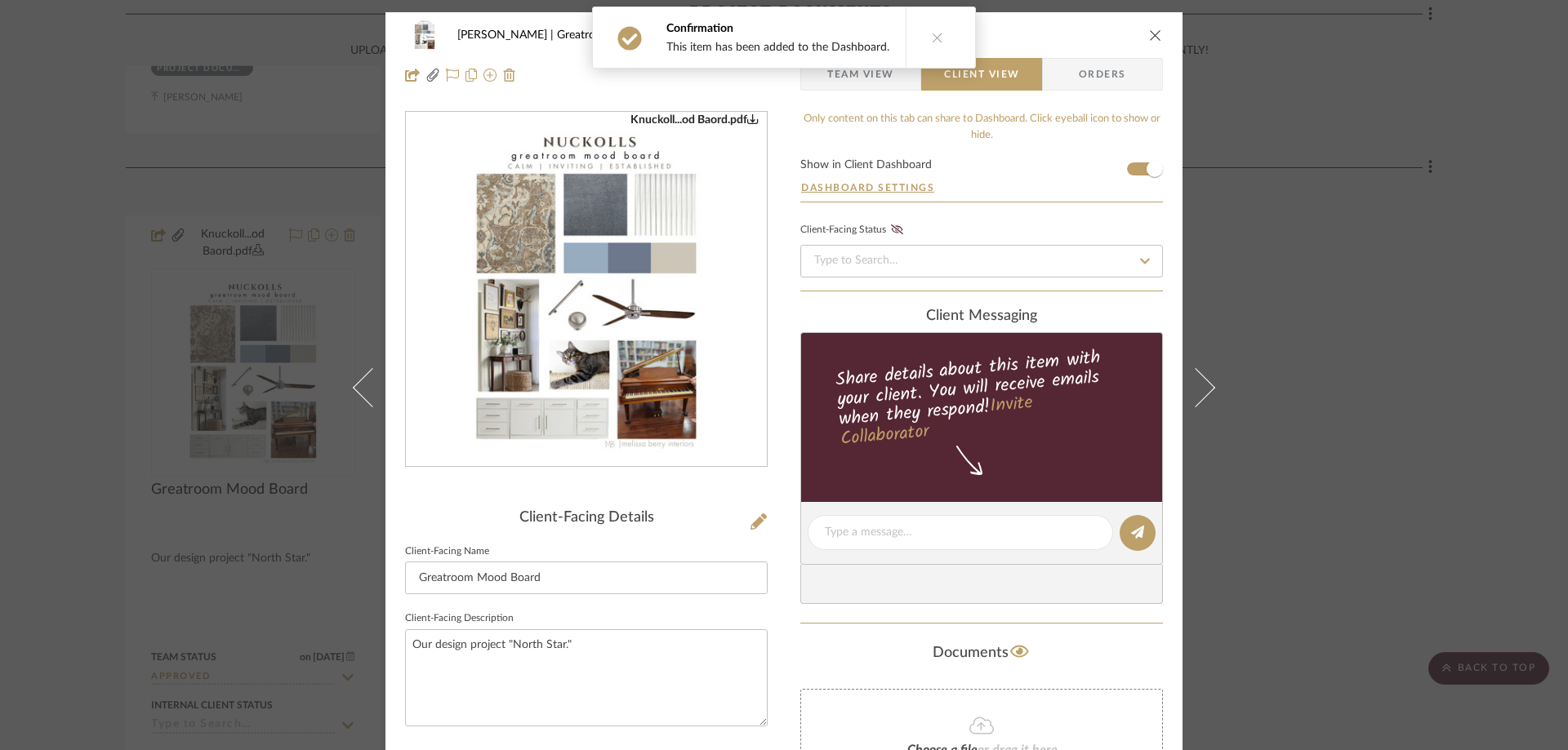
click at [1149, 36] on icon "close" at bounding box center [1155, 35] width 13 height 13
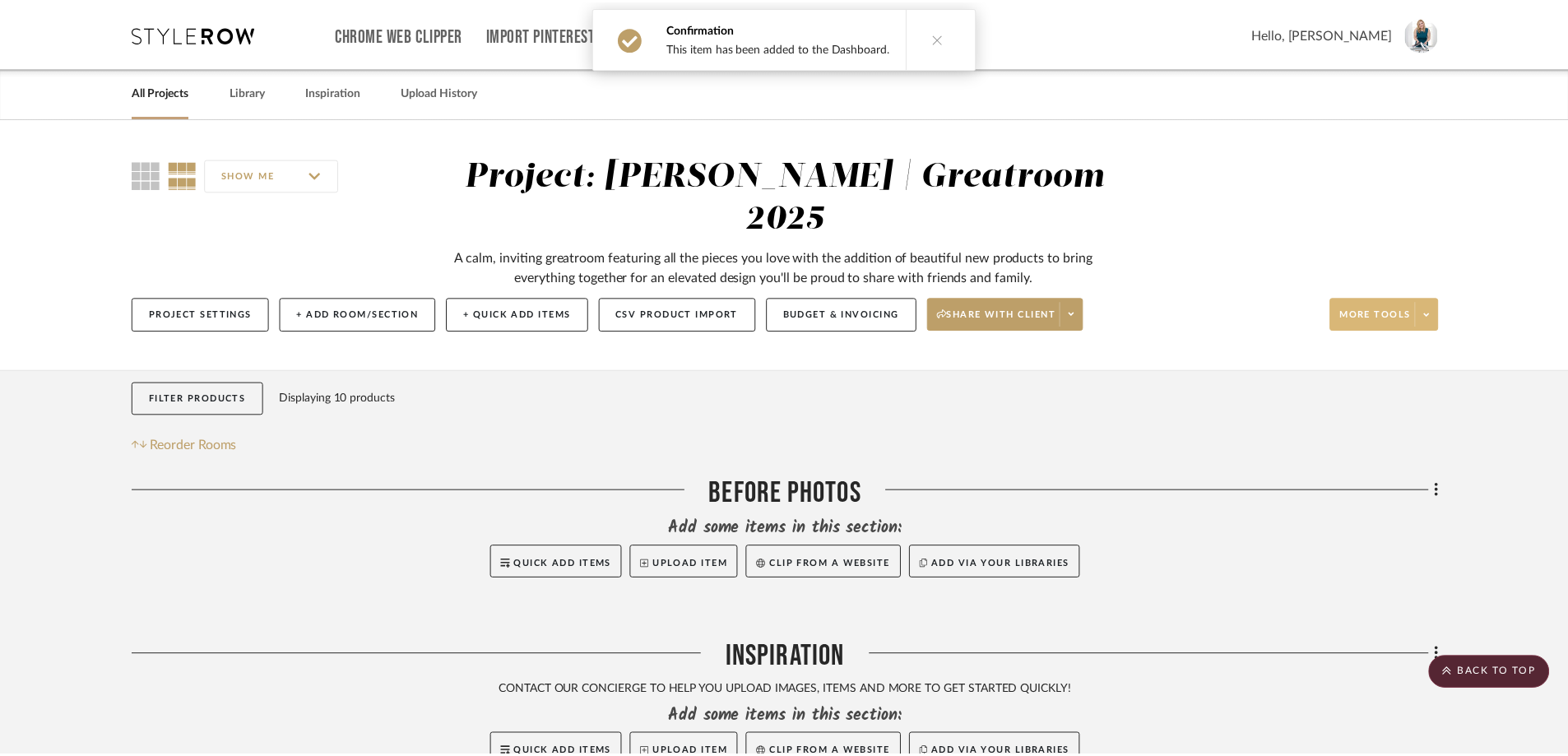
scroll to position [1563, 0]
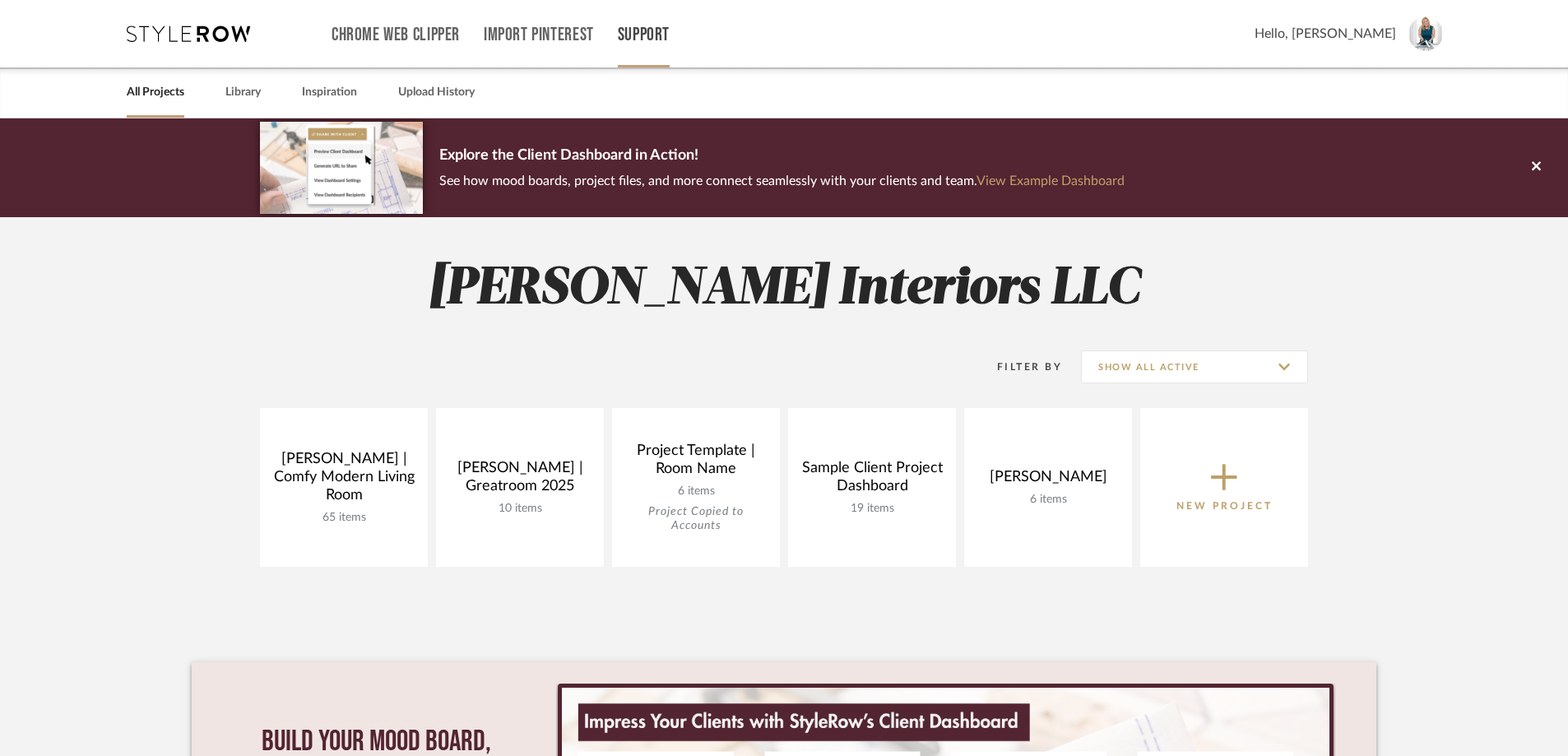
click at [652, 33] on link "Support" at bounding box center [644, 35] width 52 height 14
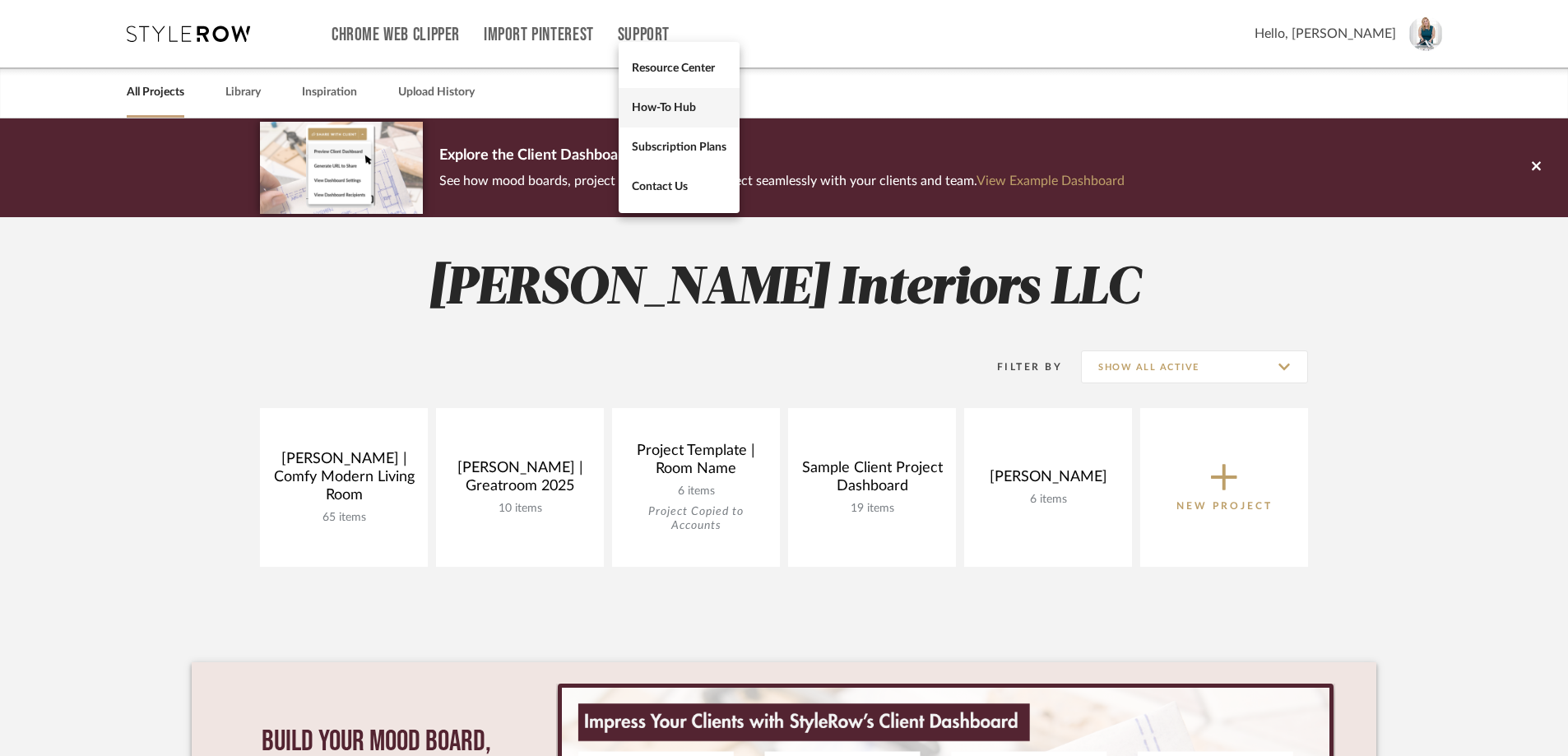
click at [652, 109] on span "How-To Hub" at bounding box center [679, 107] width 95 height 14
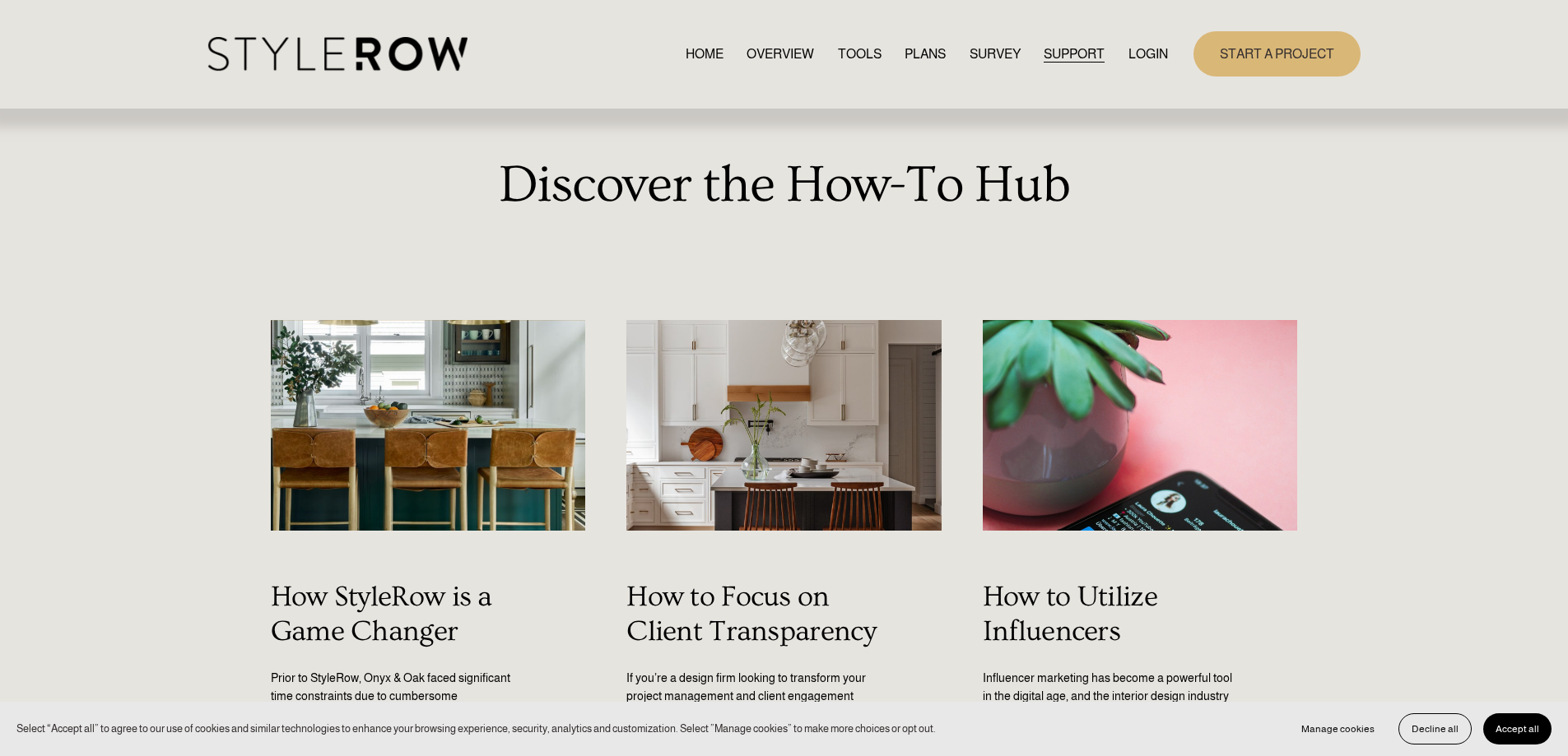
click at [0, 0] on span "QUESTIONS" at bounding box center [0, 0] width 0 height 0
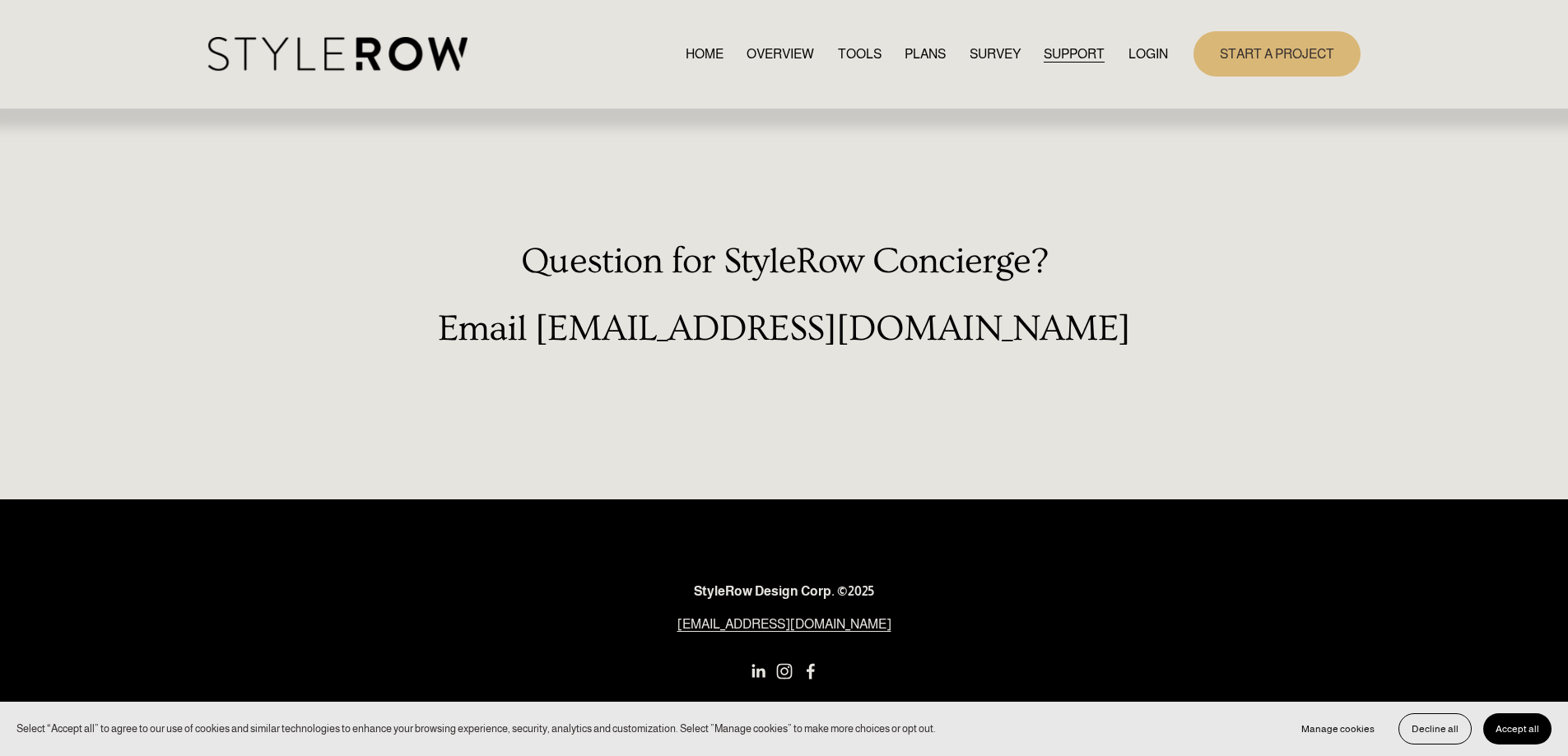
click at [883, 303] on div "Question for StyleRow Concierge? Email [EMAIL_ADDRESS][DOMAIN_NAME]" at bounding box center [784, 295] width 1152 height 109
click at [1077, 264] on h2 "Question for StyleRow Concierge?" at bounding box center [784, 261] width 1152 height 41
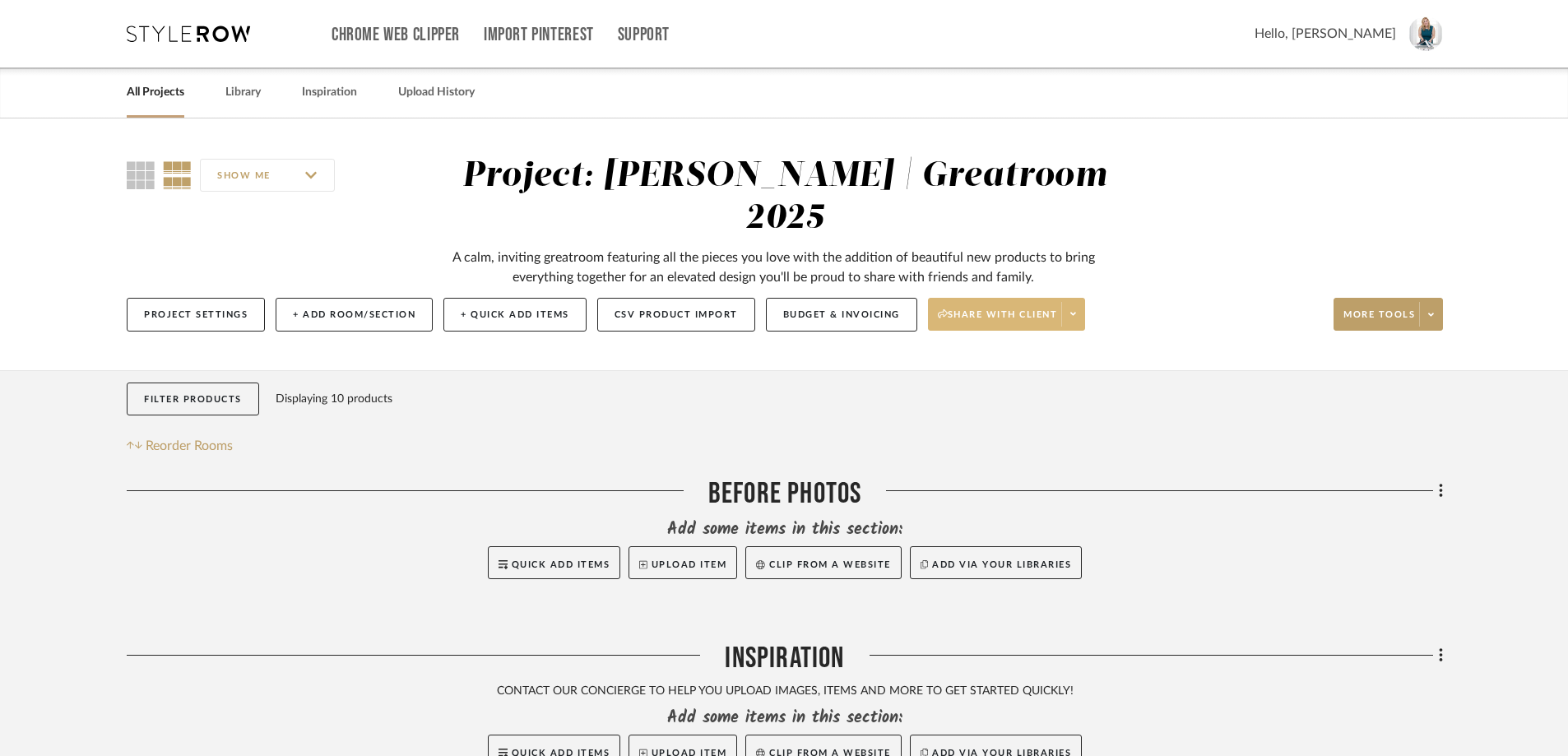
click at [1082, 302] on span at bounding box center [1072, 314] width 23 height 25
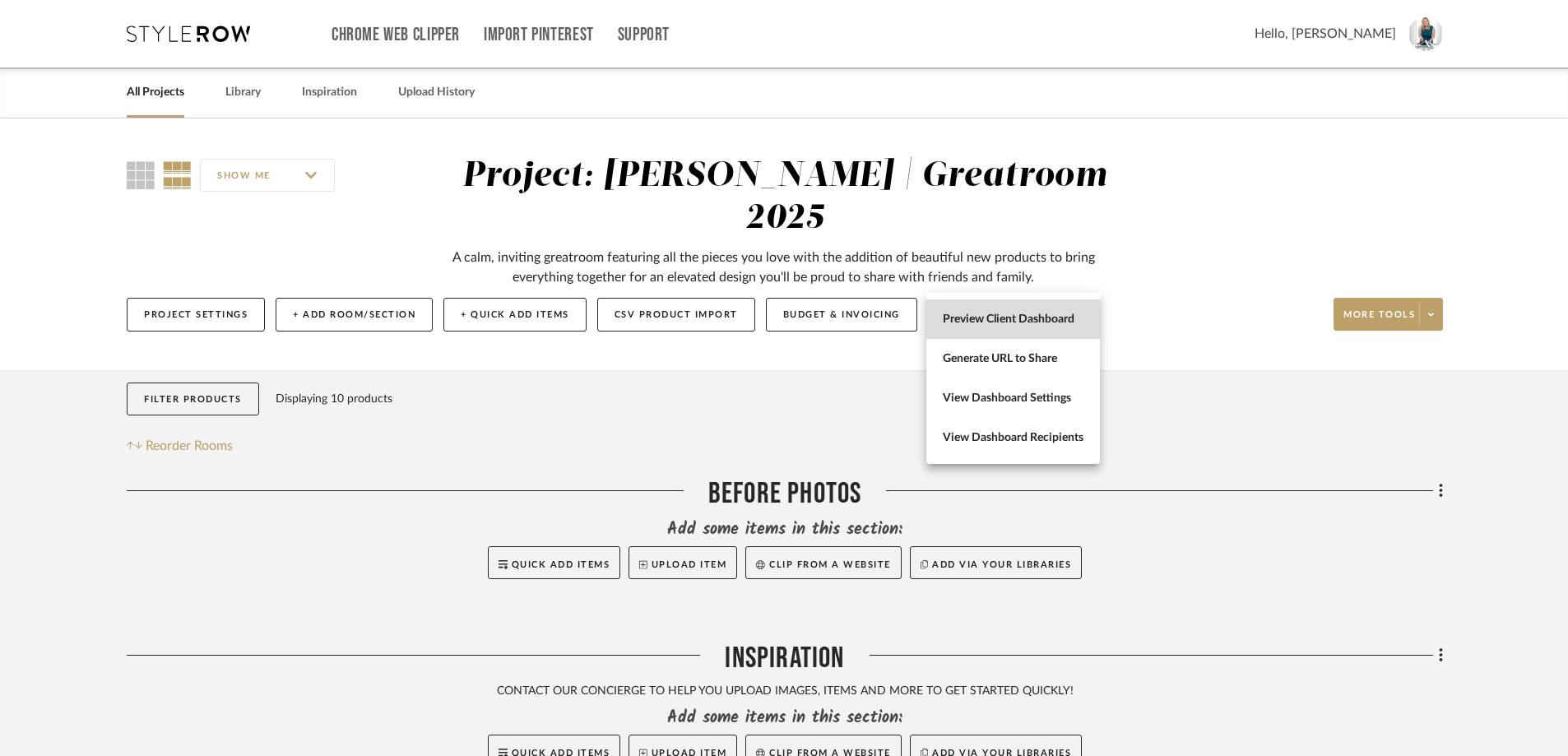
click at [1044, 318] on span "Preview Client Dashboard" at bounding box center [1013, 319] width 141 height 14
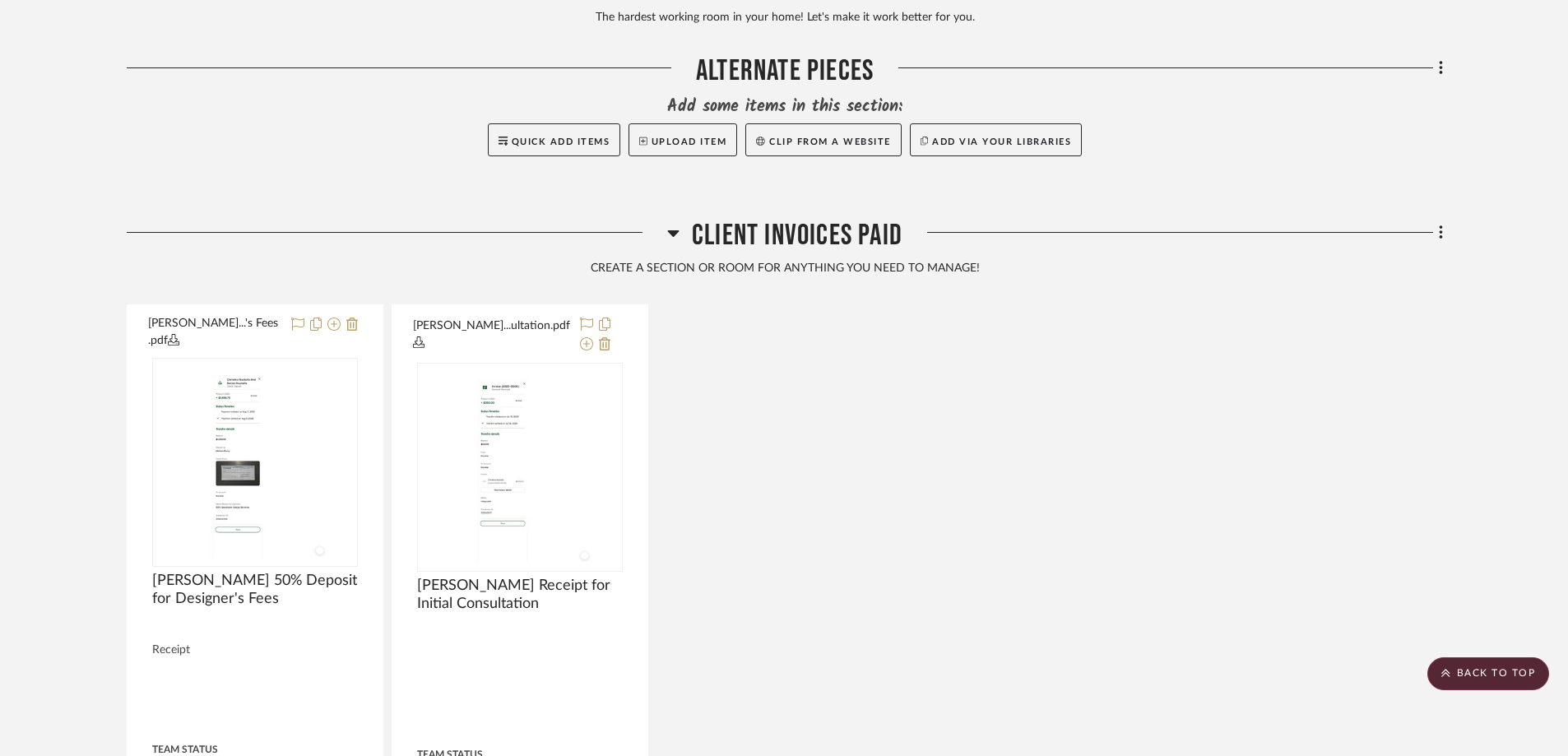
scroll to position [2714, 0]
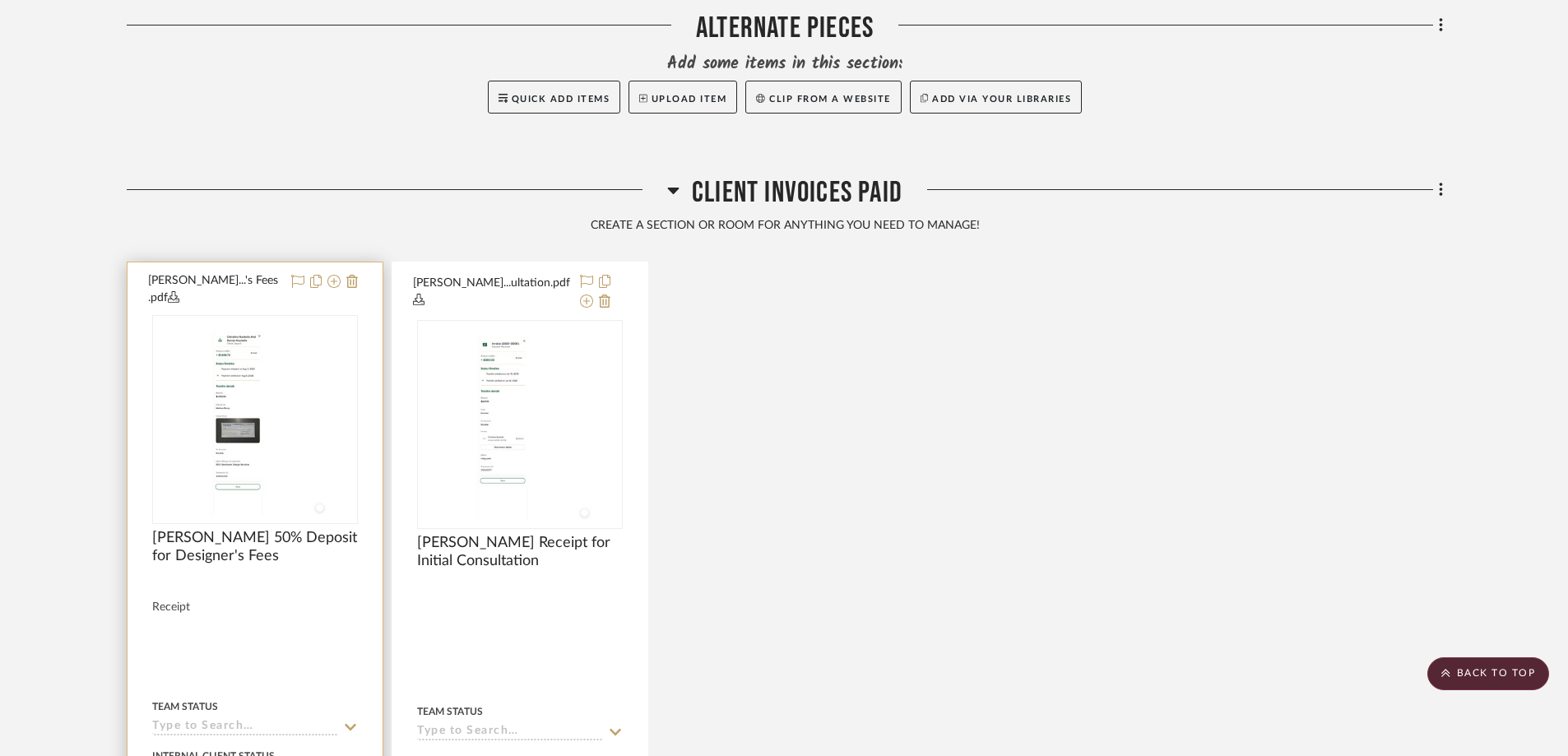
click at [274, 272] on button "[PERSON_NAME]...'s Fees .pdf" at bounding box center [215, 289] width 133 height 35
click at [207, 272] on button "[PERSON_NAME]...'s Fees .pdf" at bounding box center [215, 289] width 133 height 35
click at [335, 275] on icon at bounding box center [334, 282] width 14 height 14
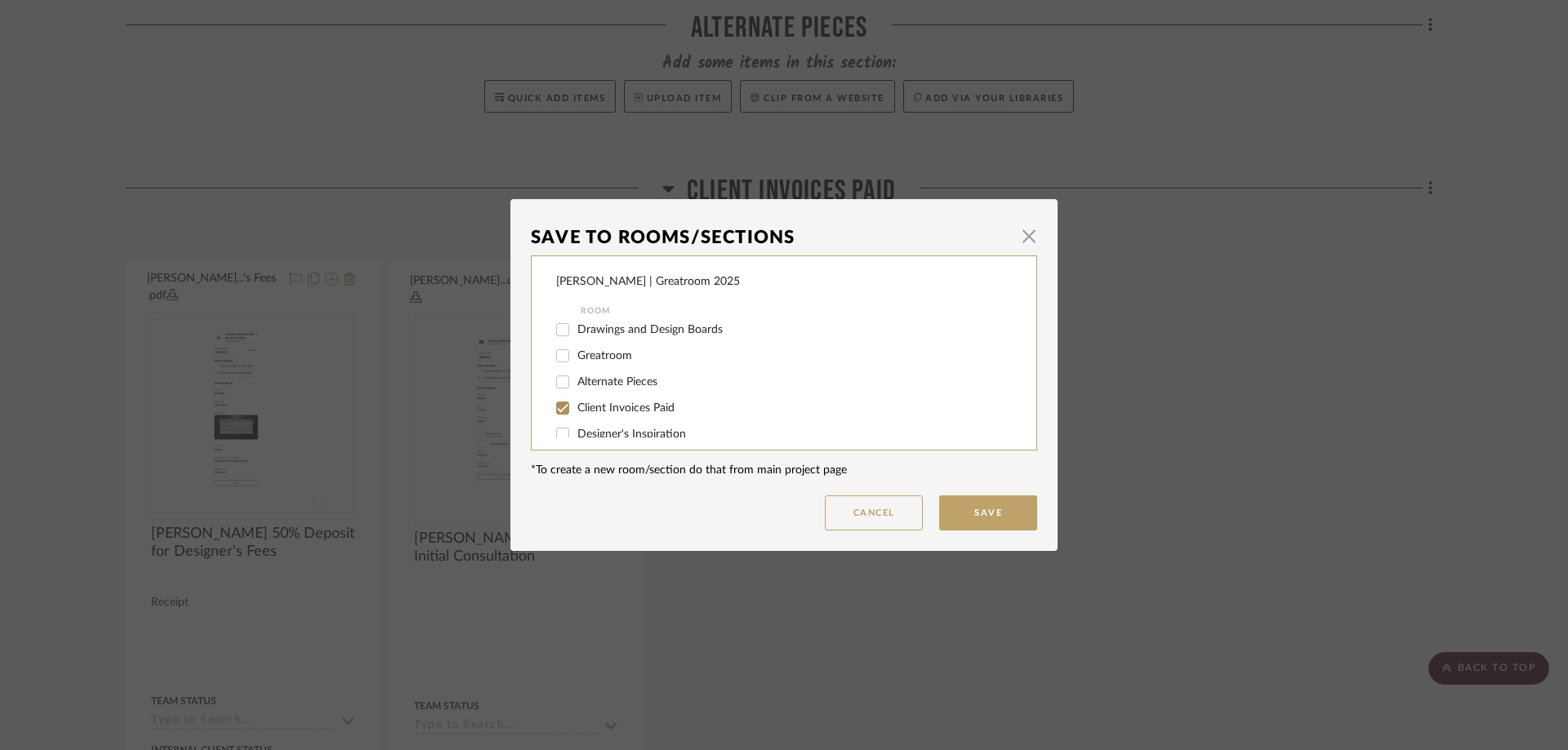
scroll to position [122, 0]
click at [864, 517] on button "Cancel" at bounding box center [873, 513] width 98 height 35
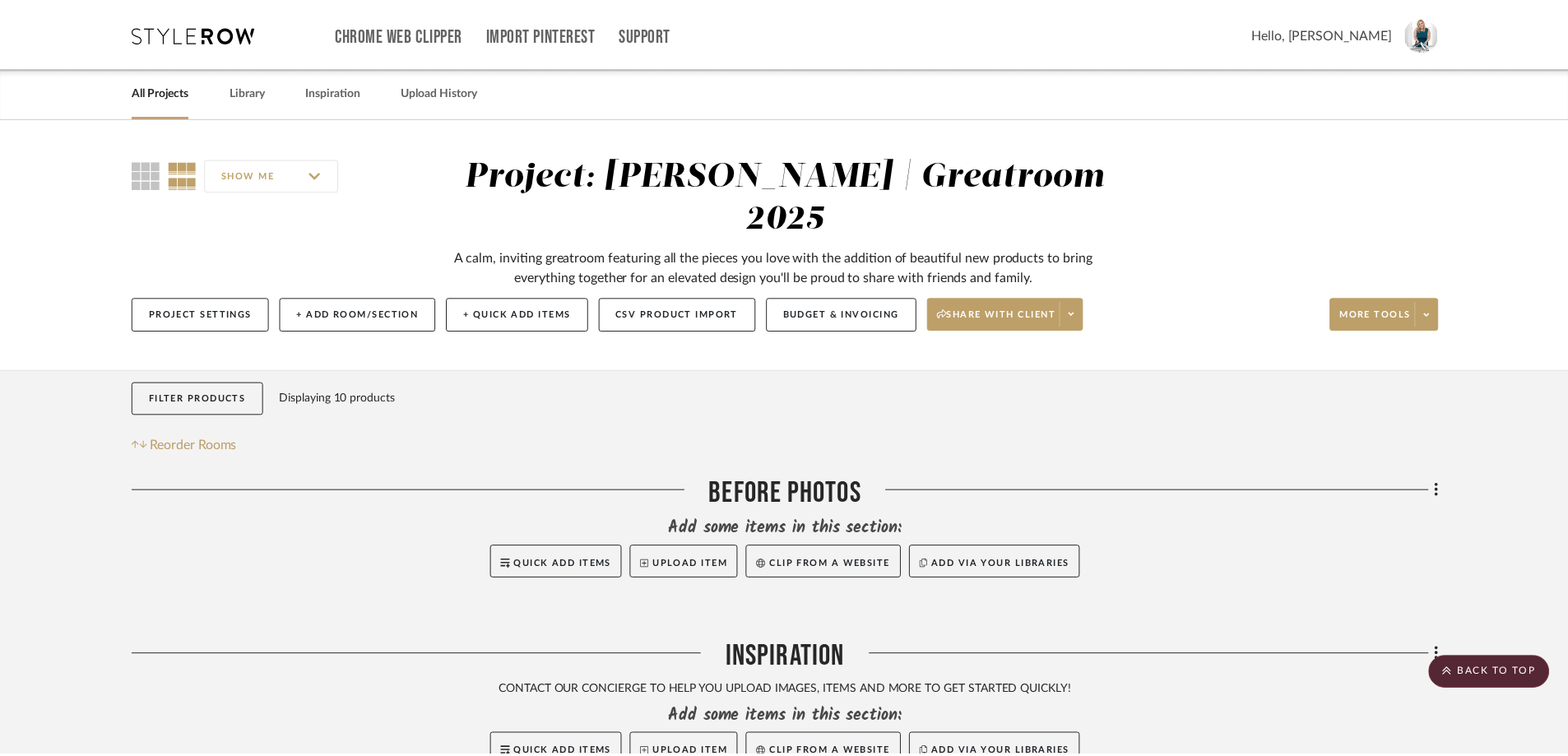
scroll to position [2714, 0]
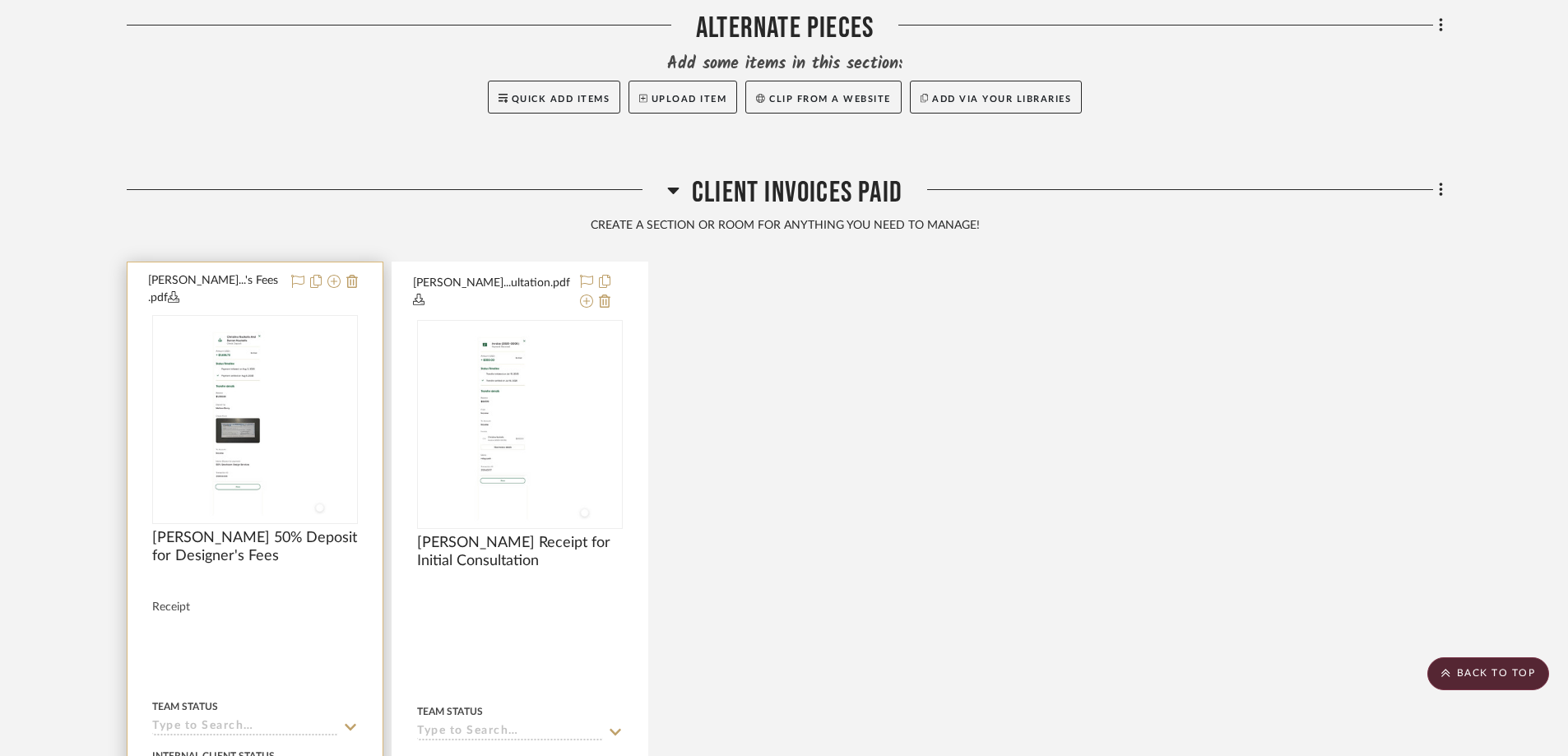
click at [361, 262] on div at bounding box center [255, 632] width 255 height 740
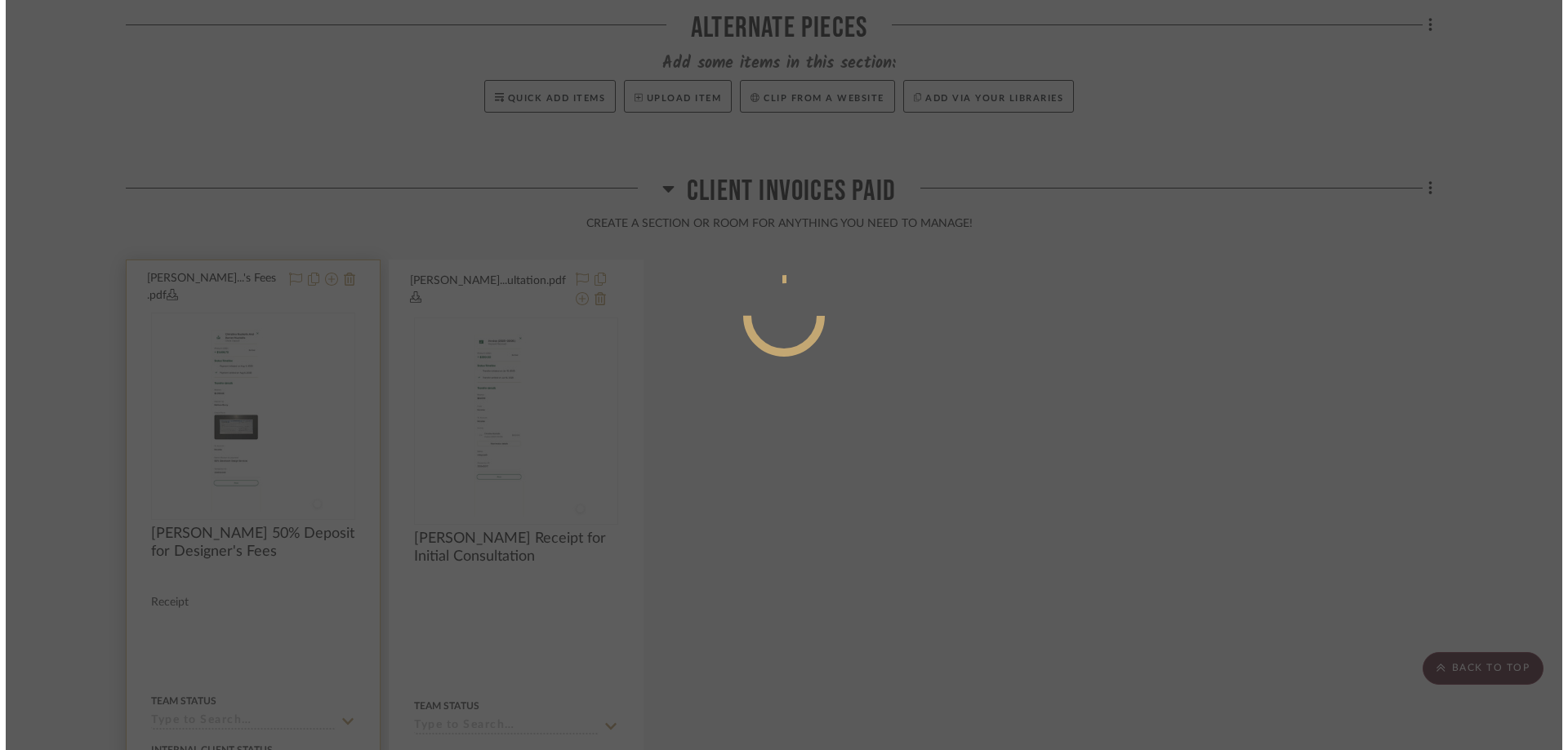
scroll to position [0, 0]
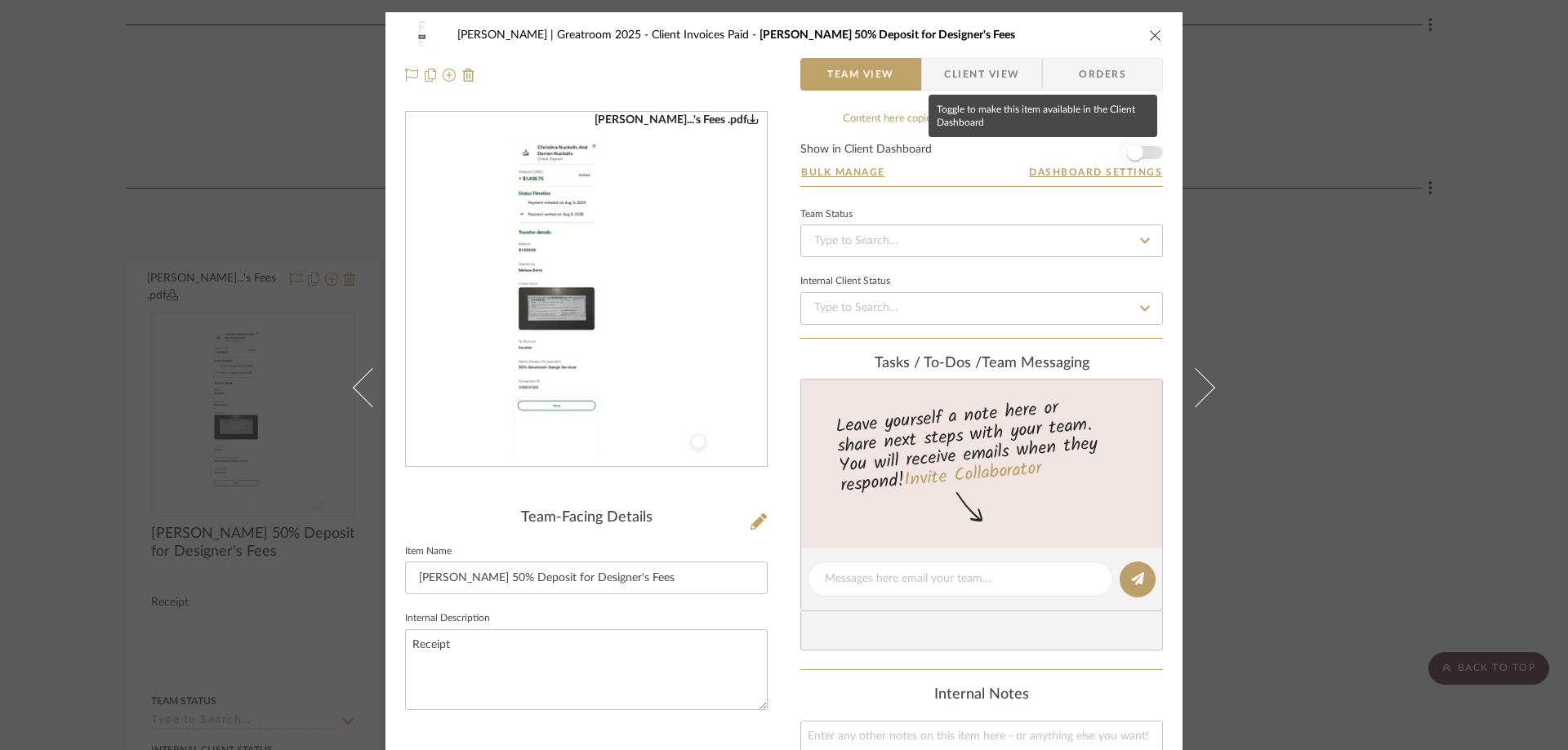
click at [1142, 152] on span "button" at bounding box center [1135, 153] width 36 height 36
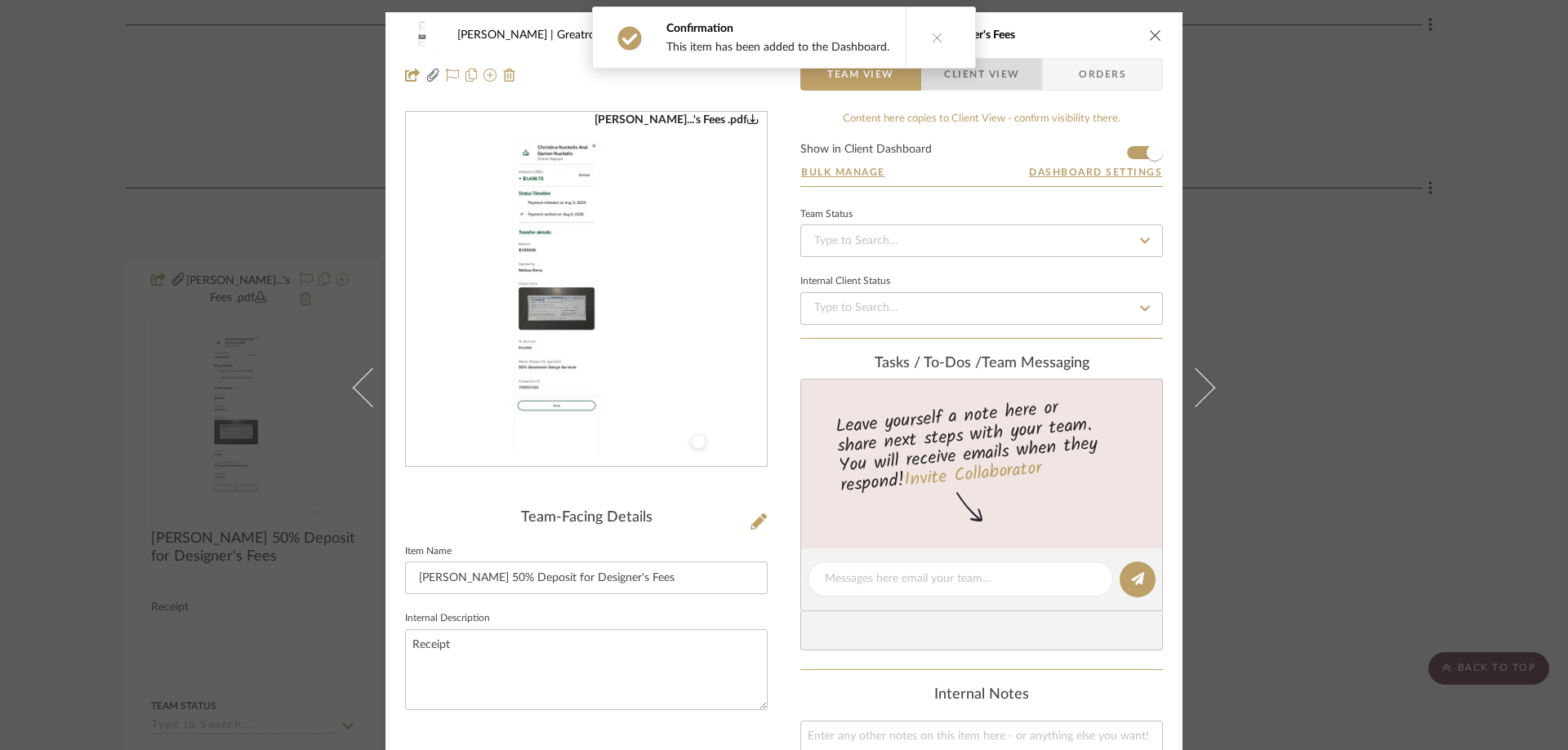
click at [1011, 80] on span "Client View" at bounding box center [981, 75] width 75 height 33
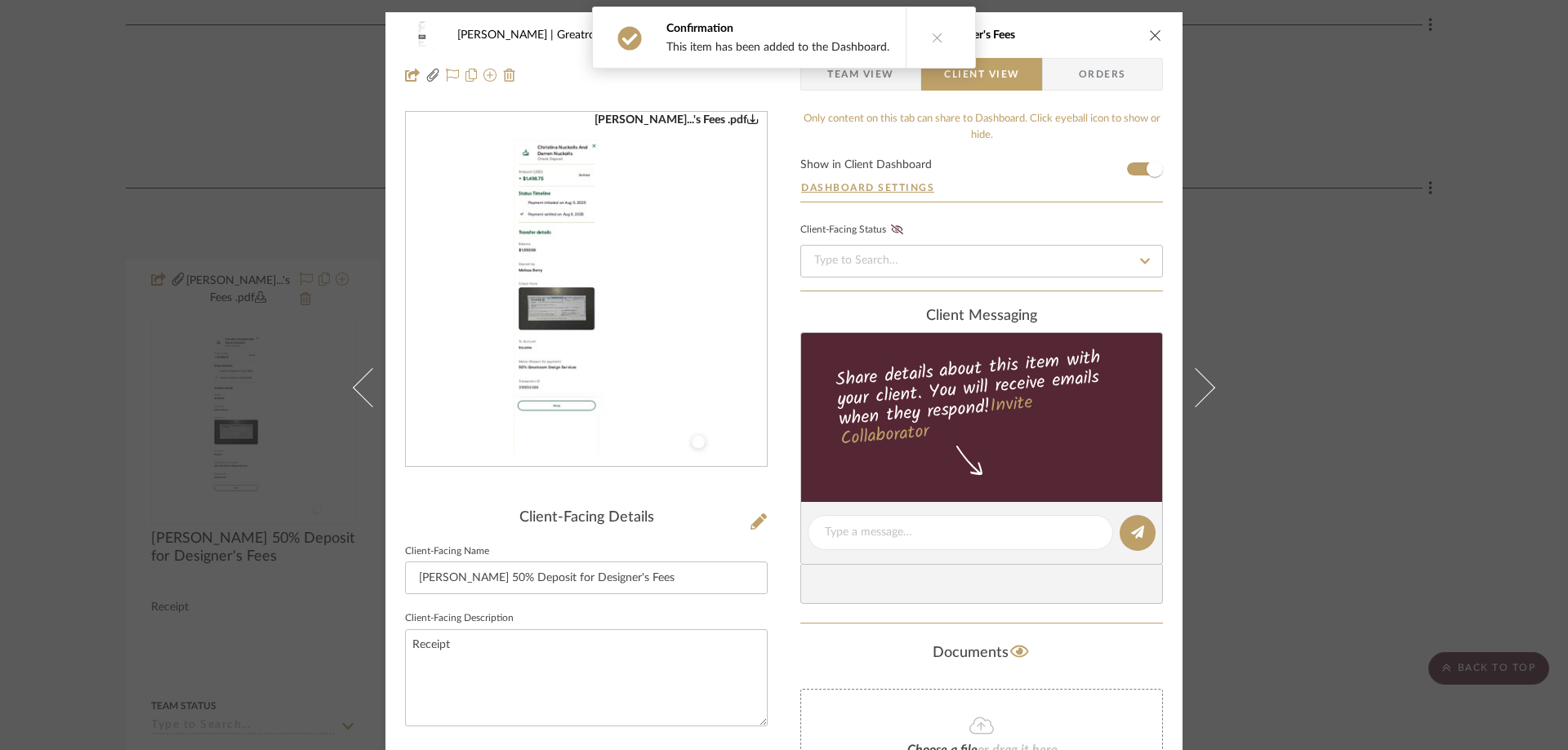
click at [1149, 36] on icon "close" at bounding box center [1155, 35] width 13 height 13
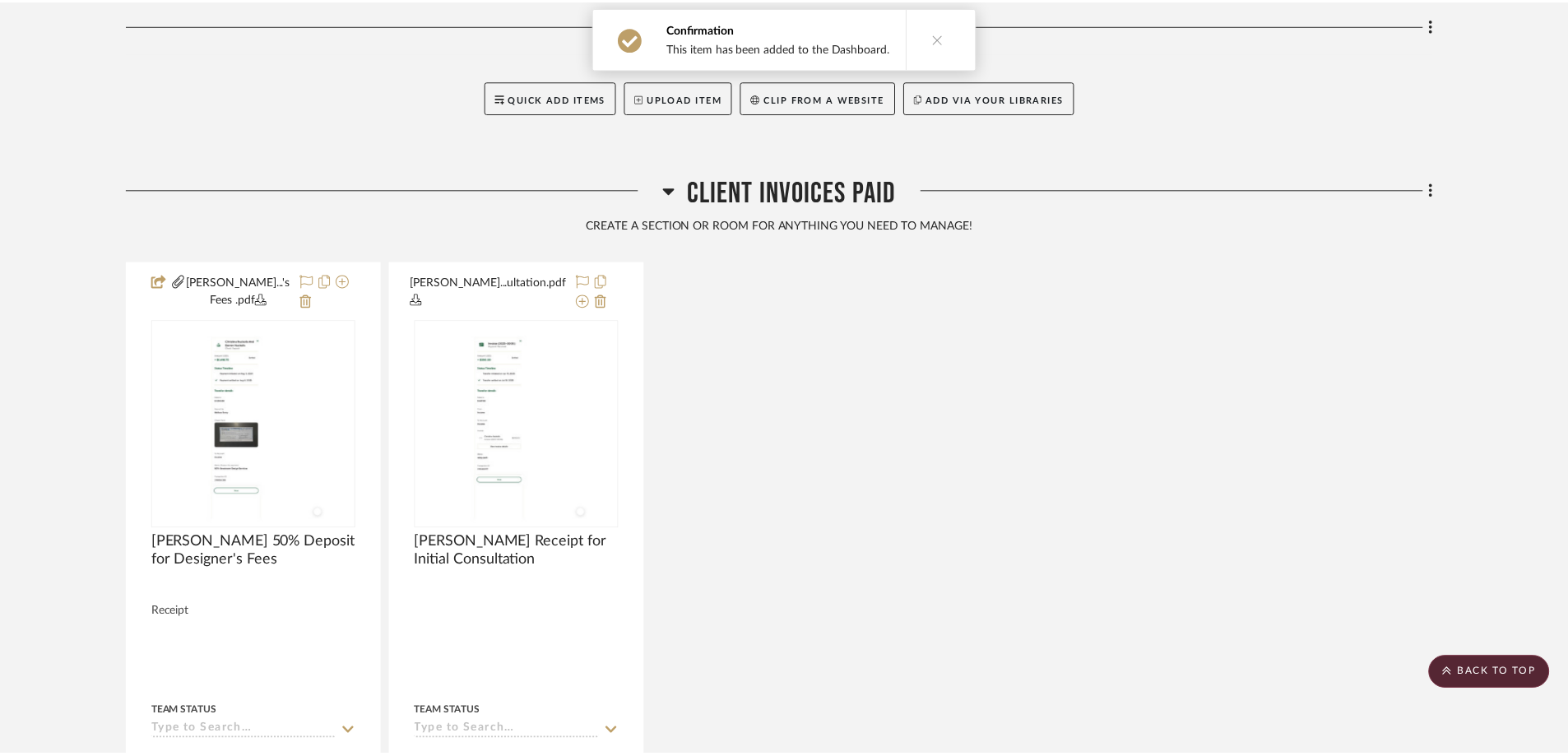
scroll to position [2714, 0]
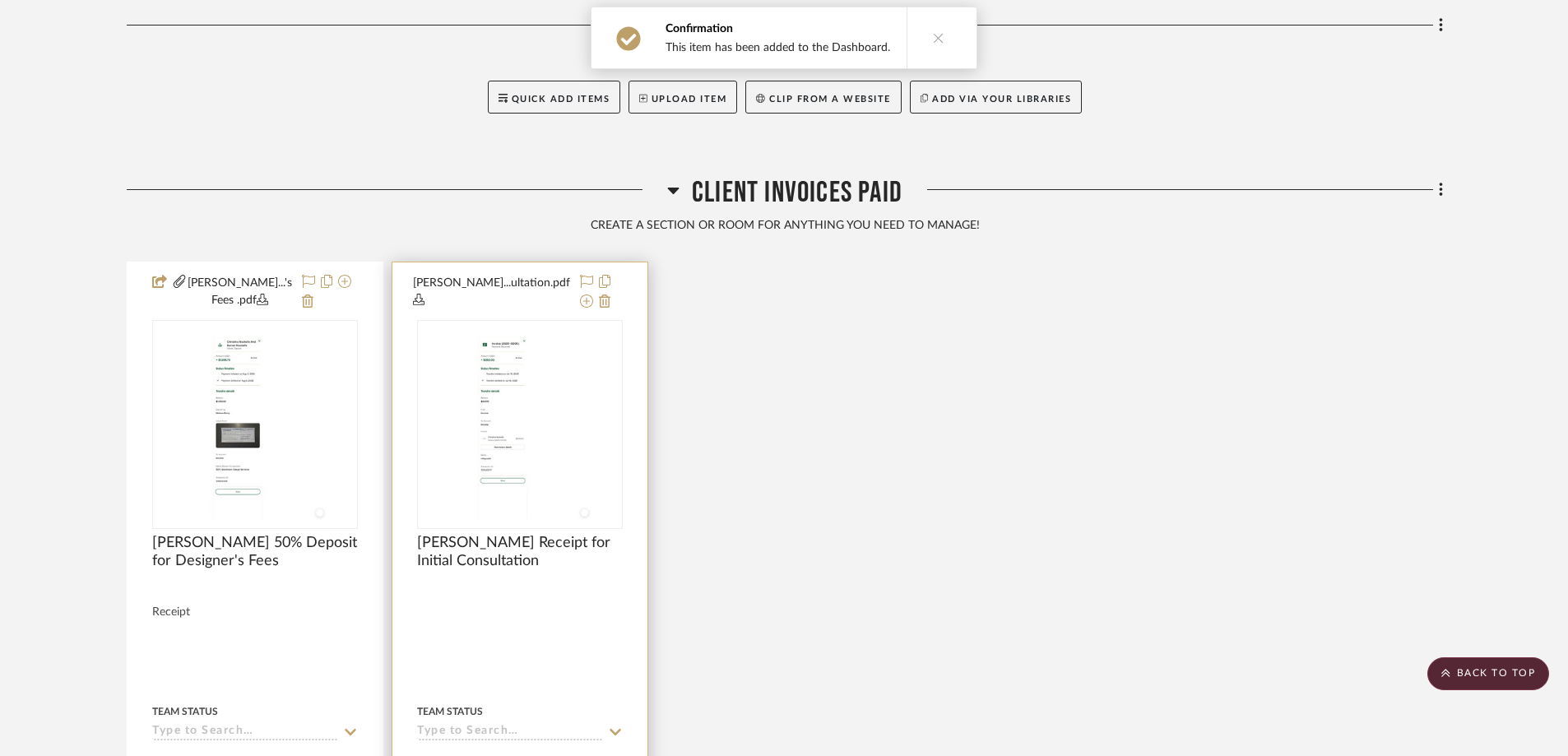
click at [640, 262] on div at bounding box center [520, 632] width 255 height 740
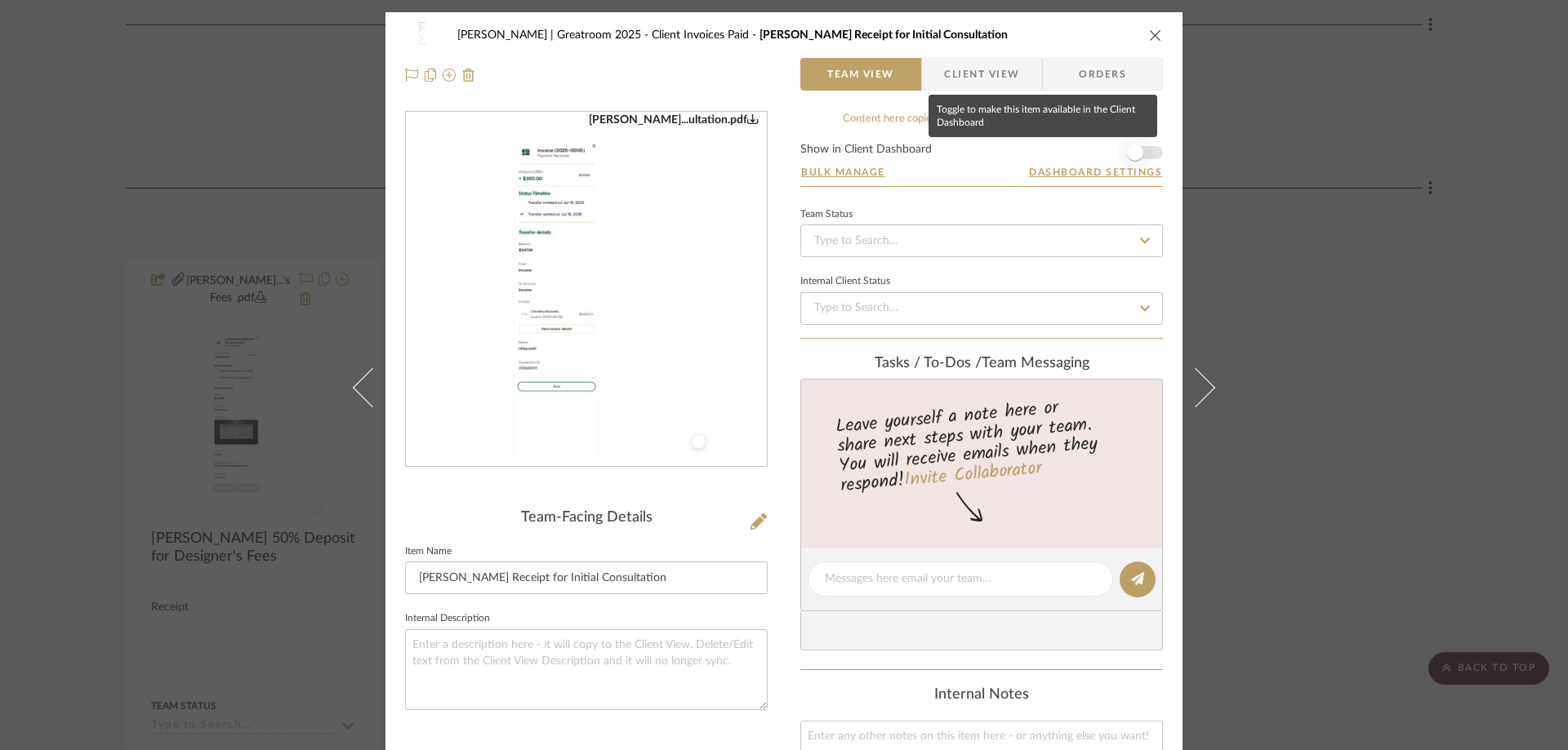
click at [1138, 155] on span "button" at bounding box center [1135, 153] width 36 height 36
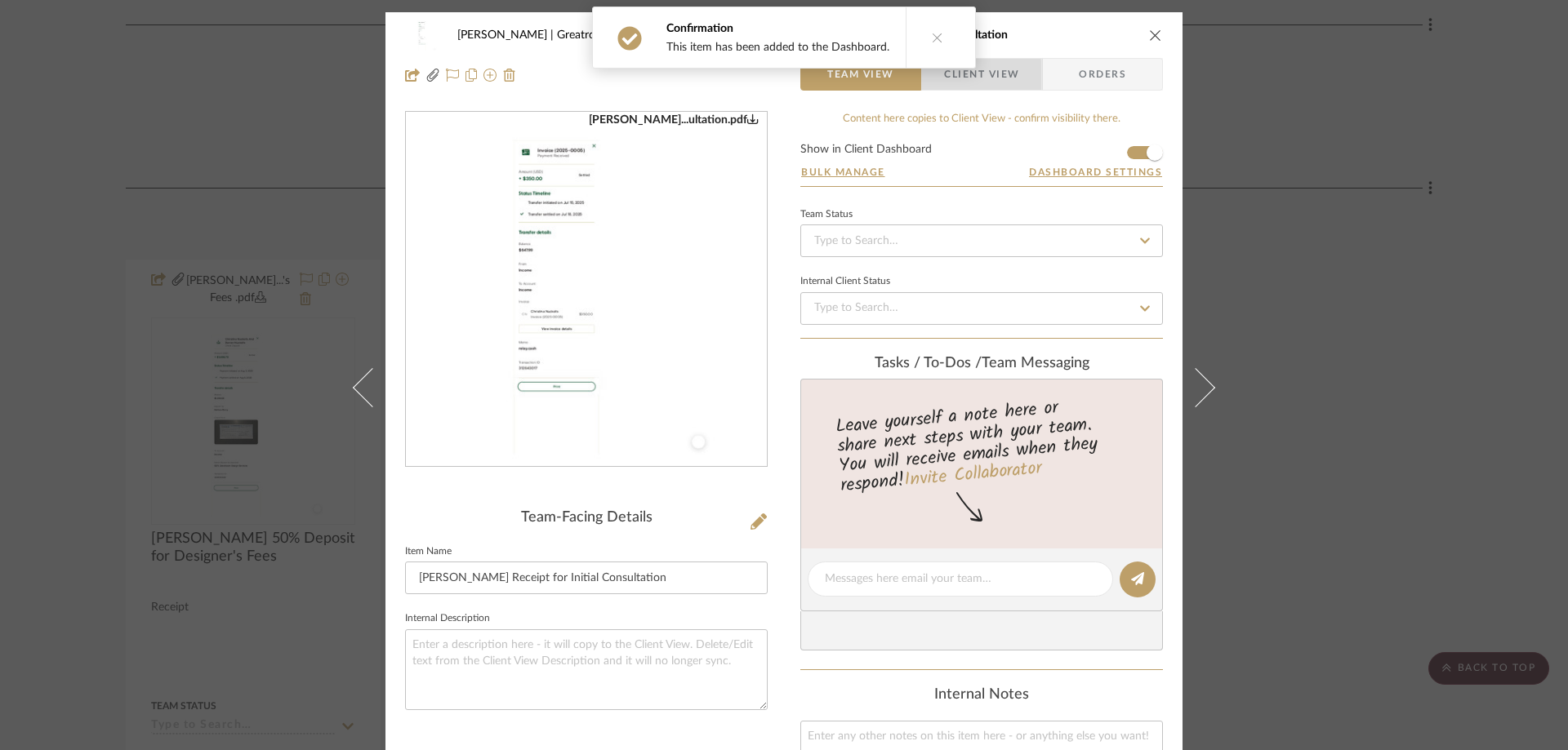
click at [974, 77] on span "Client View" at bounding box center [981, 75] width 75 height 33
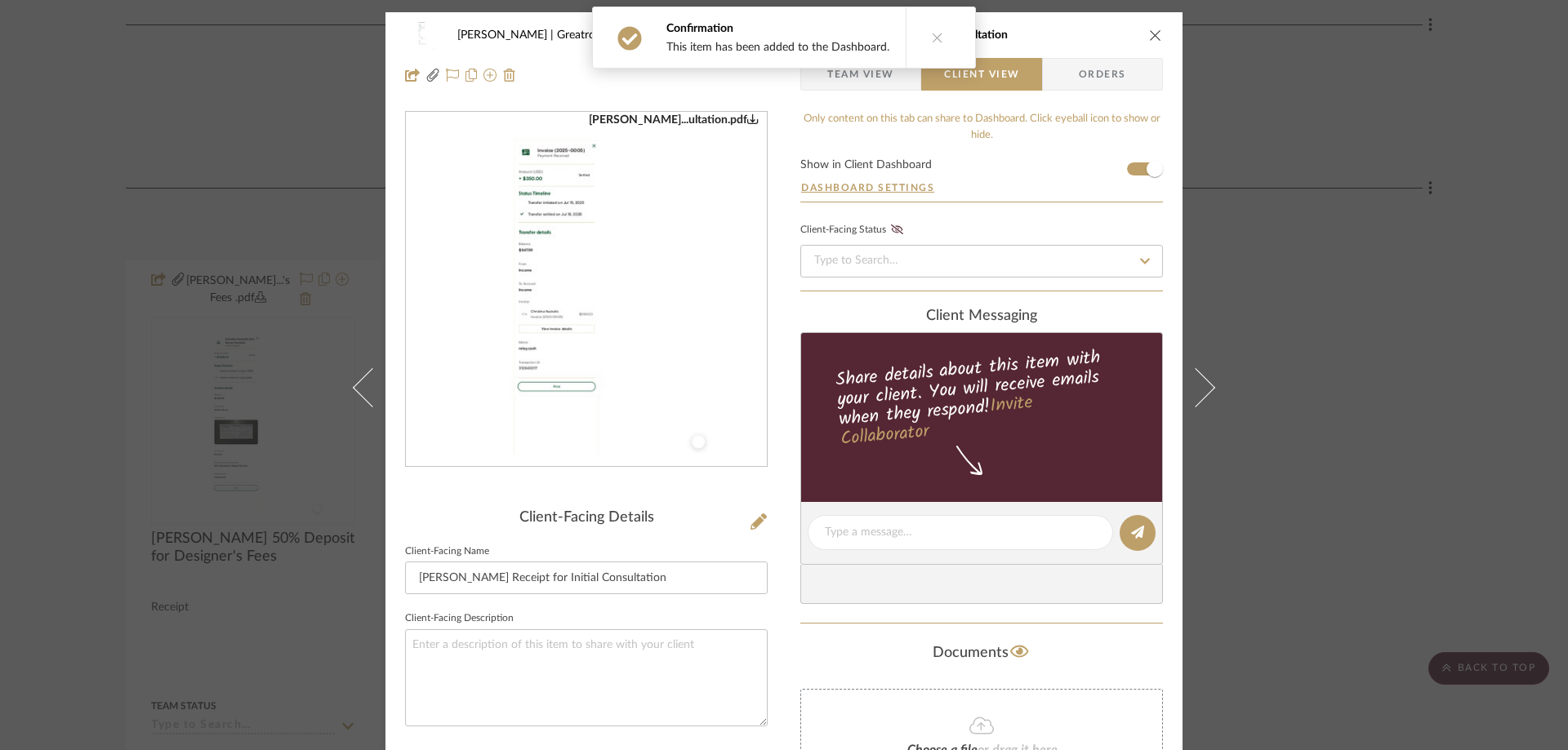
click at [1252, 64] on div "Nuckolls | Greatroom 2025 Client Invoices Paid Nuckolls Receipt for Initial Con…" at bounding box center [784, 375] width 1568 height 750
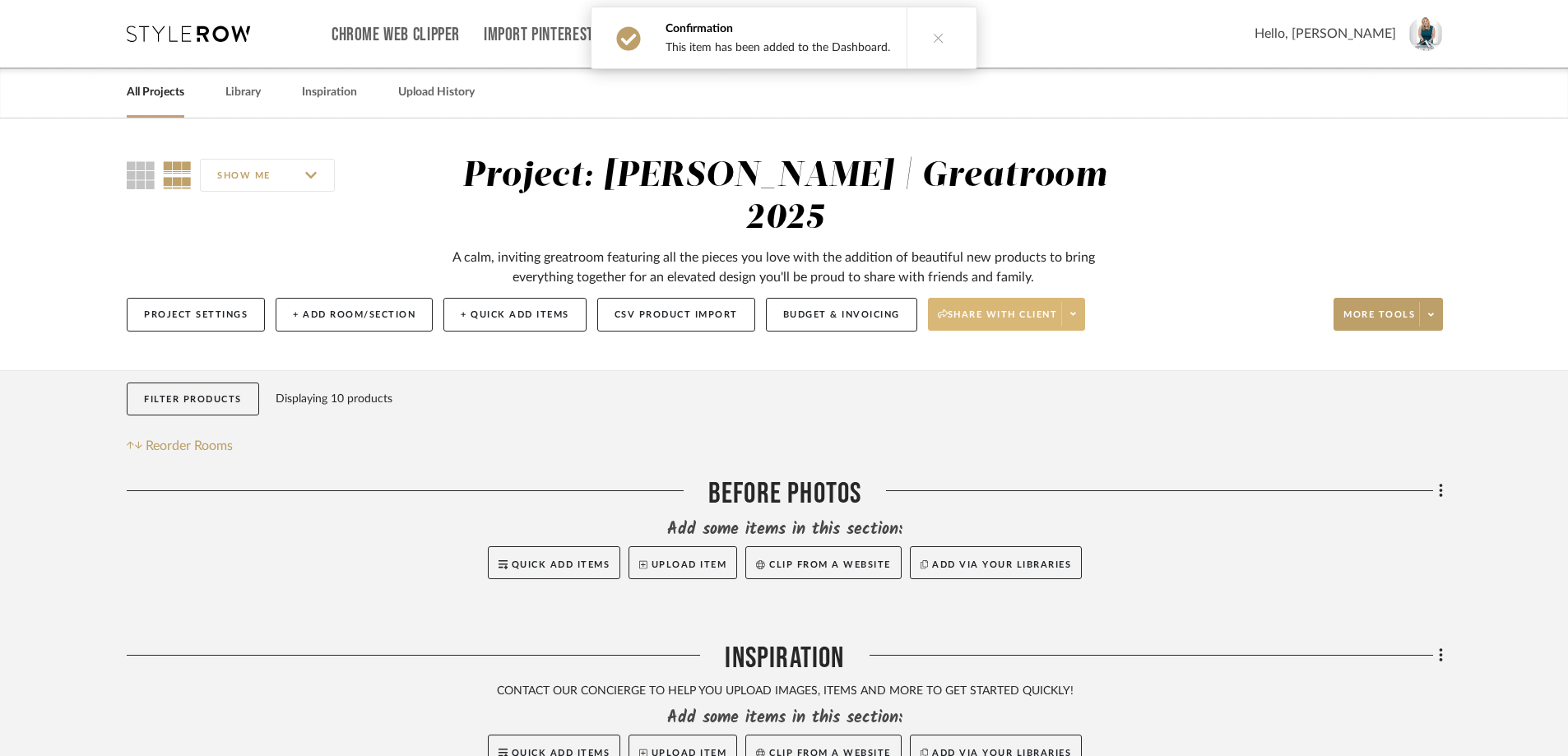
click at [1084, 302] on span at bounding box center [1072, 314] width 23 height 25
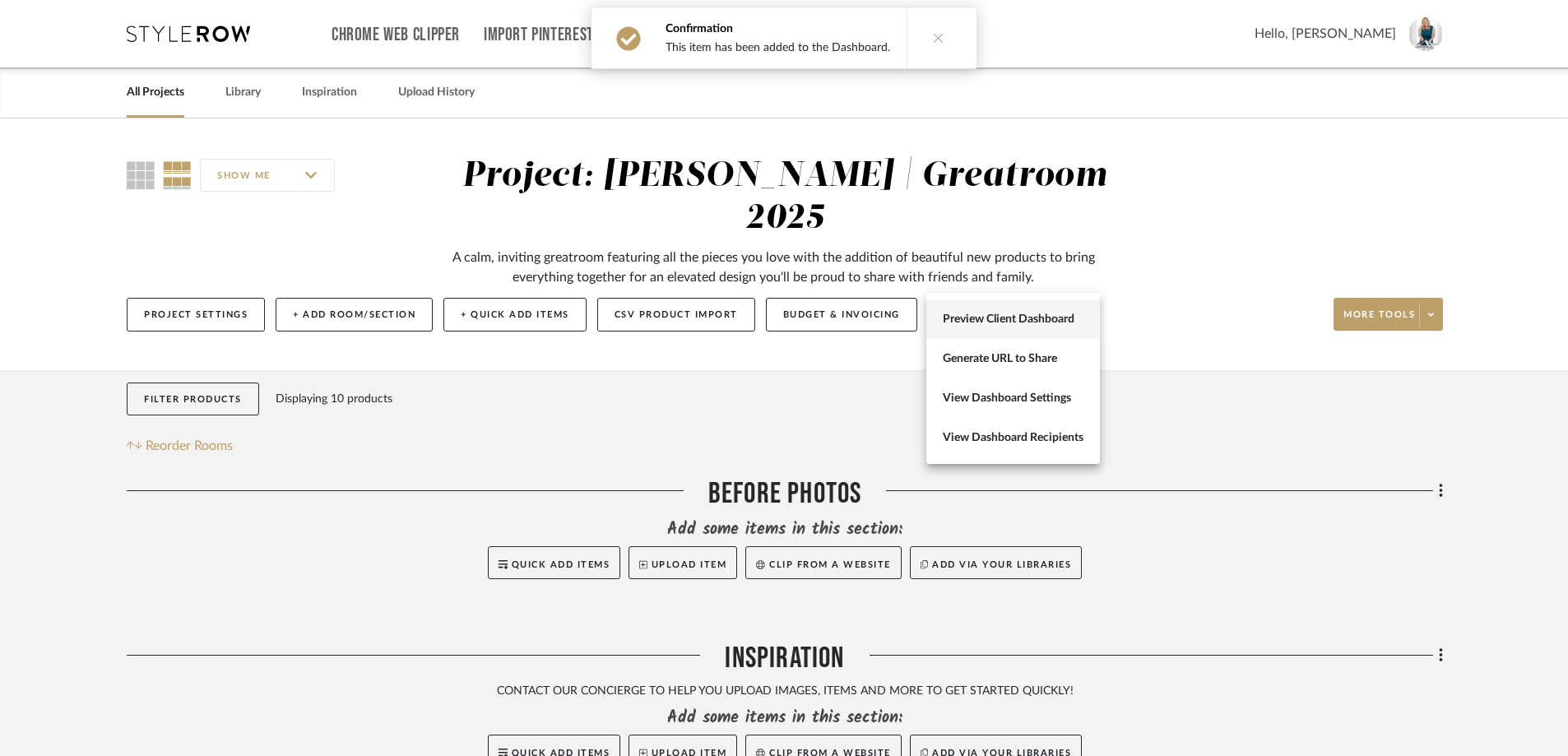
click at [1070, 321] on span "Preview Client Dashboard" at bounding box center [1013, 319] width 141 height 14
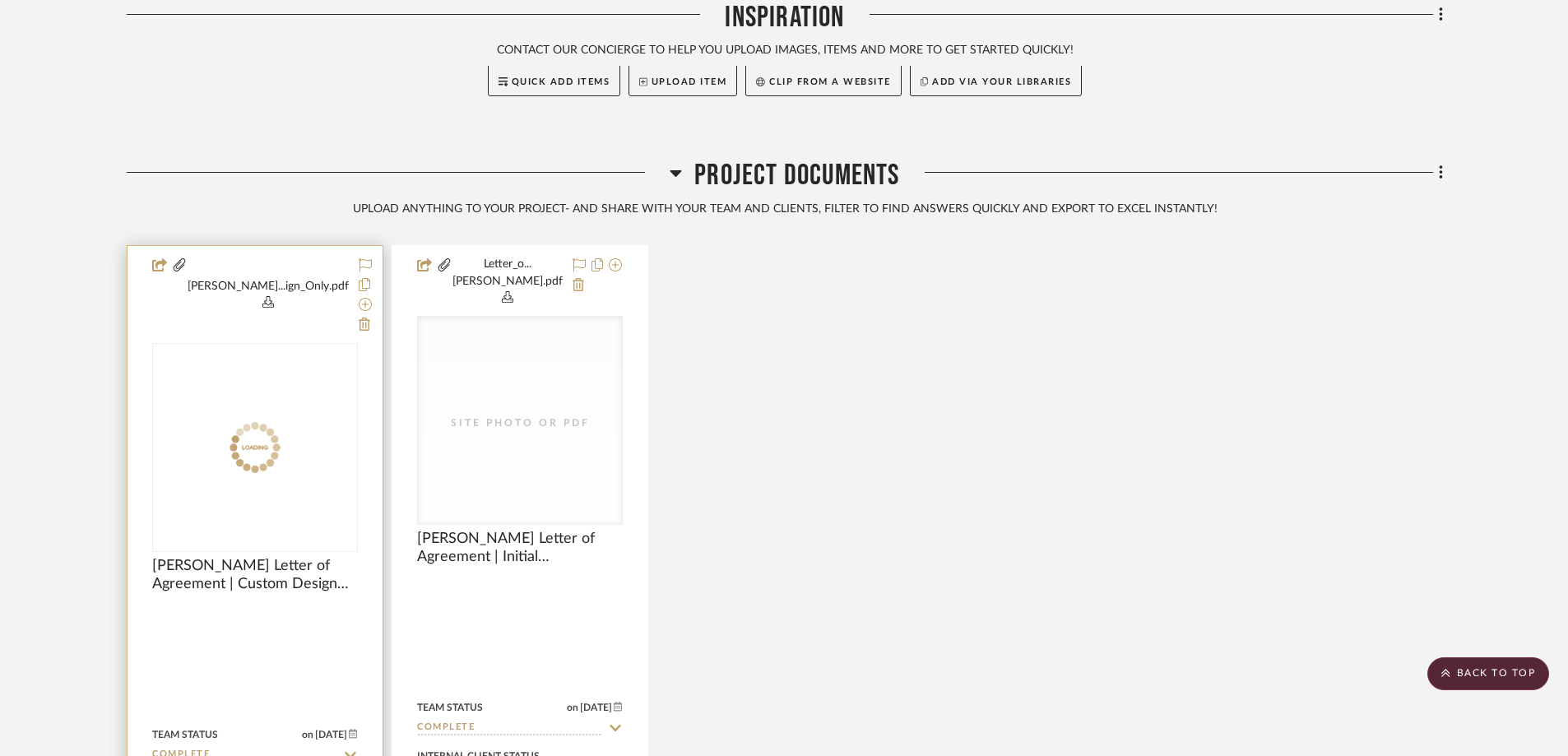
scroll to position [658, 0]
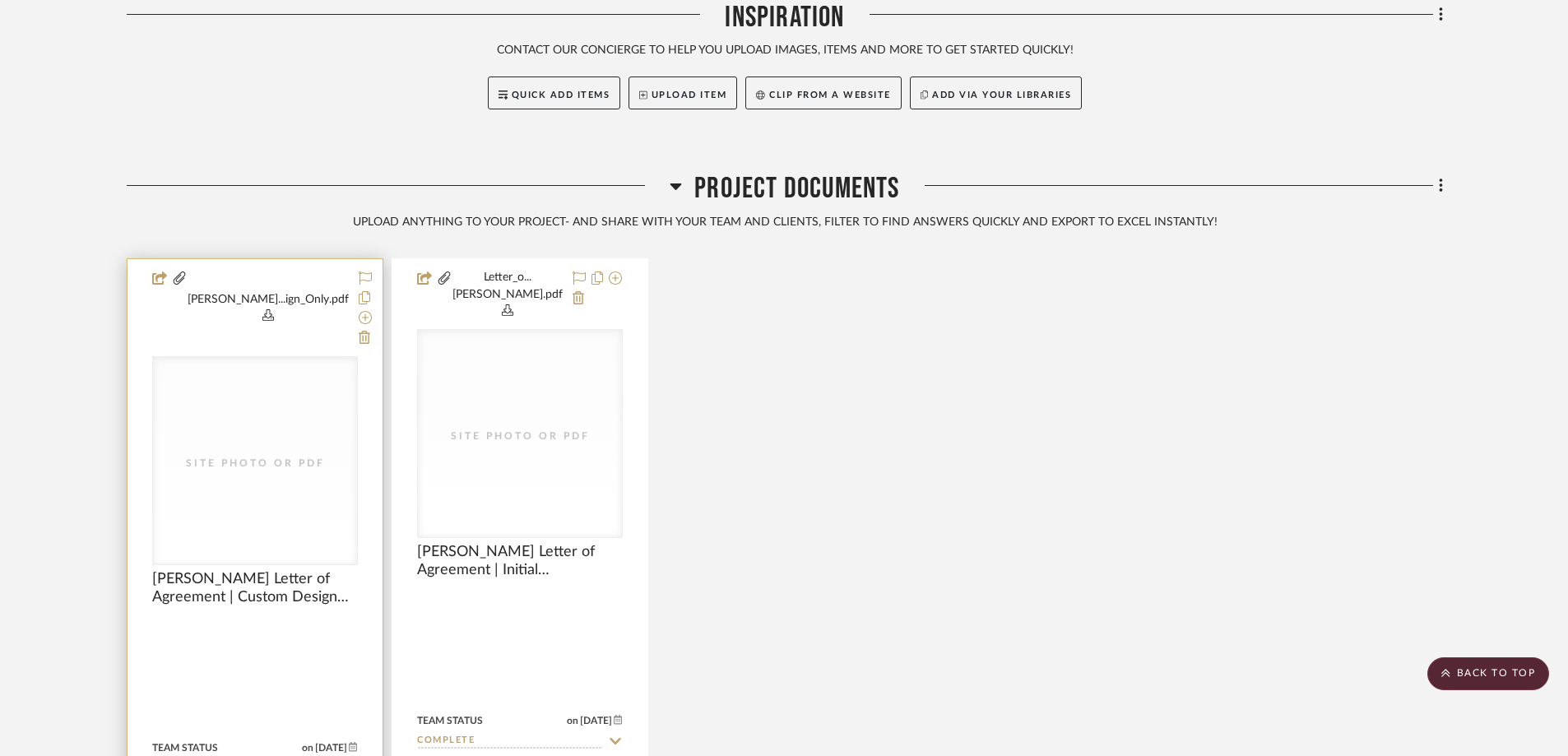
click at [265, 359] on div "Site Photo or PDF" at bounding box center [256, 460] width 204 height 207
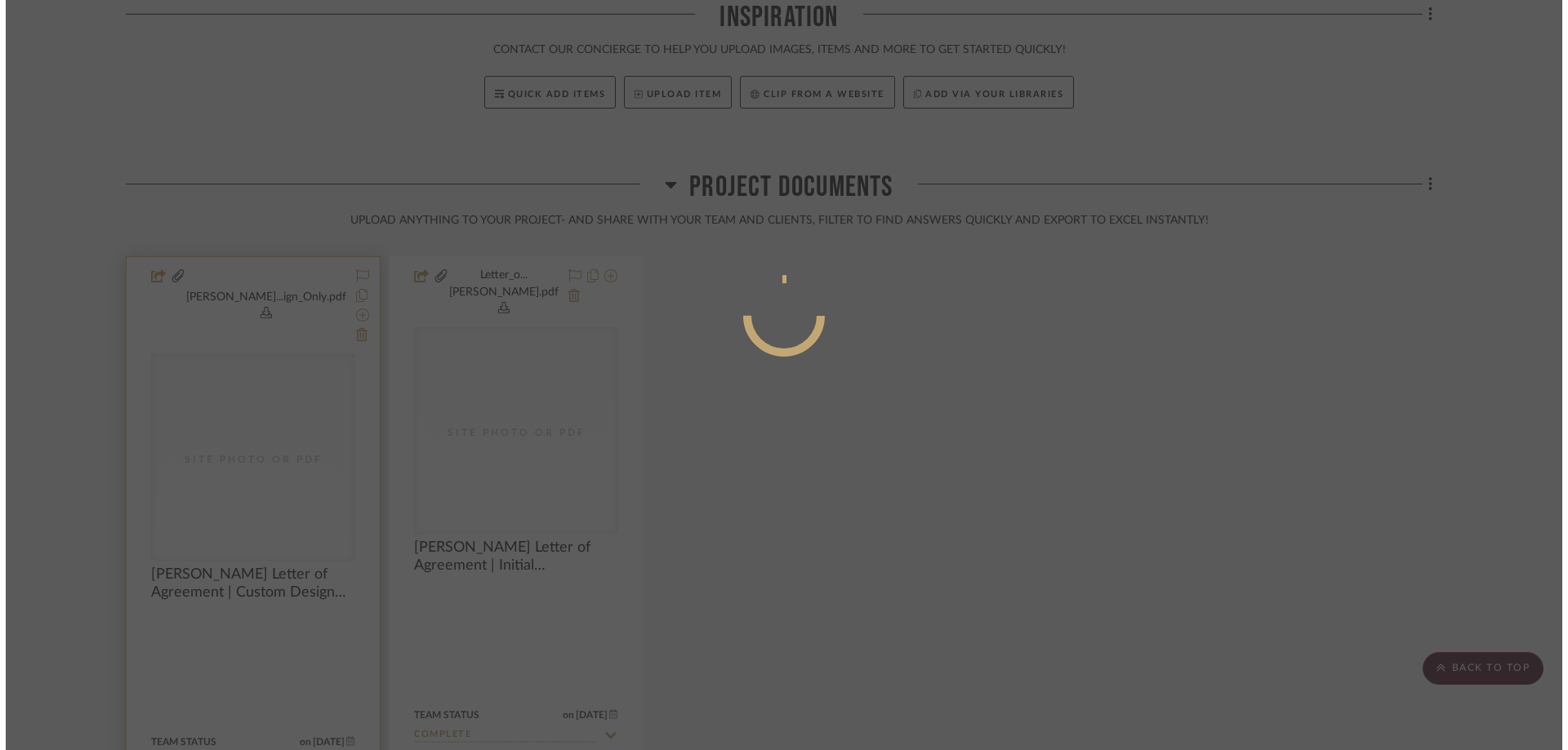
scroll to position [0, 0]
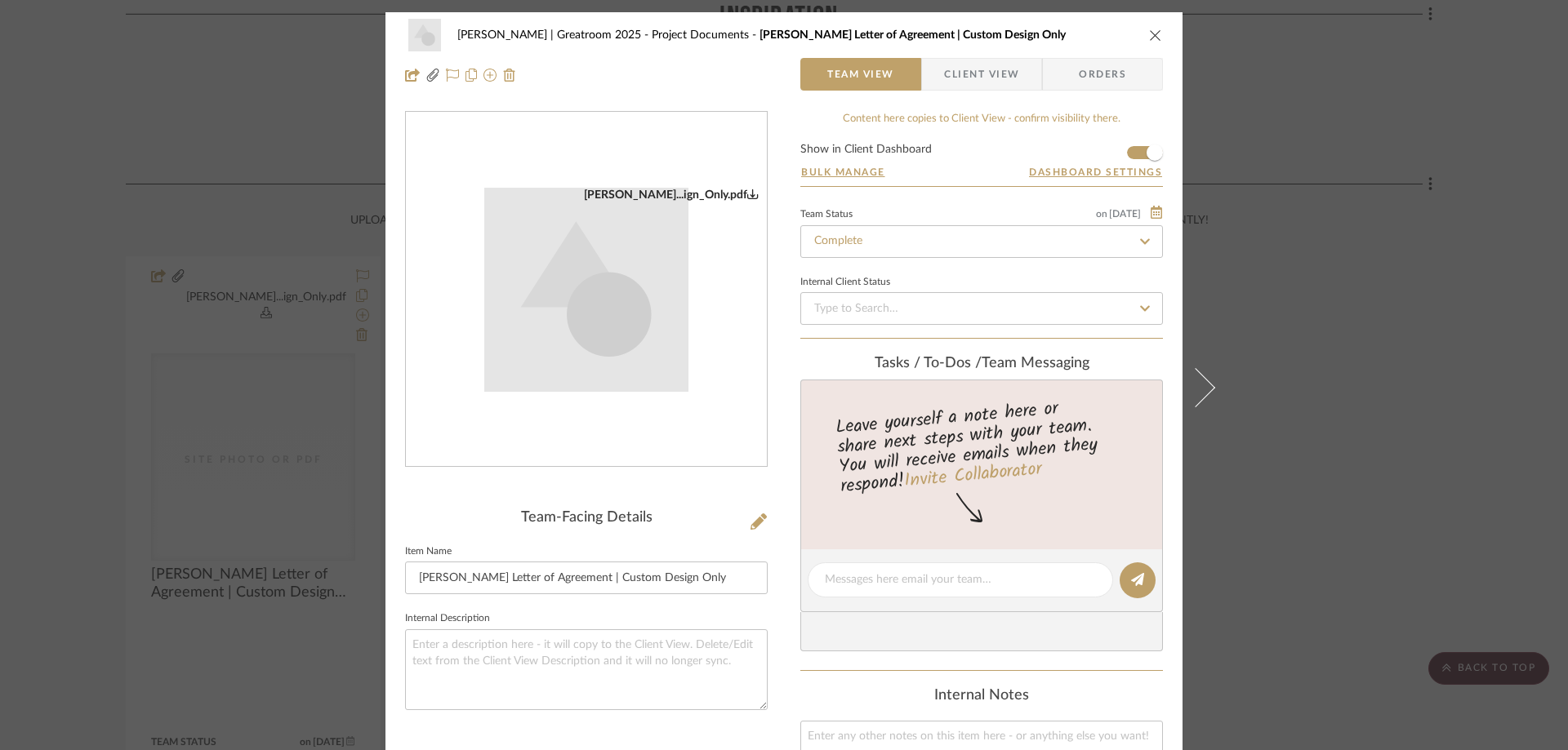
click at [705, 191] on div "[PERSON_NAME]...ign_Only.pdf" at bounding box center [671, 194] width 175 height 14
click at [1149, 31] on icon "close" at bounding box center [1155, 35] width 13 height 13
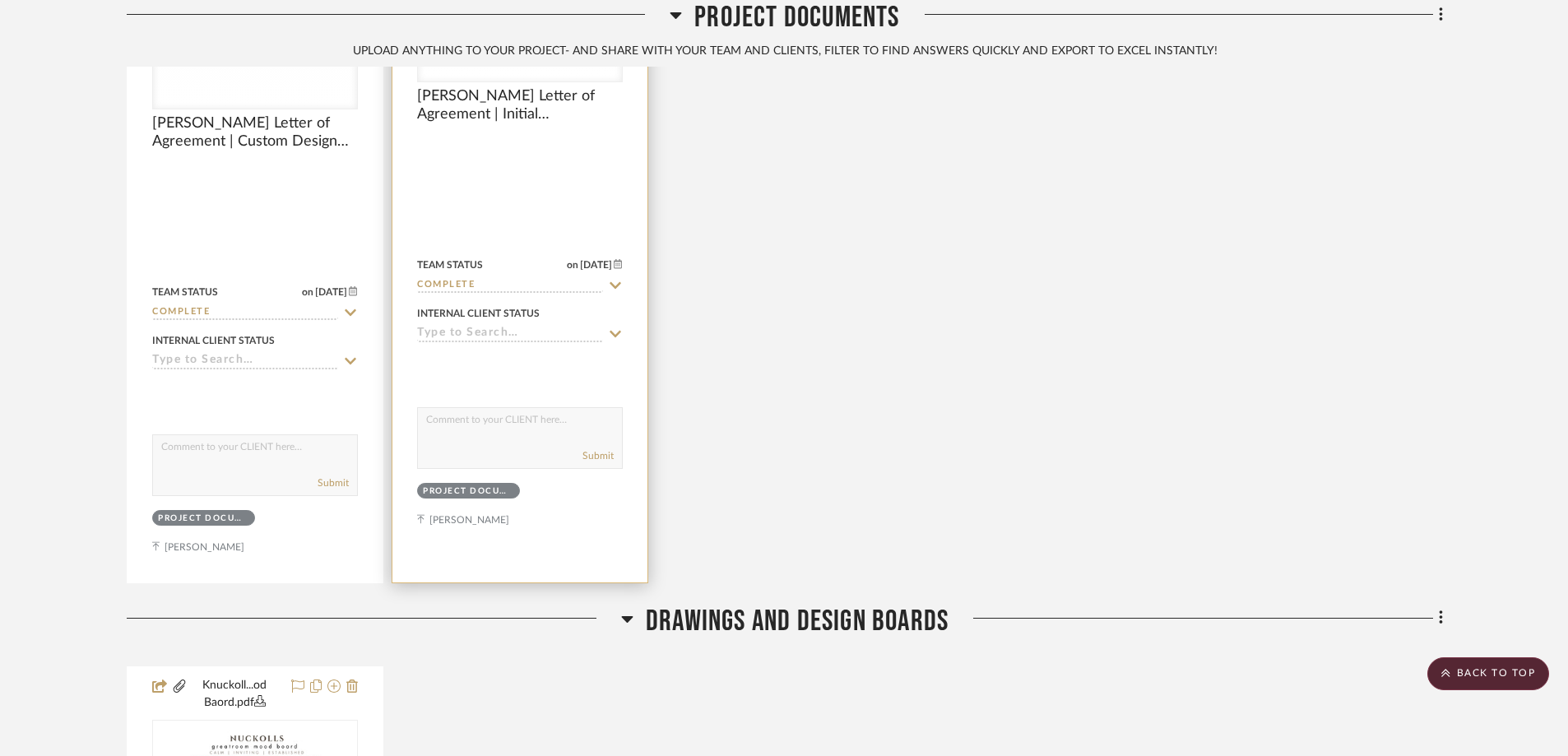
scroll to position [1151, 0]
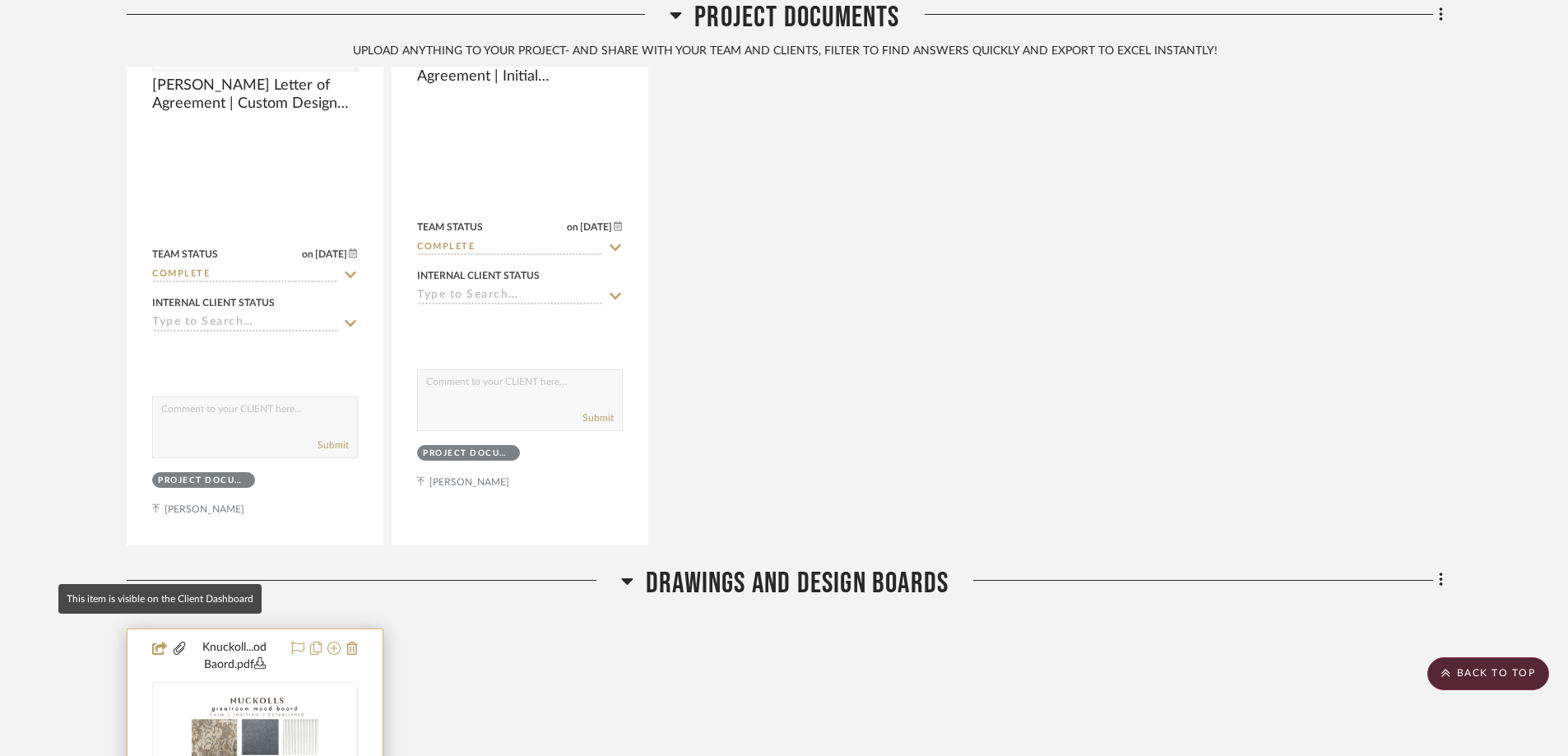
click at [155, 641] on icon at bounding box center [159, 648] width 14 height 14
click at [159, 641] on icon at bounding box center [159, 648] width 14 height 14
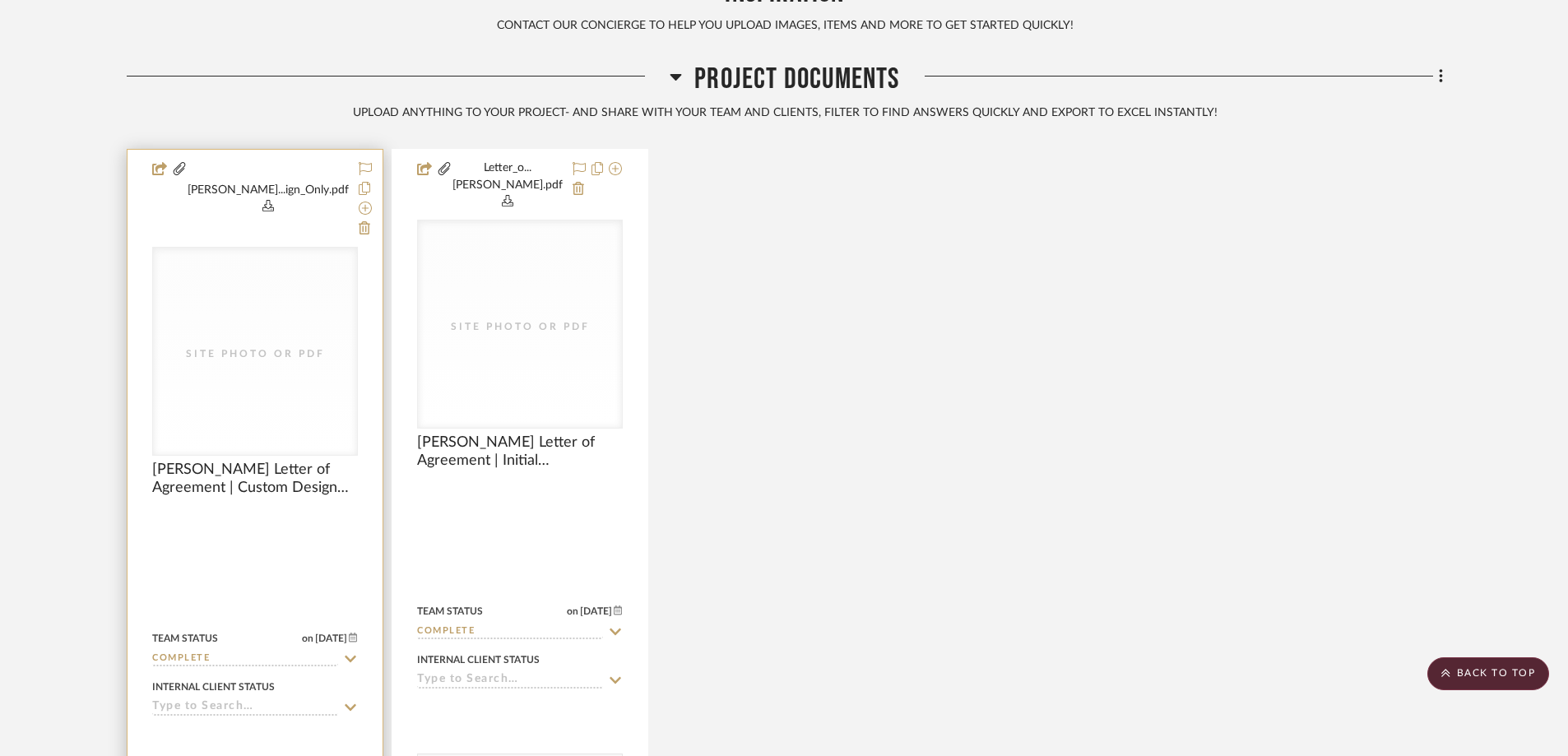
scroll to position [741, 0]
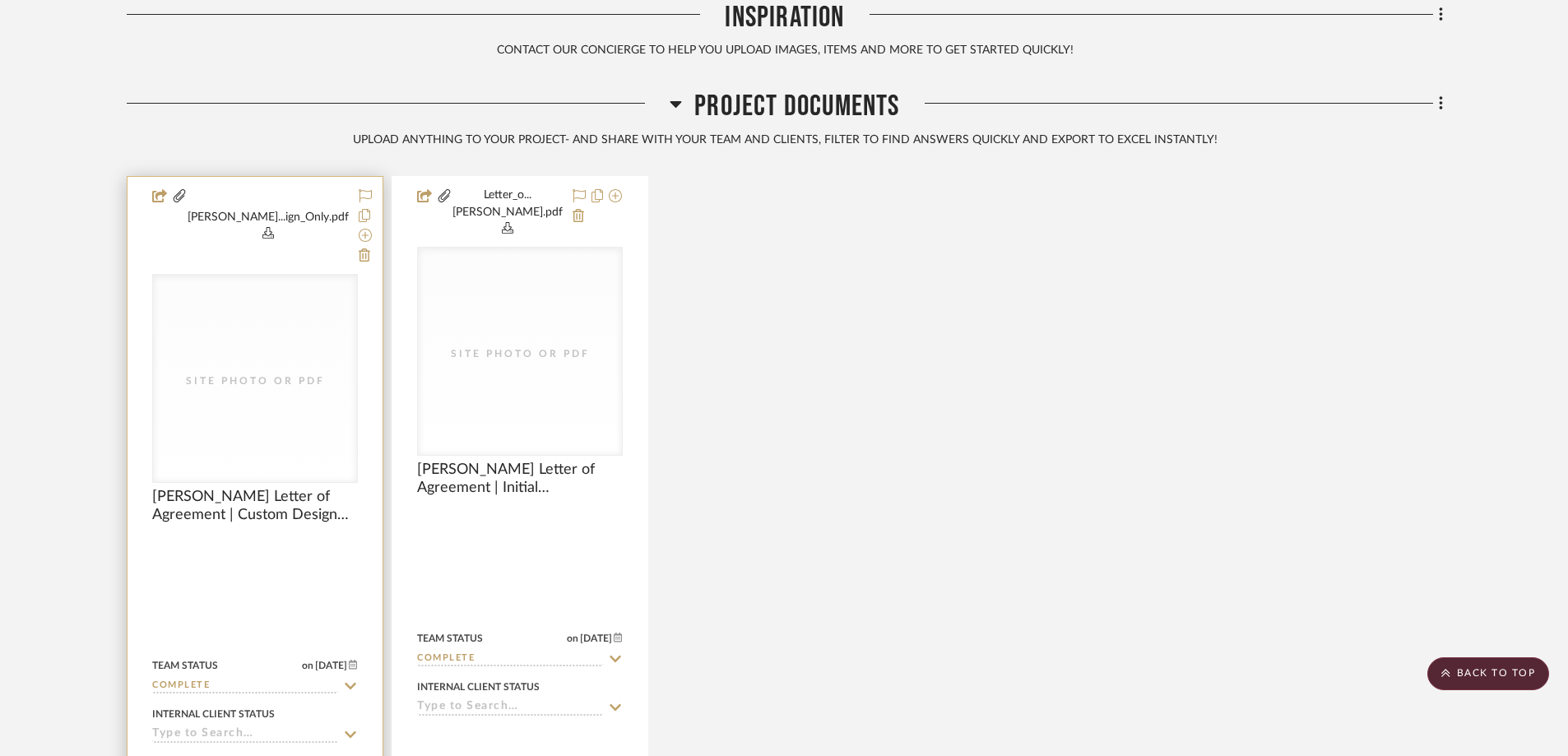
click at [227, 289] on div "Site Photo or PDF" at bounding box center [256, 378] width 204 height 207
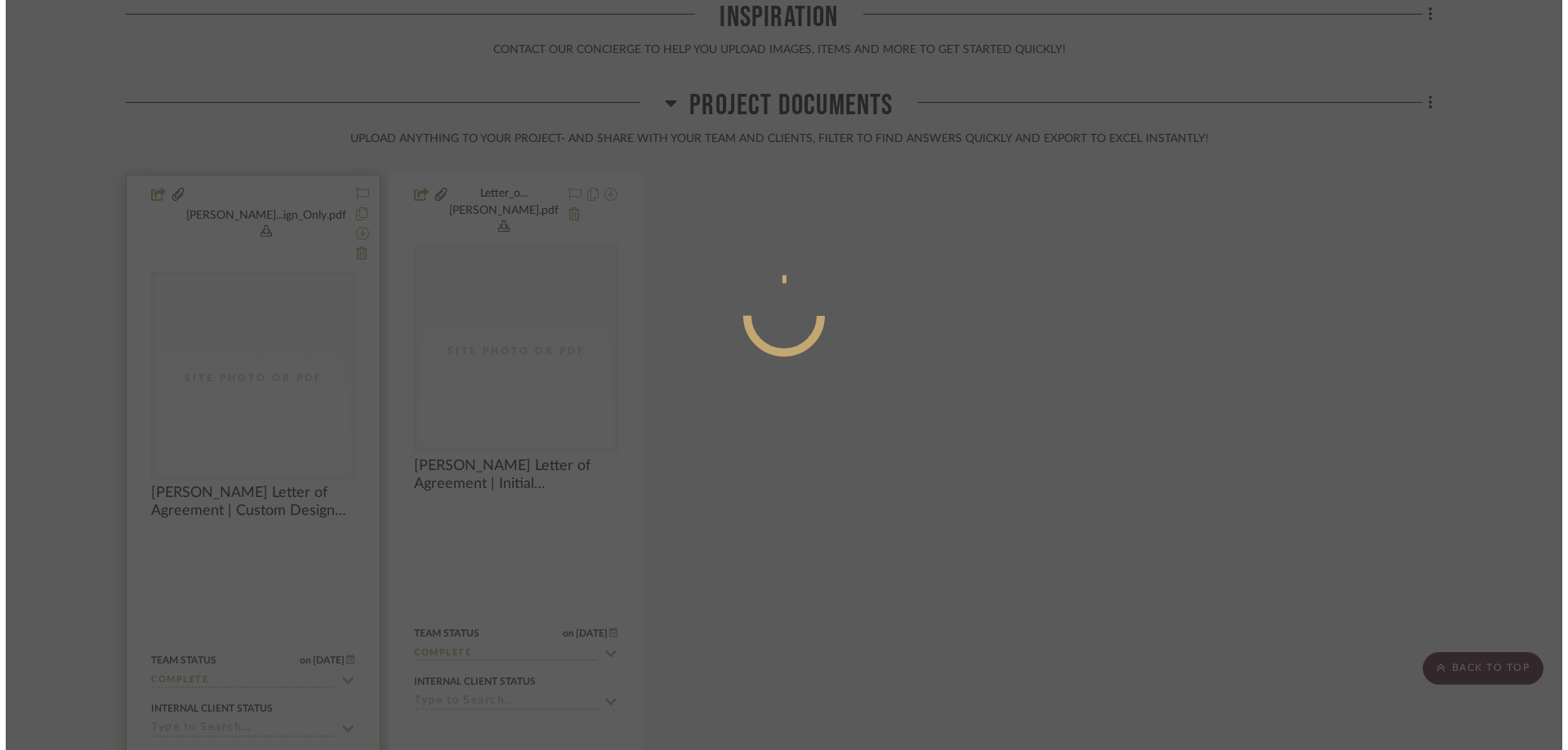
scroll to position [0, 0]
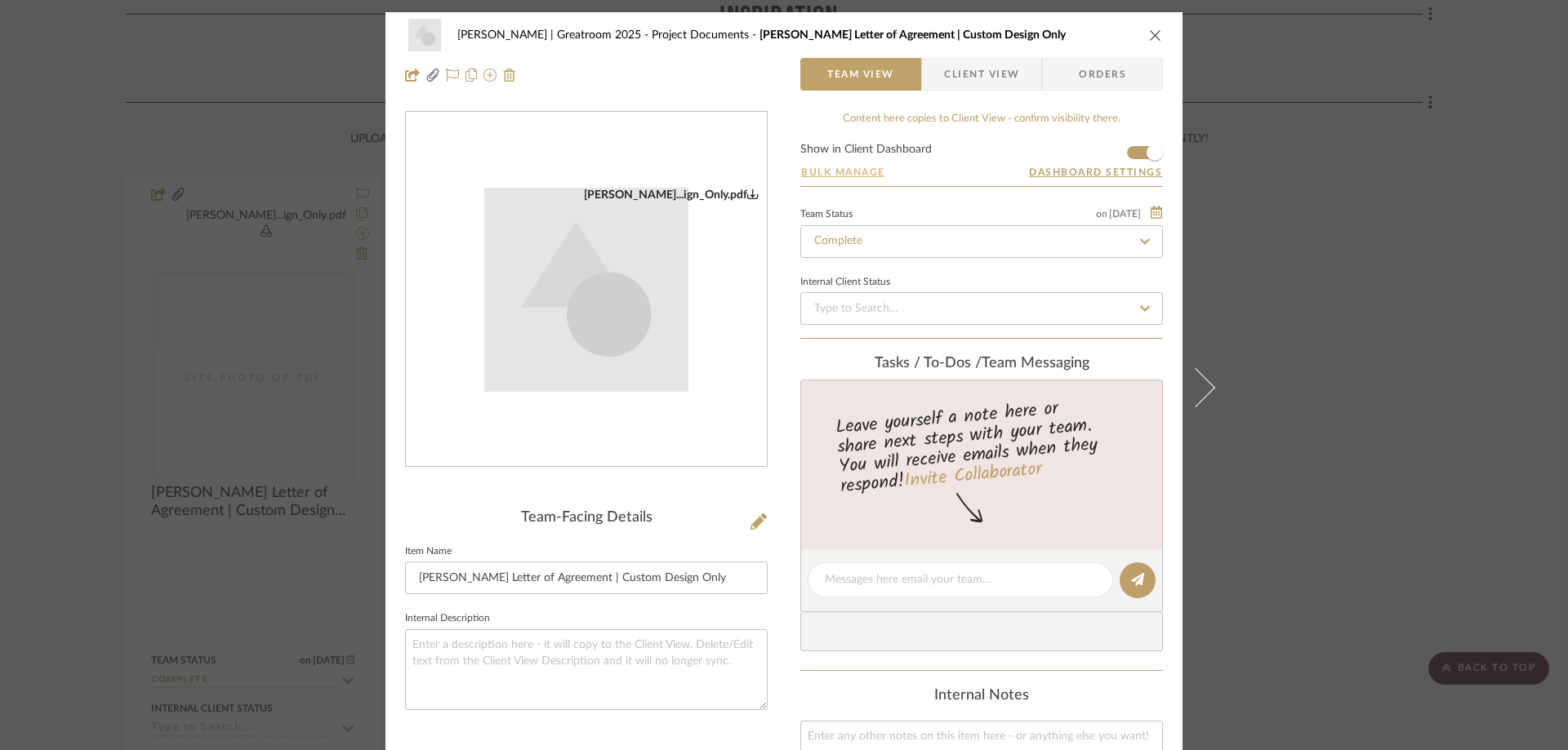
click at [879, 169] on button "Bulk Manage" at bounding box center [843, 171] width 86 height 14
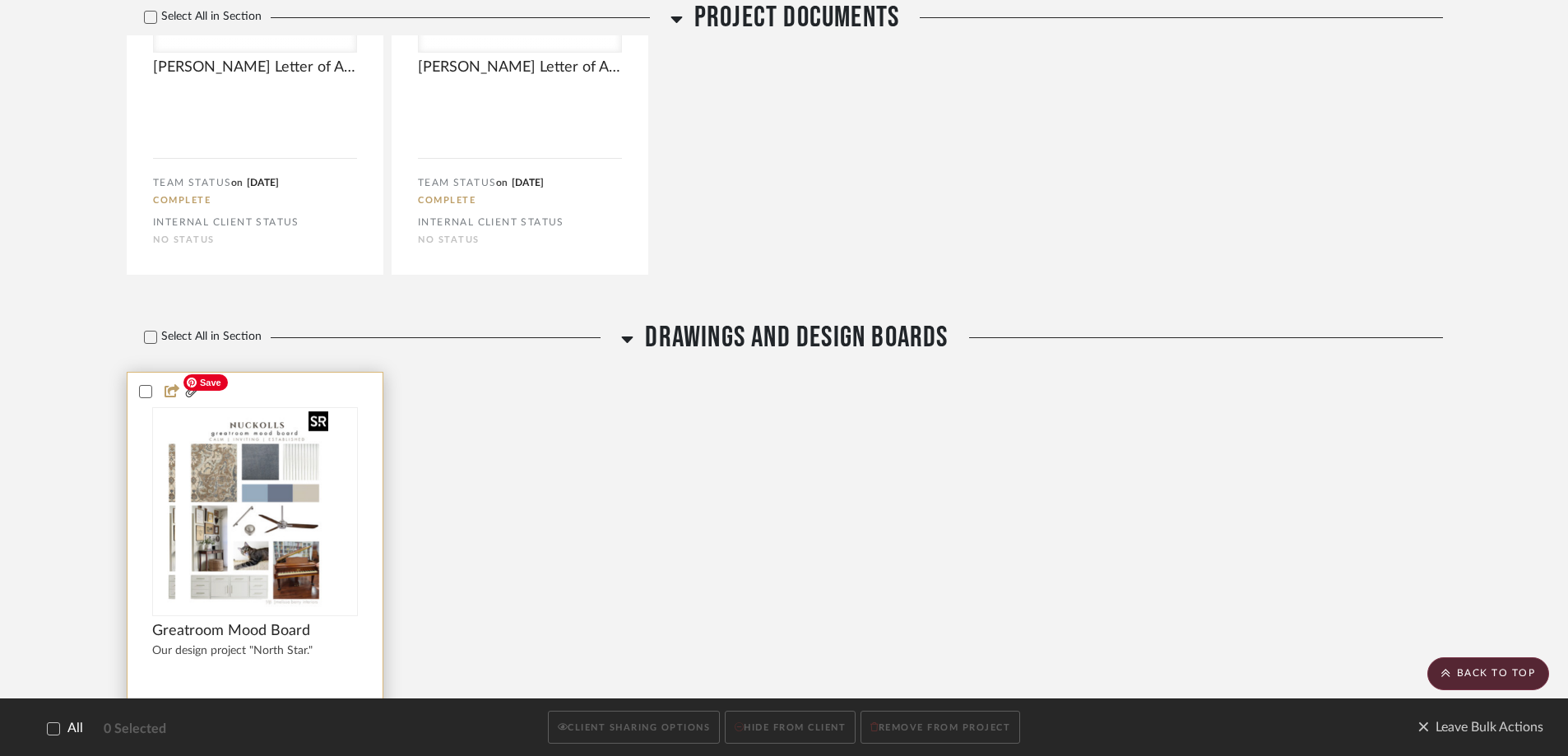
scroll to position [329, 0]
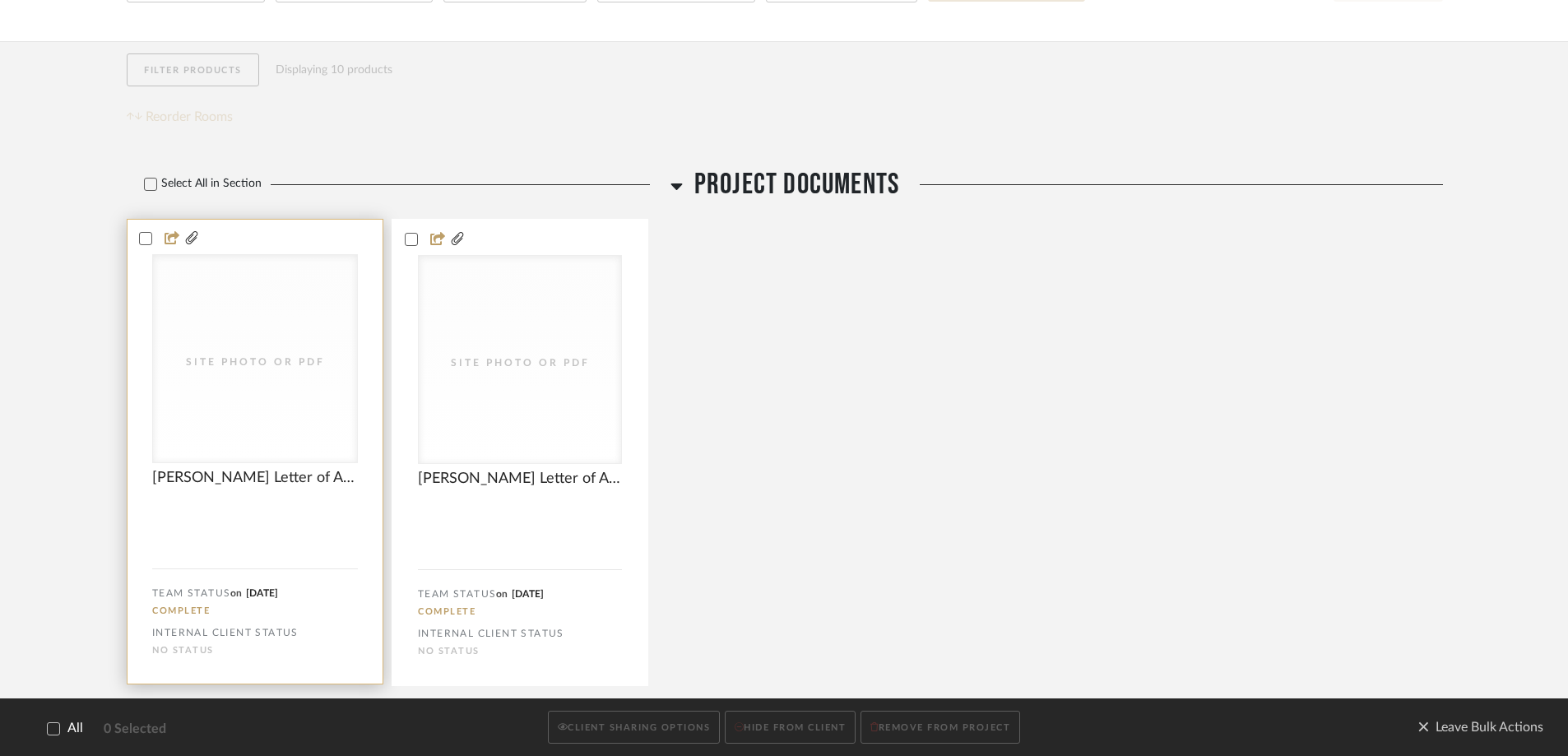
click at [281, 281] on div "Site Photo or PDF" at bounding box center [256, 358] width 204 height 207
click at [228, 342] on div "Site Photo or PDF" at bounding box center [256, 358] width 204 height 207
click at [642, 721] on button "CLIENT SHARING OPTIONS" at bounding box center [634, 727] width 172 height 34
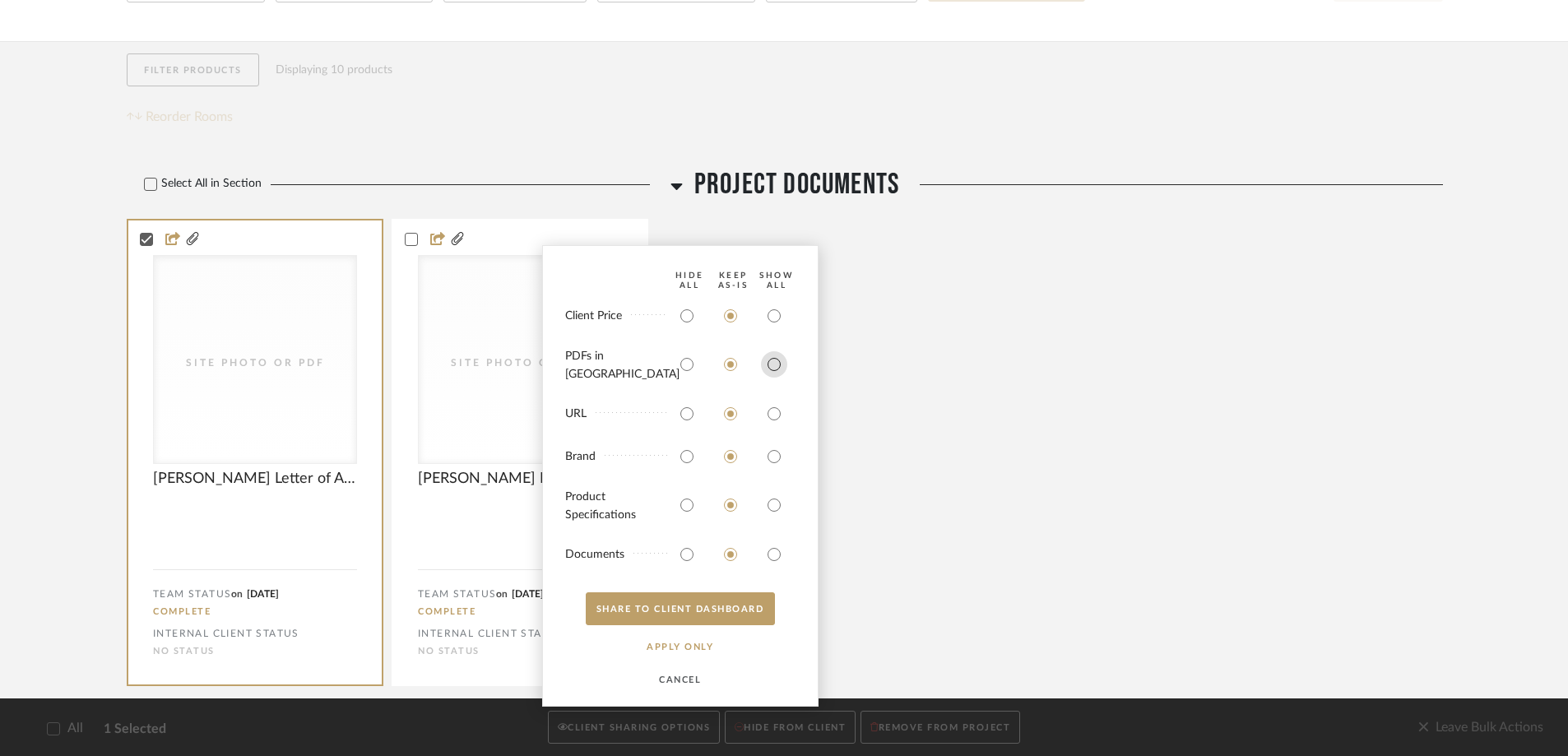
click at [778, 372] on input "radio" at bounding box center [773, 364] width 26 height 26
radio input "true"
click at [727, 614] on button "SHARE TO CLIENT Dashboard" at bounding box center [680, 608] width 189 height 33
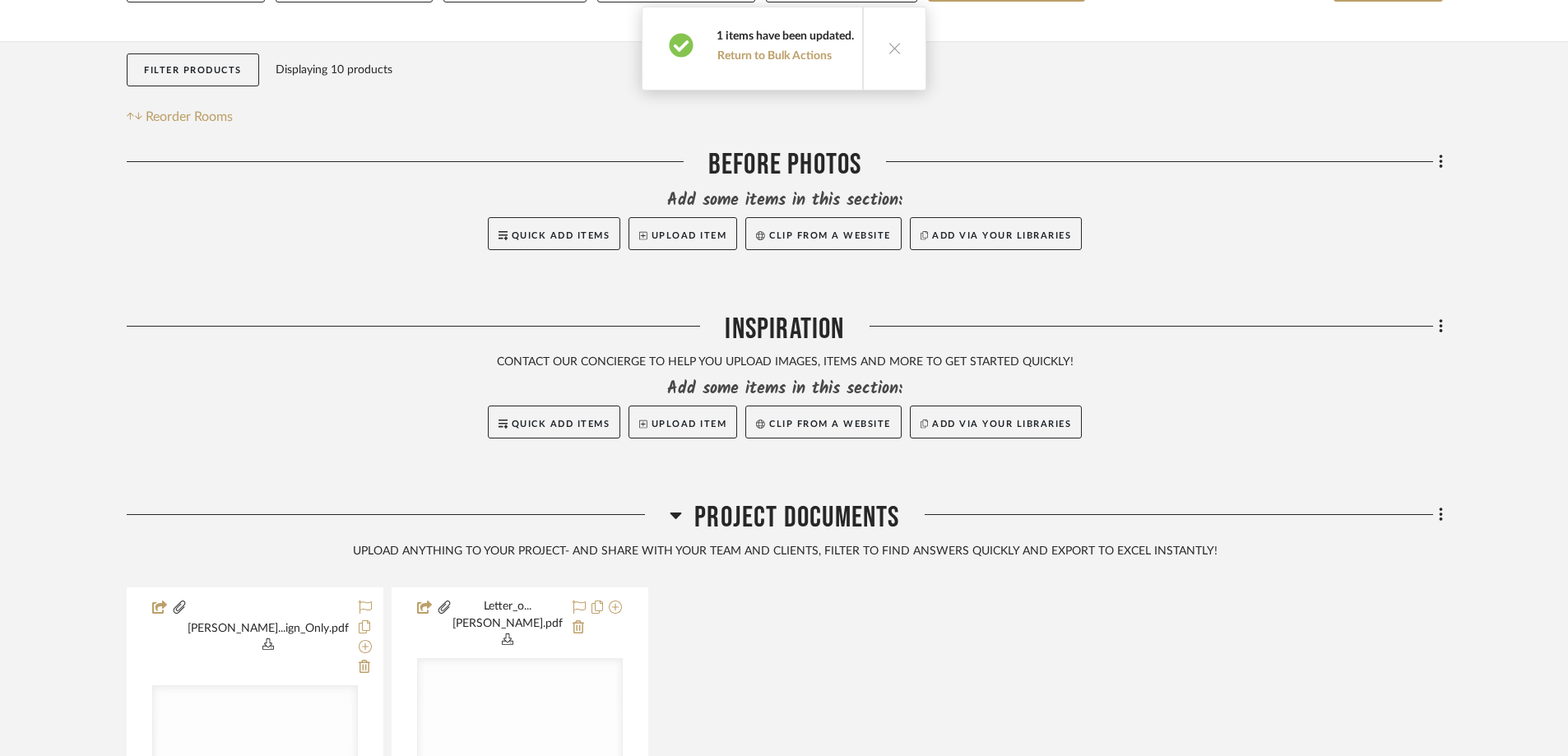
click at [897, 53] on icon at bounding box center [894, 48] width 14 height 14
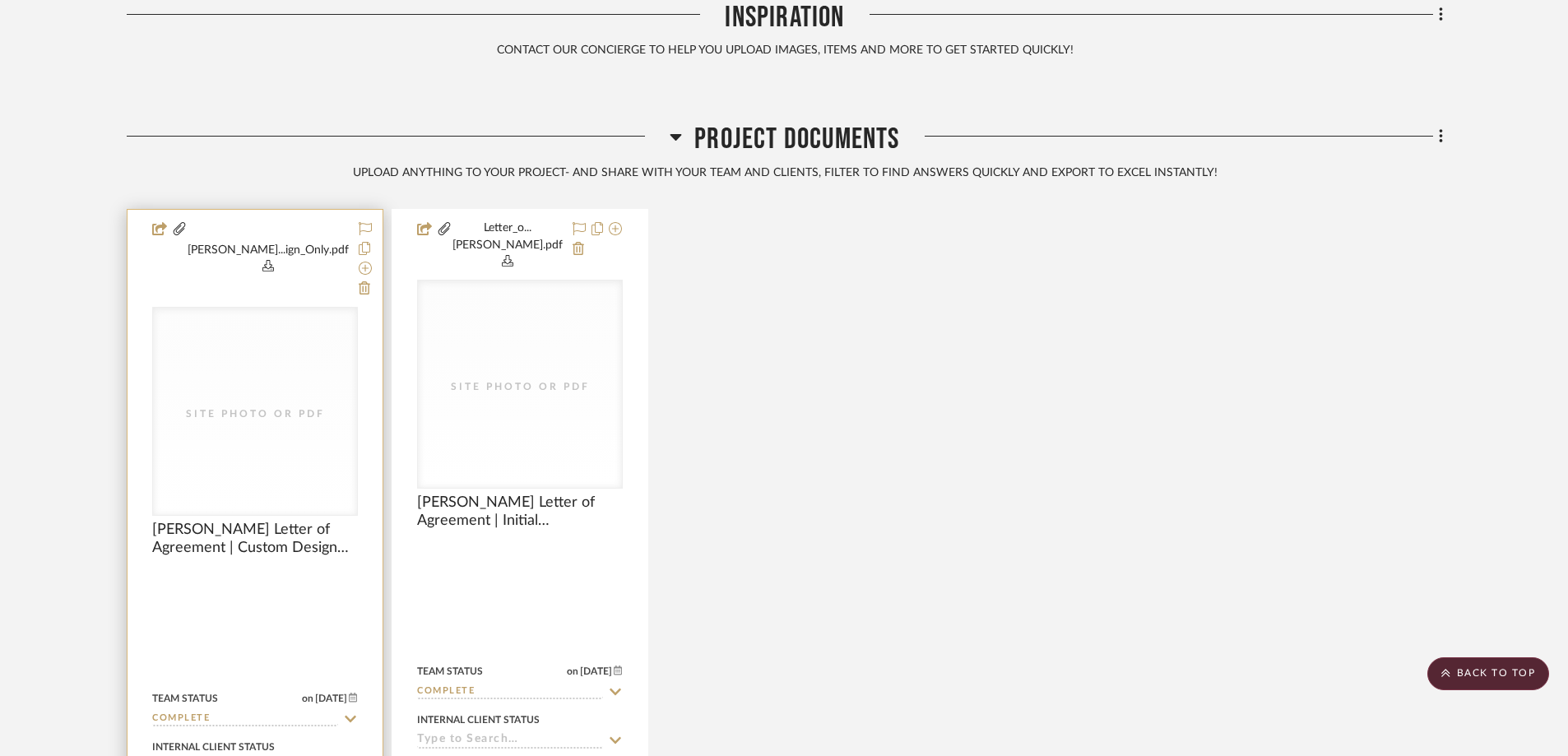
scroll to position [658, 0]
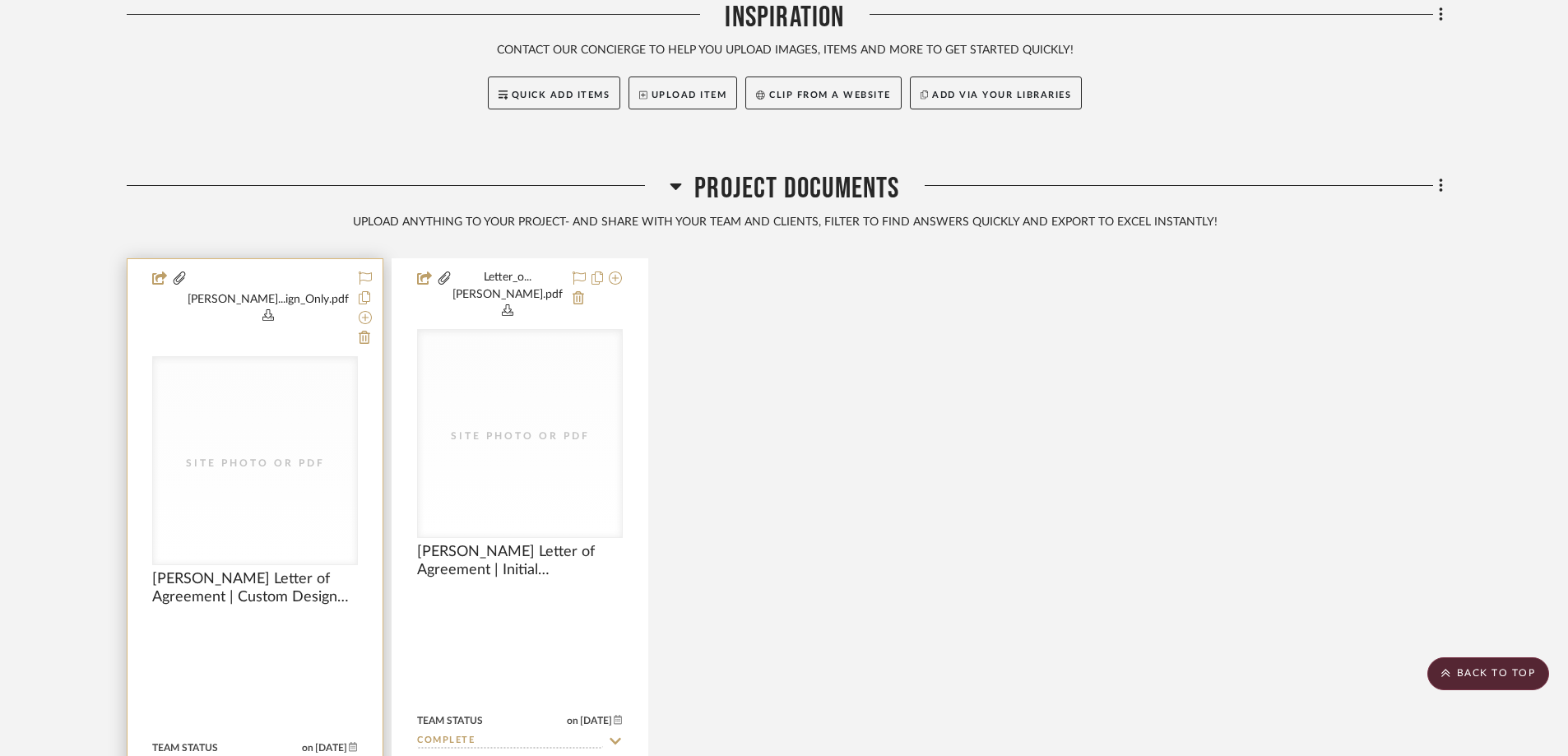
click at [312, 551] on div at bounding box center [255, 649] width 255 height 779
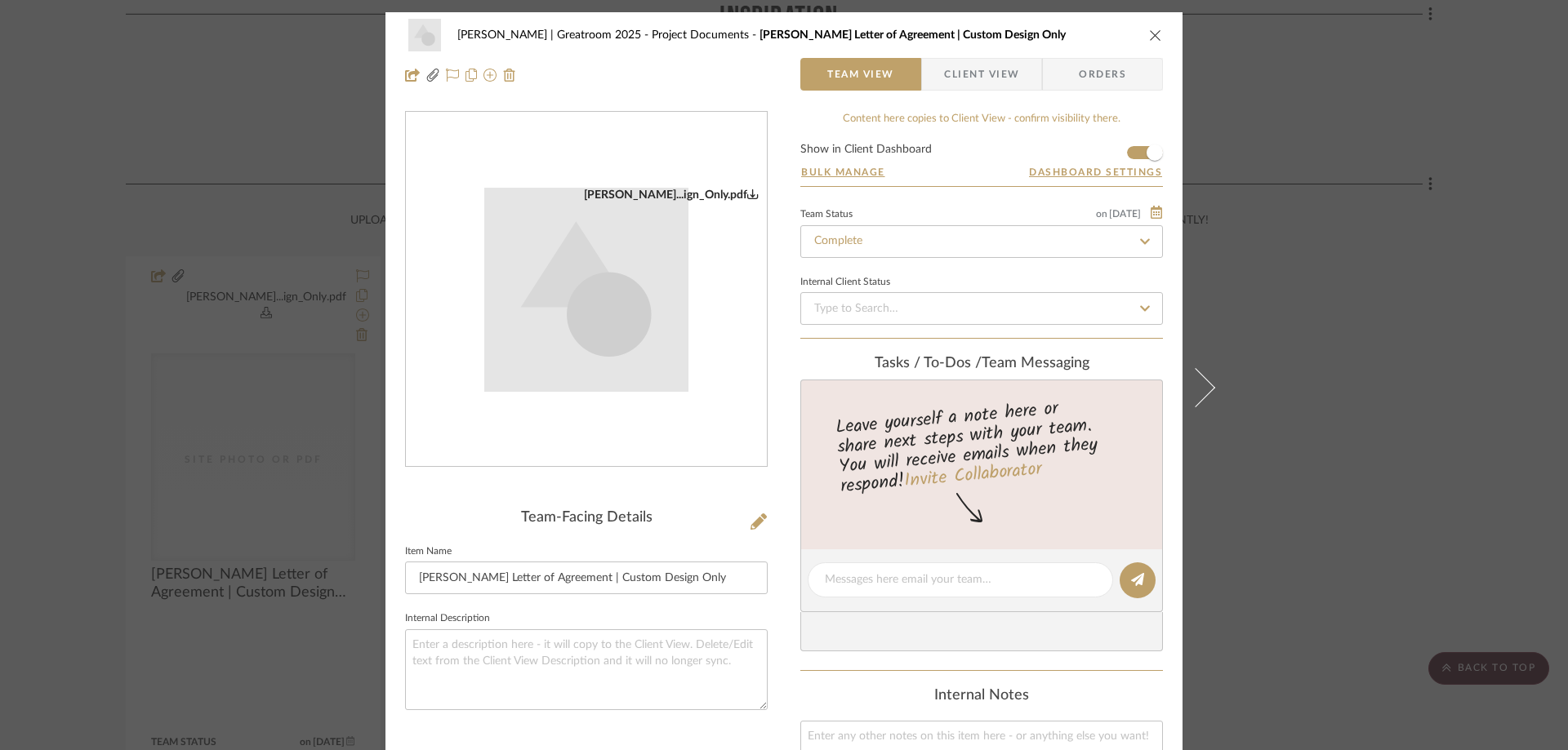
click at [1149, 31] on icon "close" at bounding box center [1155, 35] width 13 height 13
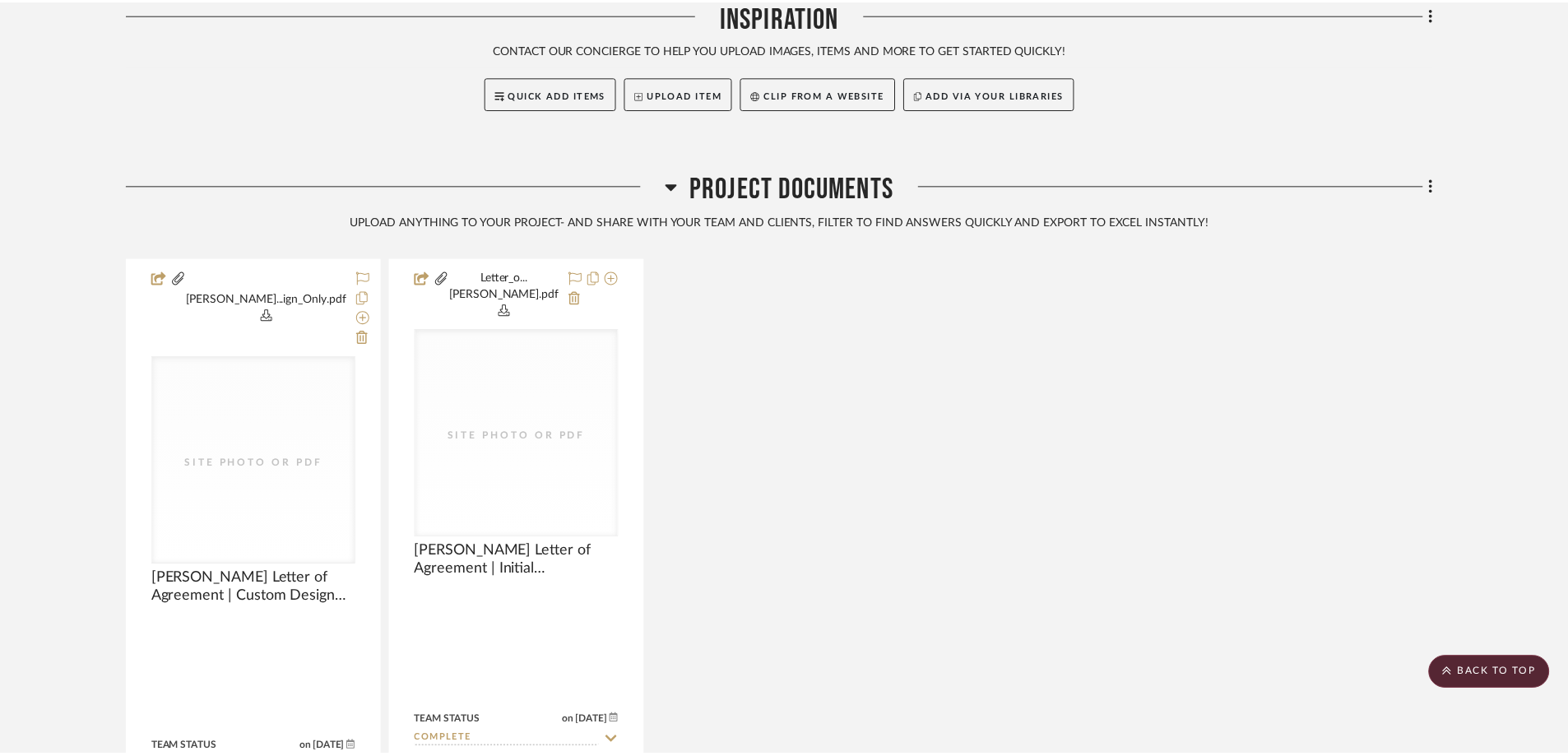
scroll to position [658, 0]
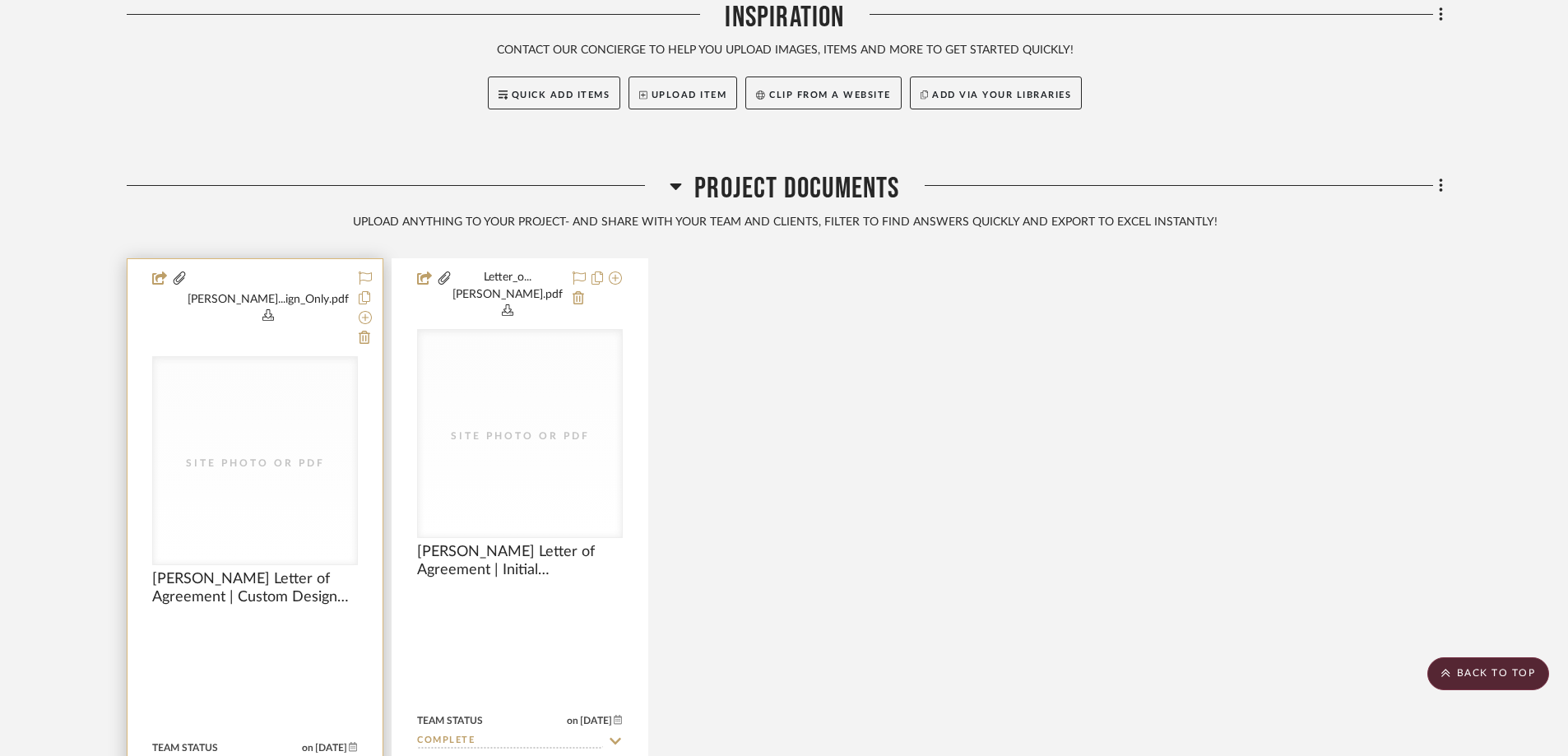
click at [299, 397] on div "Site Photo or PDF" at bounding box center [256, 460] width 204 height 207
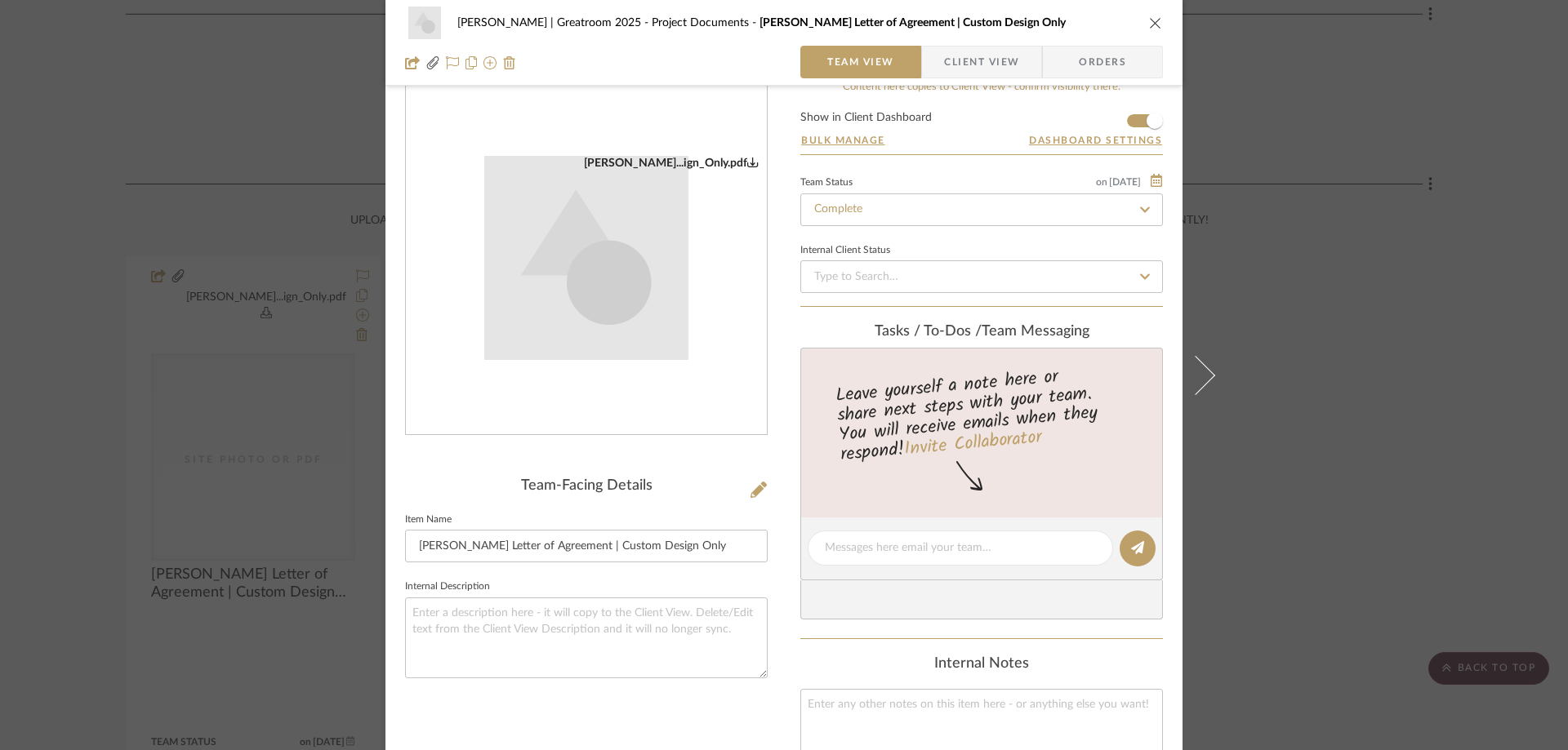
scroll to position [0, 0]
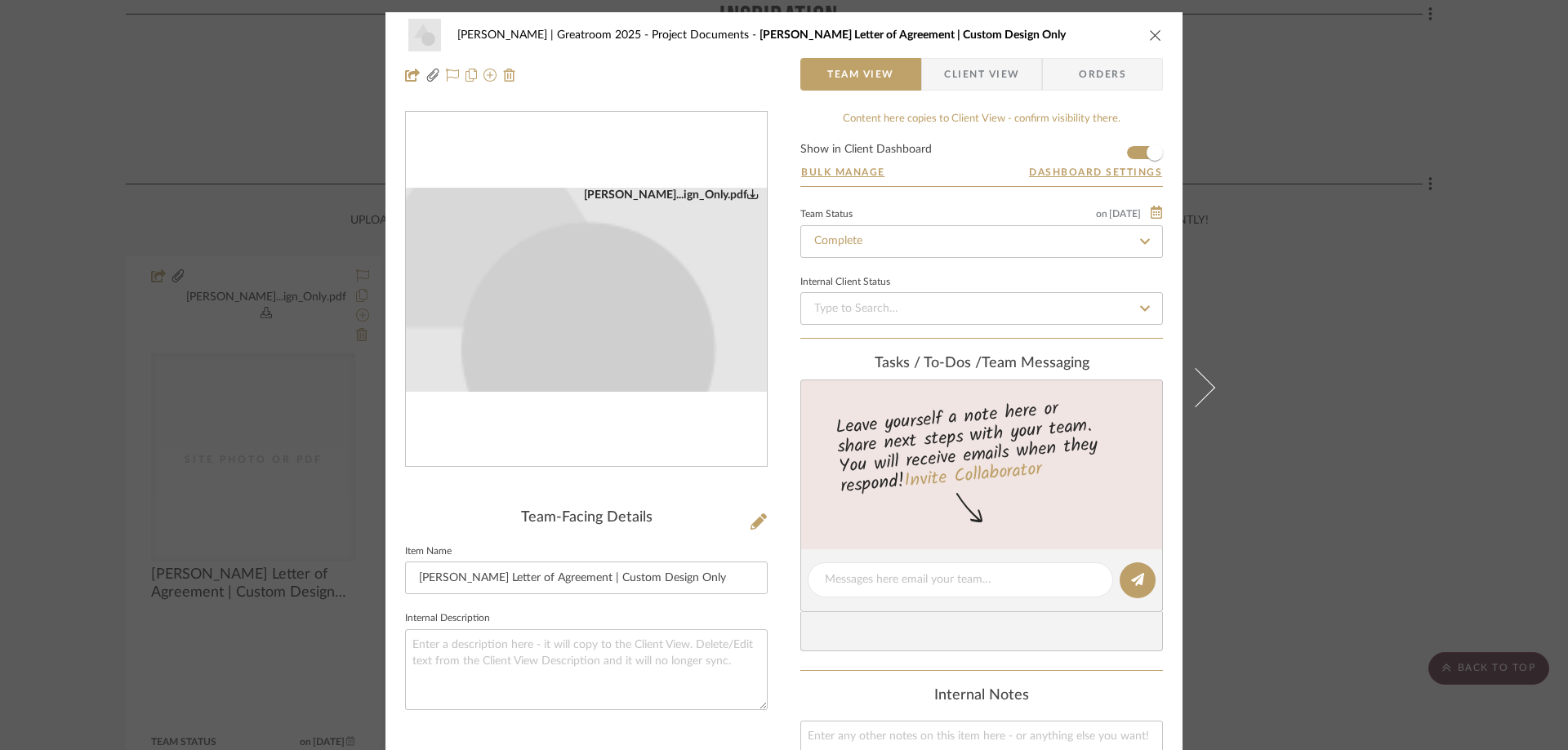
click at [602, 295] on img "0" at bounding box center [586, 289] width 204 height 204
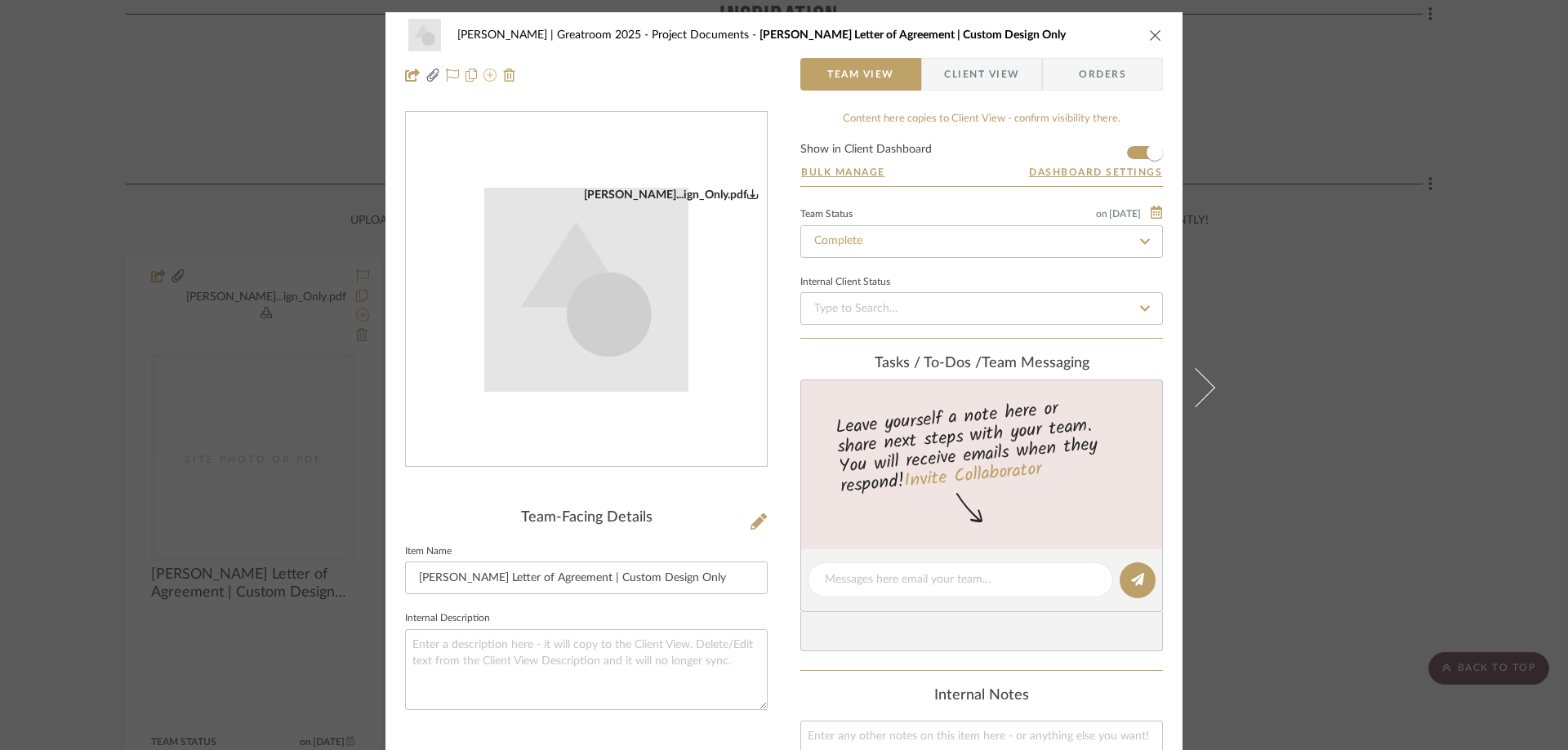
click at [485, 80] on icon at bounding box center [490, 76] width 13 height 13
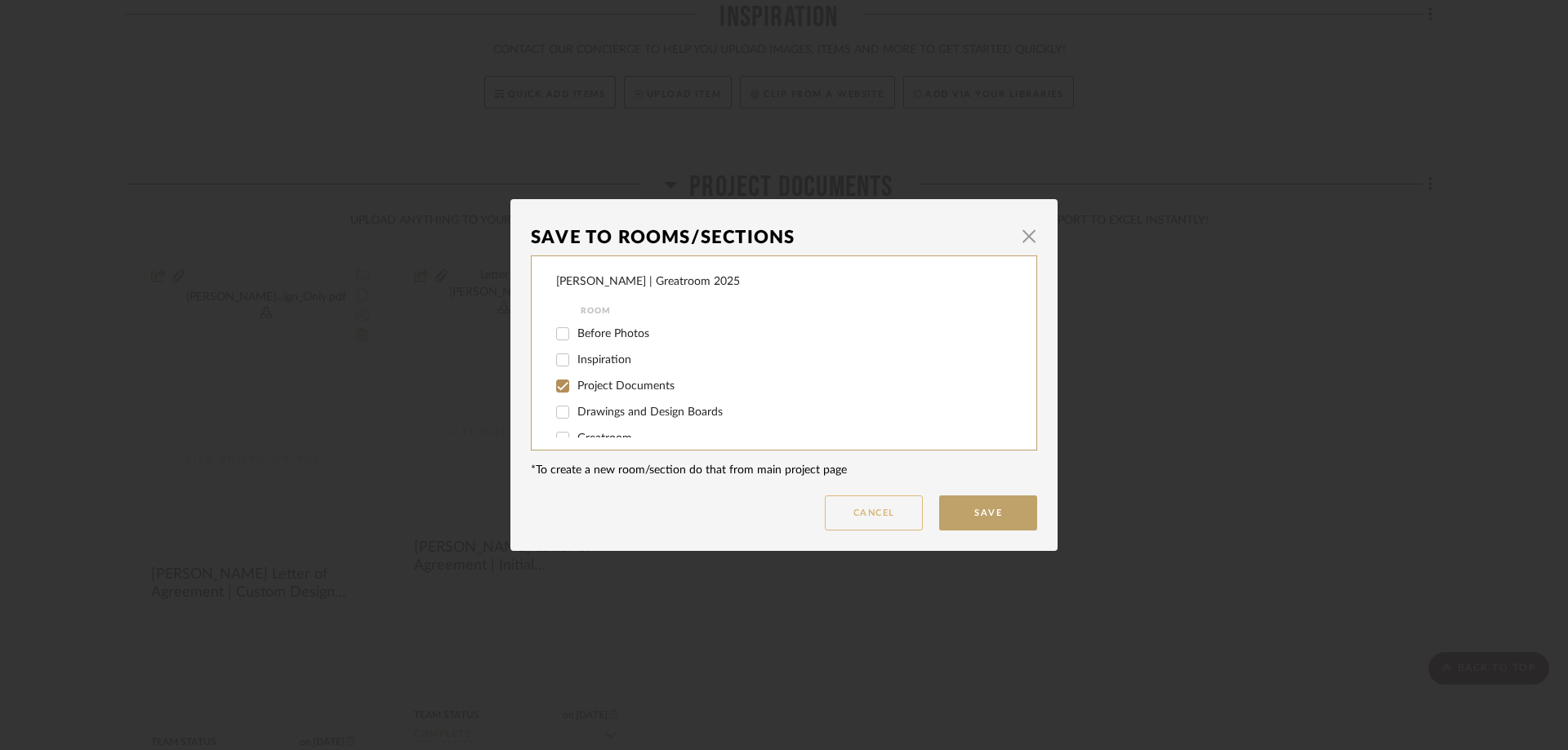
click at [893, 517] on button "Cancel" at bounding box center [873, 513] width 98 height 35
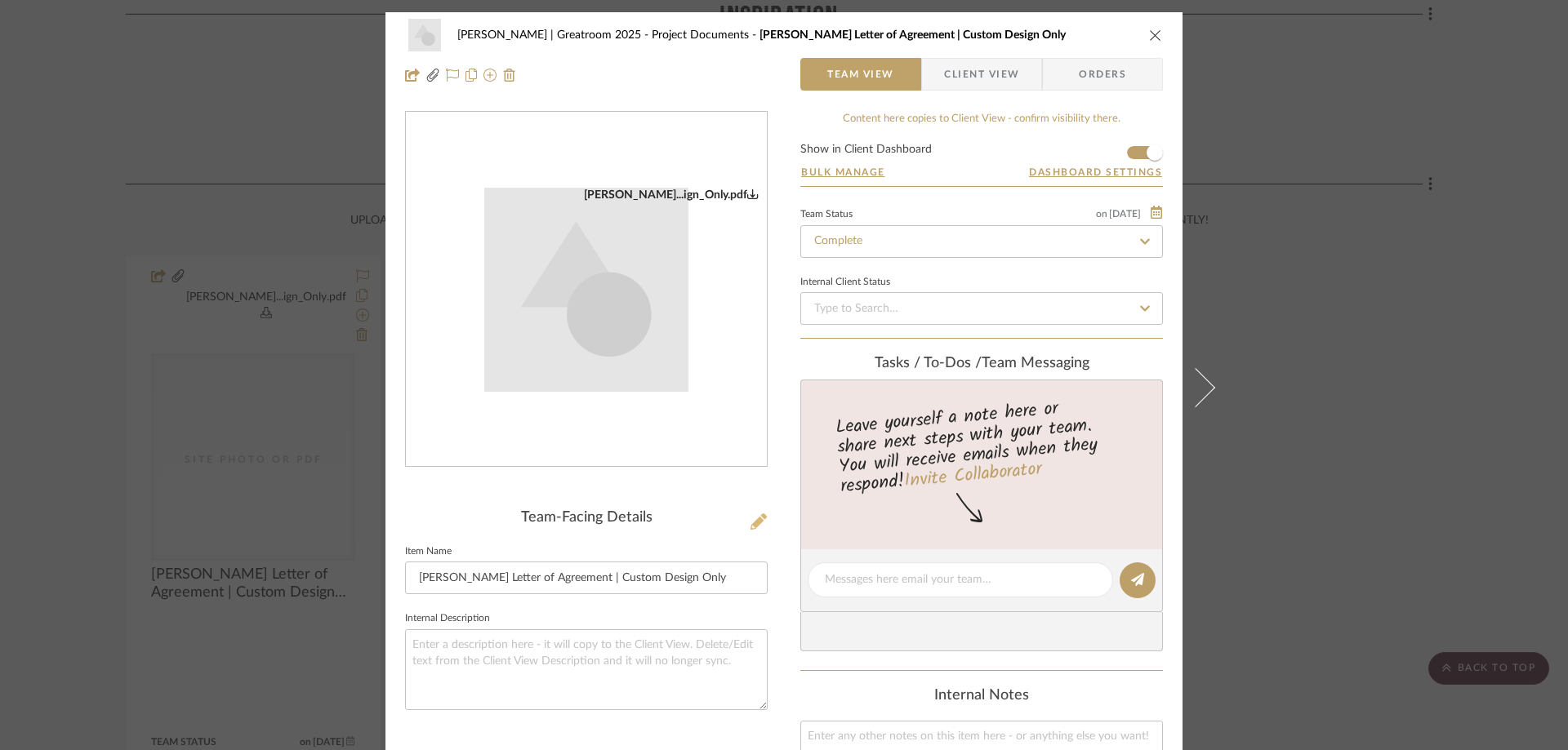
click at [755, 521] on icon at bounding box center [758, 520] width 16 height 16
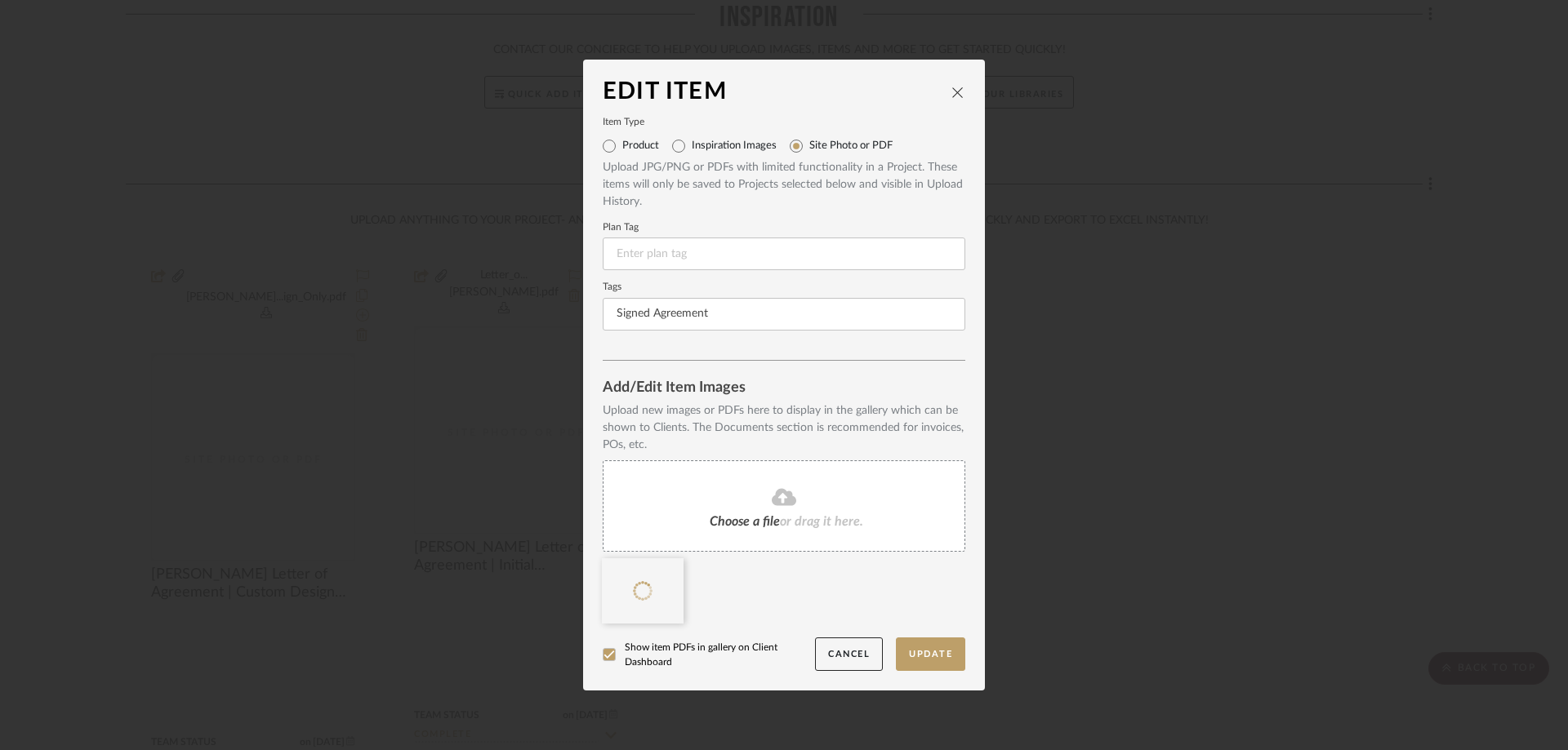
click at [786, 497] on icon at bounding box center [784, 497] width 25 height 17
click at [830, 597] on div at bounding box center [789, 595] width 374 height 75
click at [849, 657] on button "Cancel" at bounding box center [848, 653] width 68 height 33
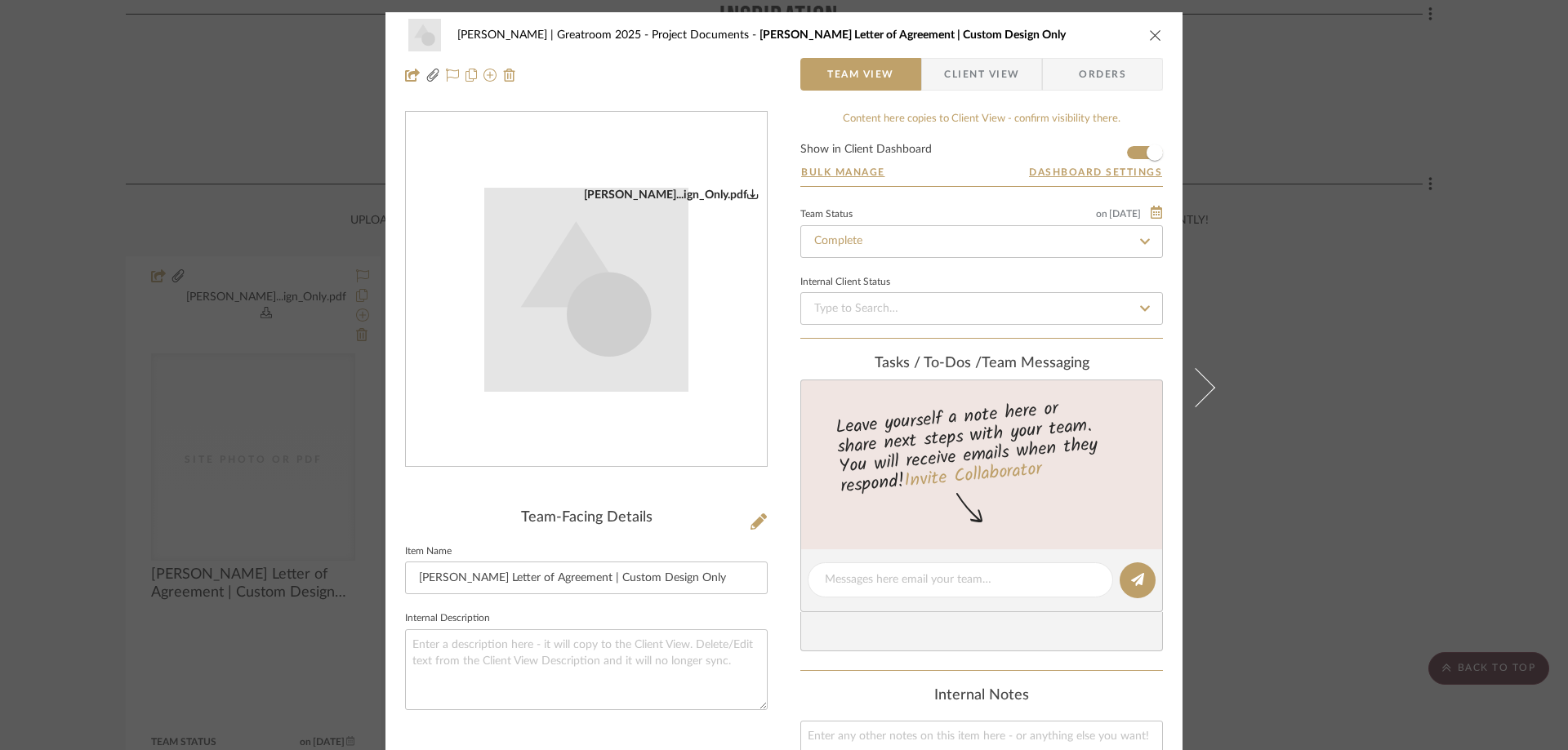
click at [1149, 39] on icon "close" at bounding box center [1155, 35] width 13 height 13
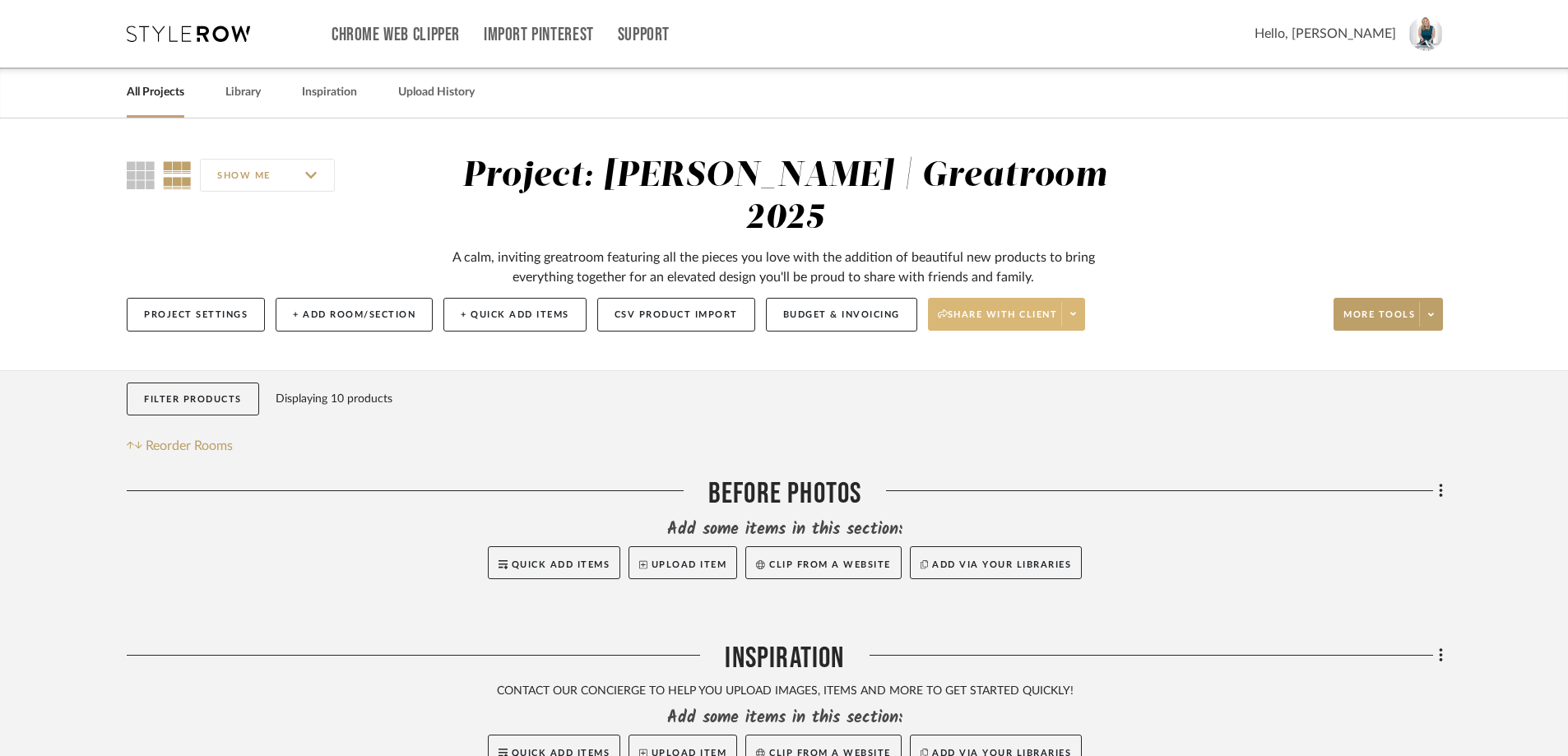
click at [1038, 309] on span "Share with client" at bounding box center [997, 321] width 121 height 25
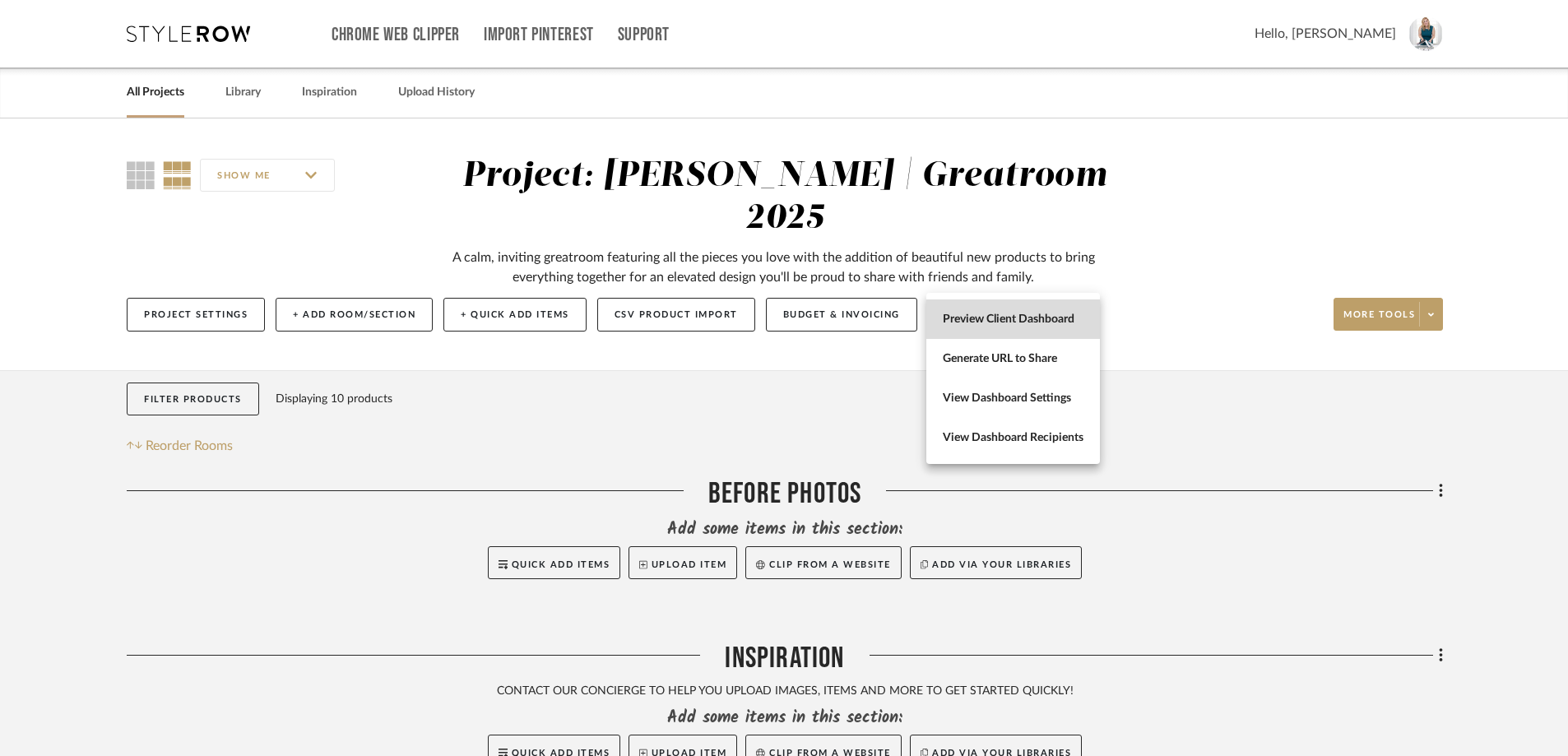
click at [1033, 310] on button "Preview Client Dashboard" at bounding box center [1013, 318] width 174 height 40
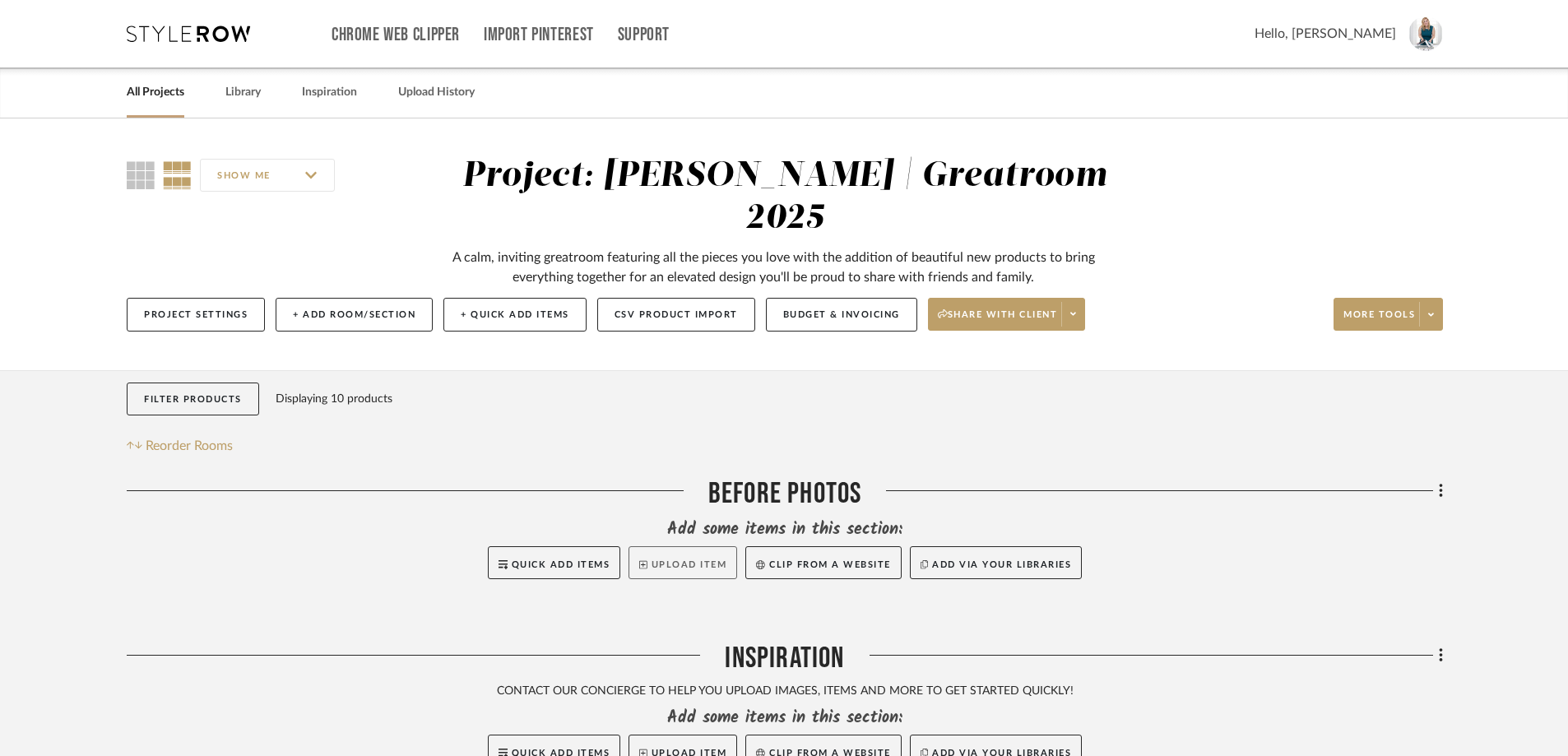
click at [674, 546] on button "Upload Item" at bounding box center [683, 562] width 109 height 33
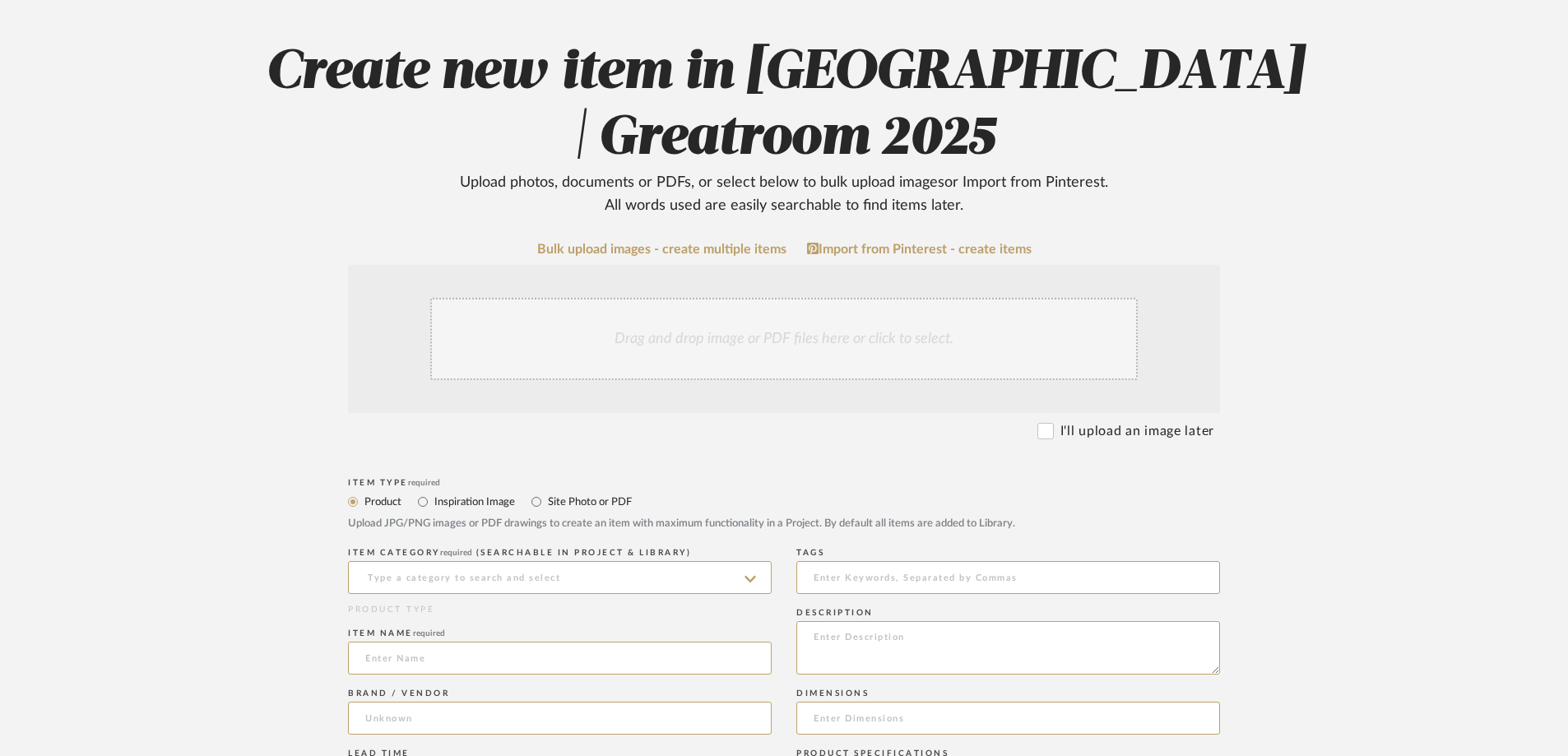
scroll to position [165, 0]
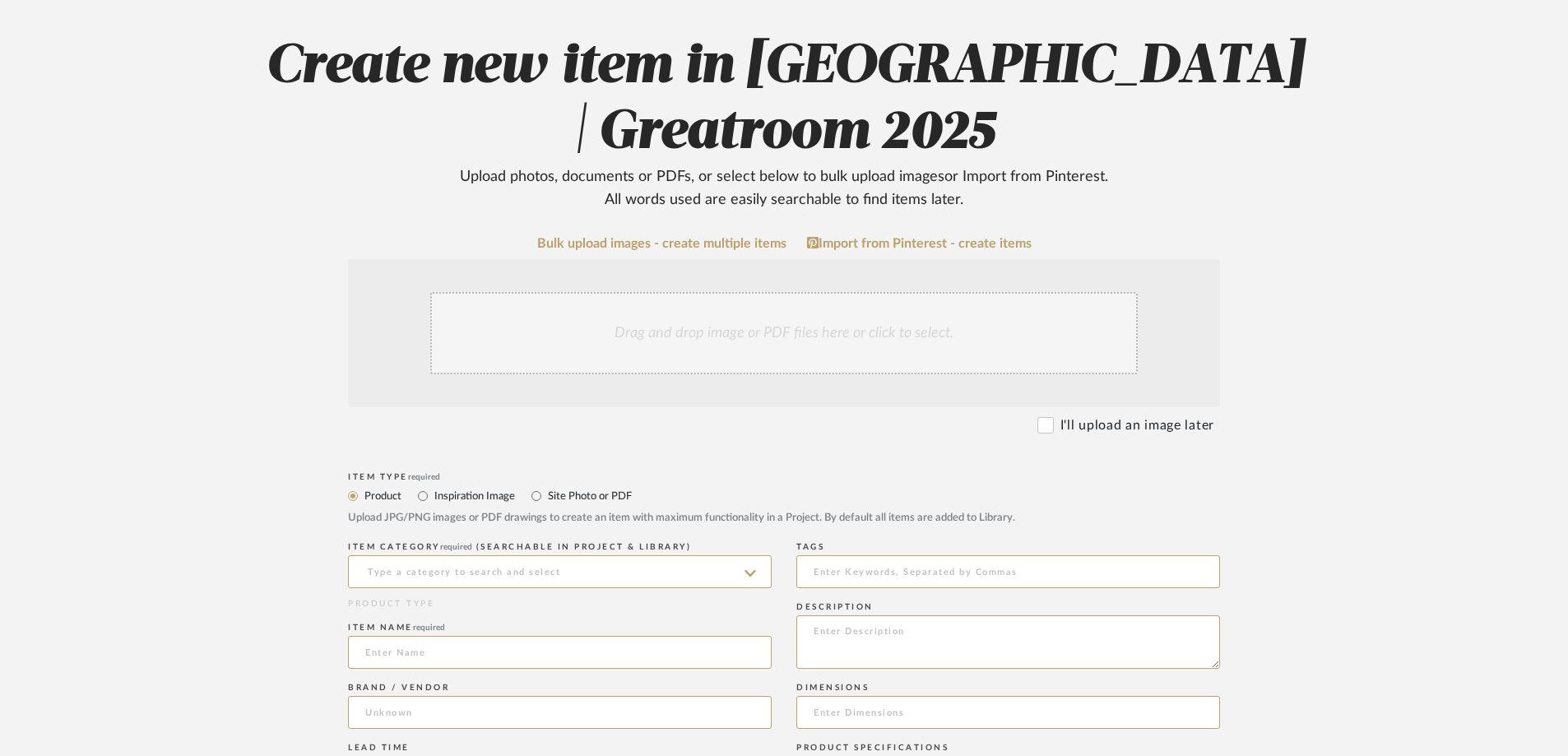
click at [461, 498] on label "Inspiration Image" at bounding box center [473, 496] width 82 height 18
click at [433, 498] on input "Inspiration Image" at bounding box center [422, 496] width 19 height 19
radio input "true"
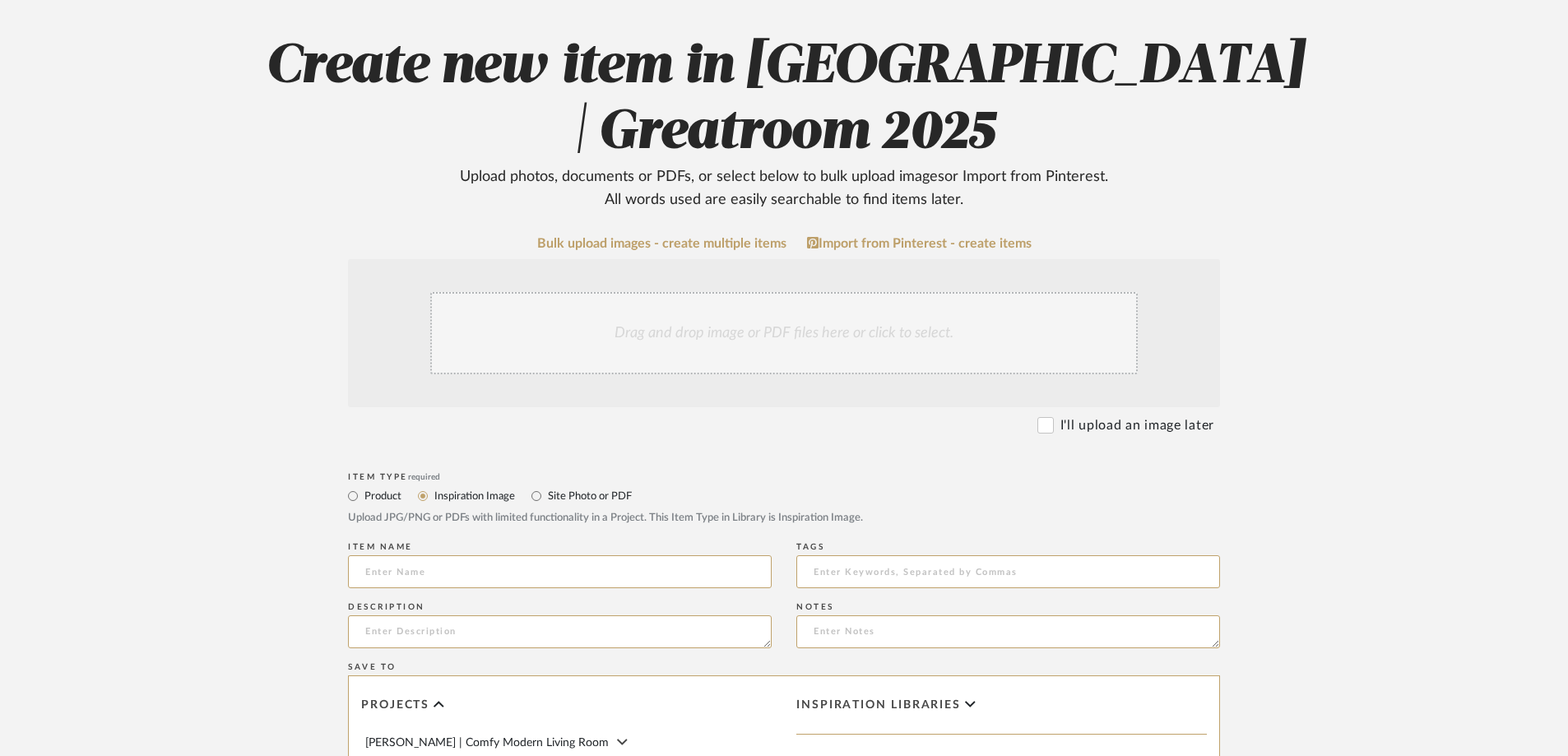
click at [590, 323] on div "Drag and drop image or PDF files here or click to select." at bounding box center [784, 333] width 708 height 82
click at [663, 248] on link "Bulk upload images - create multiple items" at bounding box center [662, 244] width 249 height 14
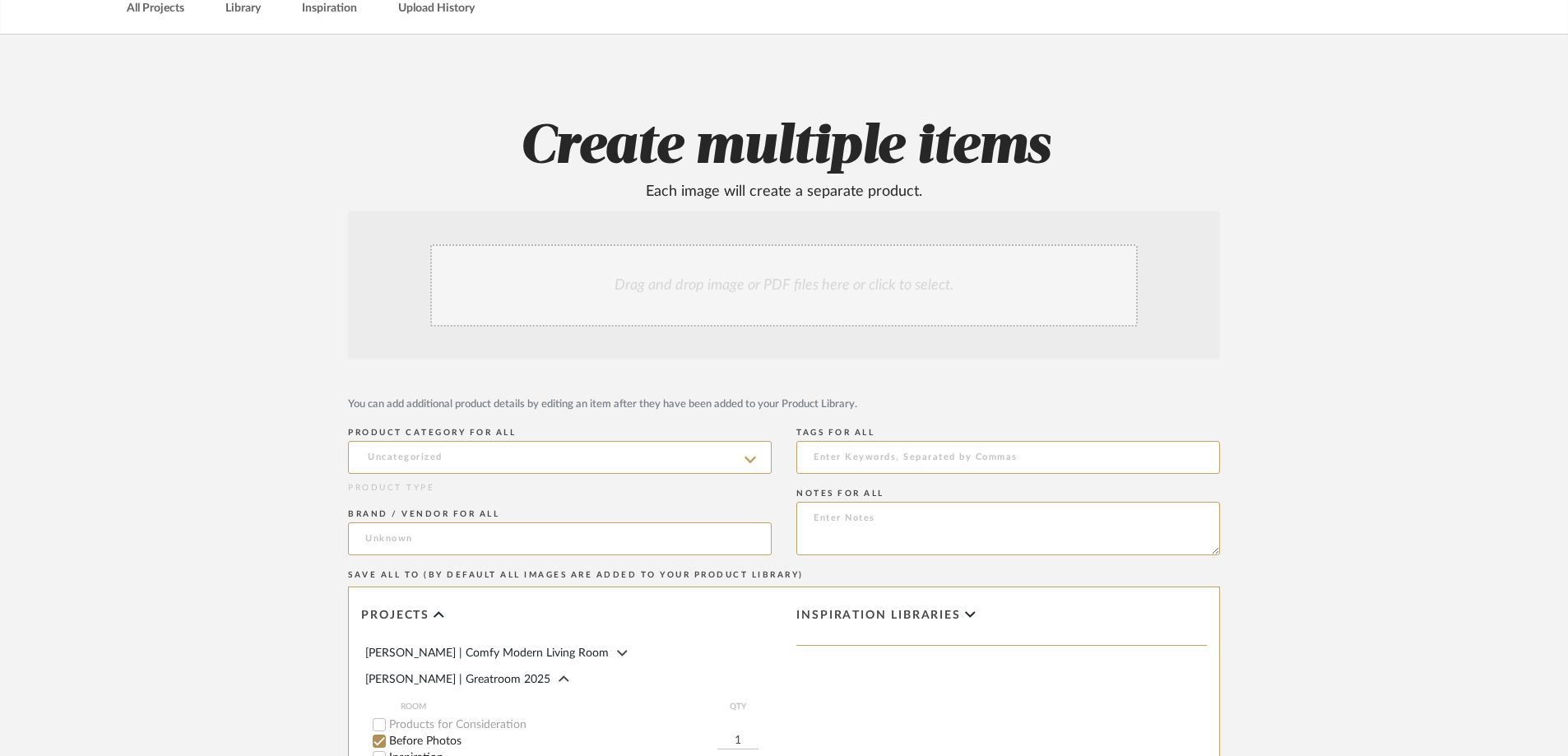
scroll to position [165, 0]
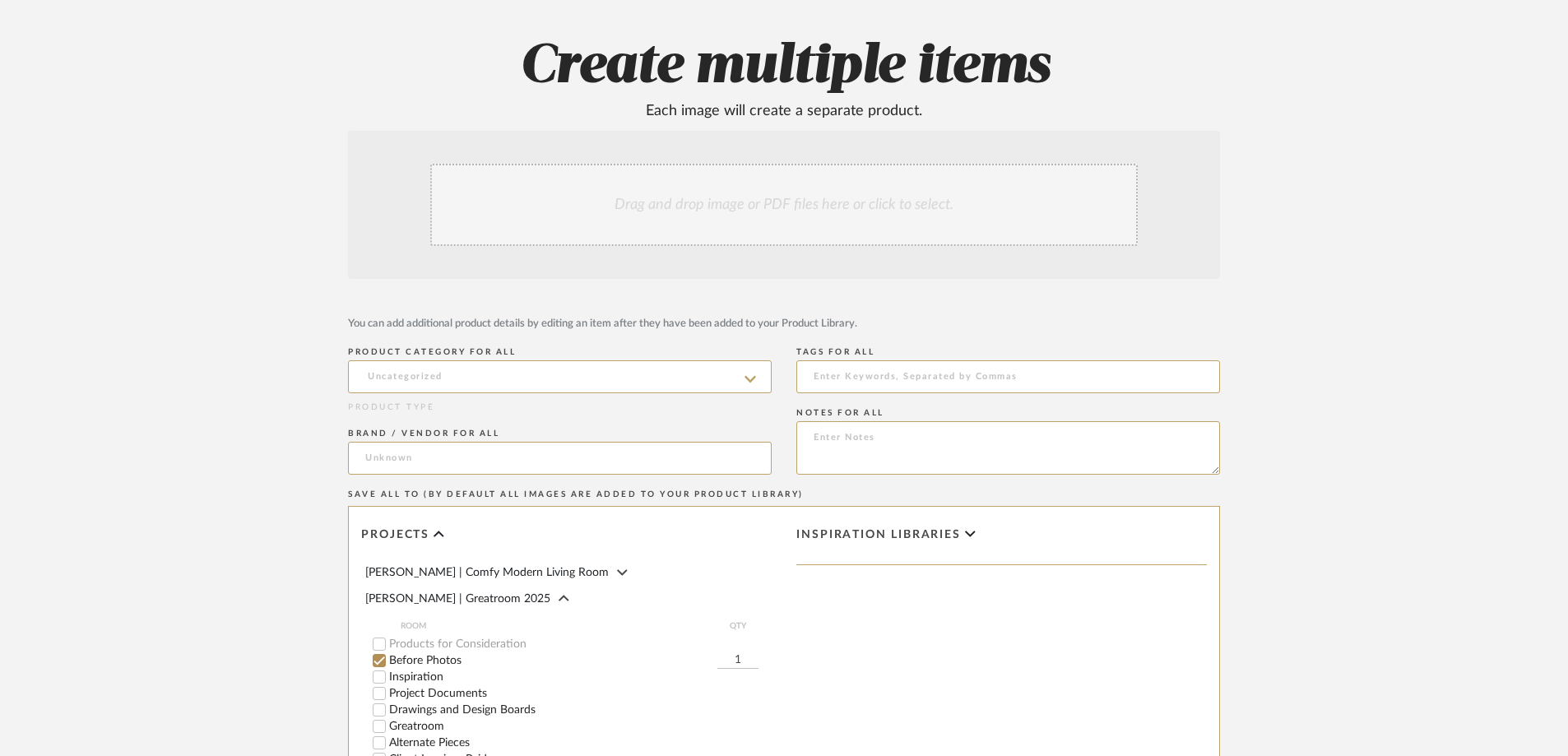
click at [635, 221] on div "Drag and drop image or PDF files here or click to select." at bounding box center [784, 204] width 708 height 82
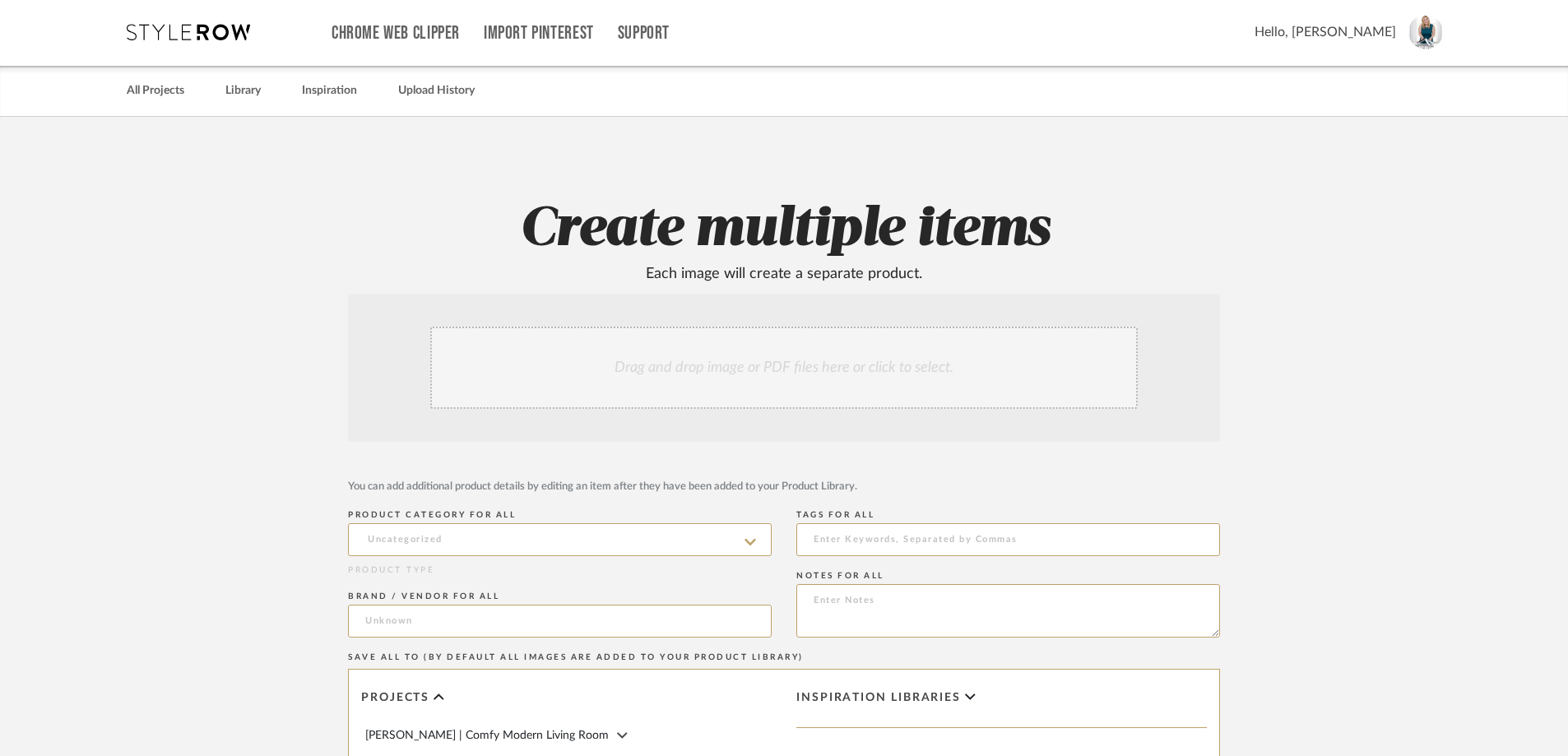
scroll to position [0, 0]
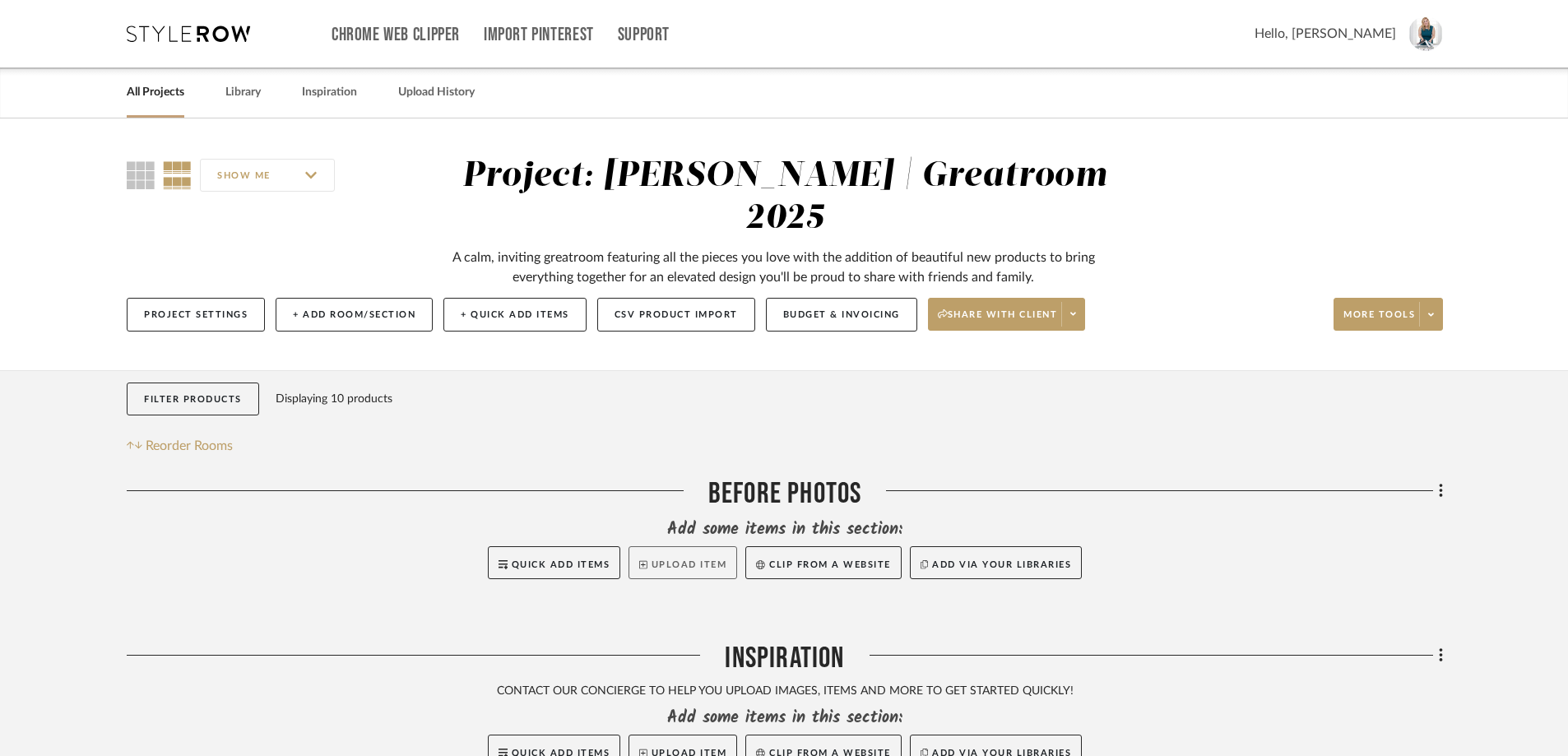
click at [689, 546] on button "Upload Item" at bounding box center [683, 562] width 109 height 33
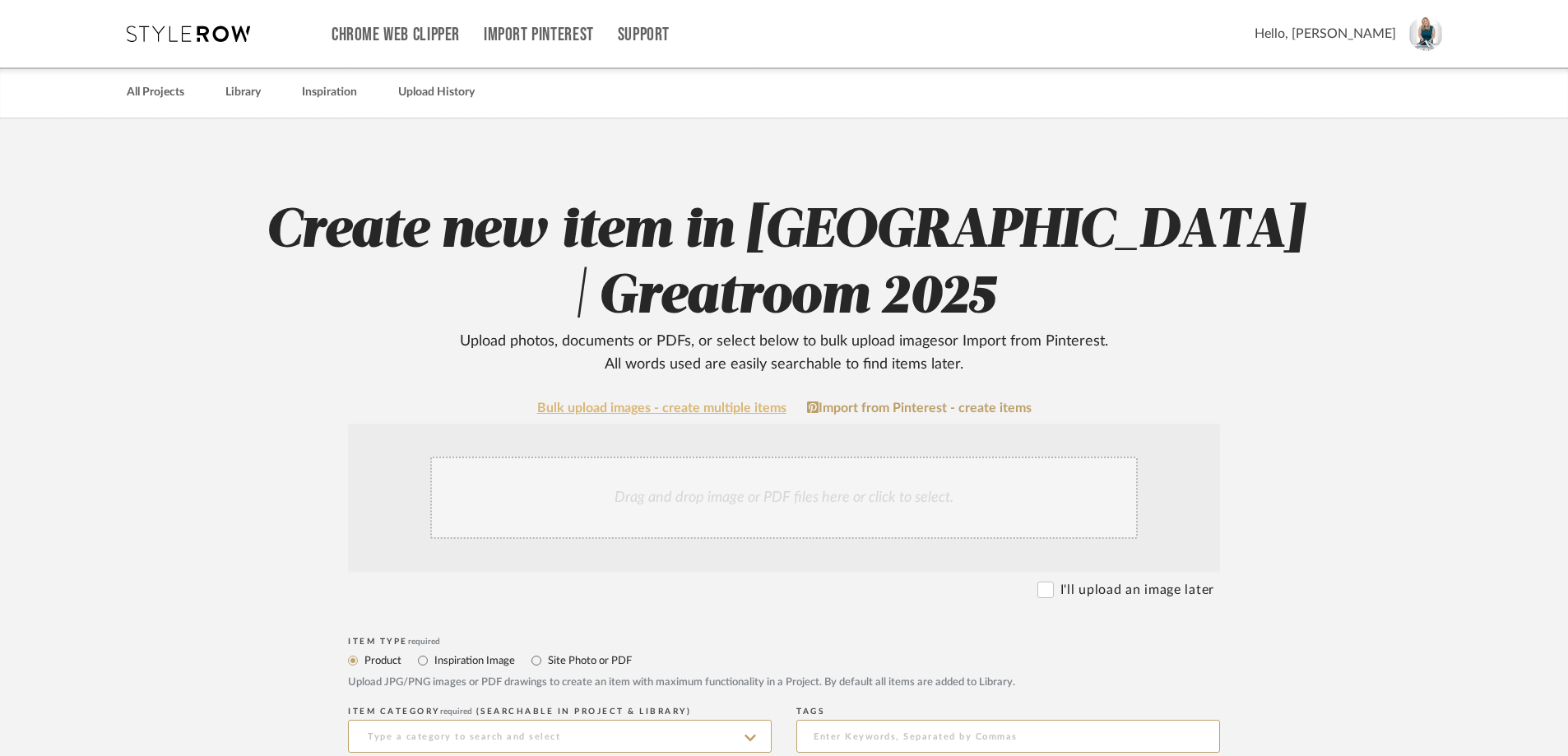
click at [679, 409] on link "Bulk upload images - create multiple items" at bounding box center [662, 408] width 249 height 14
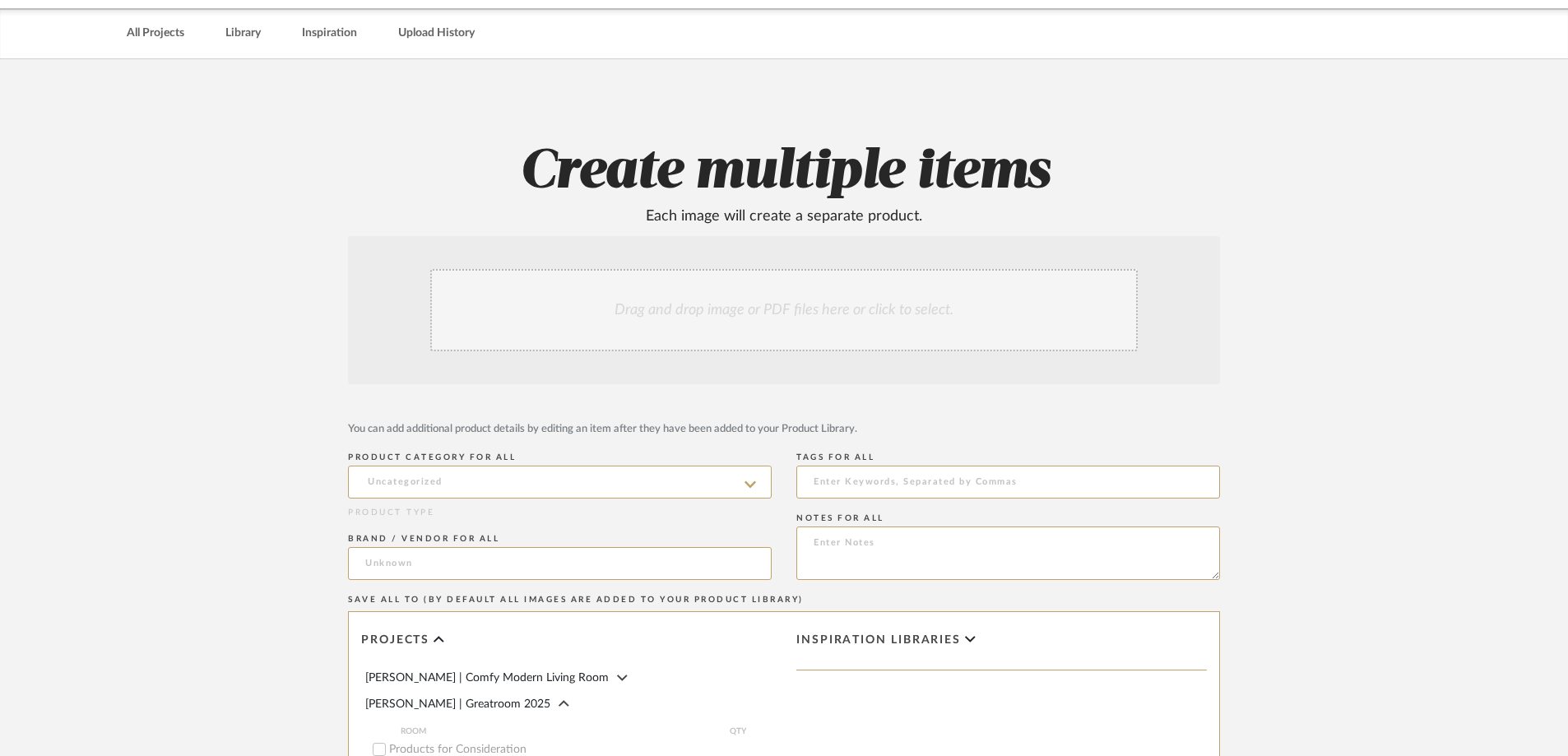
scroll to position [82, 0]
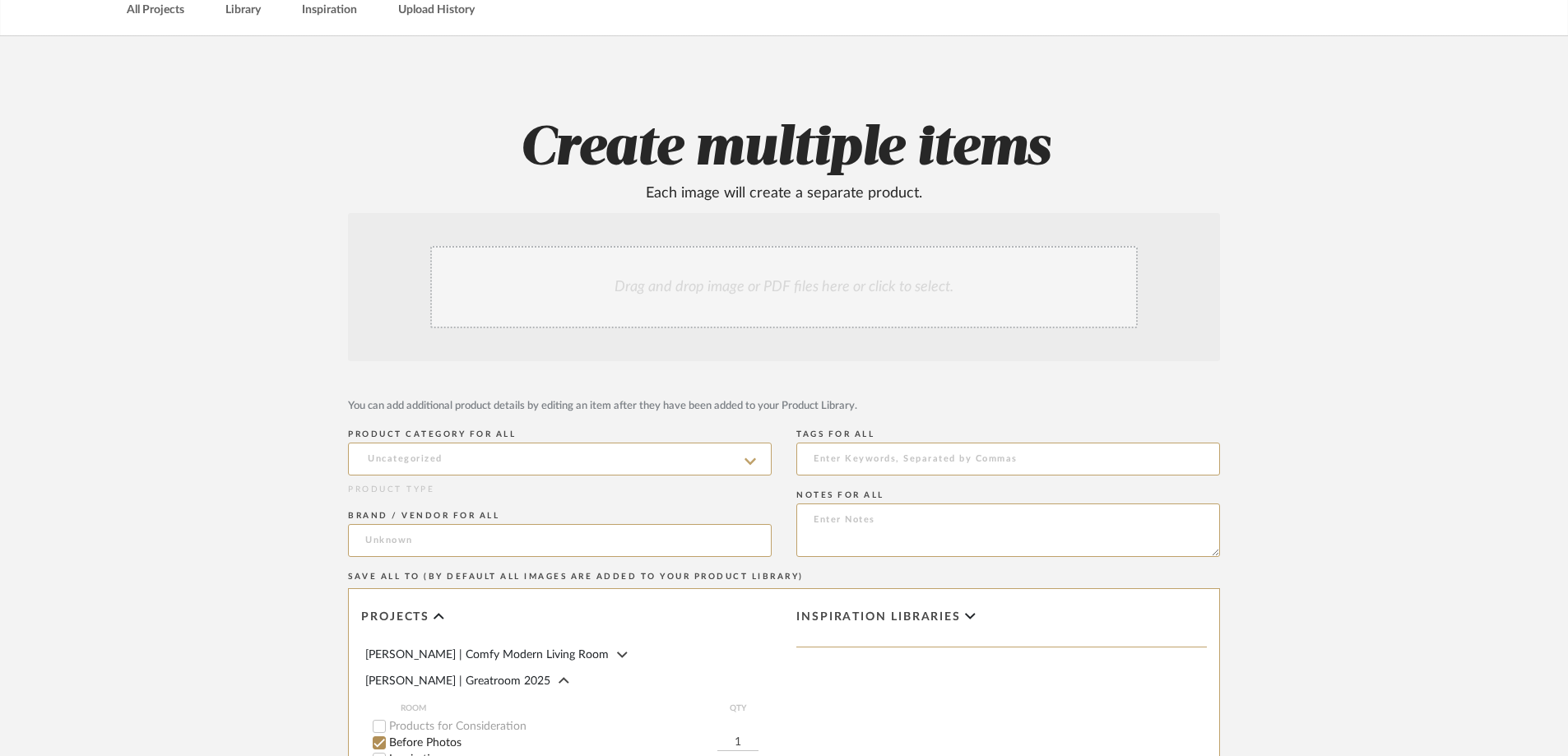
click at [698, 274] on div "Drag and drop image or PDF files here or click to select." at bounding box center [784, 286] width 708 height 82
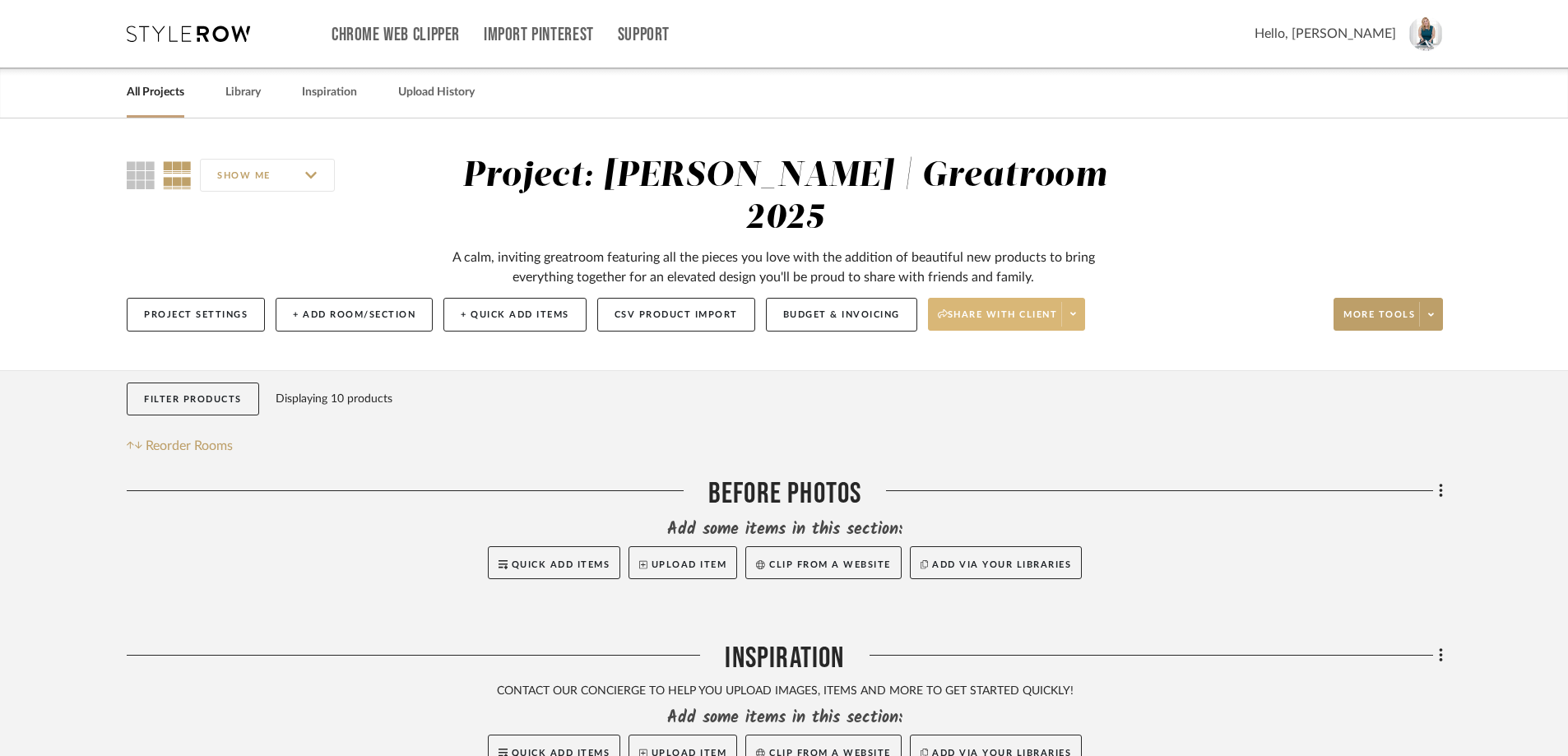
click at [1070, 302] on span at bounding box center [1072, 314] width 23 height 25
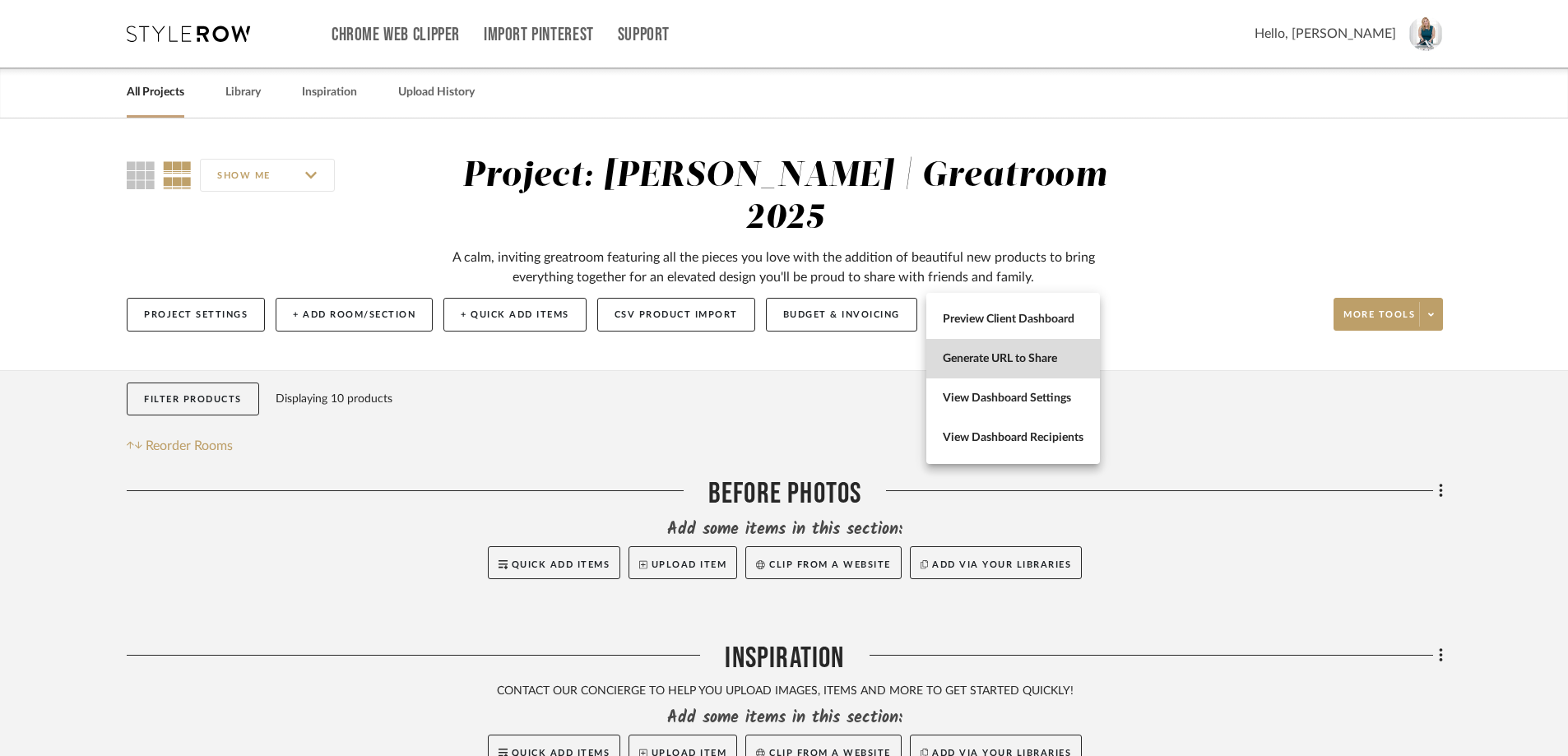
click at [1027, 352] on span "Generate URL to Share" at bounding box center [1013, 359] width 141 height 14
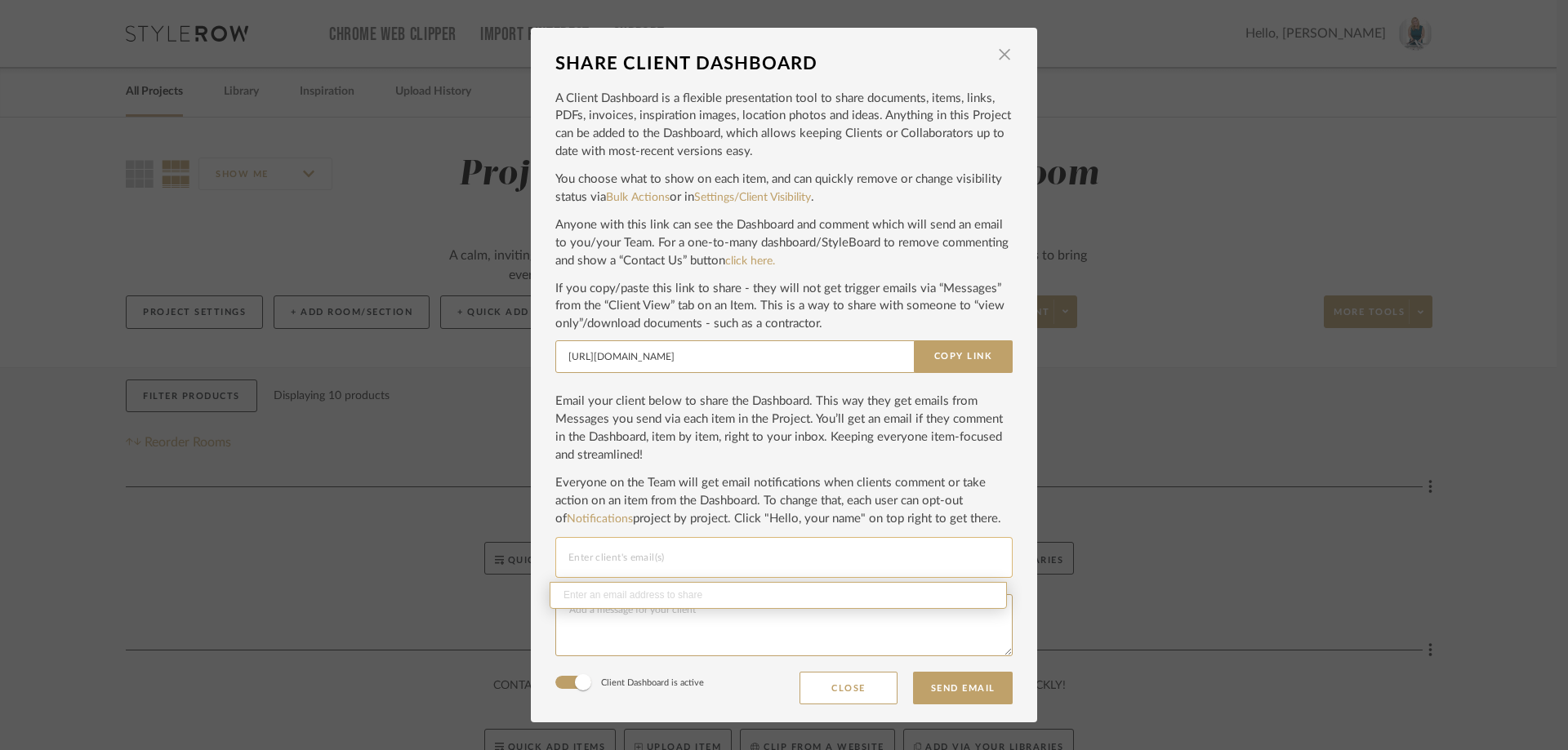
click at [711, 563] on input "Email selection" at bounding box center [784, 557] width 431 height 19
paste input "ccnuckolls@gmail.com"
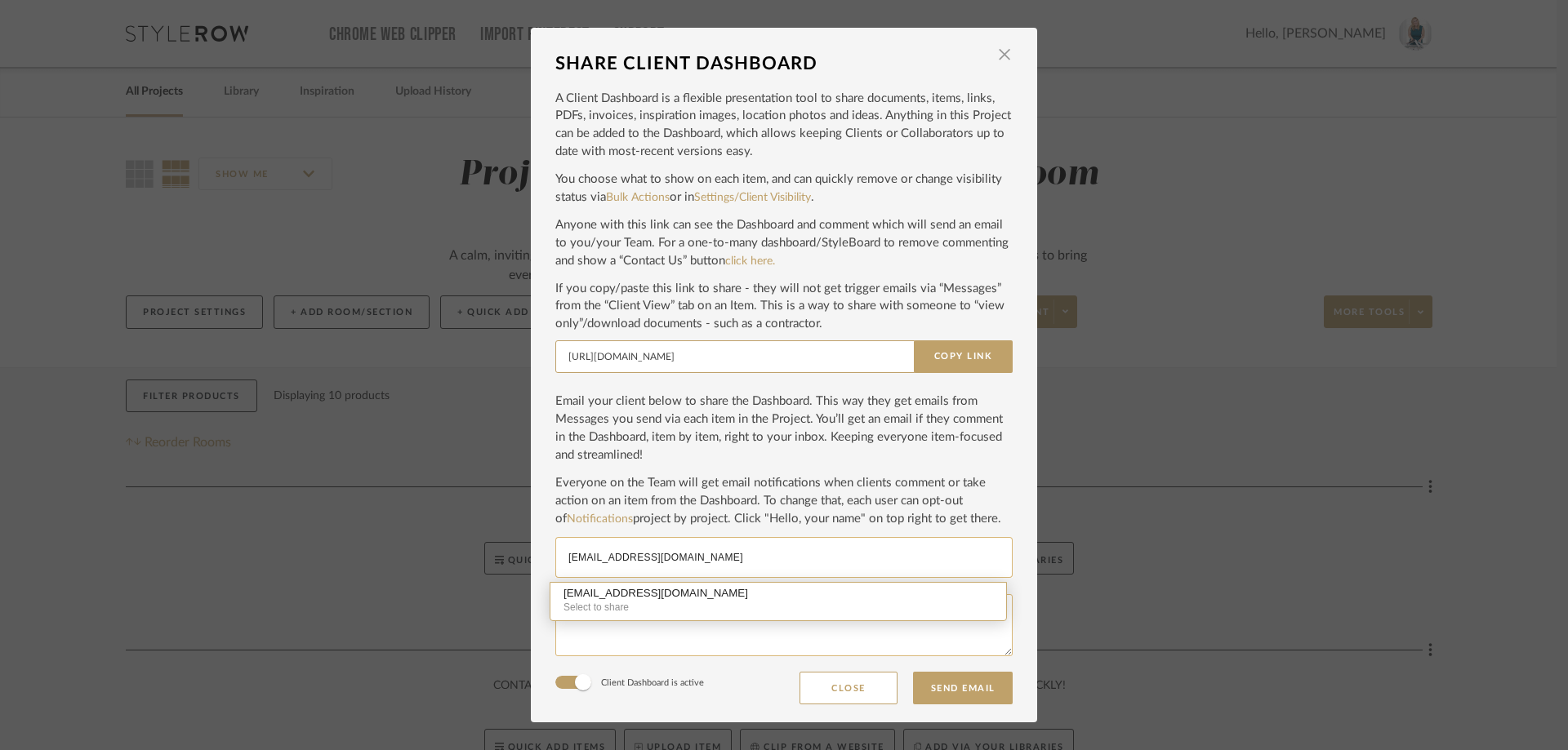
type input "ccnuckolls@gmail.com"
click at [705, 643] on textarea at bounding box center [784, 625] width 458 height 62
click at [693, 558] on input "ccnuckolls@gmail.com" at bounding box center [784, 557] width 431 height 19
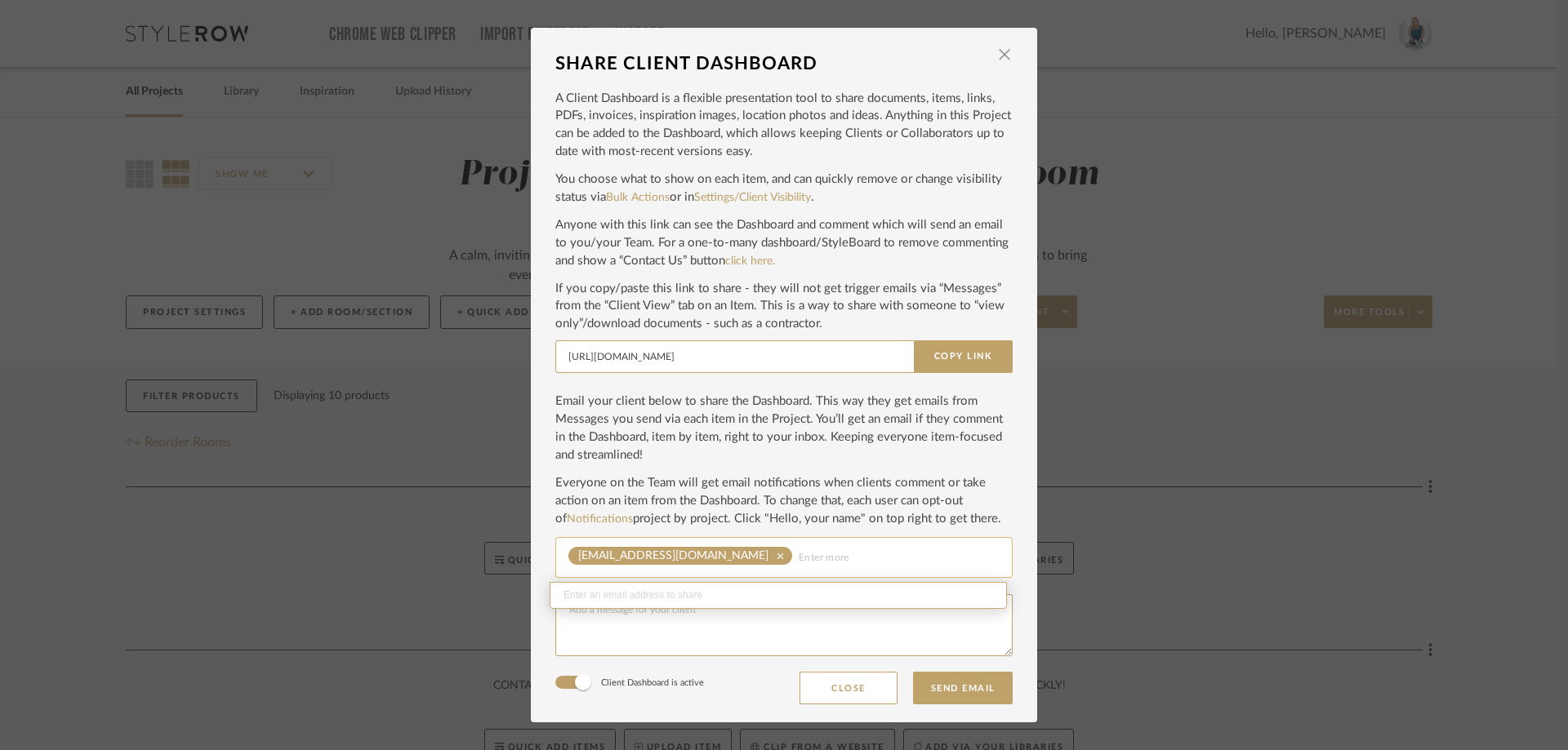
paste input "dnuckolls@gmail.com"
type input "dnuckolls@gmail.com"
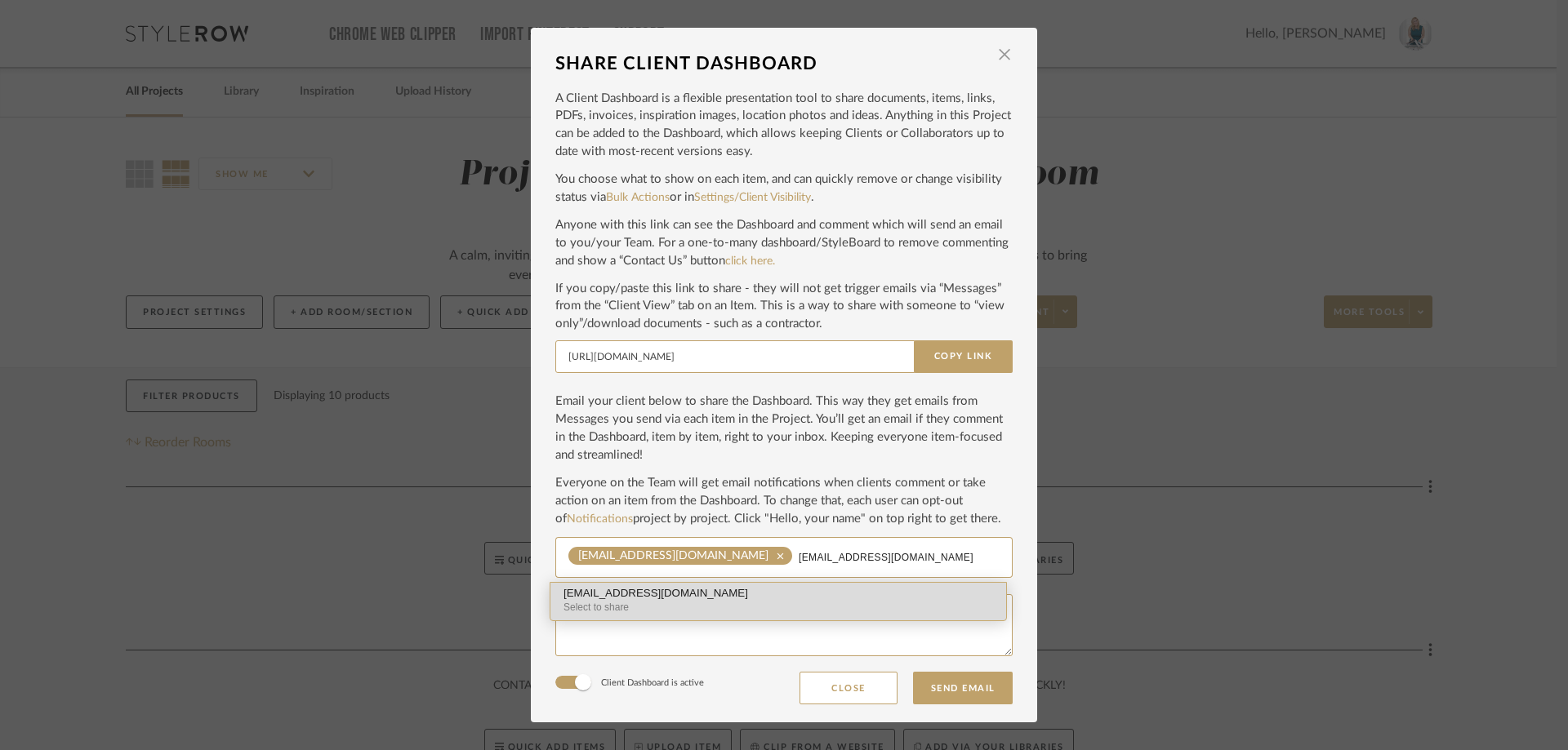
click at [760, 592] on div "dnuckolls@gmail.com" at bounding box center [778, 593] width 430 height 12
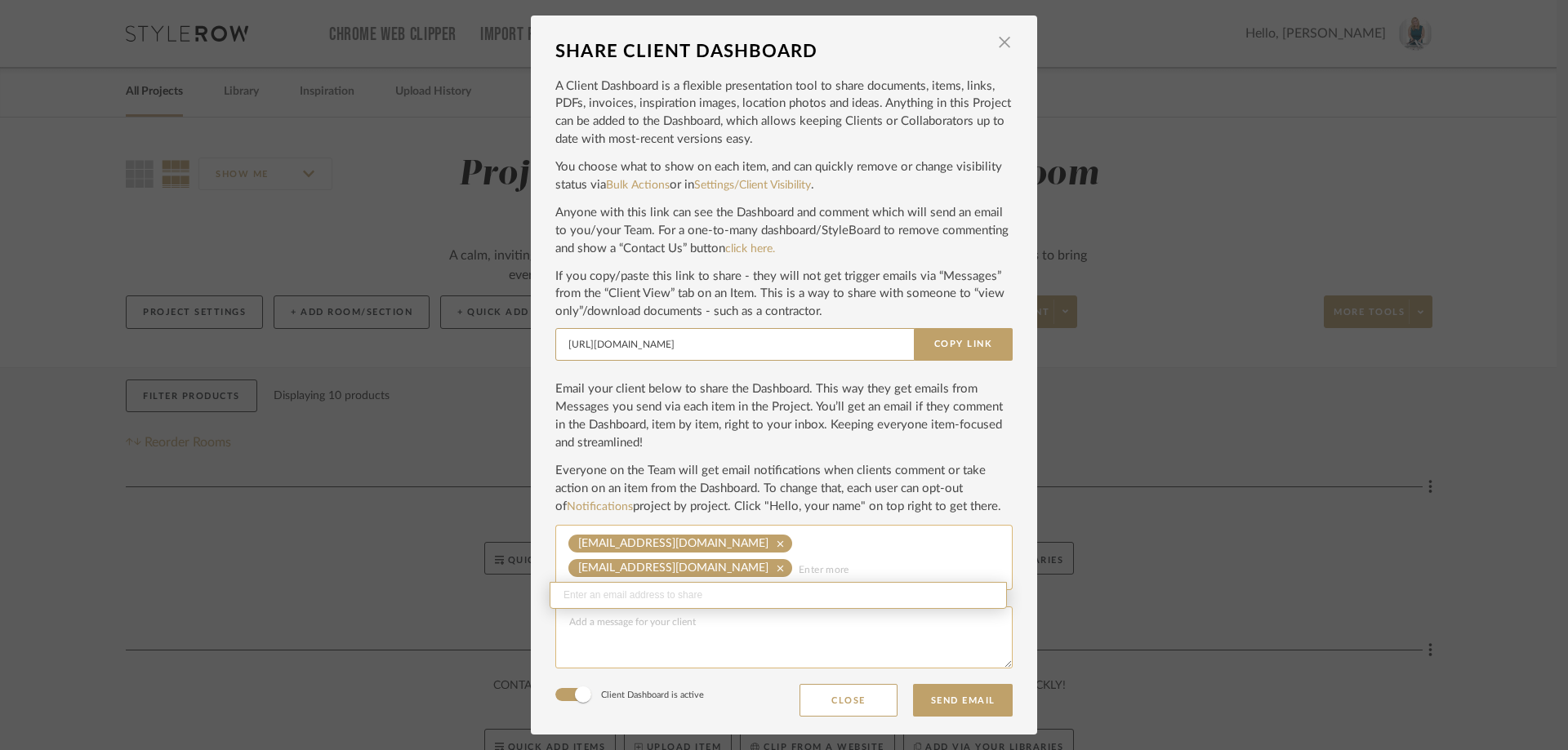
click at [647, 637] on textarea at bounding box center [784, 637] width 458 height 62
click at [817, 349] on input "https://app.stylerow.com/client/projects/31fa6a22-7721-440e-a700-09a7a298607e" at bounding box center [735, 344] width 361 height 33
drag, startPoint x: 552, startPoint y: 351, endPoint x: 924, endPoint y: 343, distance: 372.1
click at [924, 343] on div "https://app.stylerow.com/client/projects/31fa6a22-7721-440e-a700-09a7a298607e C…" at bounding box center [784, 344] width 458 height 33
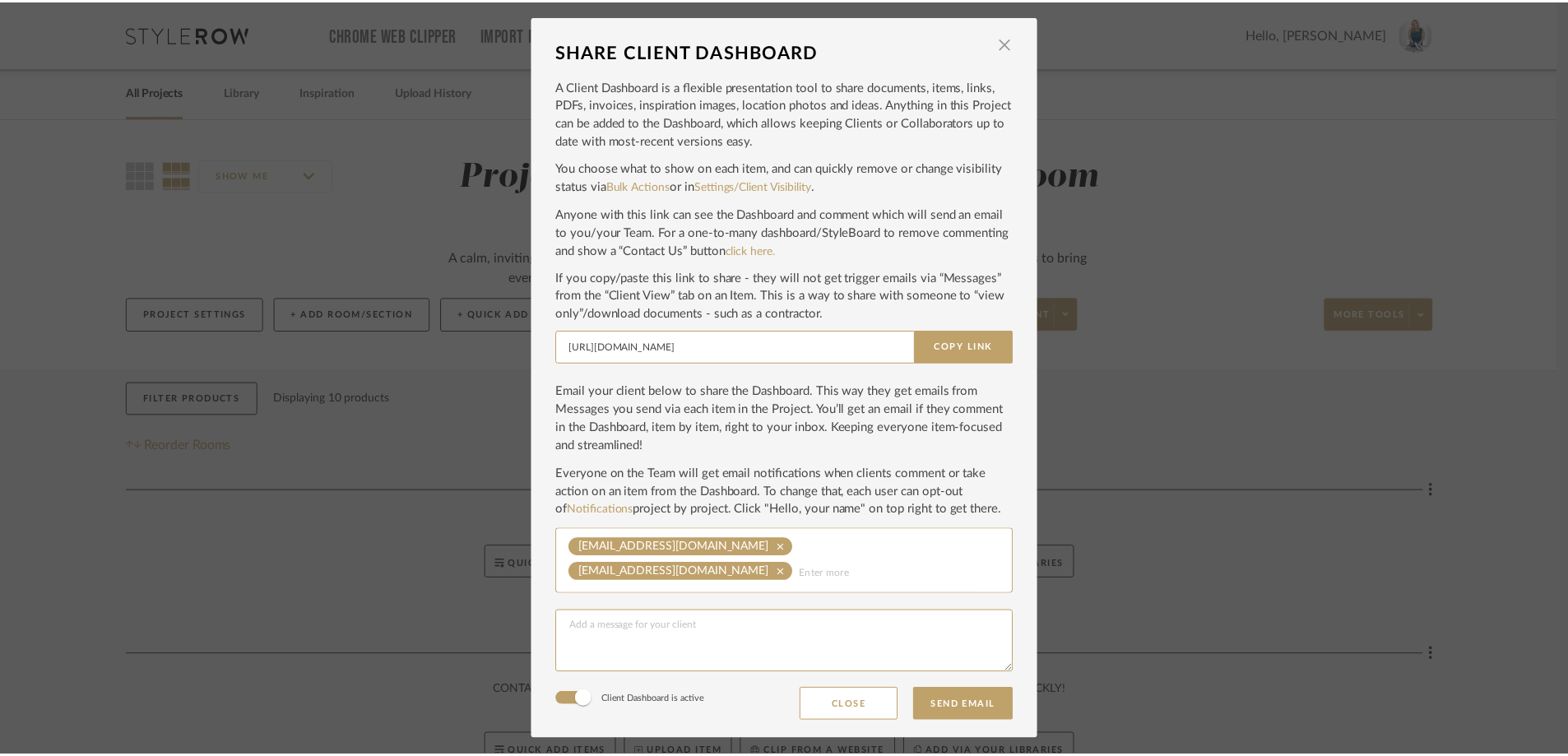
scroll to position [0, 0]
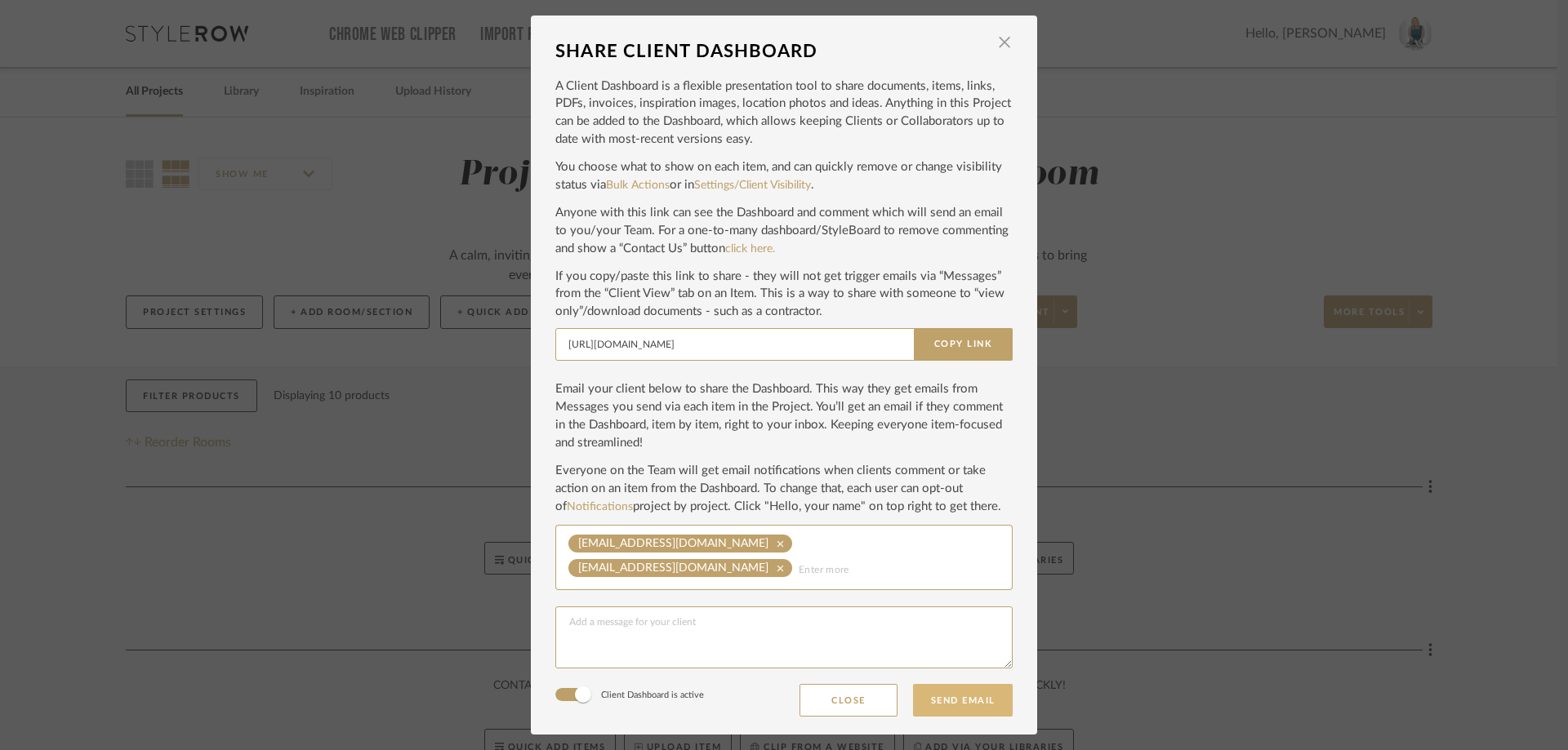
click at [947, 695] on button "Send Email" at bounding box center [963, 700] width 100 height 33
